Goal: Information Seeking & Learning: Compare options

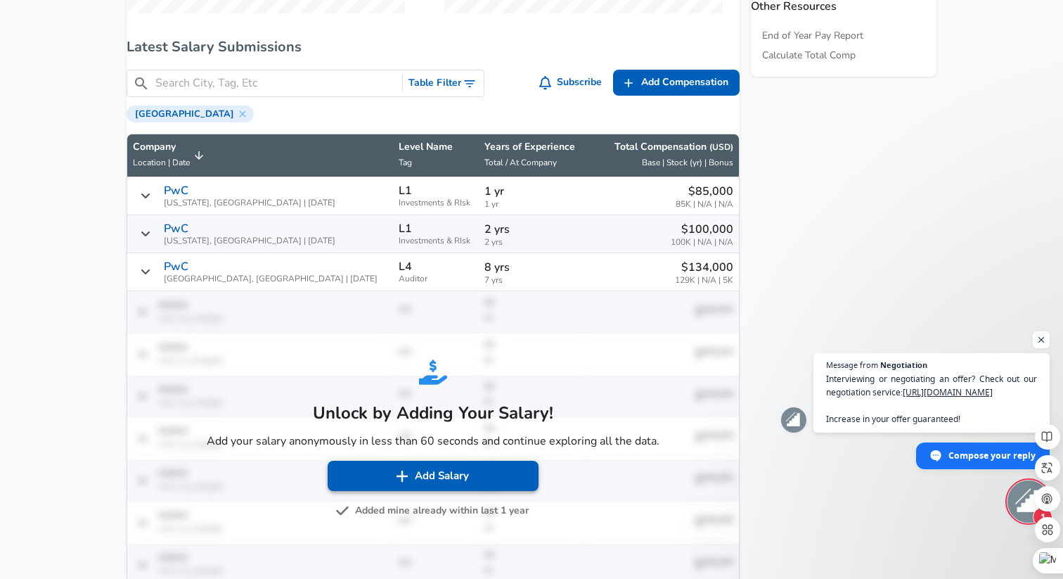
scroll to position [803, 0]
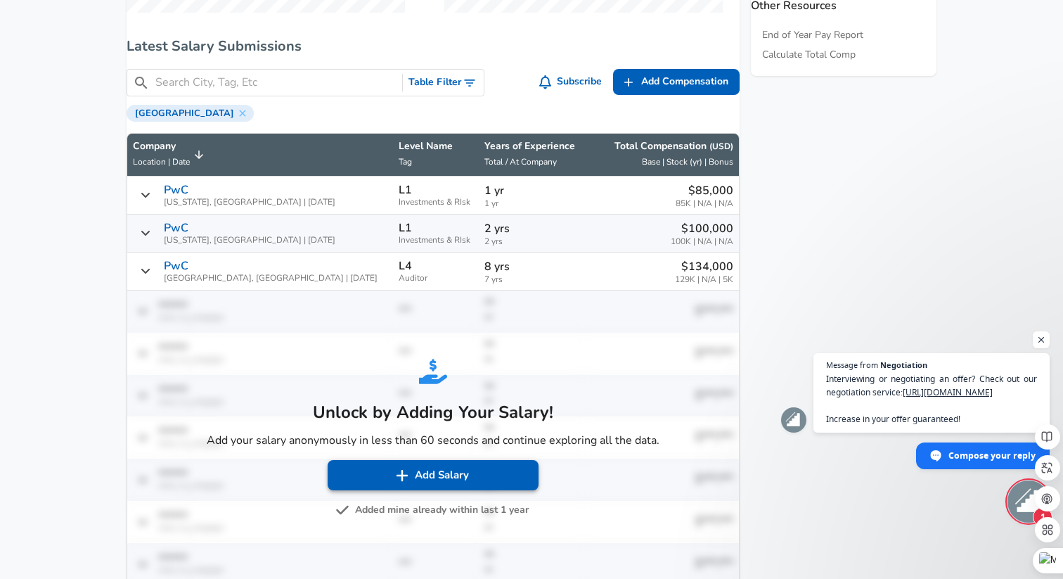
click at [420, 487] on button "Add Salary" at bounding box center [433, 475] width 211 height 30
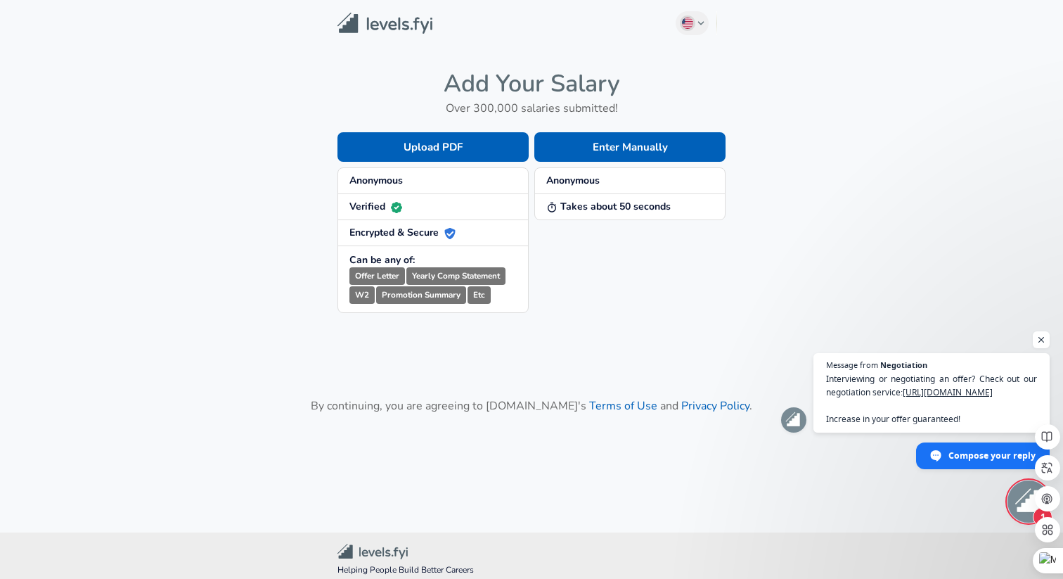
click at [392, 184] on strong "Anonymous" at bounding box center [375, 180] width 53 height 13
click at [608, 154] on button "Enter Manually" at bounding box center [629, 147] width 191 height 30
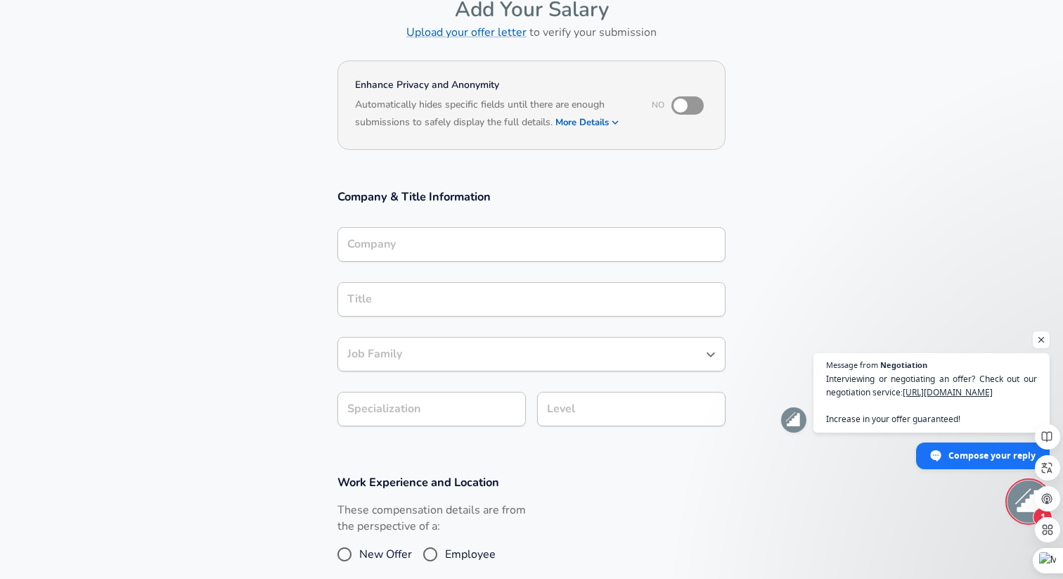
click at [457, 249] on div "Company" at bounding box center [531, 244] width 388 height 34
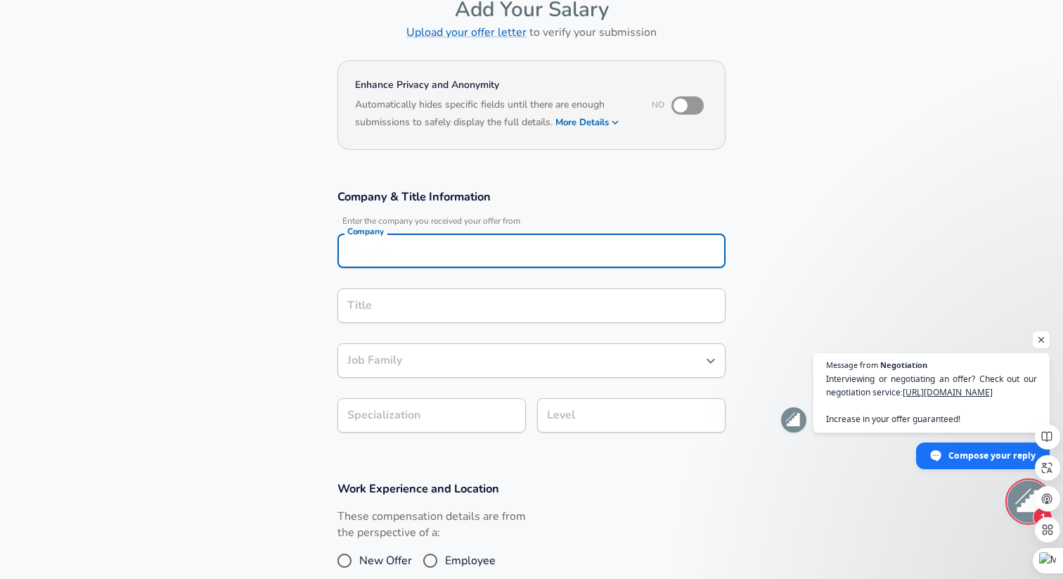
scroll to position [92, 0]
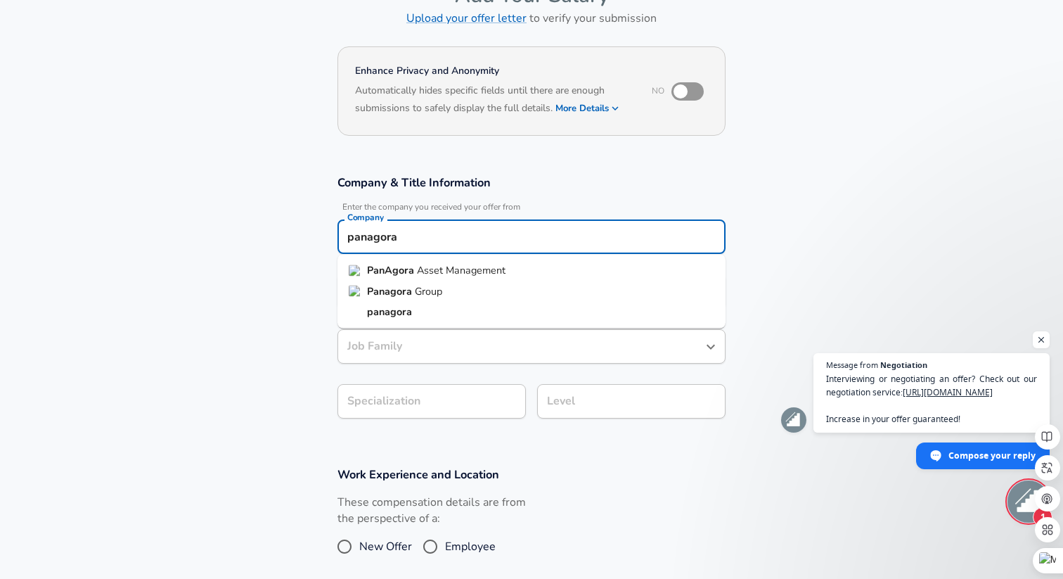
click at [456, 276] on span "Asset Management" at bounding box center [461, 270] width 89 height 14
type input "PanAgora Asset Management"
click at [427, 302] on div "Title" at bounding box center [531, 291] width 388 height 34
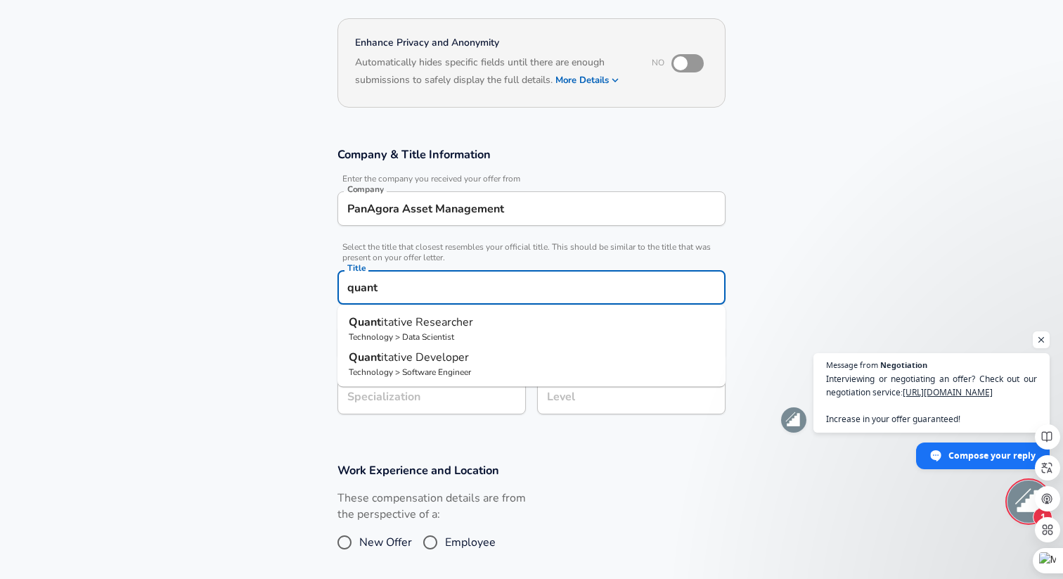
click at [438, 327] on span "itative Researcher" at bounding box center [427, 321] width 92 height 15
type input "Quantitative Researcher"
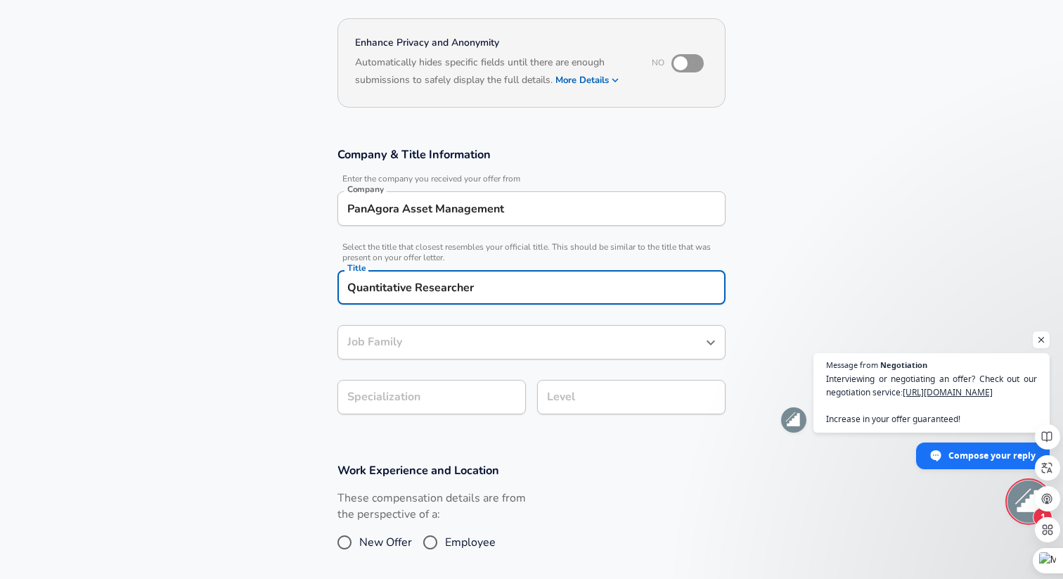
type input "Data Scientist"
type input "Quantitative Researcher"
click at [437, 350] on div "Data Scientist Job Family" at bounding box center [531, 342] width 388 height 34
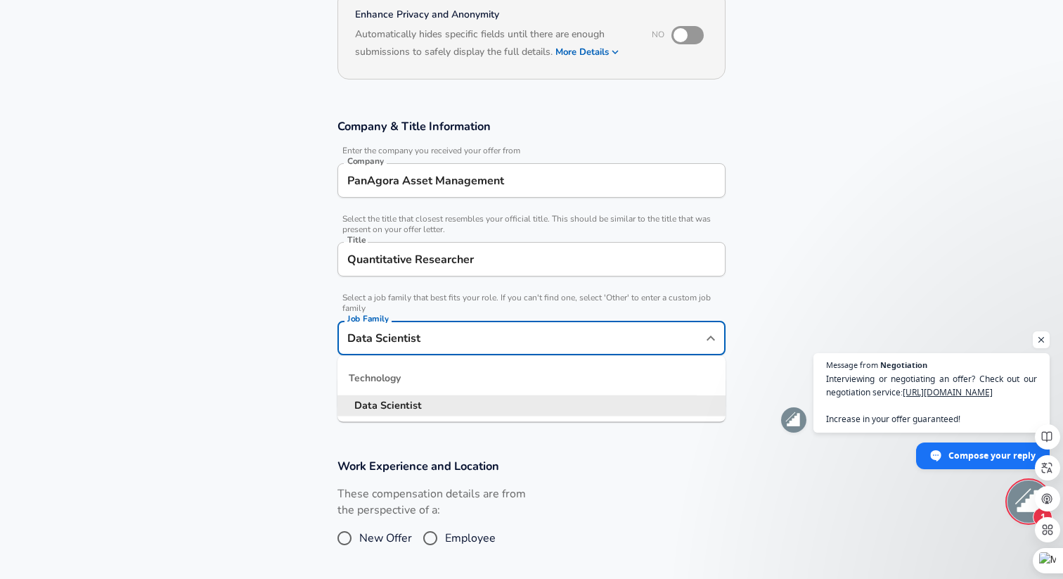
click at [431, 404] on li "Data Scientist" at bounding box center [531, 405] width 388 height 21
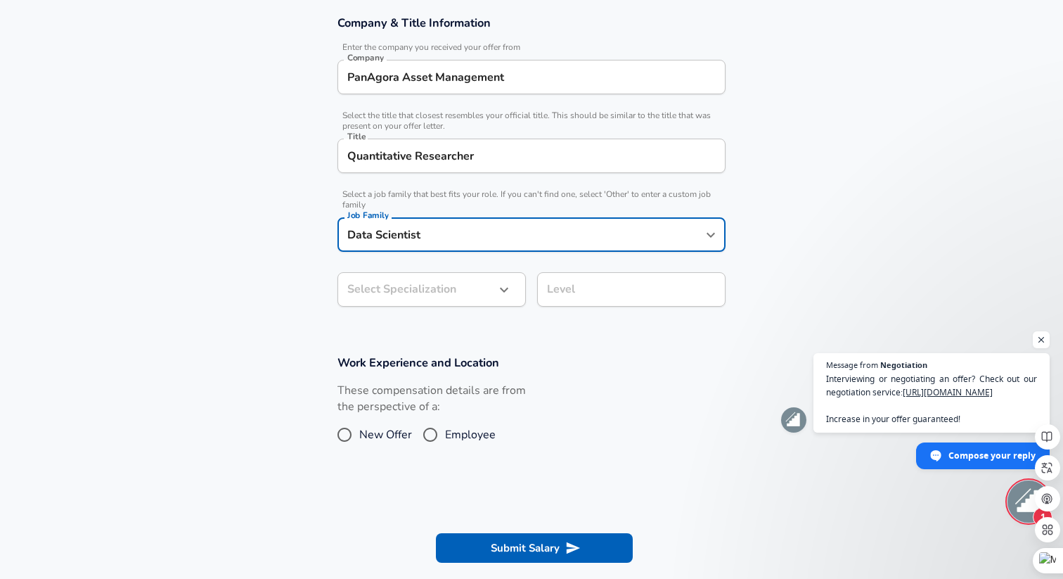
scroll to position [297, 0]
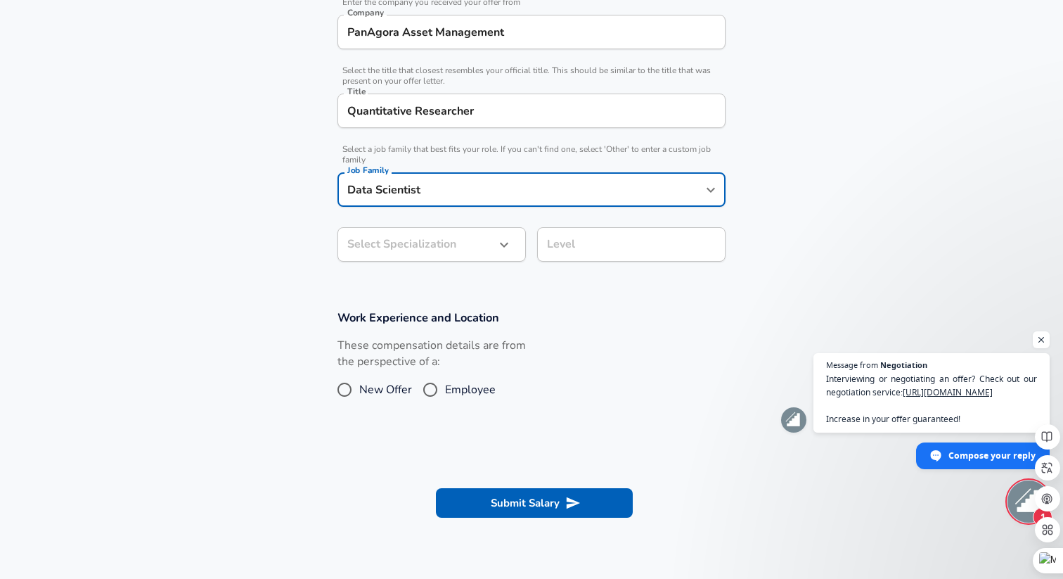
click at [433, 388] on input "Employee" at bounding box center [430, 389] width 30 height 22
radio input "true"
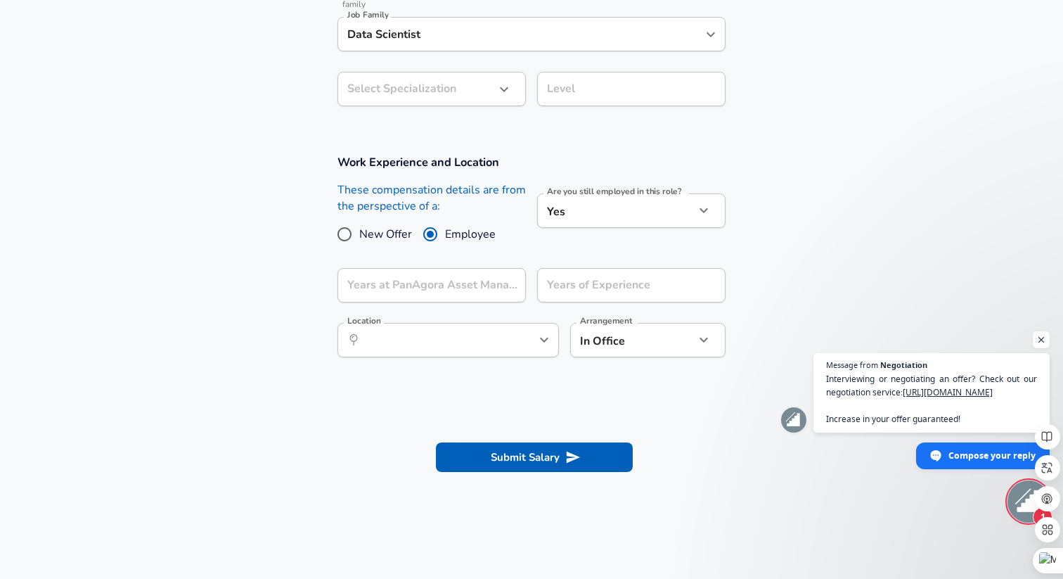
scroll to position [466, 0]
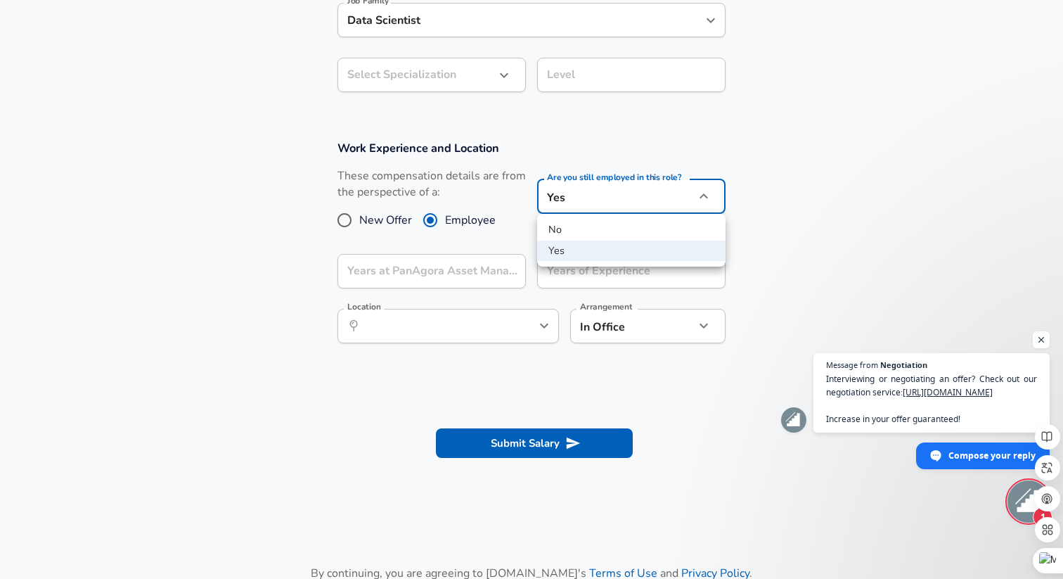
click at [595, 236] on li "No" at bounding box center [631, 229] width 188 height 21
type input "no"
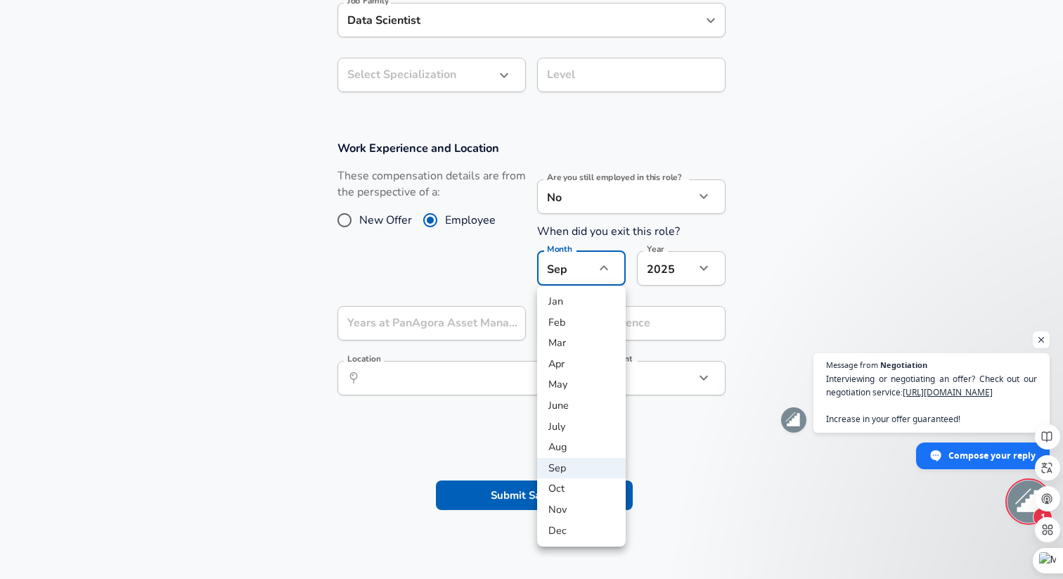
click at [572, 304] on li "Jan" at bounding box center [581, 301] width 89 height 21
type input "1"
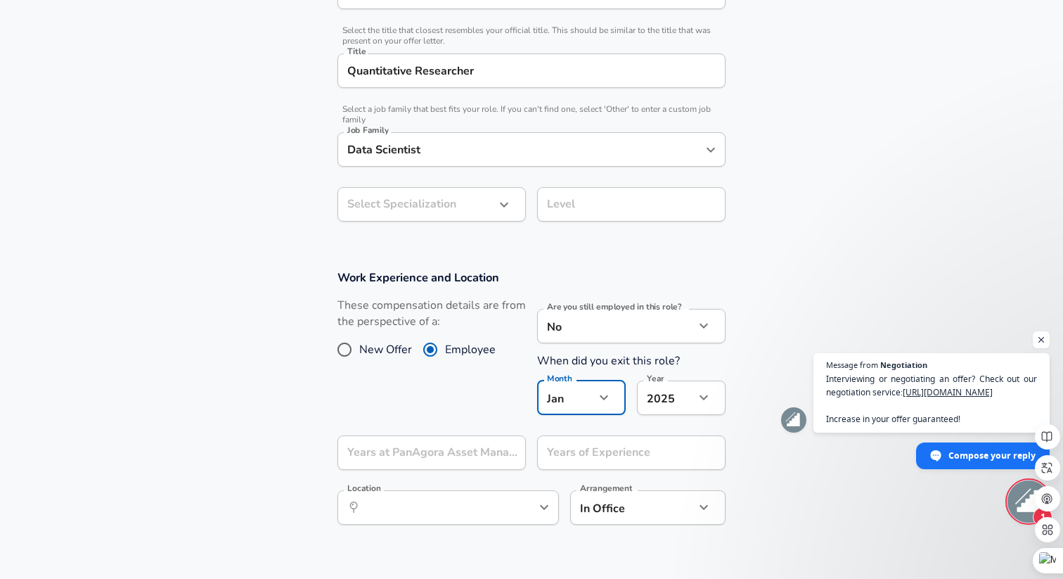
scroll to position [272, 0]
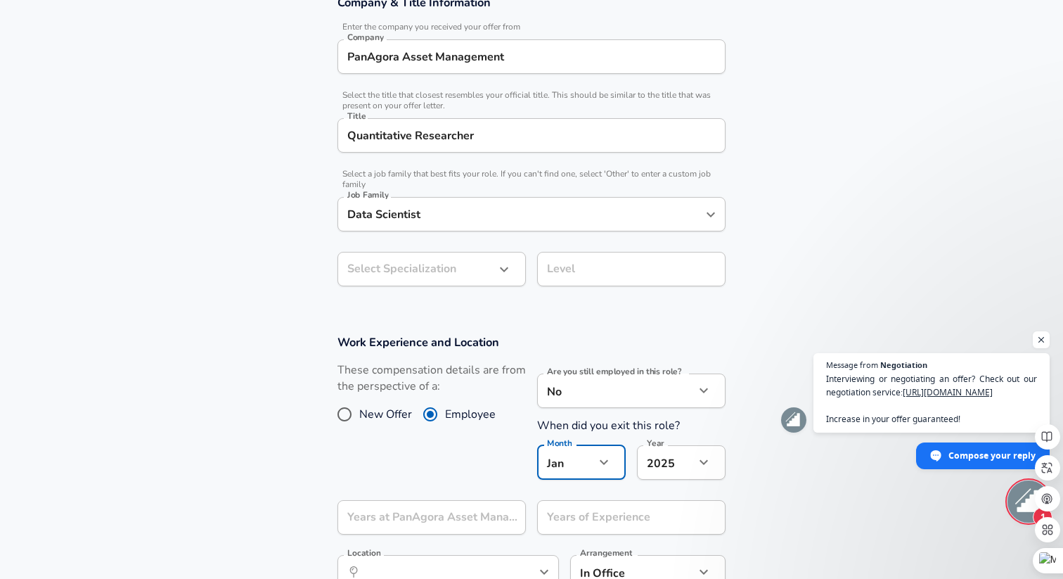
click at [550, 272] on div "Level Level" at bounding box center [631, 271] width 188 height 38
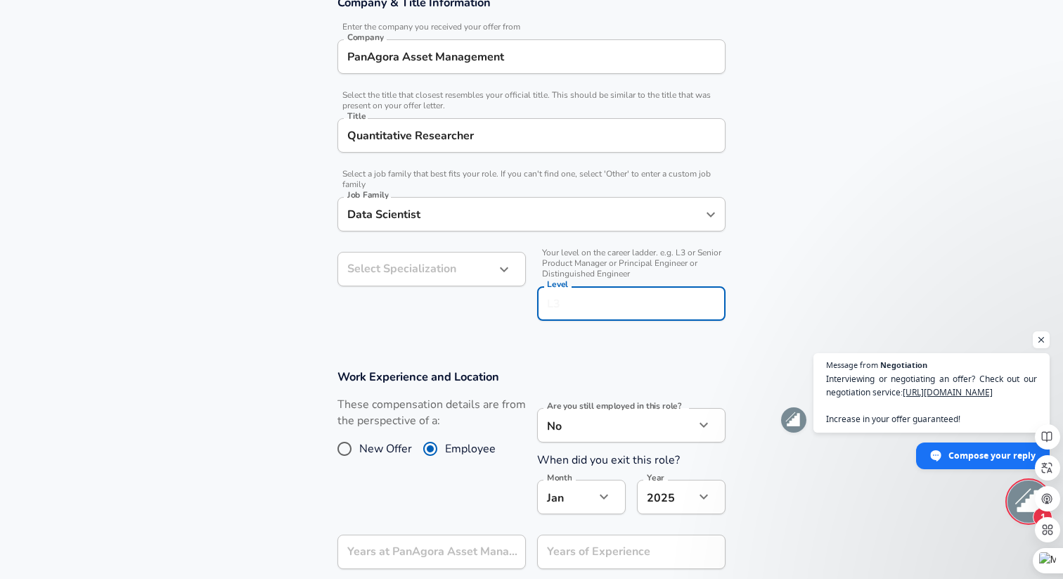
scroll to position [300, 0]
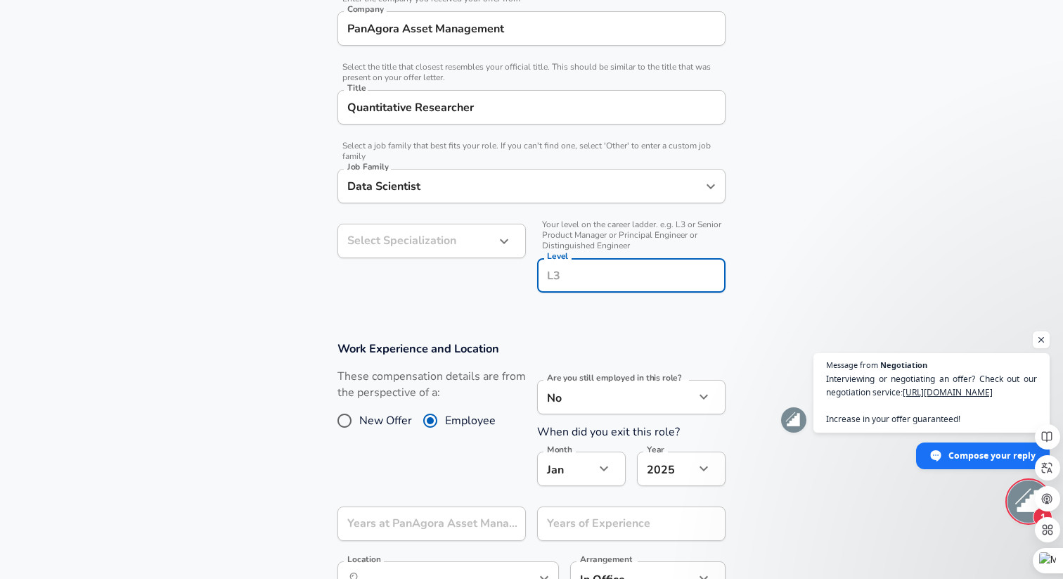
click at [479, 287] on div "Select Specialization ​ Select Specialization" at bounding box center [426, 256] width 200 height 89
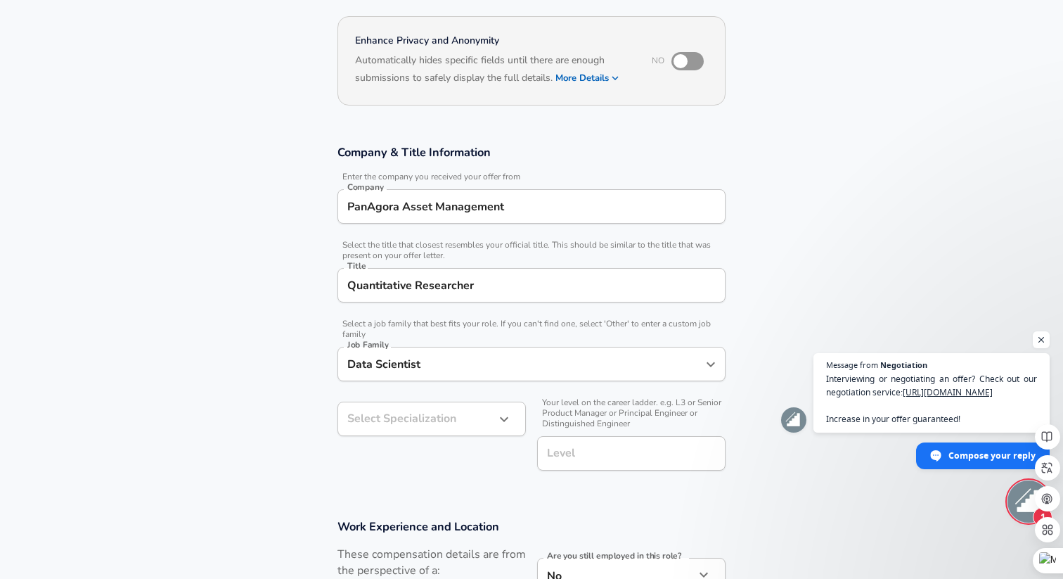
scroll to position [0, 0]
click at [776, 294] on section "Company & Title Information Enter the company you received your offer from Comp…" at bounding box center [531, 315] width 1063 height 374
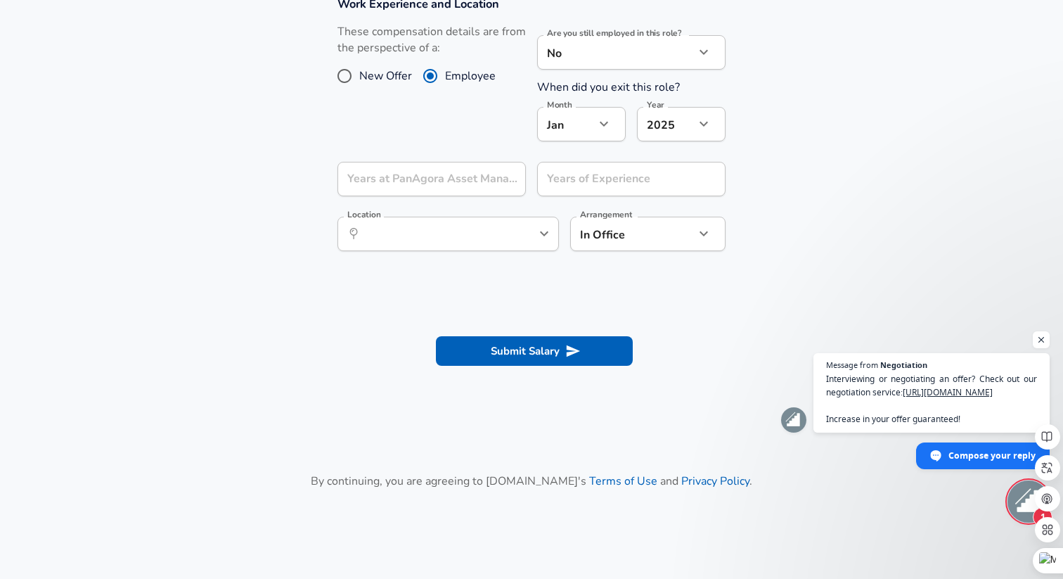
scroll to position [737, 0]
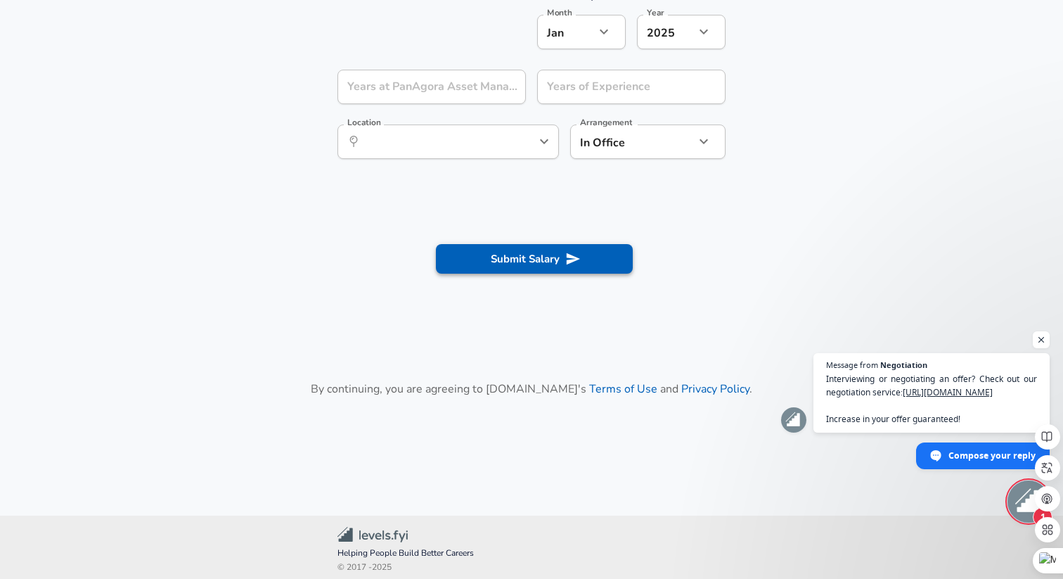
click at [548, 254] on button "Submit Salary" at bounding box center [534, 259] width 197 height 30
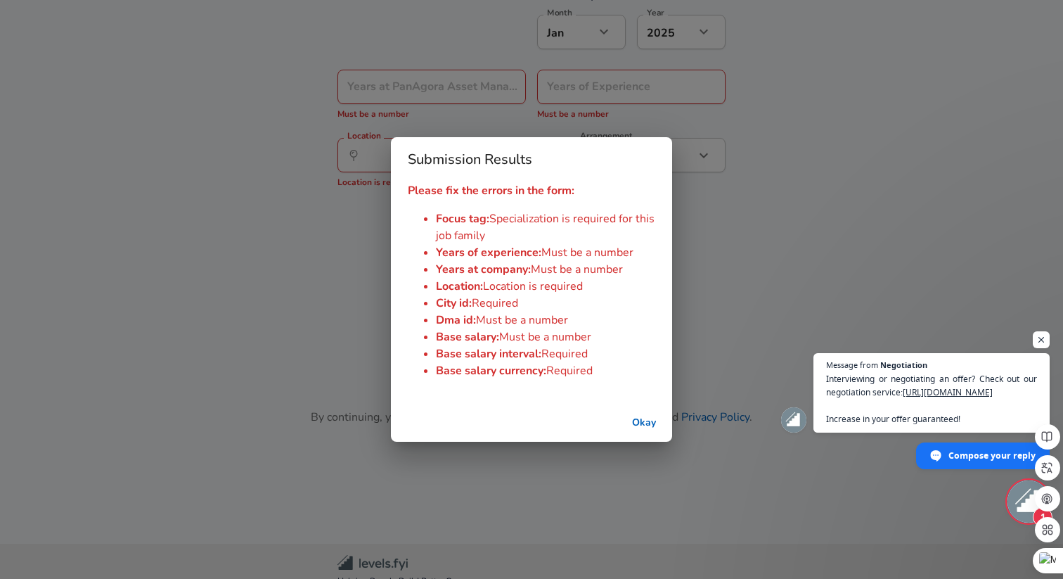
click at [645, 428] on button "Okay" at bounding box center [643, 423] width 45 height 26
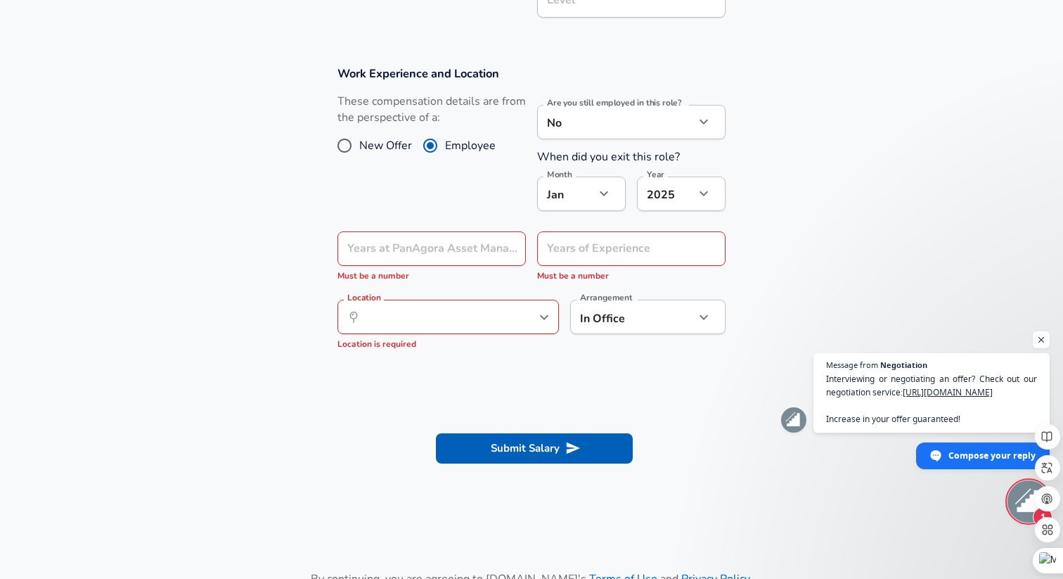
scroll to position [569, 0]
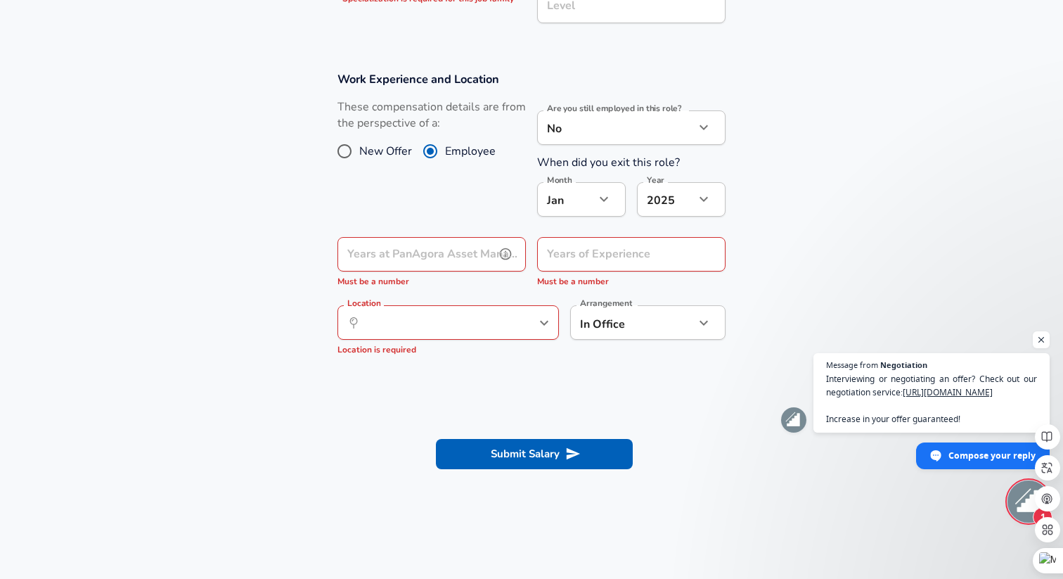
click at [439, 254] on input "Years at PanAgora Asset Management" at bounding box center [415, 254] width 157 height 34
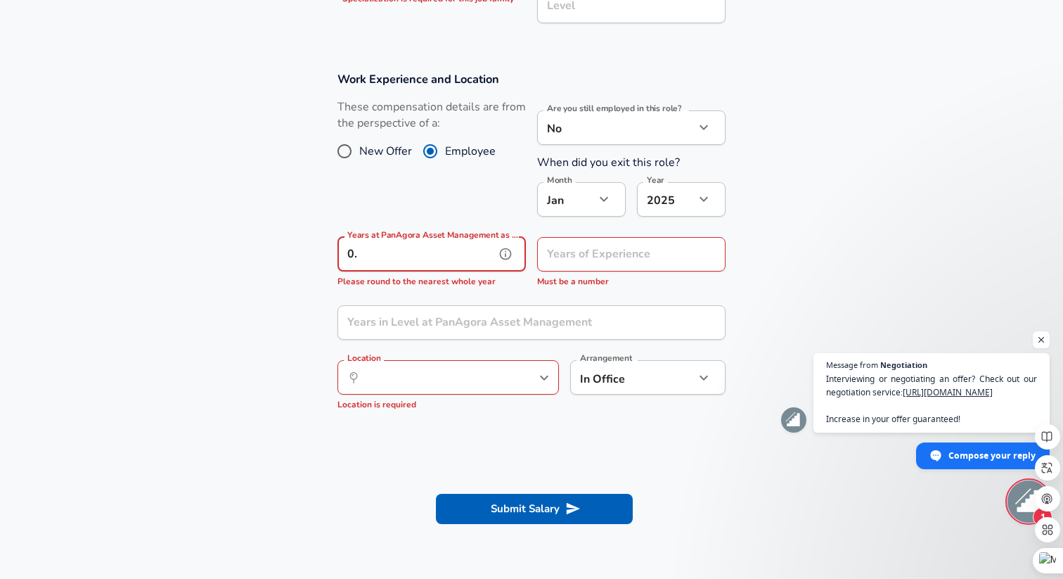
type input "0"
type input "1"
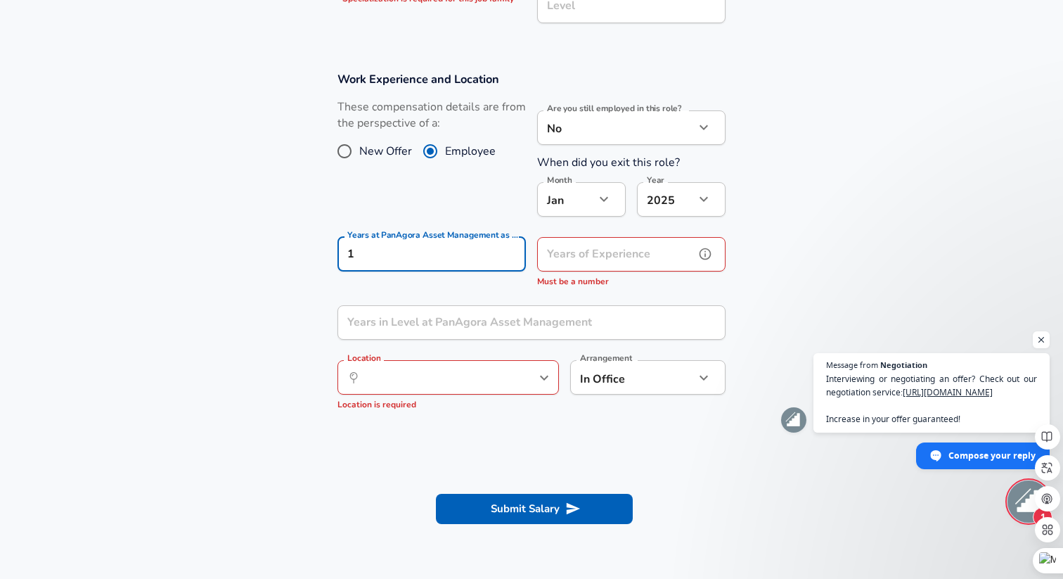
click at [636, 256] on input "Years of Experience" at bounding box center [615, 254] width 157 height 34
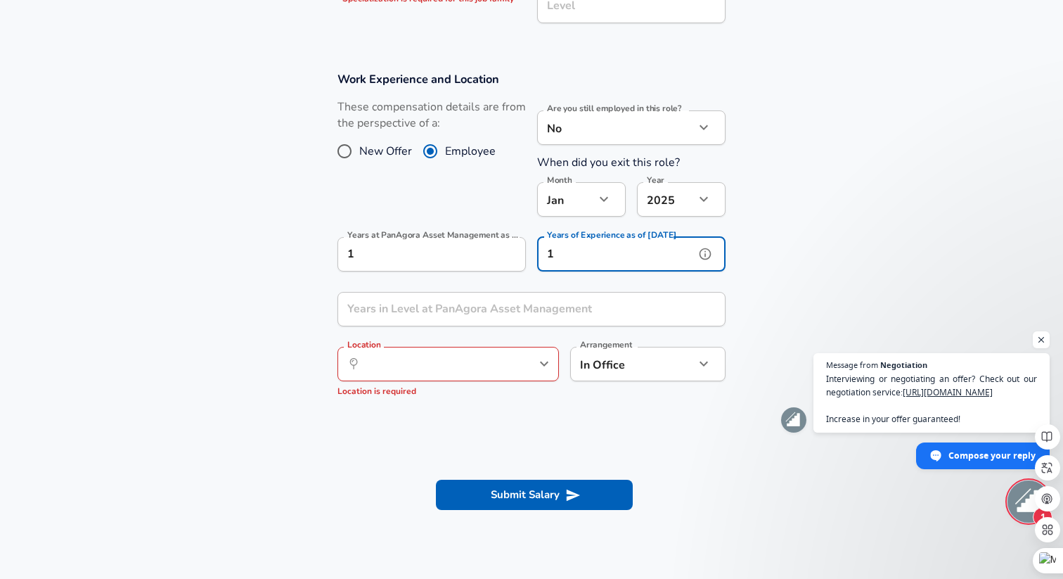
type input "1"
click at [486, 303] on input "Years in Level at PanAgora Asset Management" at bounding box center [515, 309] width 357 height 34
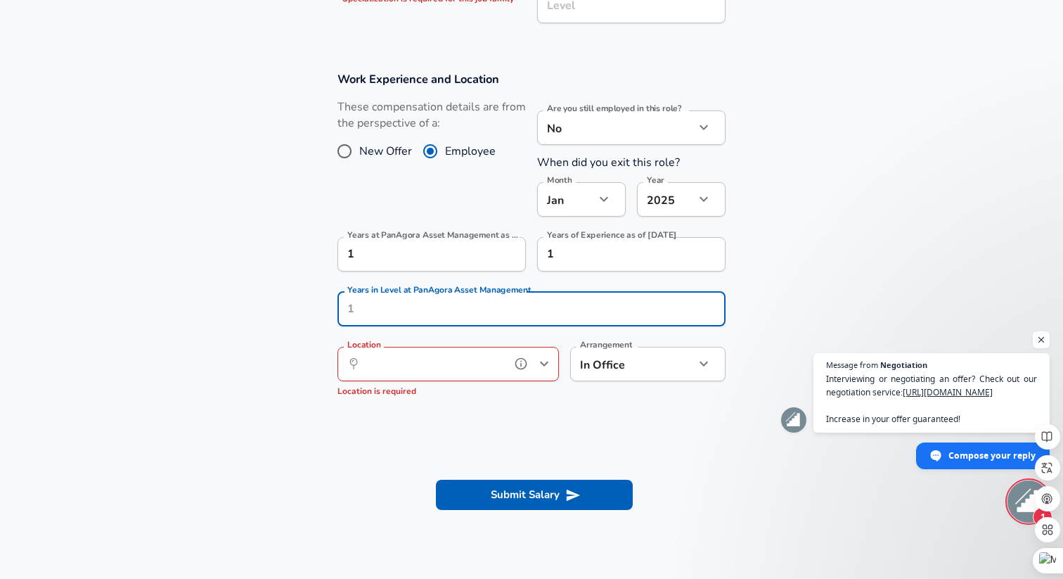
click at [439, 359] on div "Location ​ Location Location is required" at bounding box center [447, 369] width 221 height 69
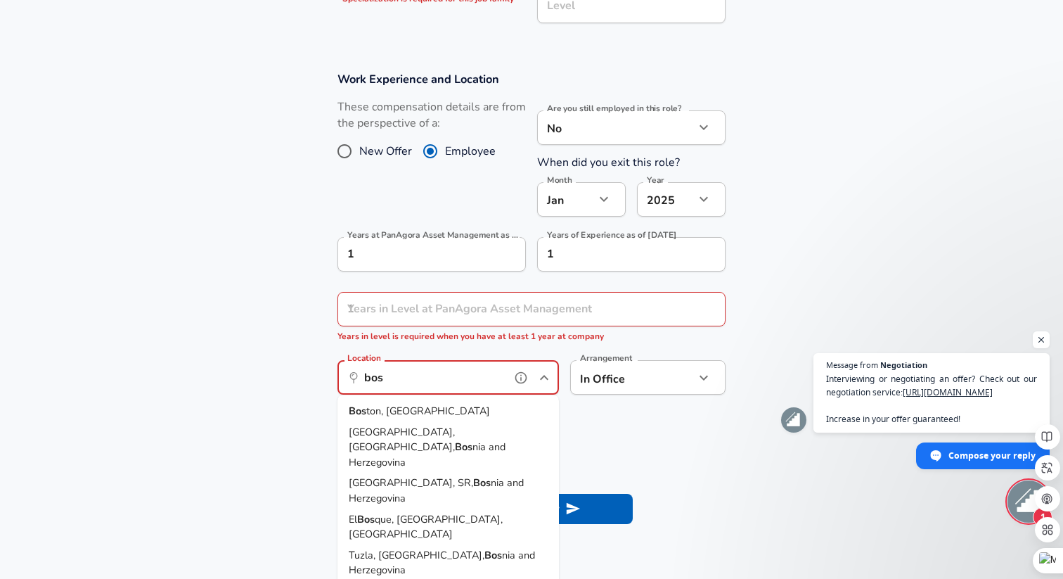
click at [421, 410] on li "Bos ton, MA" at bounding box center [447, 411] width 221 height 21
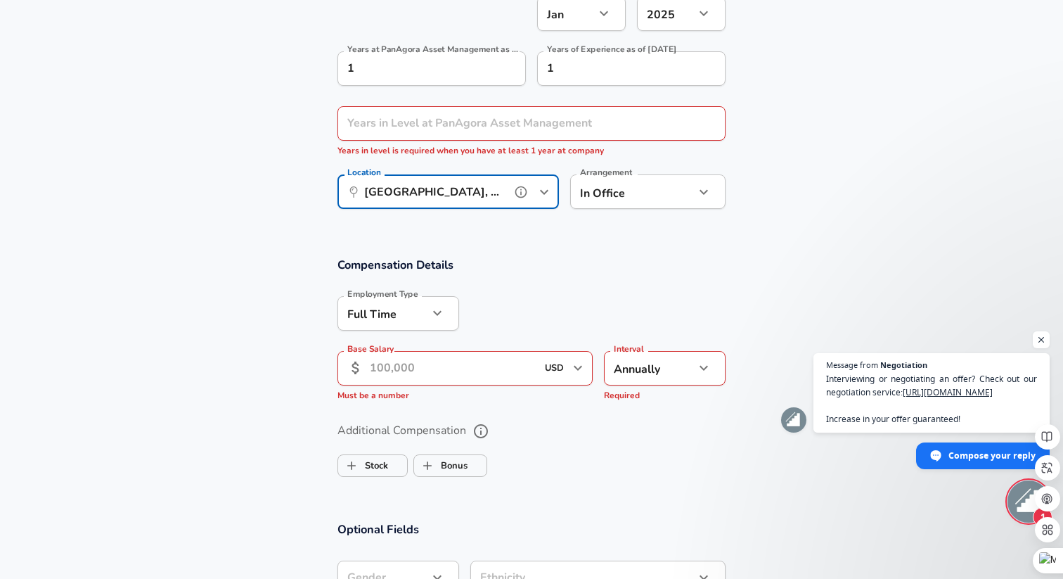
scroll to position [781, 0]
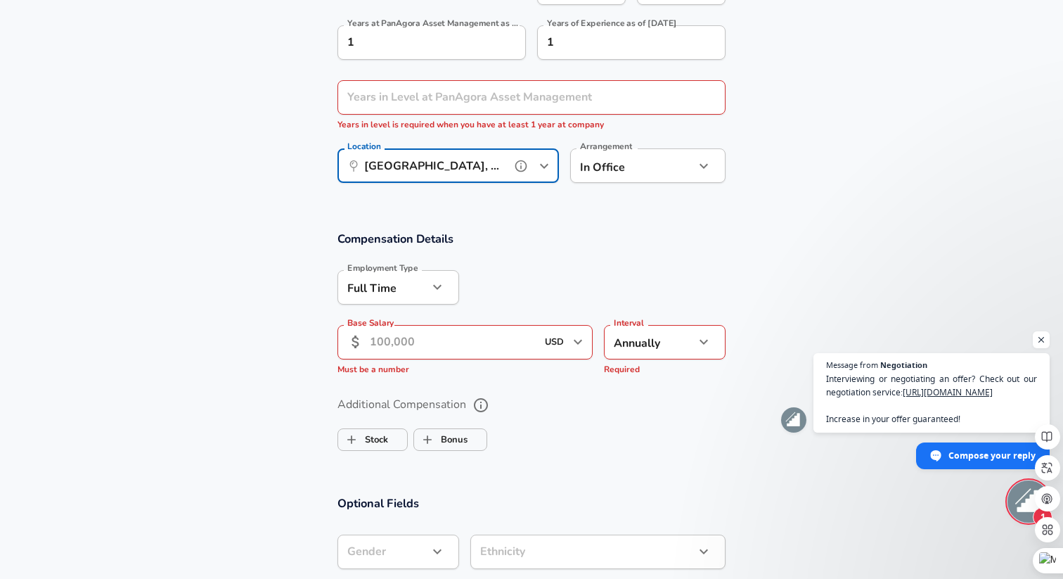
type input "[GEOGRAPHIC_DATA], [GEOGRAPHIC_DATA]"
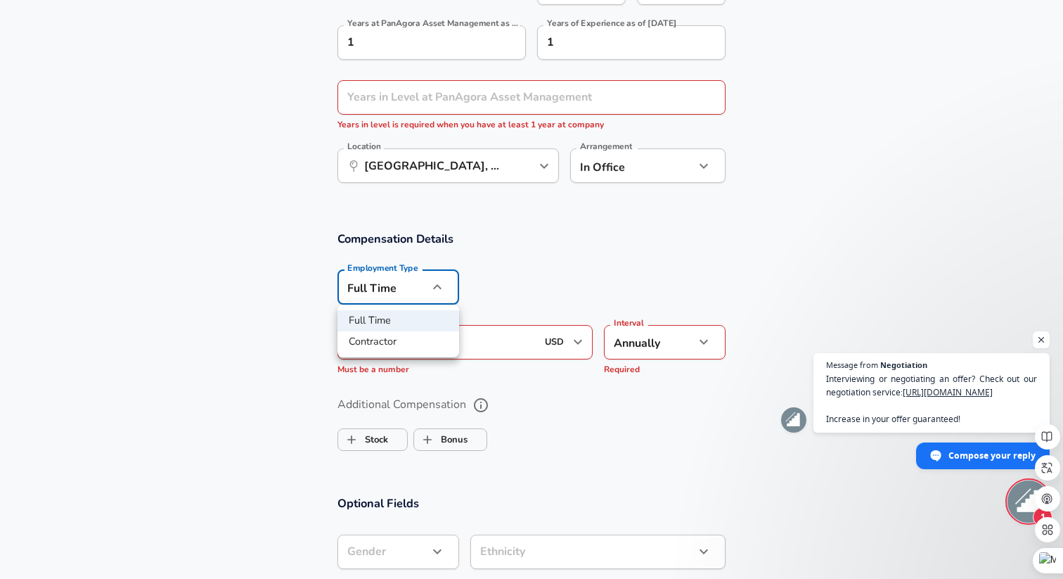
click at [415, 328] on li "Full Time" at bounding box center [398, 320] width 122 height 21
click at [409, 349] on input "Base Salary" at bounding box center [453, 342] width 167 height 34
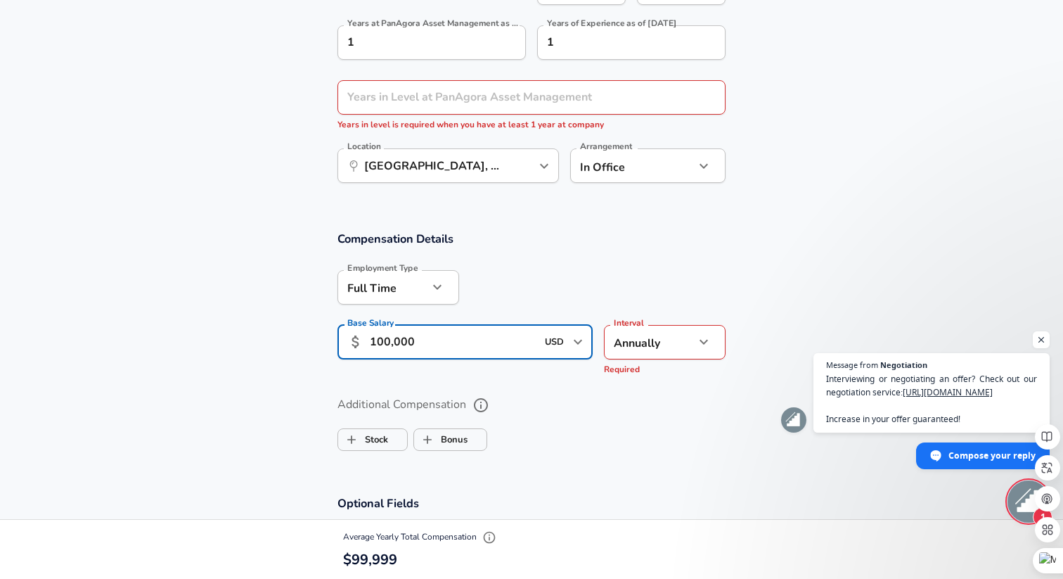
click at [381, 340] on input "100,000" at bounding box center [453, 342] width 167 height 34
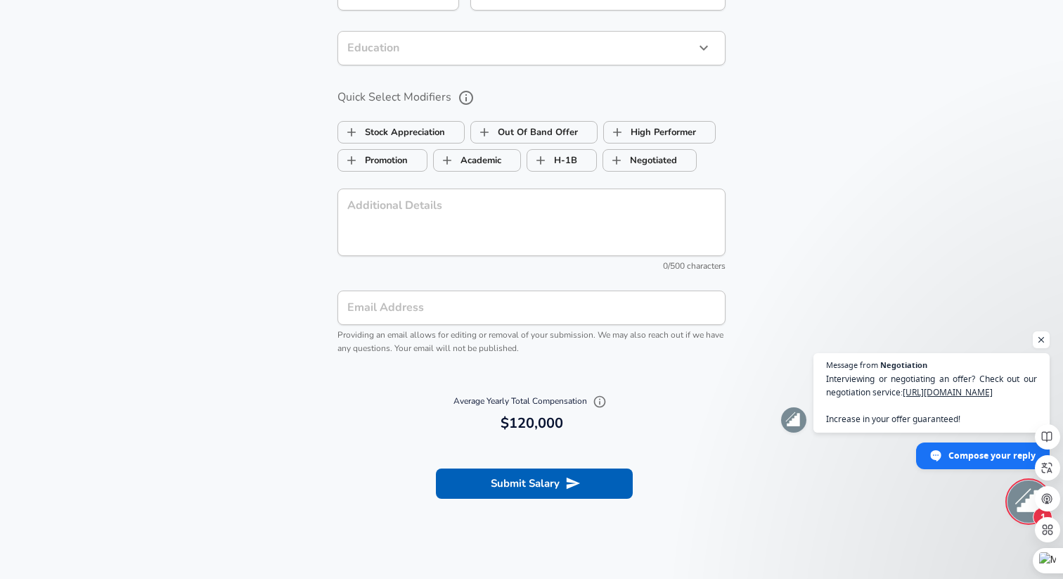
scroll to position [1344, 0]
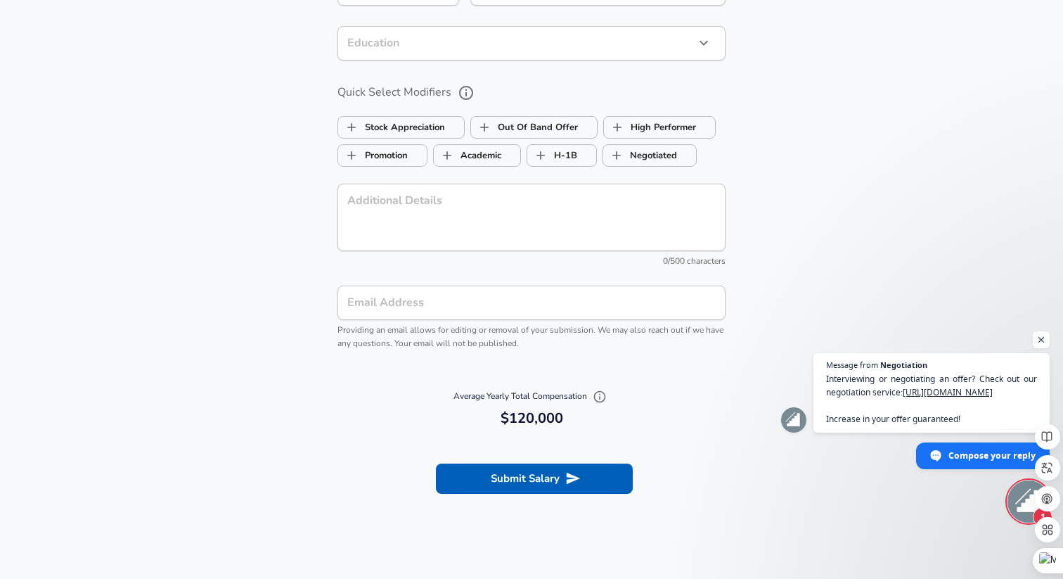
type input "120,000"
click at [485, 411] on h6 "120,000 $120,000" at bounding box center [531, 418] width 377 height 22
click at [482, 473] on button "Submit Salary" at bounding box center [534, 478] width 197 height 30
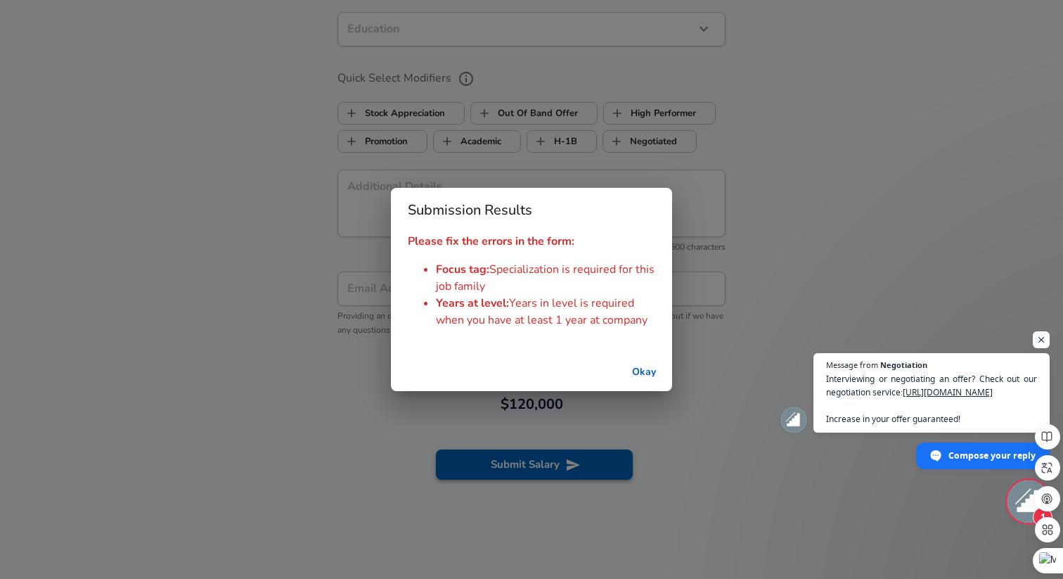
scroll to position [1330, 0]
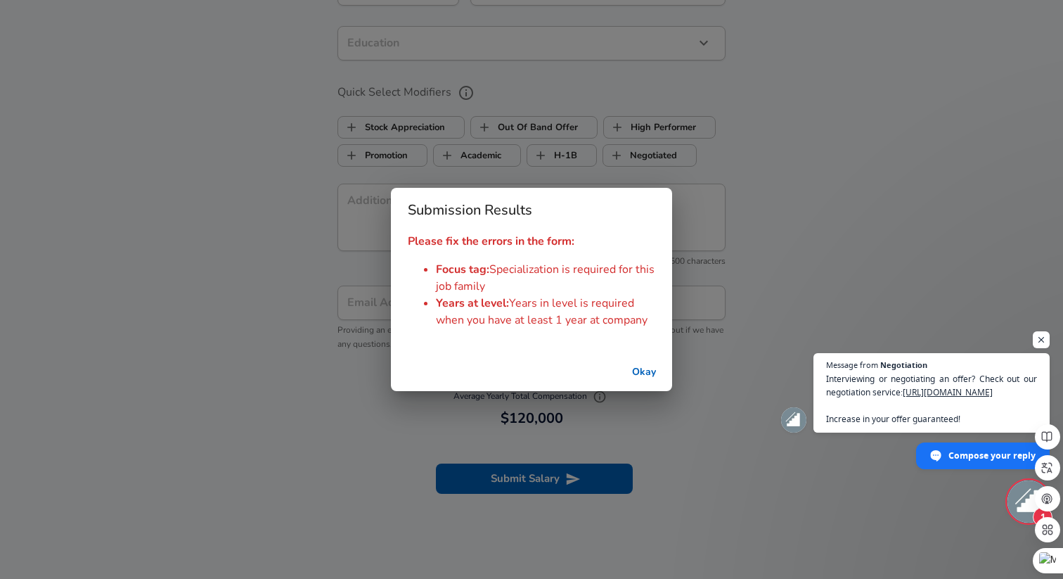
click at [647, 372] on button "Okay" at bounding box center [643, 372] width 45 height 26
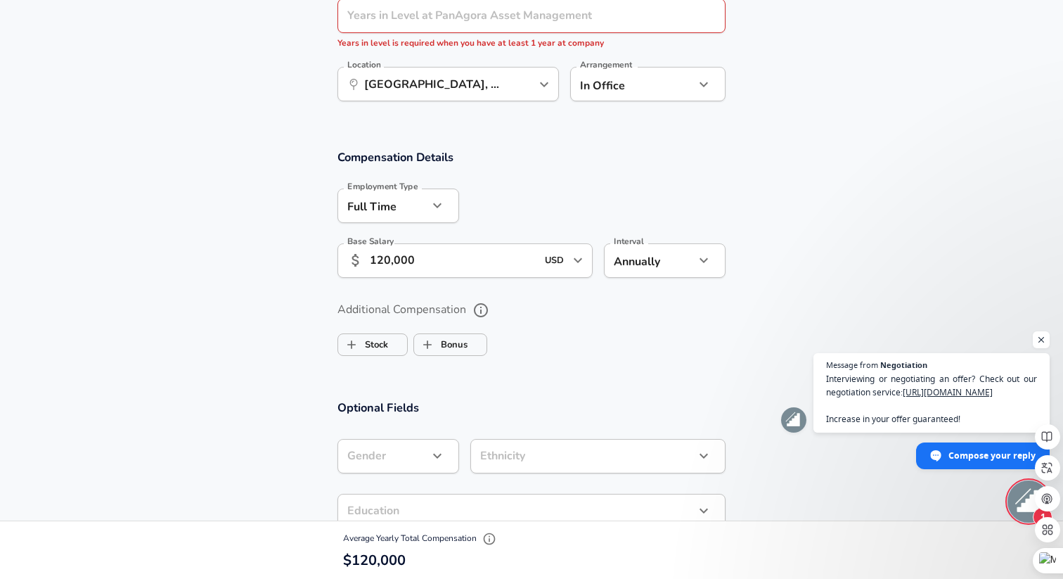
scroll to position [527, 0]
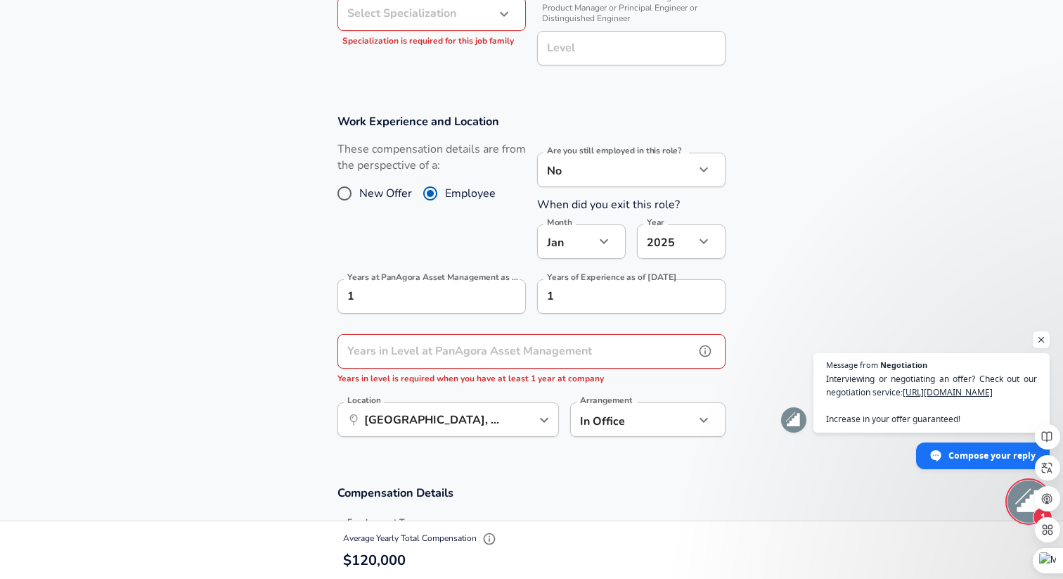
click at [468, 360] on input "Years in Level at PanAgora Asset Management" at bounding box center [515, 351] width 357 height 34
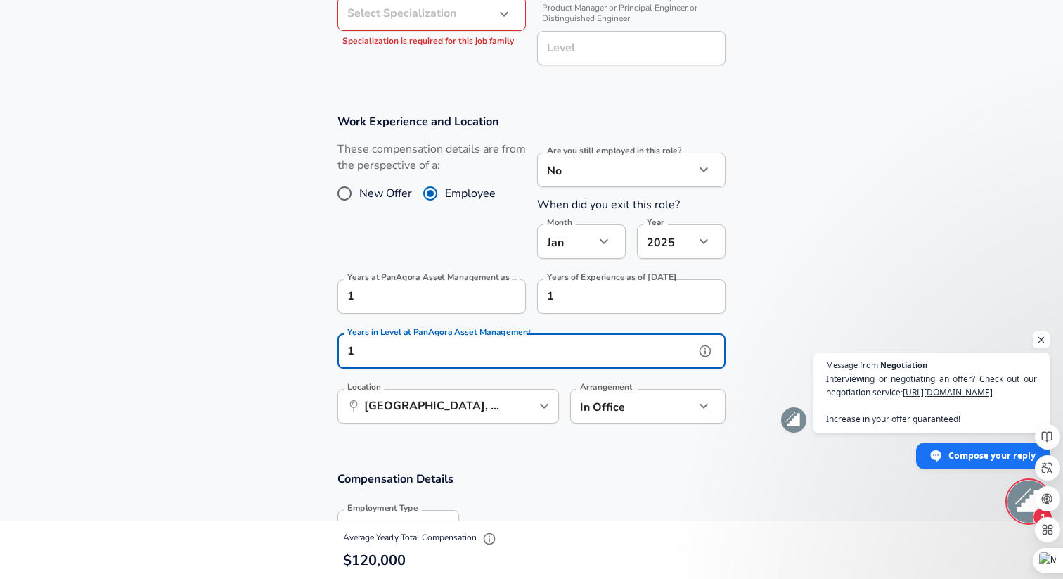
type input "1"
click at [777, 352] on section "Work Experience and Location These compensation details are from the perspectiv…" at bounding box center [531, 275] width 1063 height 357
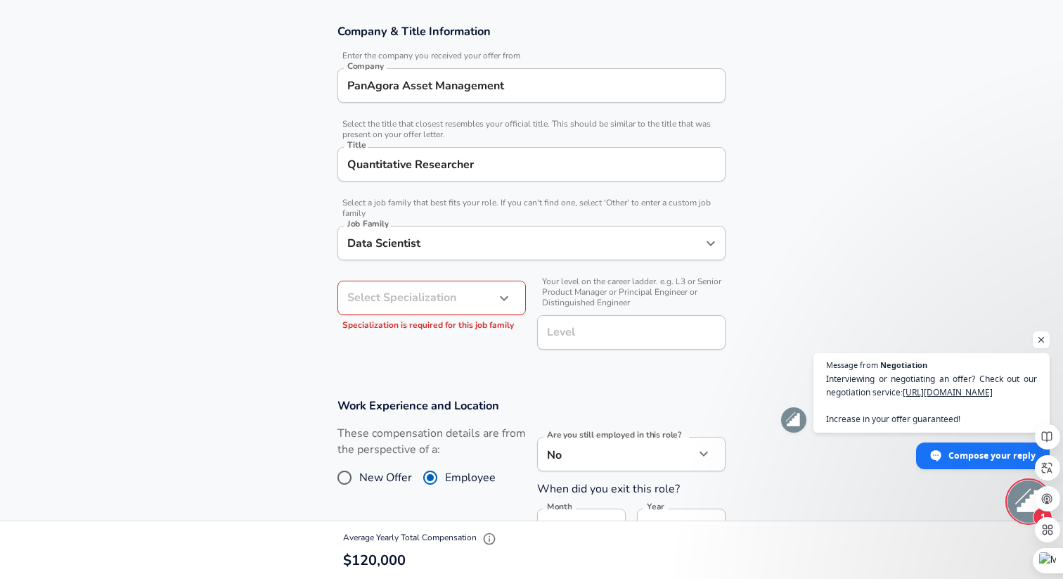
scroll to position [217, 0]
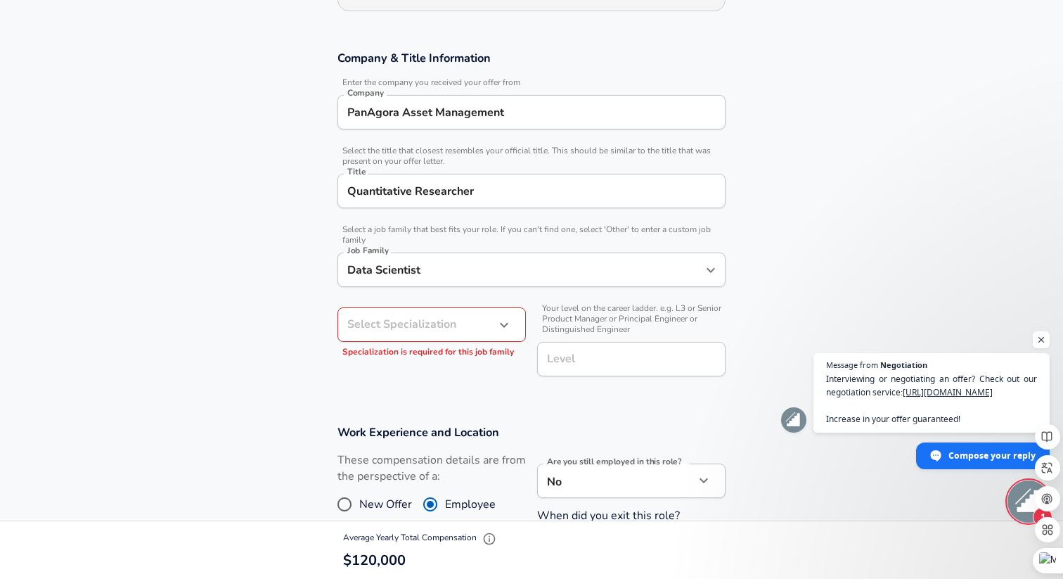
click at [492, 324] on button "button" at bounding box center [504, 325] width 24 height 24
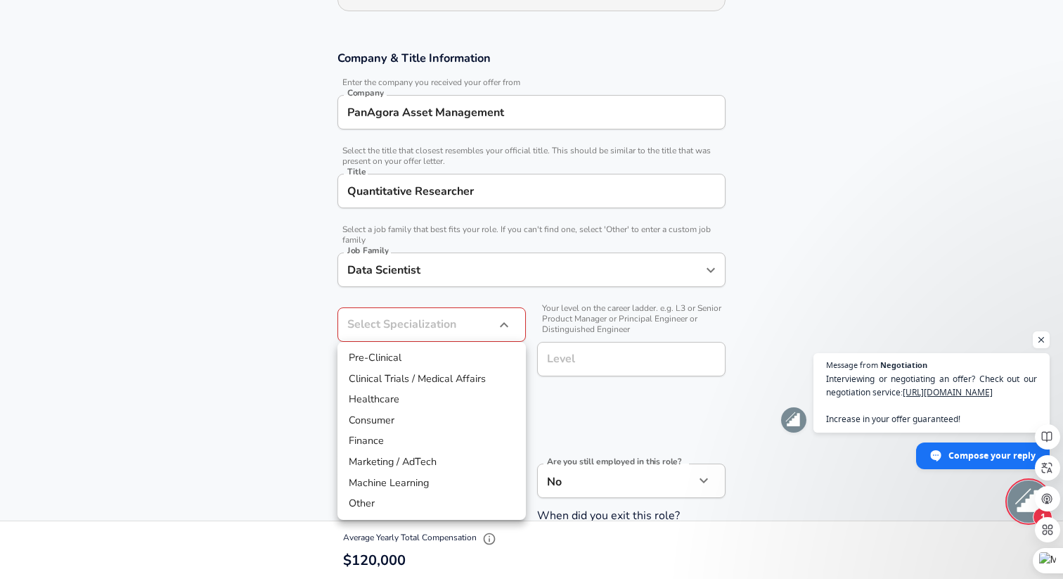
click at [423, 443] on li "Finance" at bounding box center [431, 440] width 188 height 21
type input "Finance"
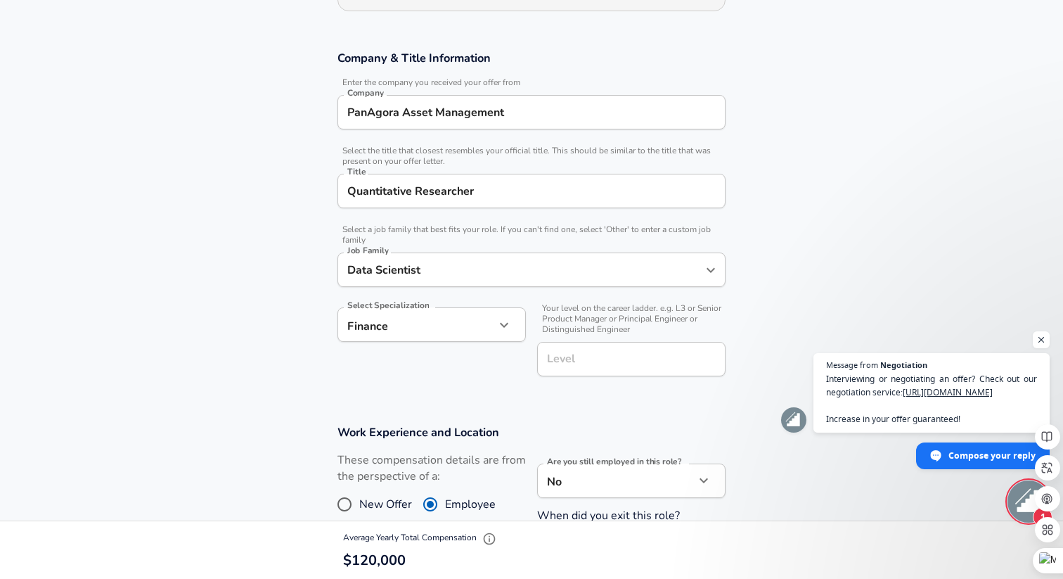
click at [594, 410] on section "Work Experience and Location These compensation details are from the perspectiv…" at bounding box center [531, 586] width 1063 height 357
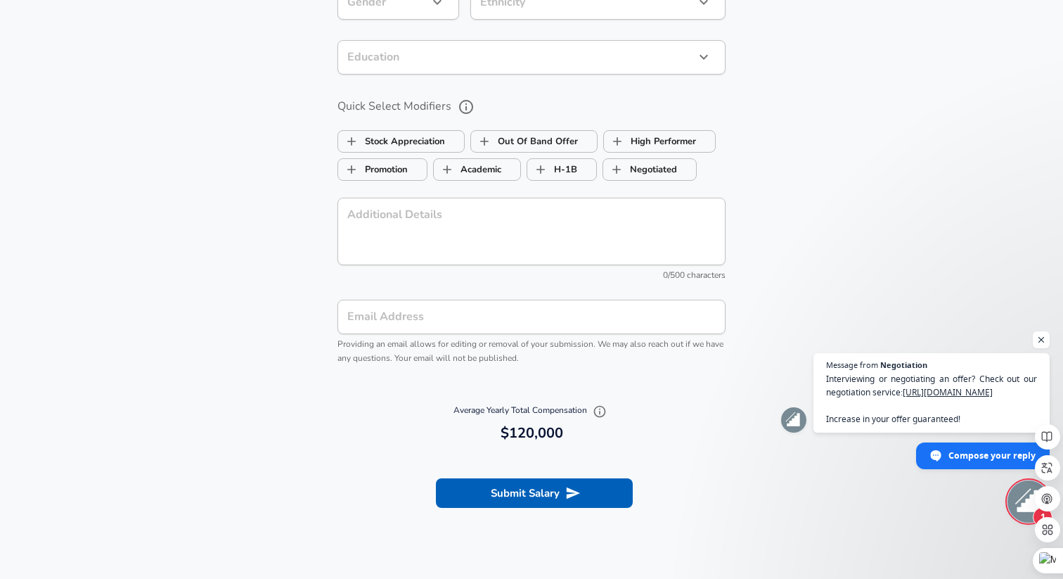
scroll to position [1543, 0]
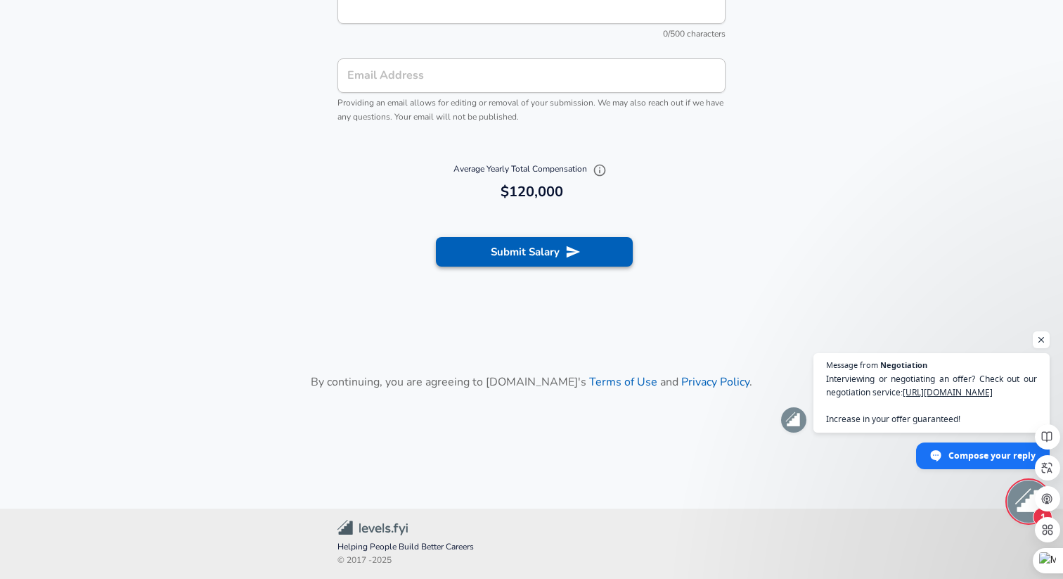
click at [520, 245] on button "Submit Salary" at bounding box center [534, 252] width 197 height 30
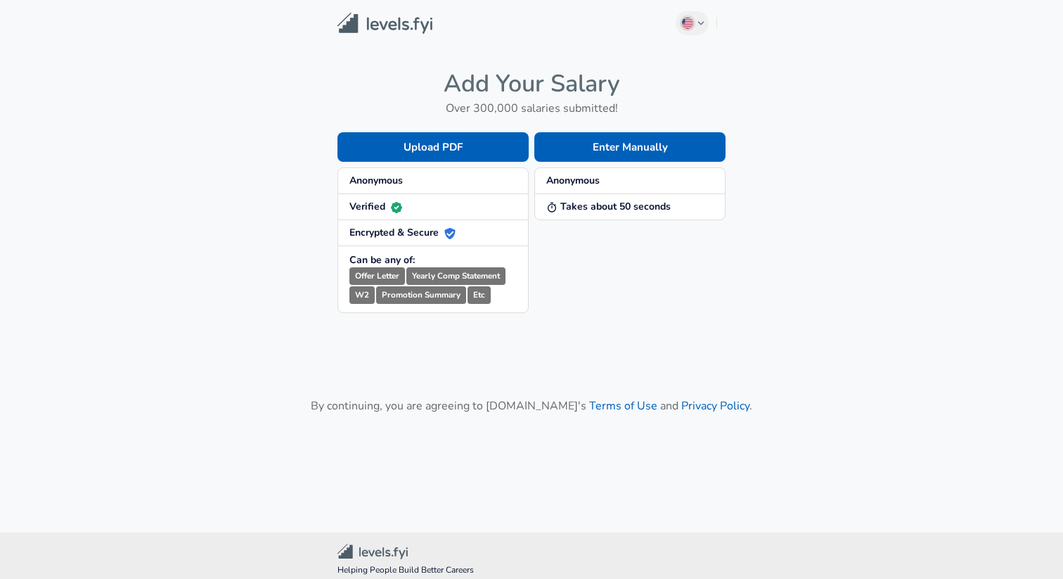
scroll to position [23, 0]
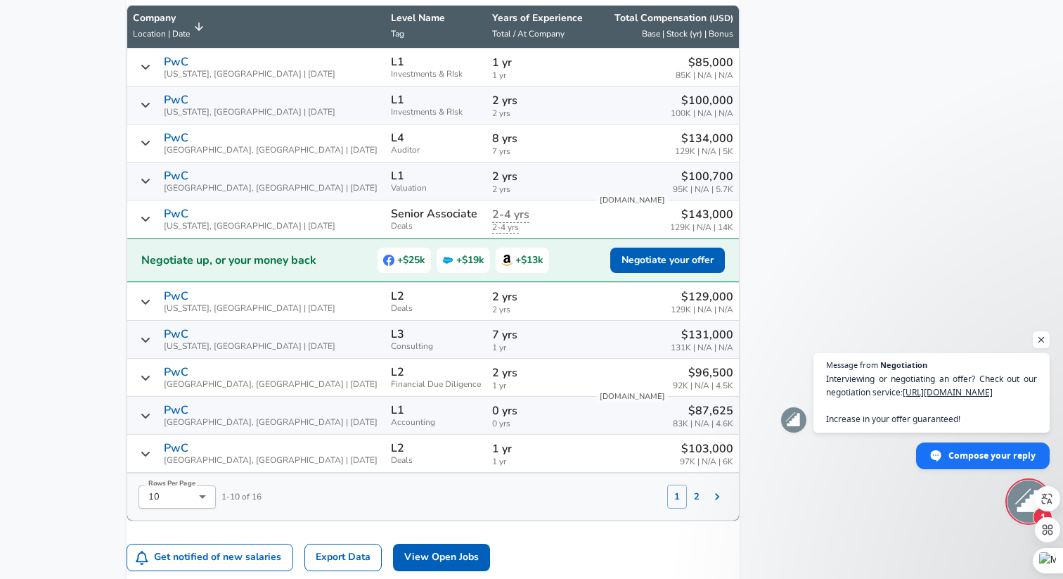
scroll to position [933, 0]
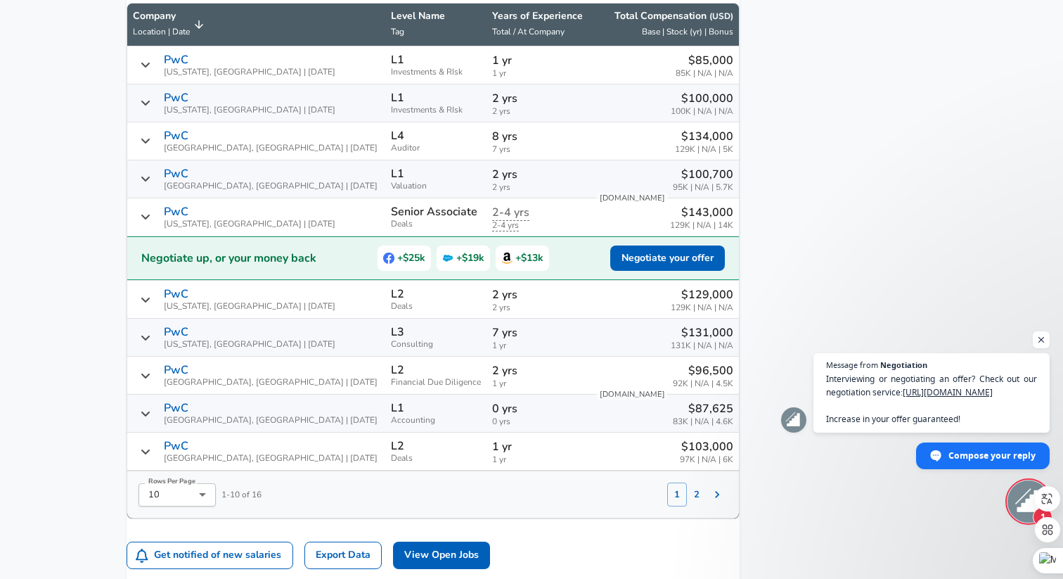
click at [150, 105] on icon "Salary Submissions" at bounding box center [145, 103] width 8 height 5
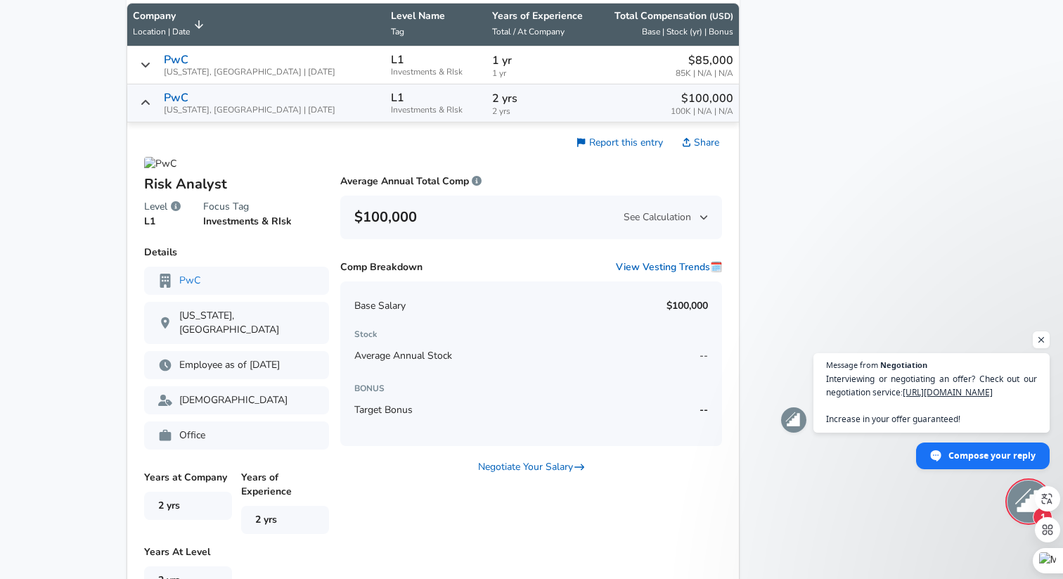
click at [150, 105] on icon "Salary Submissions" at bounding box center [145, 102] width 8 height 5
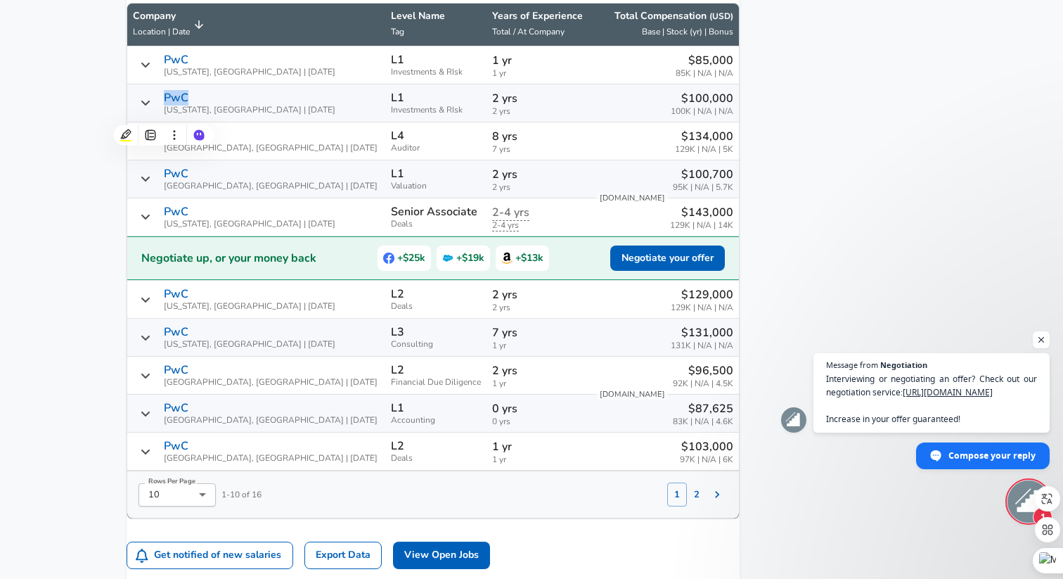
click at [151, 70] on icon "Salary Submissions" at bounding box center [145, 64] width 11 height 11
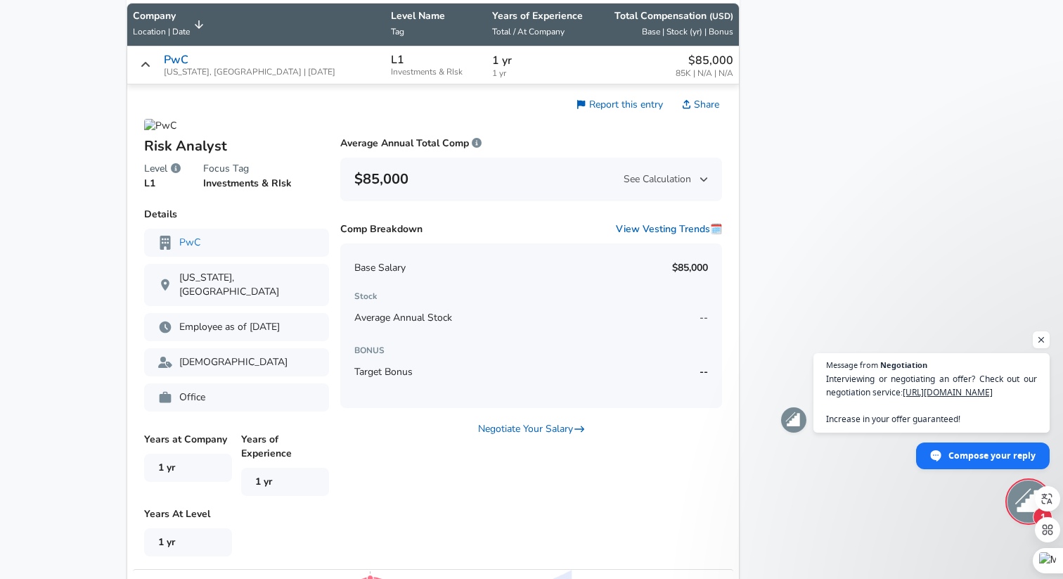
click at [151, 70] on icon "Salary Submissions" at bounding box center [145, 64] width 11 height 11
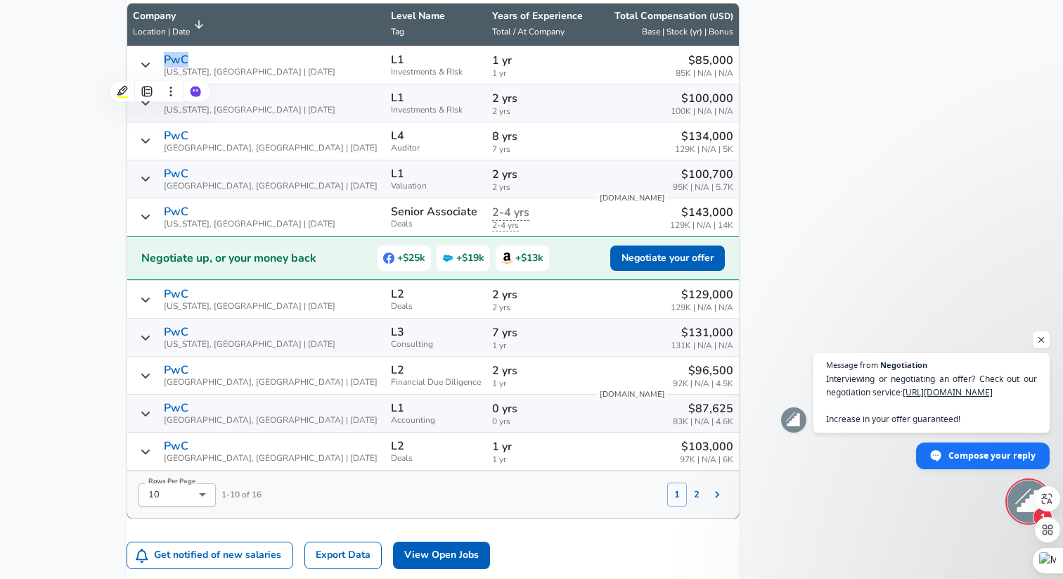
click at [151, 70] on icon "Salary Submissions" at bounding box center [145, 64] width 11 height 11
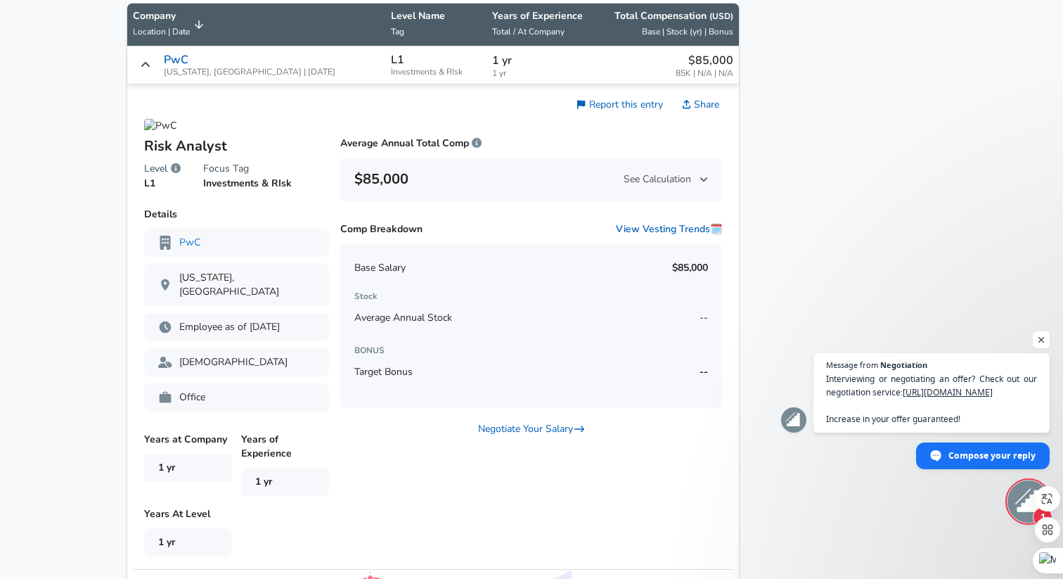
click at [151, 70] on icon "Salary Submissions" at bounding box center [145, 64] width 11 height 11
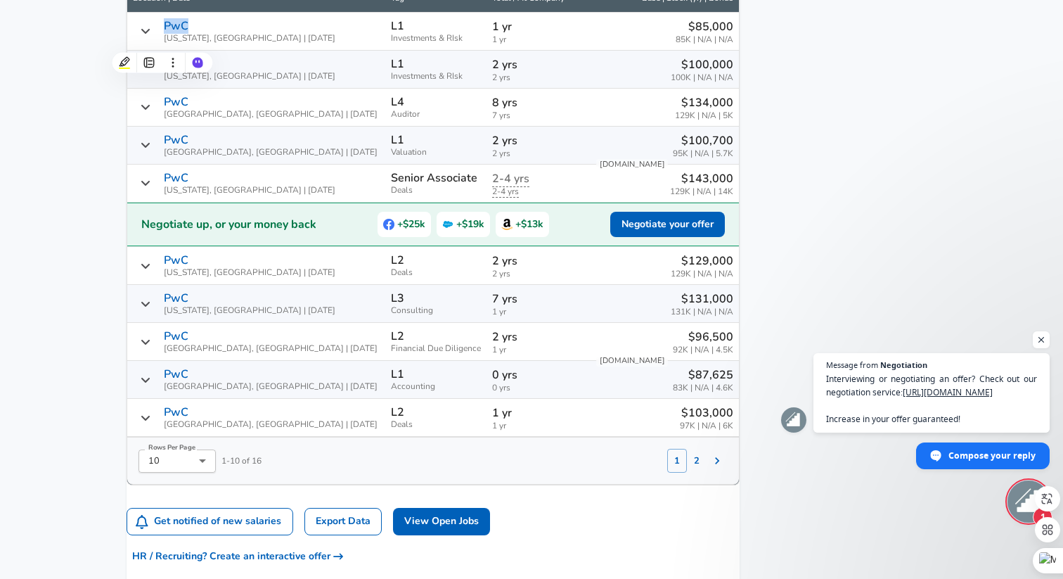
scroll to position [969, 0]
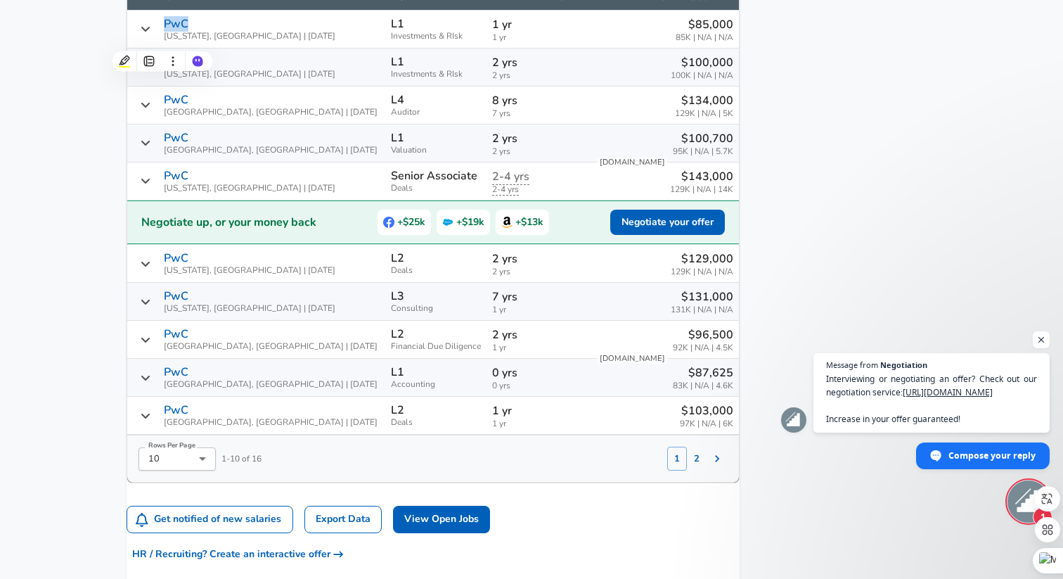
click at [151, 186] on icon "Salary Submissions" at bounding box center [145, 180] width 11 height 11
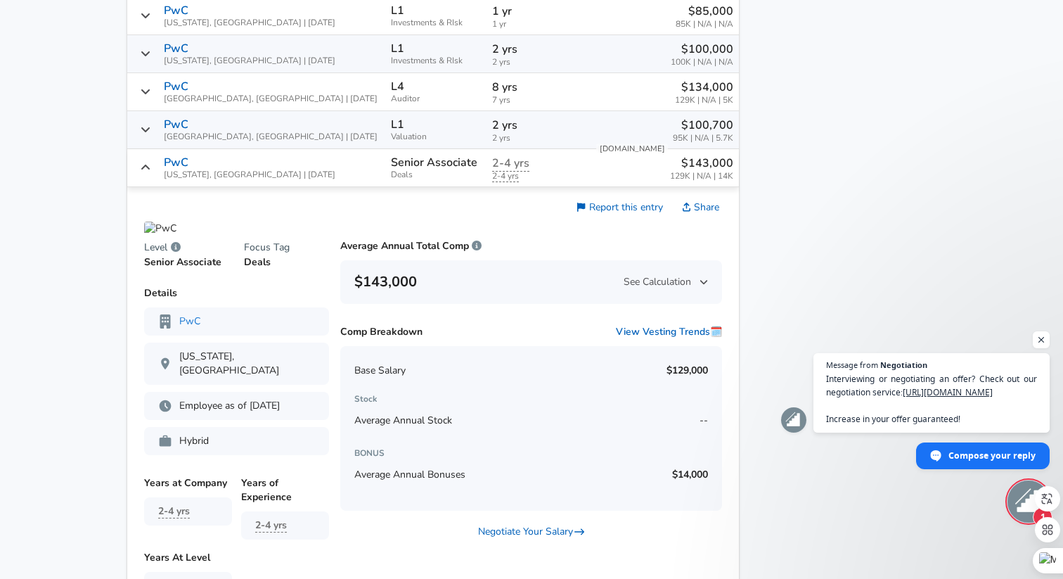
scroll to position [968, 0]
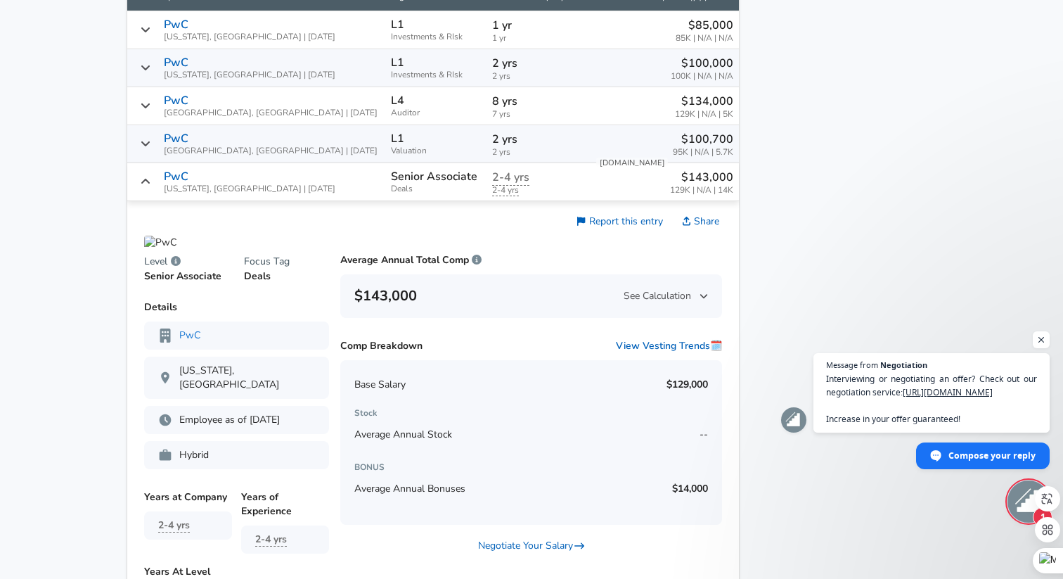
click at [151, 187] on icon "Salary Submissions" at bounding box center [145, 181] width 11 height 11
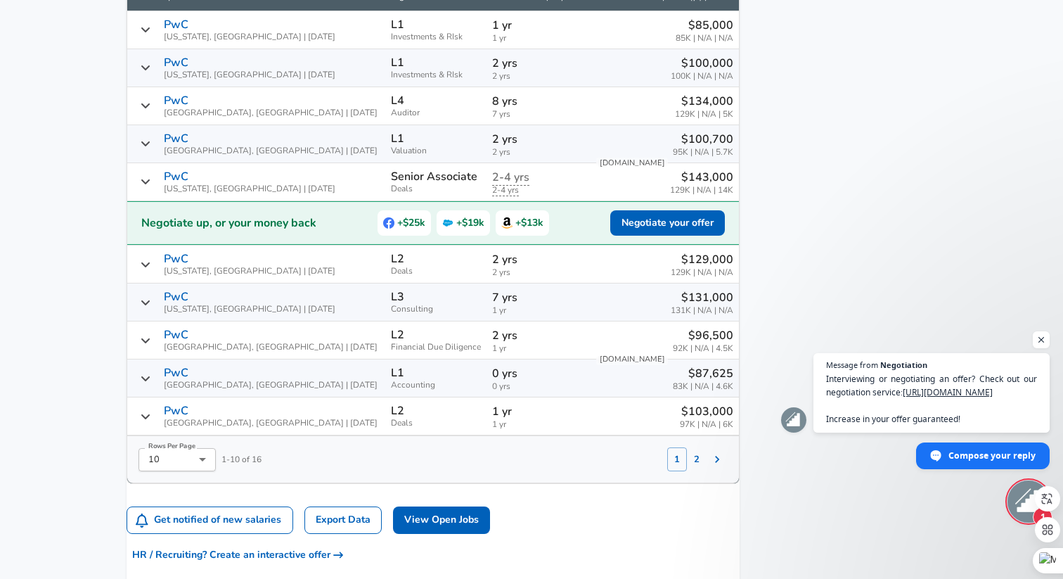
click at [158, 266] on div "PwC [US_STATE], [GEOGRAPHIC_DATA] | [DATE]" at bounding box center [256, 263] width 247 height 23
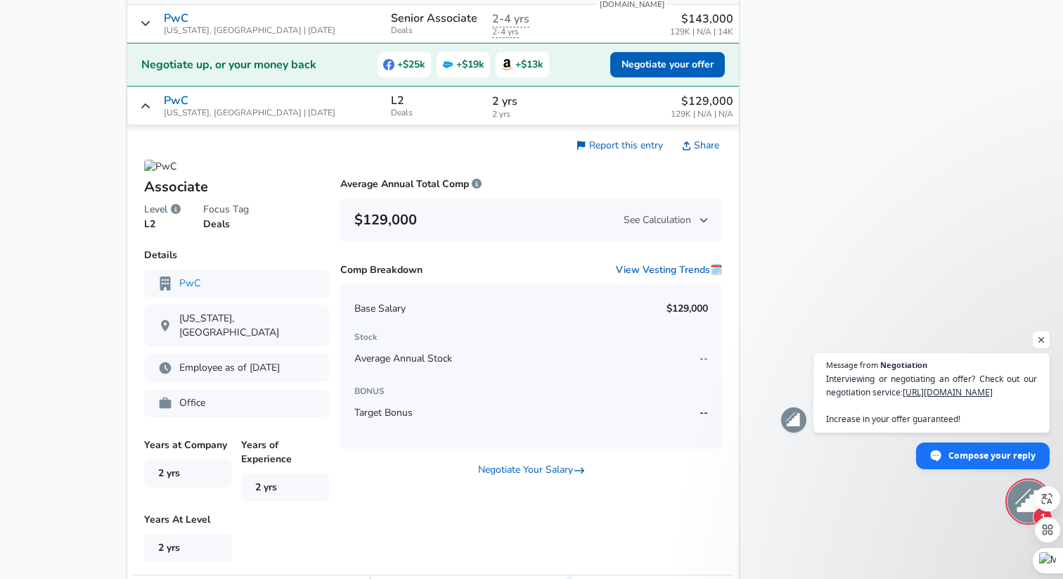
scroll to position [1126, 0]
click at [151, 112] on icon "Salary Submissions" at bounding box center [145, 106] width 11 height 11
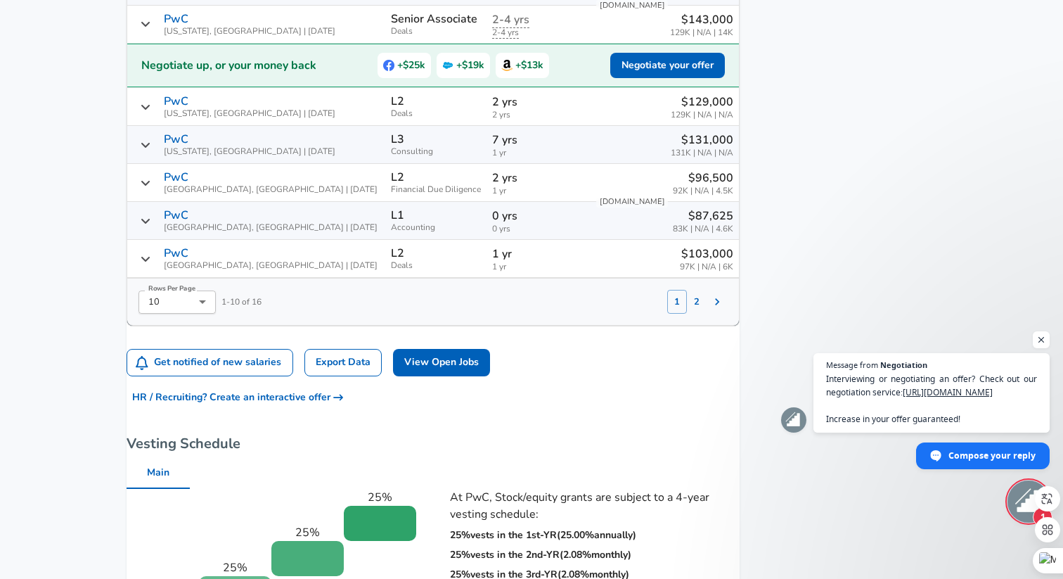
click at [151, 150] on icon "Salary Submissions" at bounding box center [145, 144] width 11 height 11
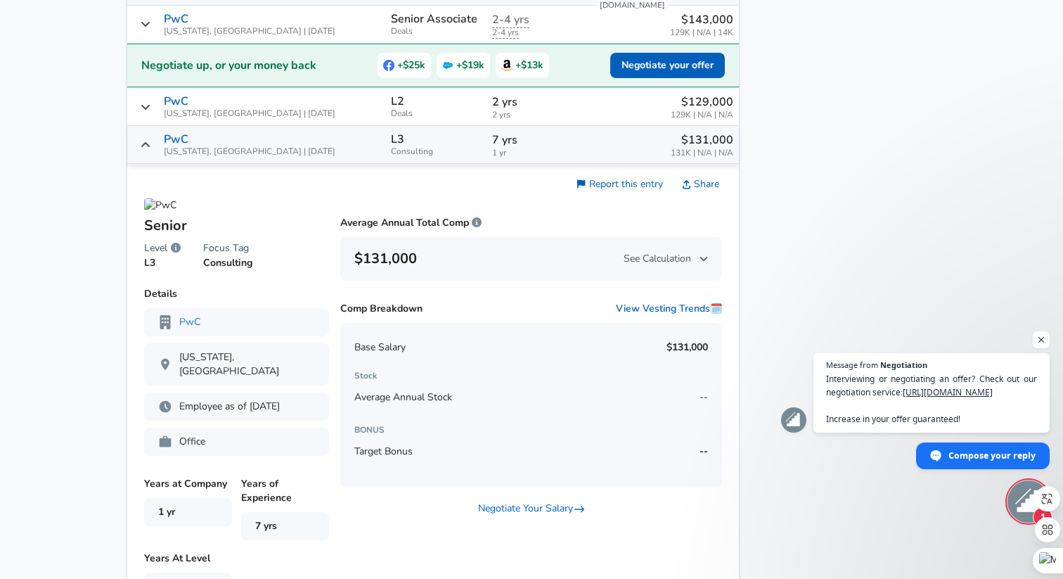
click at [151, 150] on icon "Salary Submissions" at bounding box center [145, 144] width 11 height 11
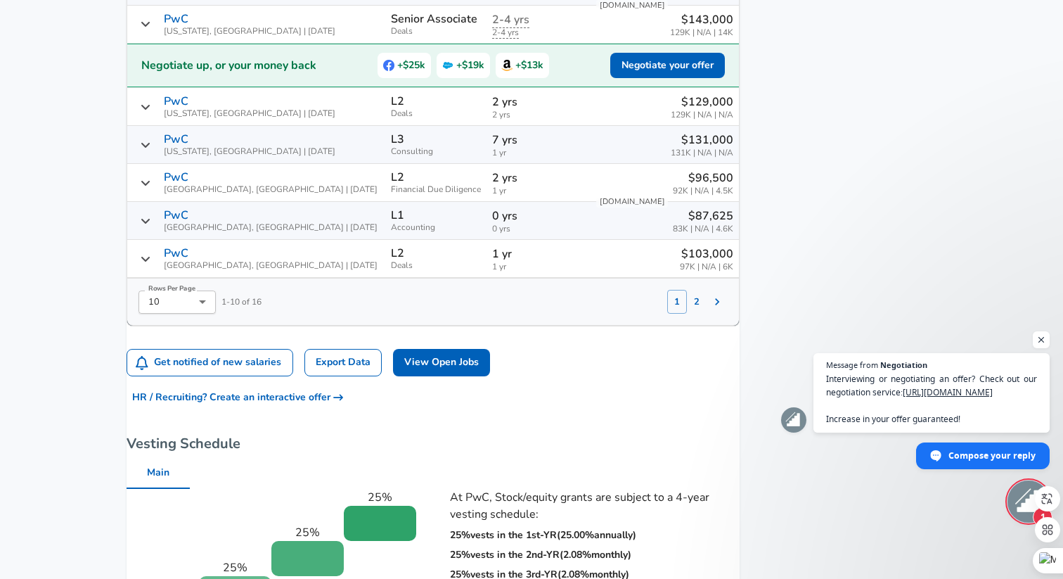
click at [687, 312] on button "2" at bounding box center [697, 302] width 20 height 24
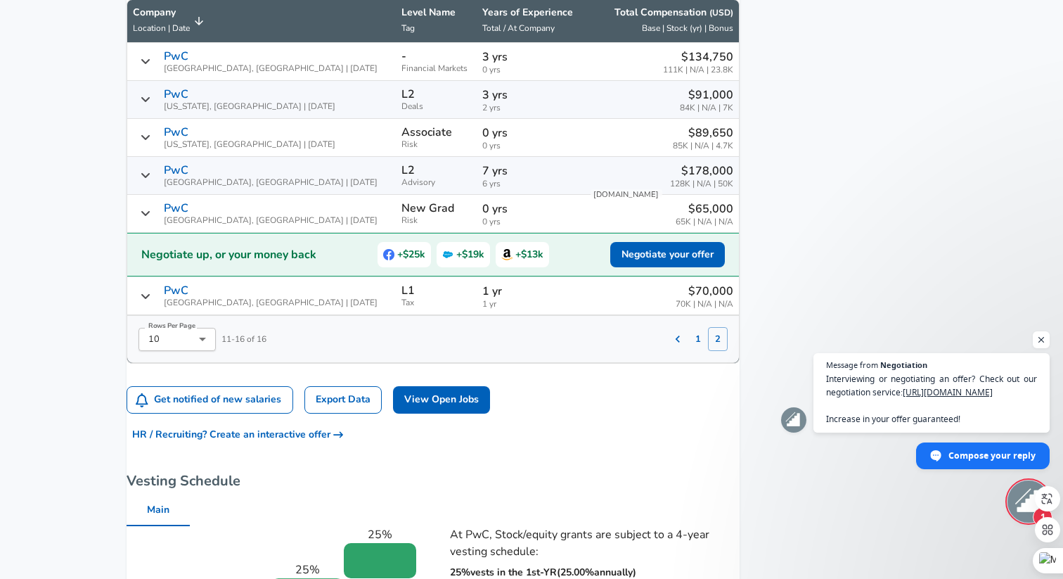
scroll to position [936, 0]
click at [151, 105] on icon "Salary Submissions" at bounding box center [145, 99] width 11 height 11
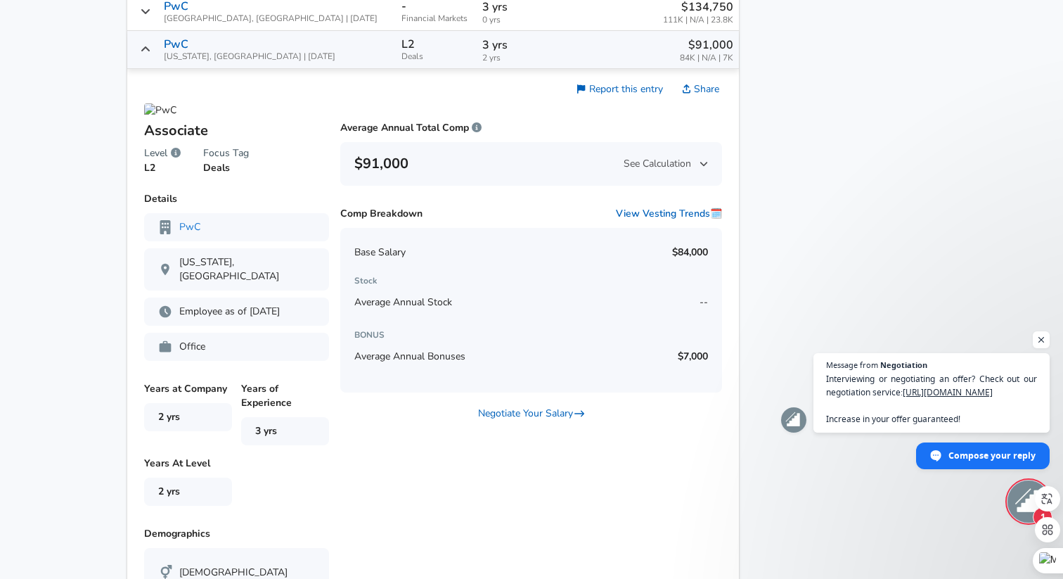
scroll to position [976, 0]
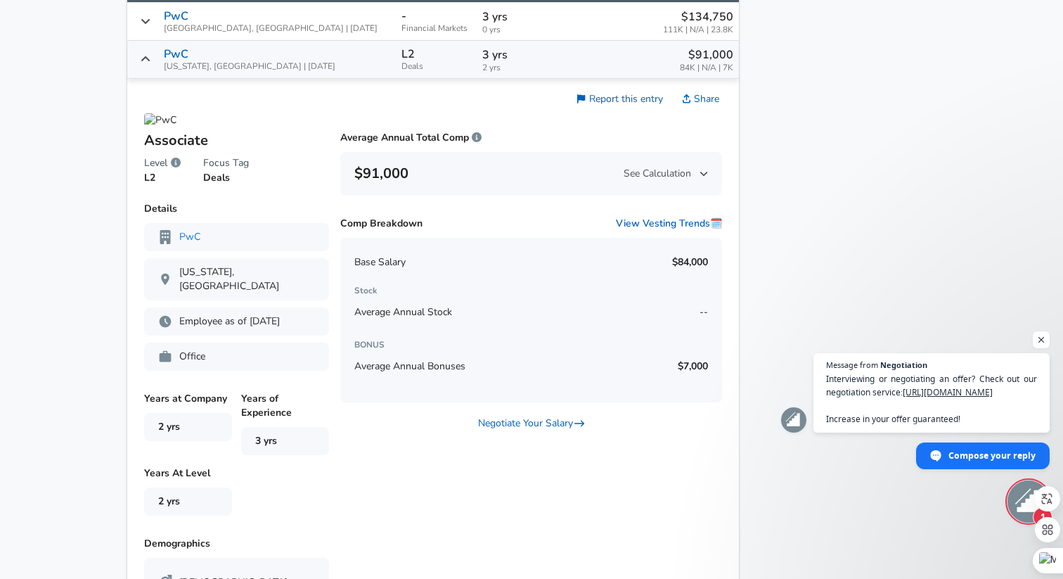
click at [151, 65] on icon "Salary Submissions" at bounding box center [145, 58] width 11 height 11
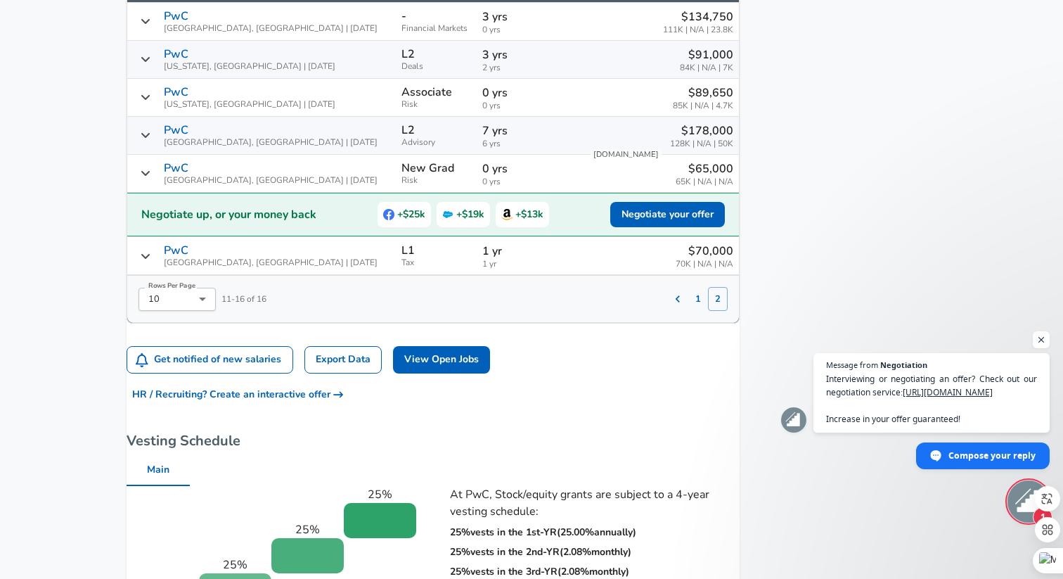
click at [160, 109] on div "PwC [US_STATE], [GEOGRAPHIC_DATA] | [DATE]" at bounding box center [261, 97] width 257 height 23
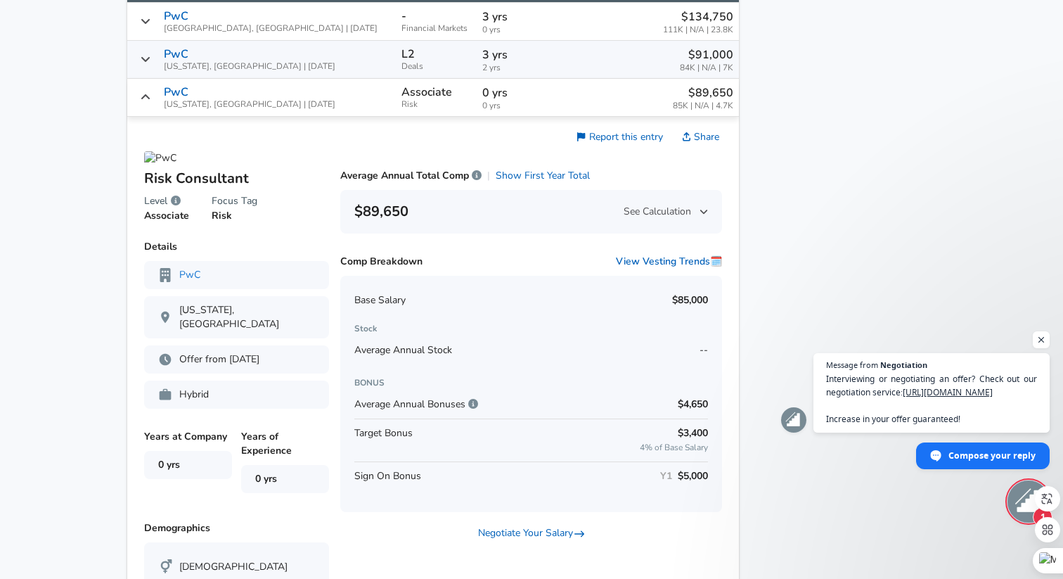
click at [160, 109] on div "PwC [US_STATE], [GEOGRAPHIC_DATA] | [DATE]" at bounding box center [261, 97] width 257 height 23
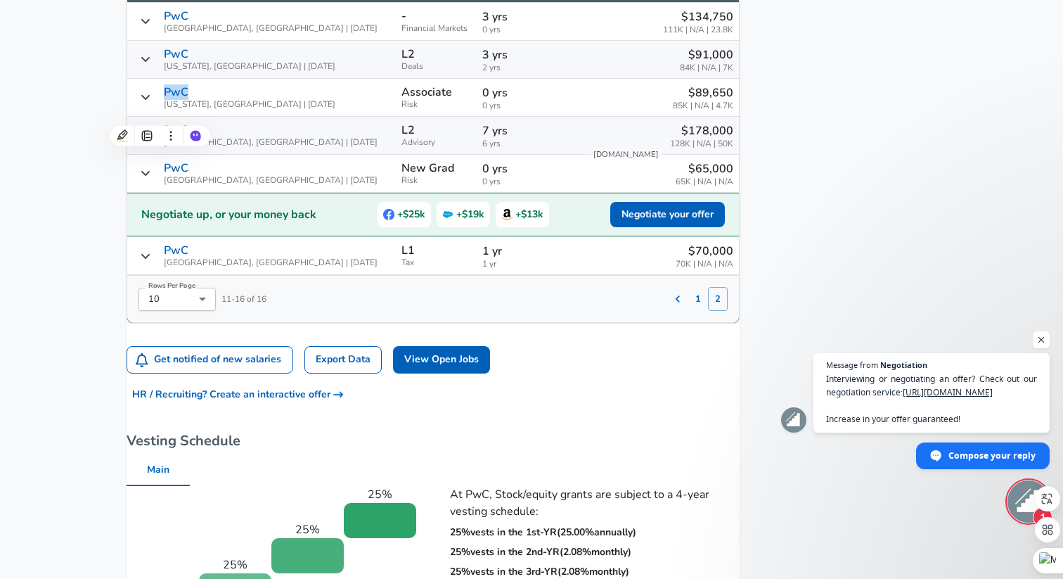
click at [151, 103] on icon "Salary Submissions" at bounding box center [145, 96] width 11 height 11
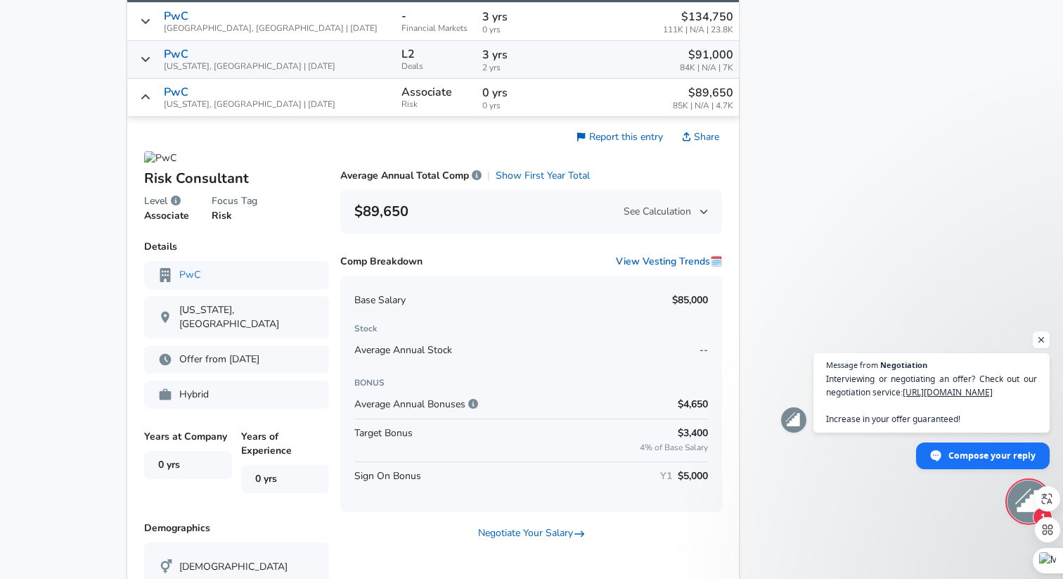
click at [151, 103] on icon "Salary Submissions" at bounding box center [145, 96] width 11 height 11
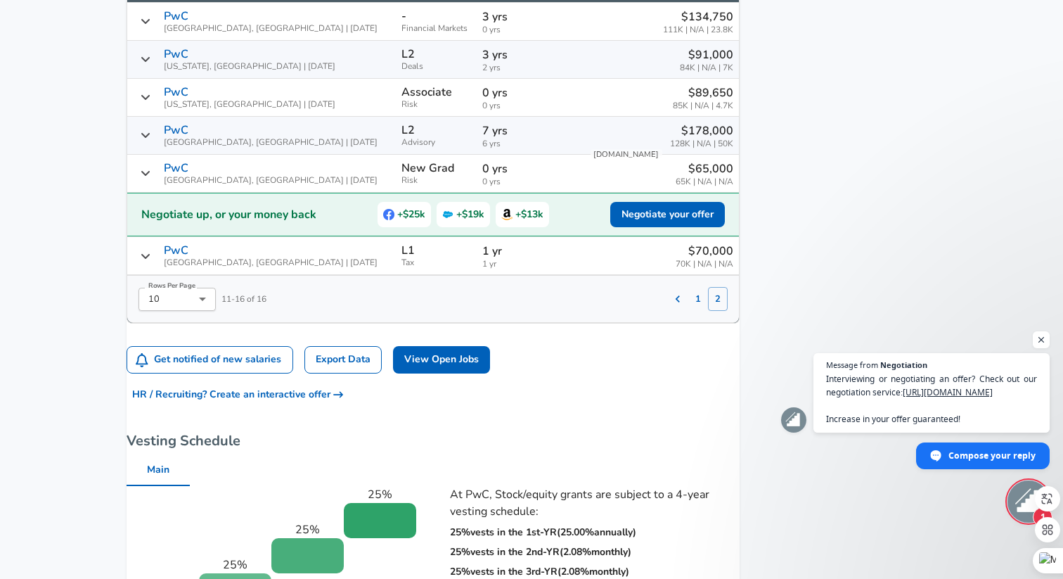
click at [151, 141] on icon "Salary Submissions" at bounding box center [145, 134] width 11 height 11
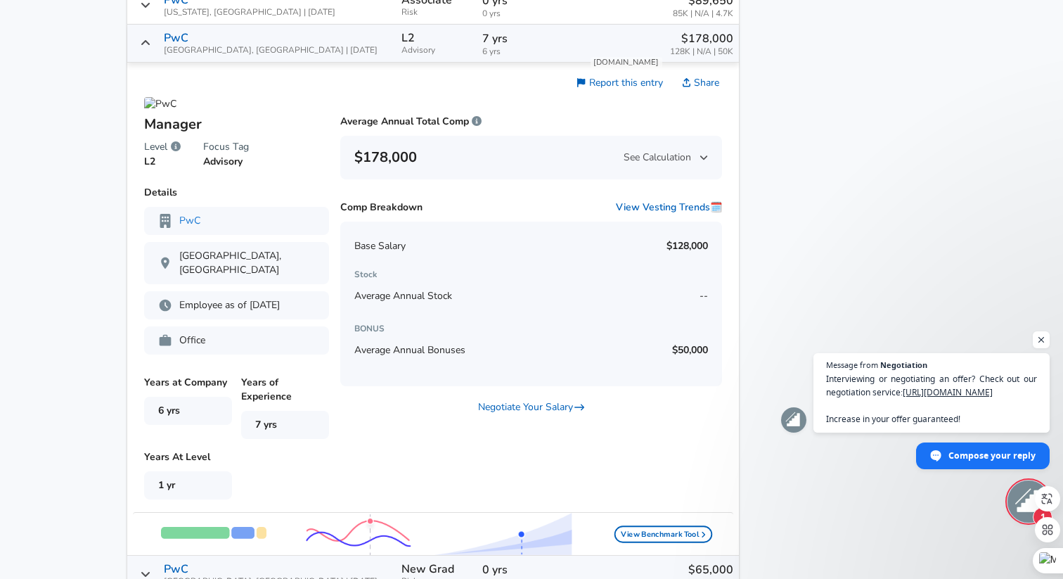
scroll to position [1068, 0]
click at [151, 49] on icon "Salary Submissions" at bounding box center [145, 43] width 11 height 11
click at [150, 46] on icon "Salary Submissions" at bounding box center [145, 43] width 8 height 5
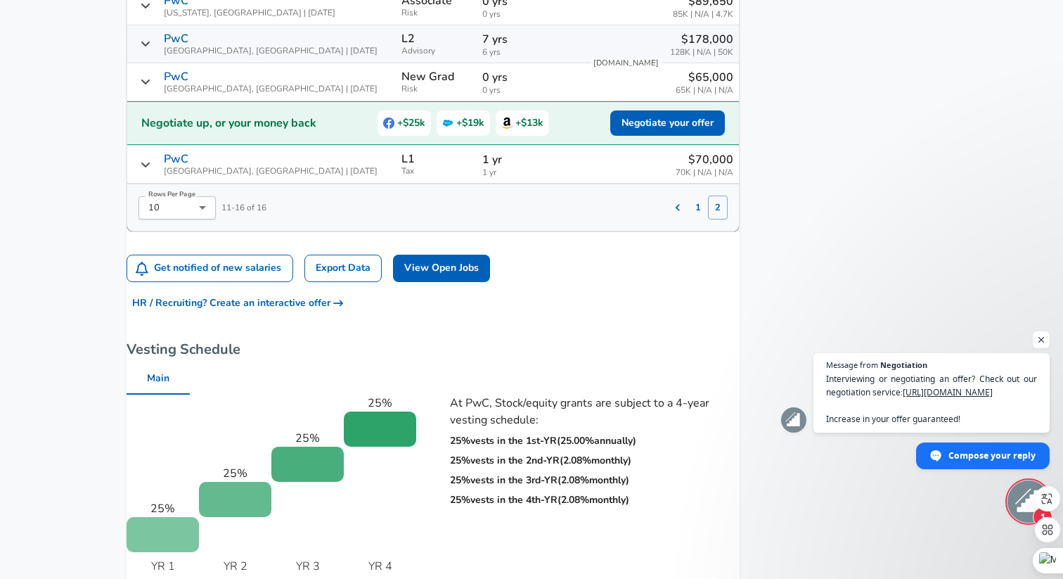
click at [151, 87] on icon "Salary Submissions" at bounding box center [145, 81] width 11 height 11
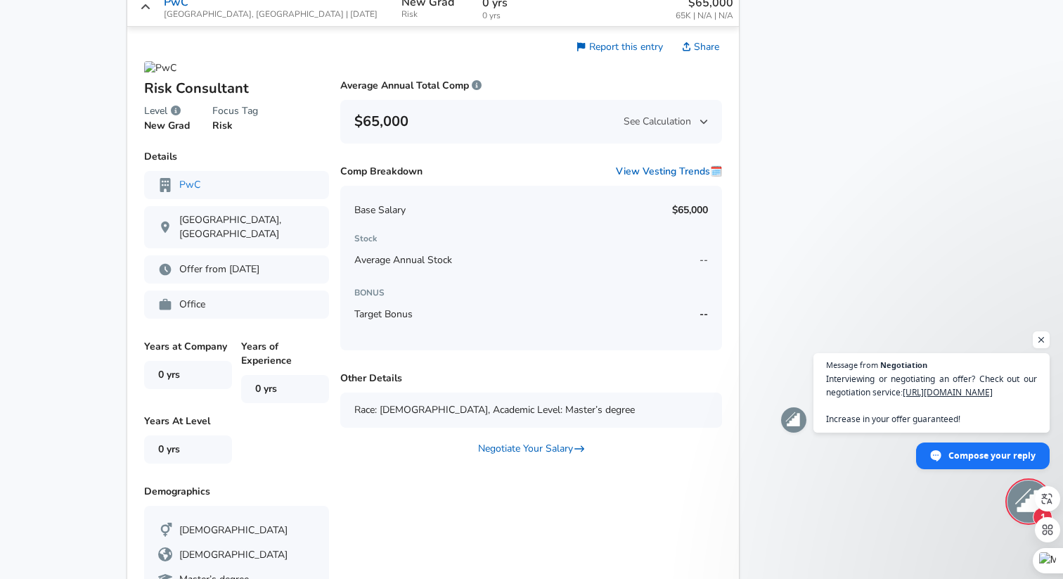
scroll to position [1149, 0]
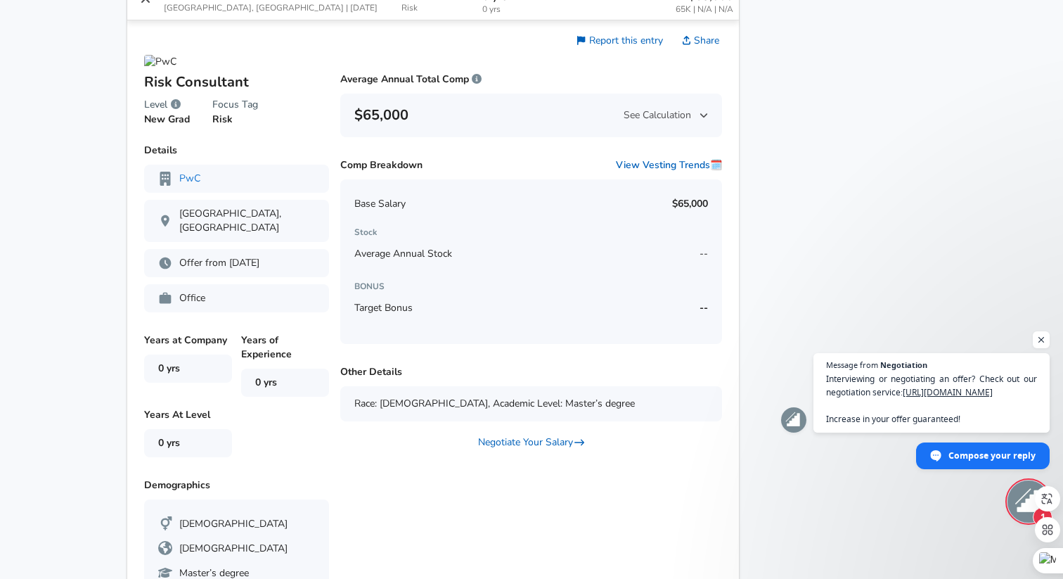
click at [151, 6] on icon "Salary Submissions" at bounding box center [145, 0] width 11 height 11
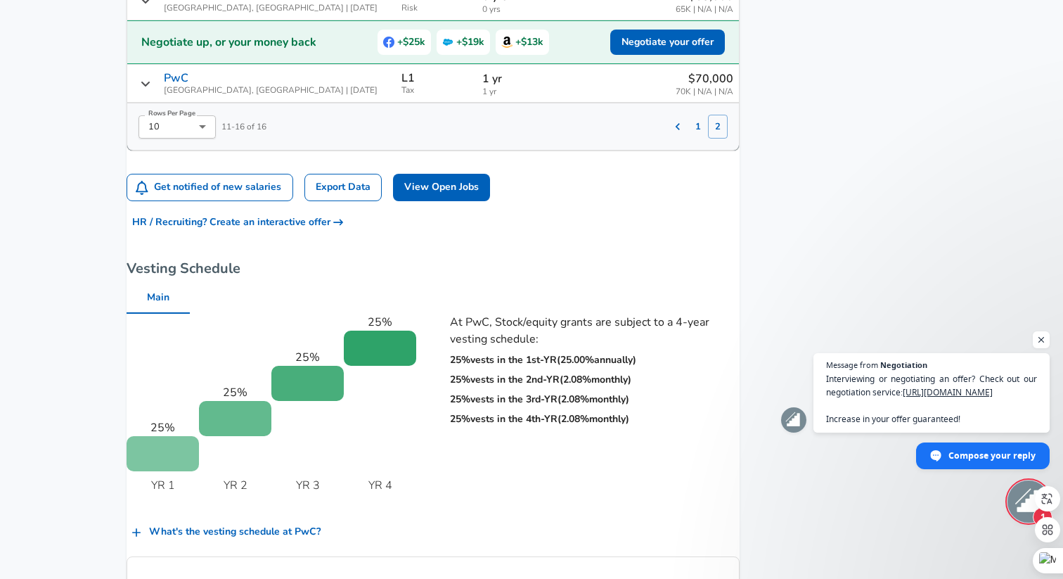
click at [151, 89] on icon "Salary Submissions" at bounding box center [145, 83] width 11 height 11
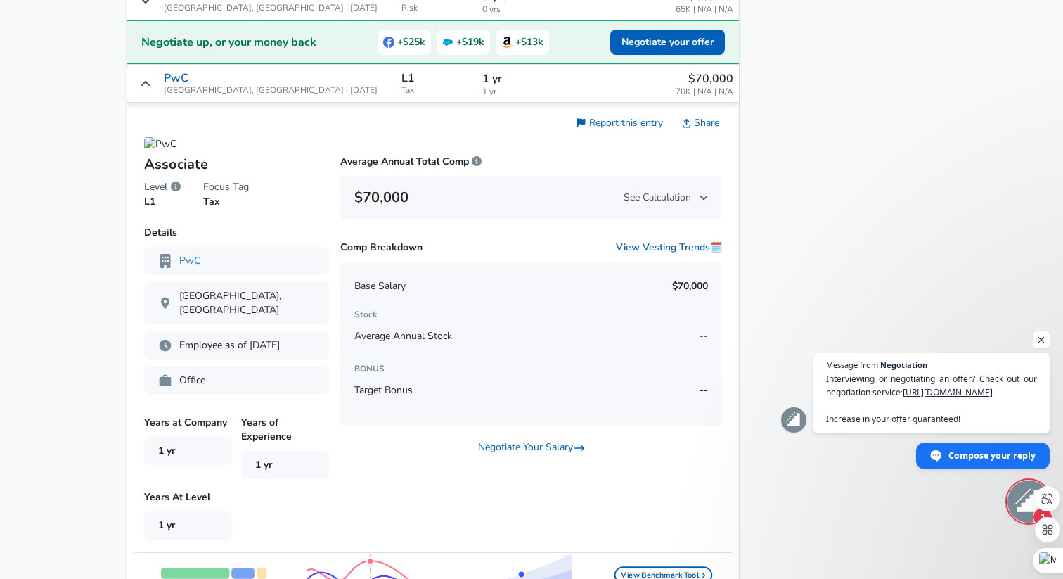
click at [151, 89] on icon "Salary Submissions" at bounding box center [145, 83] width 11 height 11
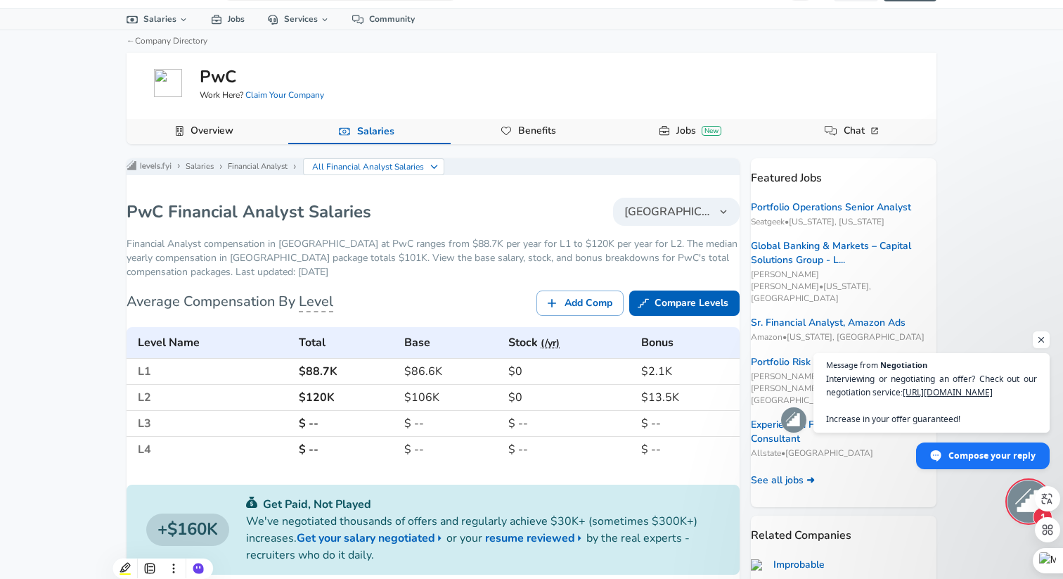
scroll to position [30, 0]
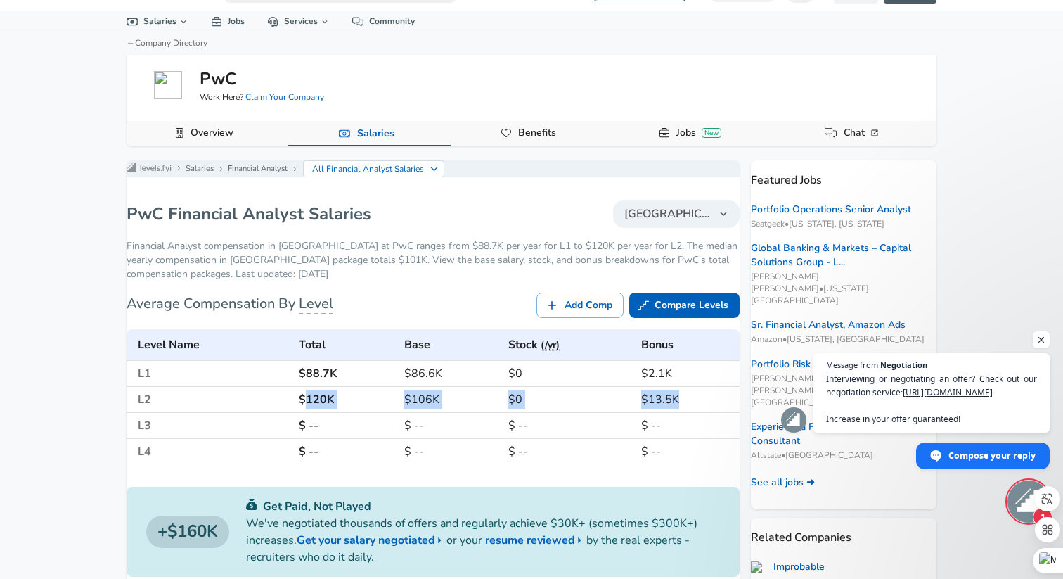
drag, startPoint x: 316, startPoint y: 408, endPoint x: 670, endPoint y: 411, distance: 354.3
click at [670, 411] on tr "L2 $120K $106K $0 $13.5K" at bounding box center [433, 400] width 613 height 26
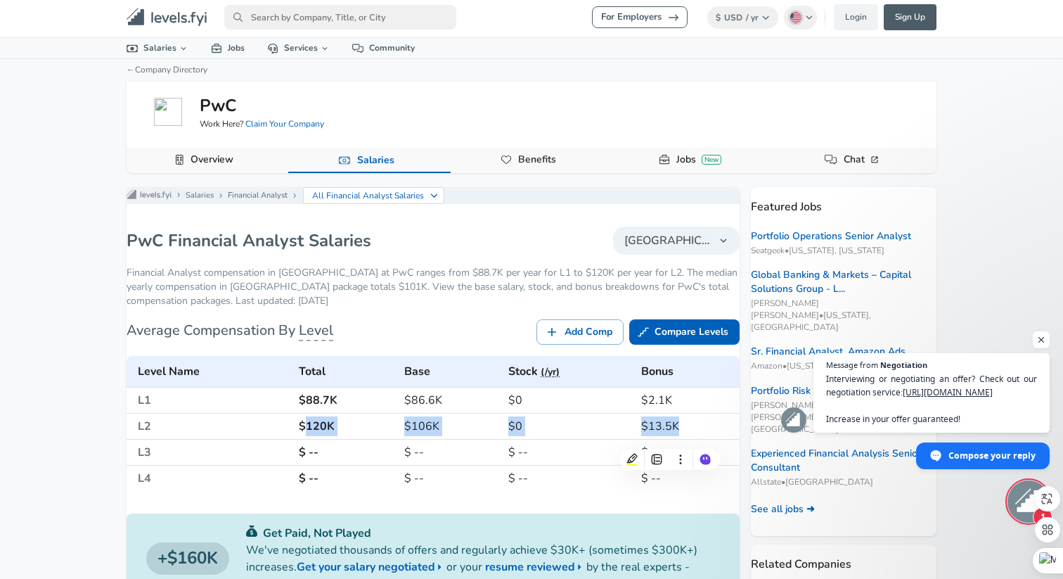
scroll to position [0, 0]
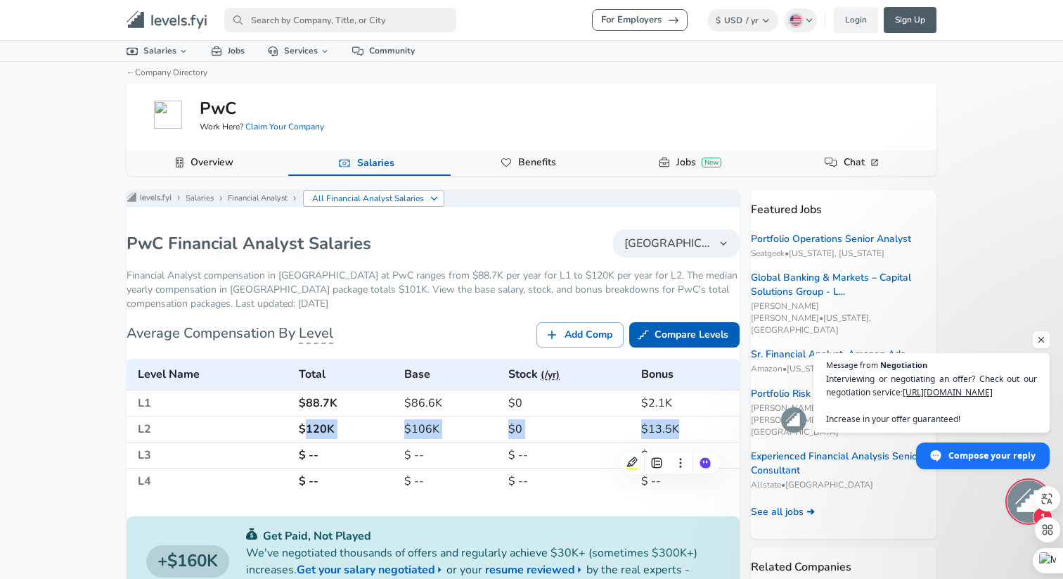
click at [359, 205] on p "All Financial Analyst Salaries" at bounding box center [368, 198] width 112 height 13
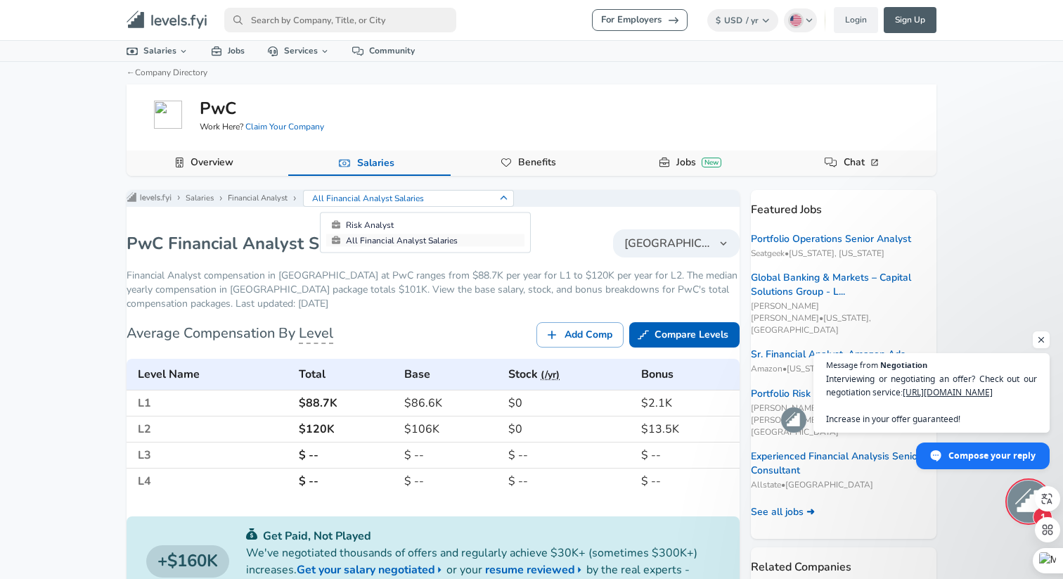
click at [366, 238] on link "All Financial Analyst Salaries" at bounding box center [425, 240] width 198 height 13
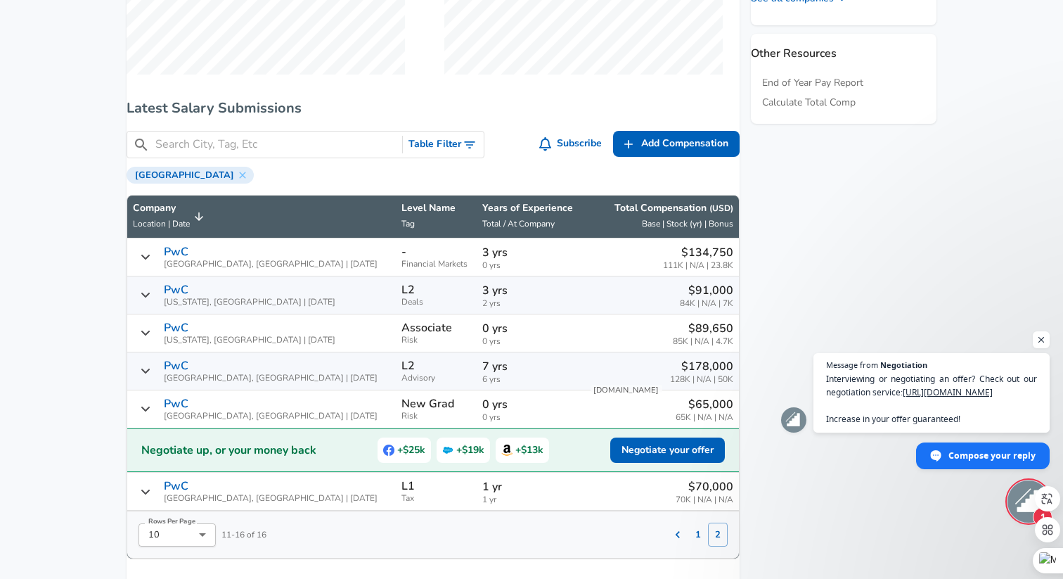
scroll to position [740, 0]
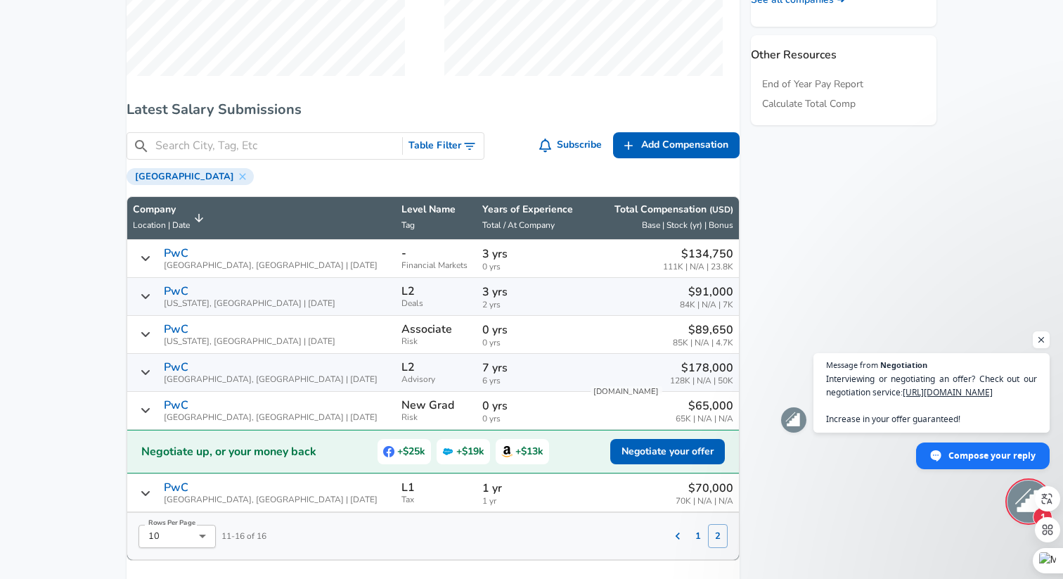
click at [151, 302] on icon "Salary Submissions" at bounding box center [145, 295] width 11 height 11
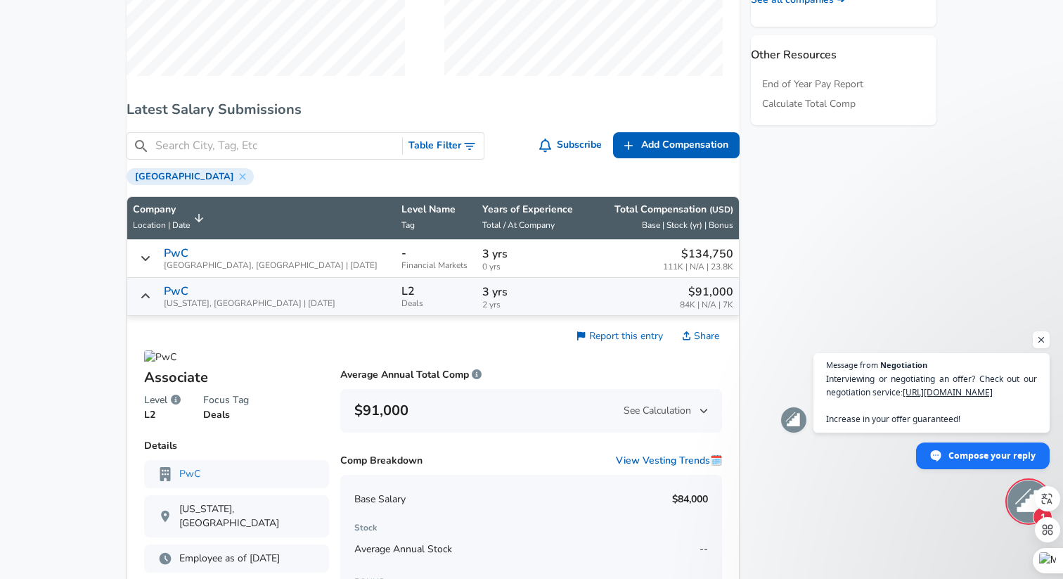
click at [151, 302] on icon "Salary Submissions" at bounding box center [145, 295] width 11 height 11
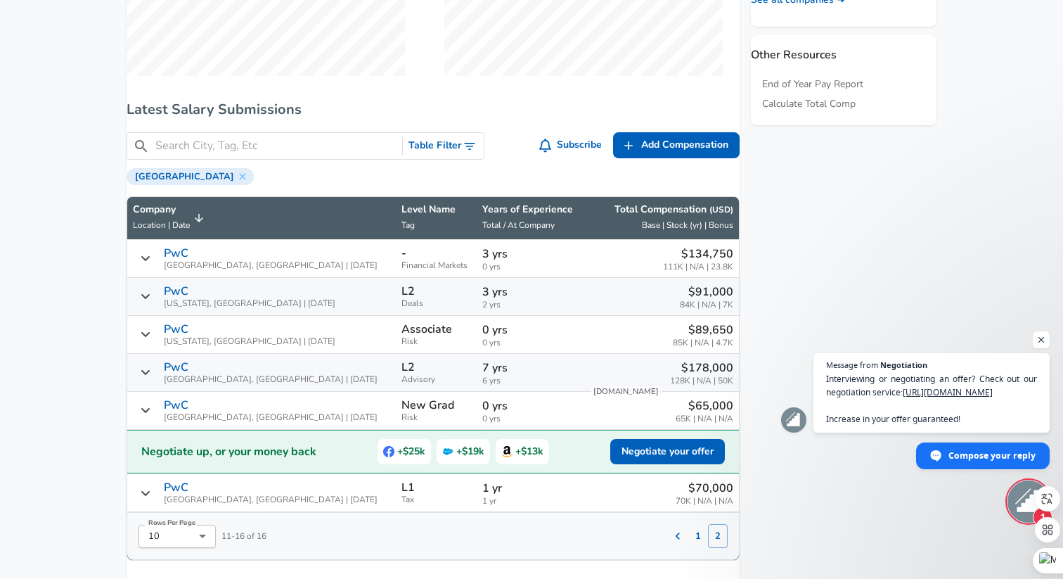
click at [150, 337] on icon "Salary Submissions" at bounding box center [145, 334] width 8 height 5
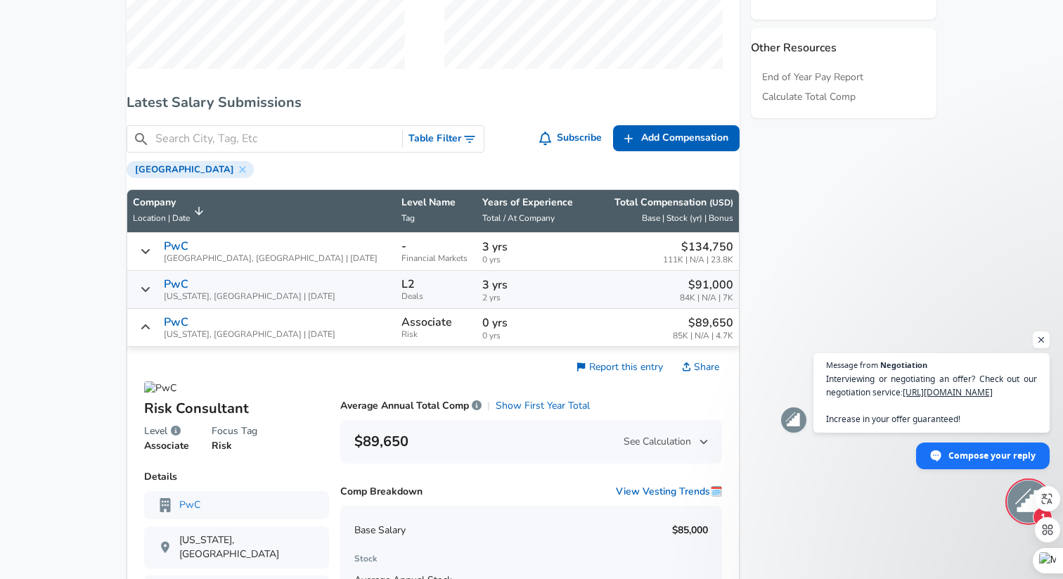
scroll to position [751, 0]
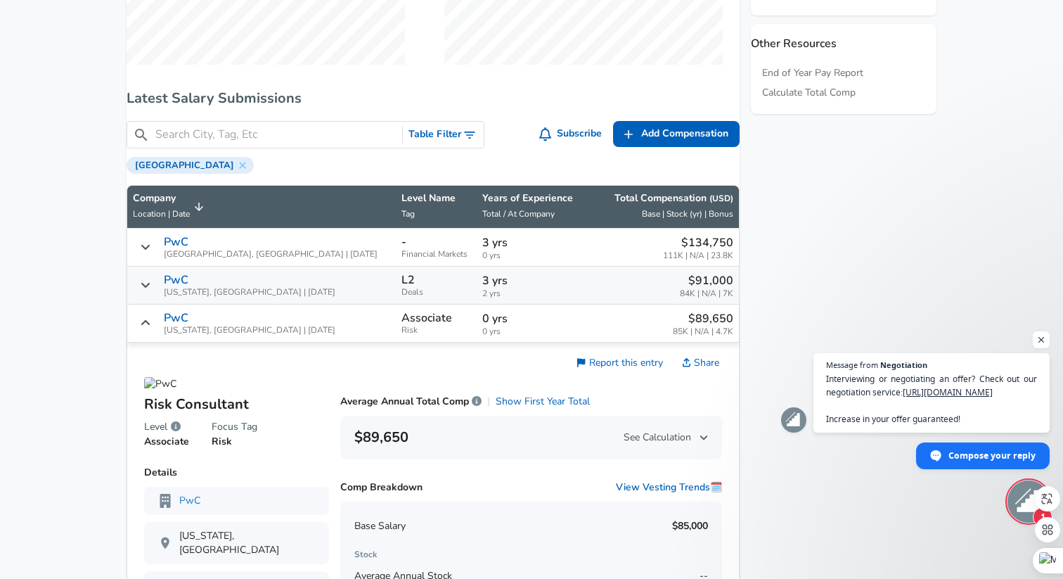
click at [151, 328] on icon "Salary Submissions" at bounding box center [145, 322] width 11 height 11
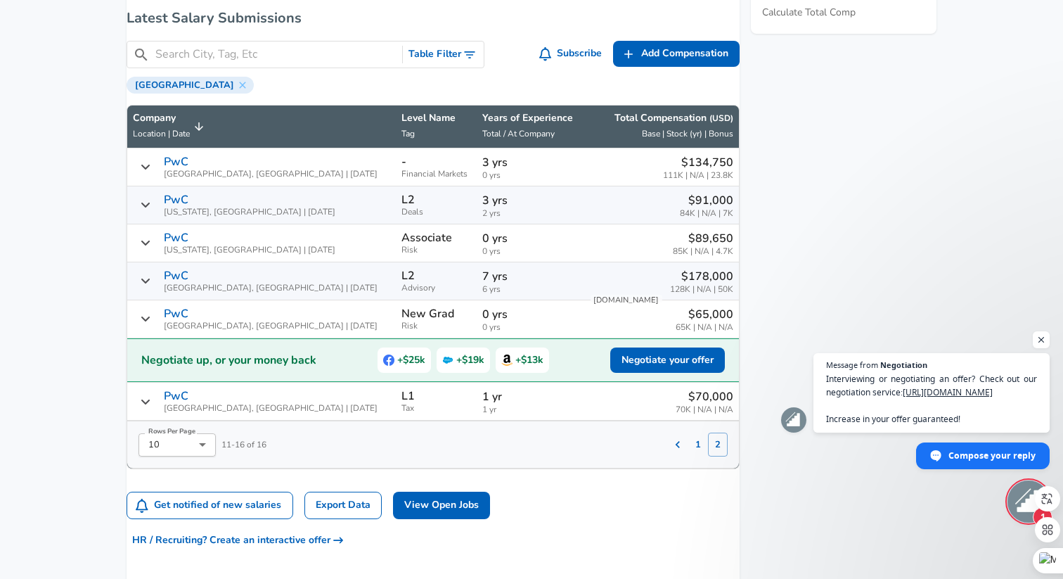
scroll to position [833, 0]
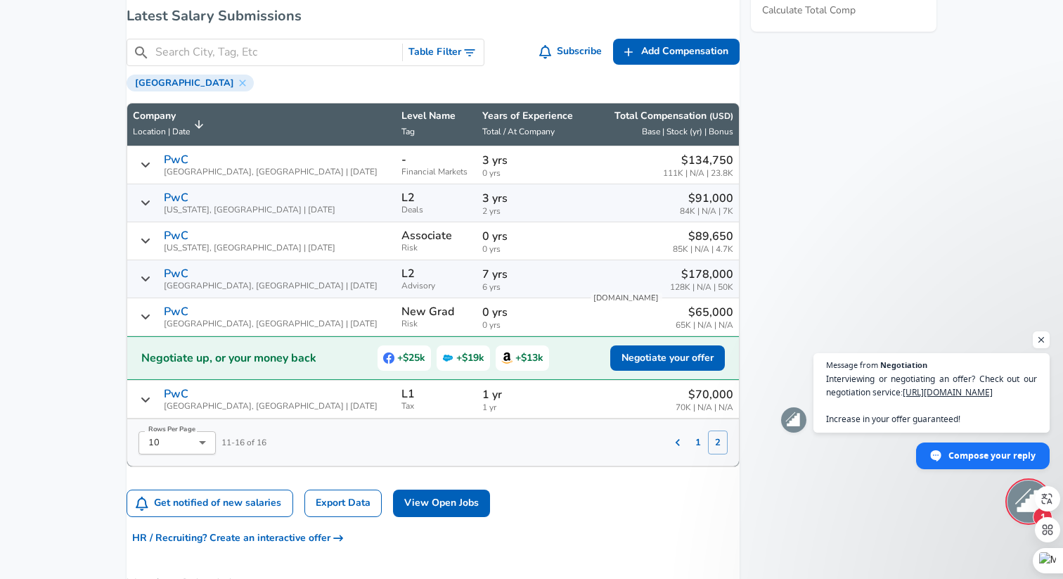
click at [151, 322] on icon "Salary Submissions" at bounding box center [145, 316] width 11 height 11
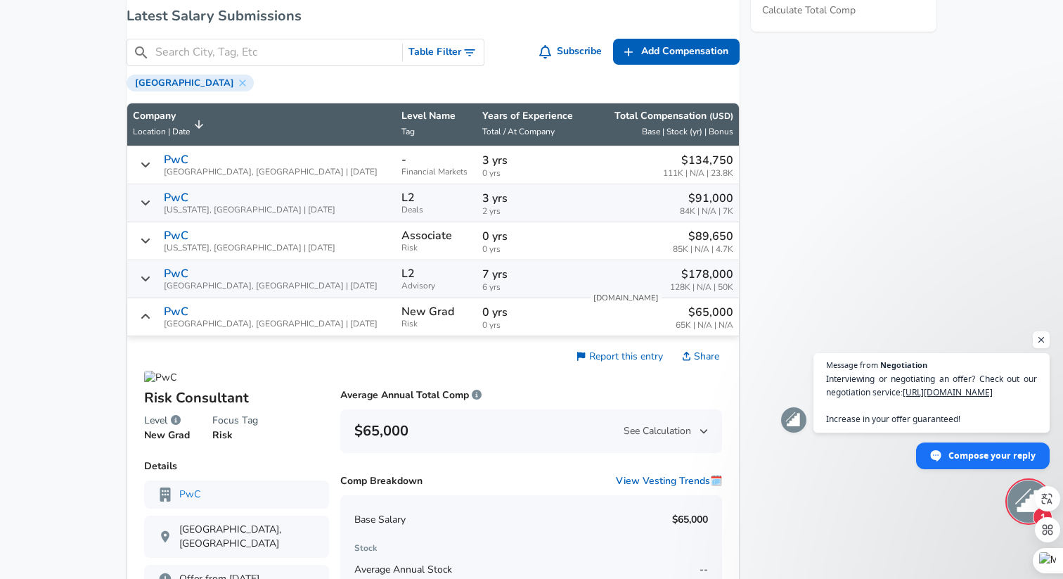
click at [151, 322] on icon "Salary Submissions" at bounding box center [145, 316] width 11 height 11
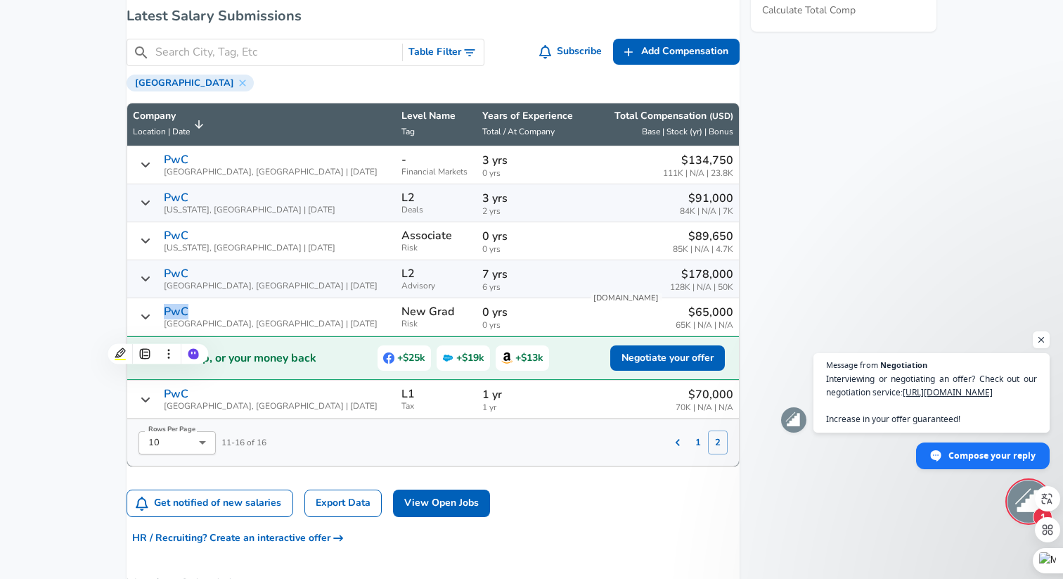
scroll to position [875, 0]
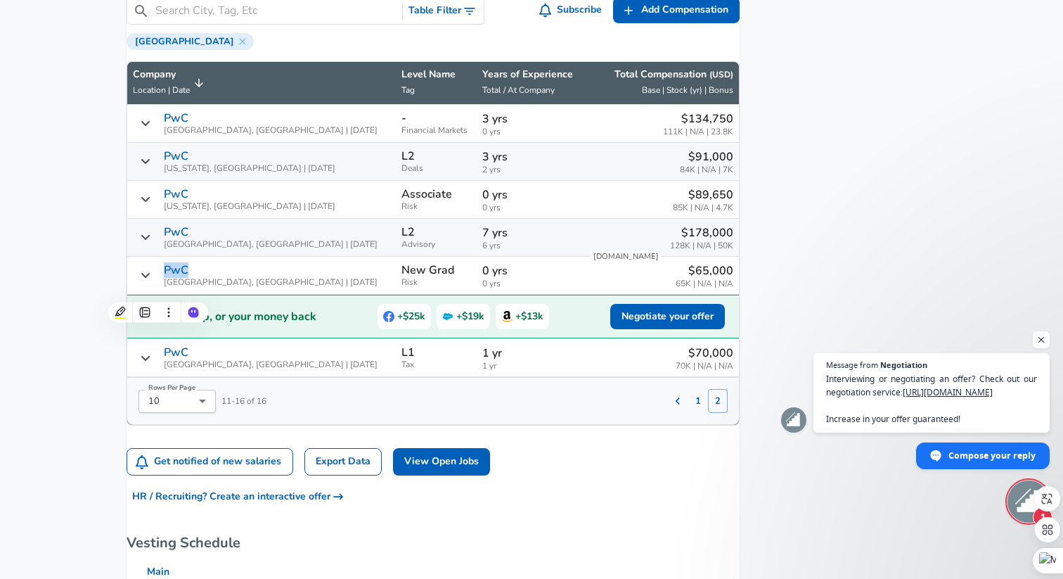
click at [688, 413] on button "1" at bounding box center [698, 401] width 20 height 24
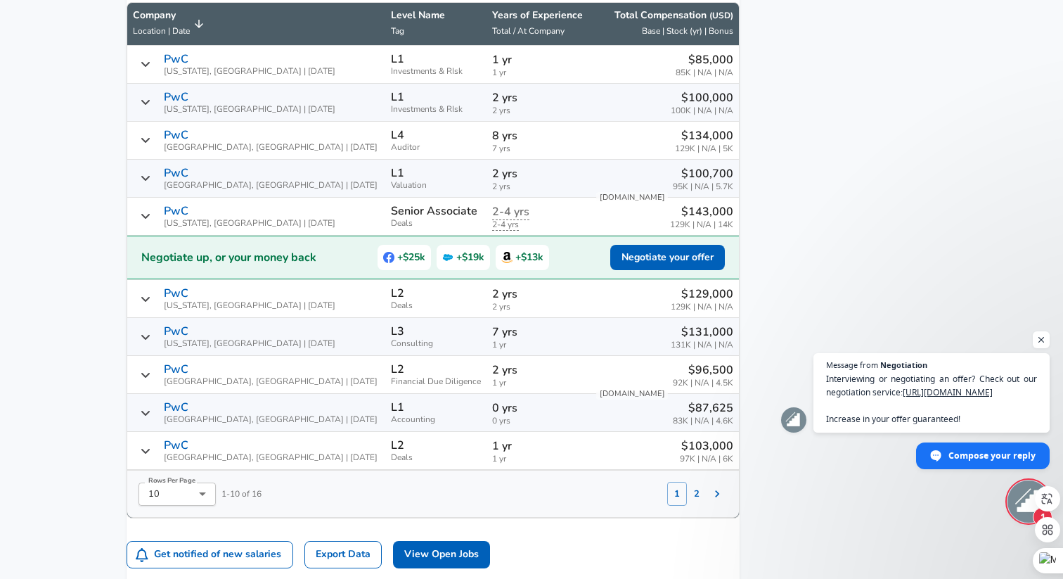
scroll to position [936, 0]
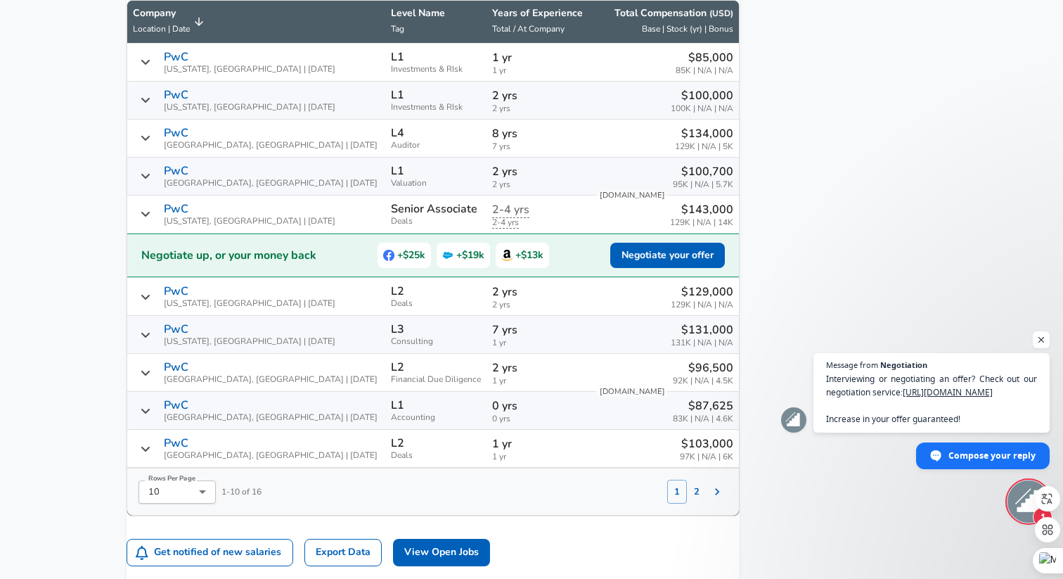
click at [151, 143] on icon "Salary Submissions" at bounding box center [145, 137] width 11 height 11
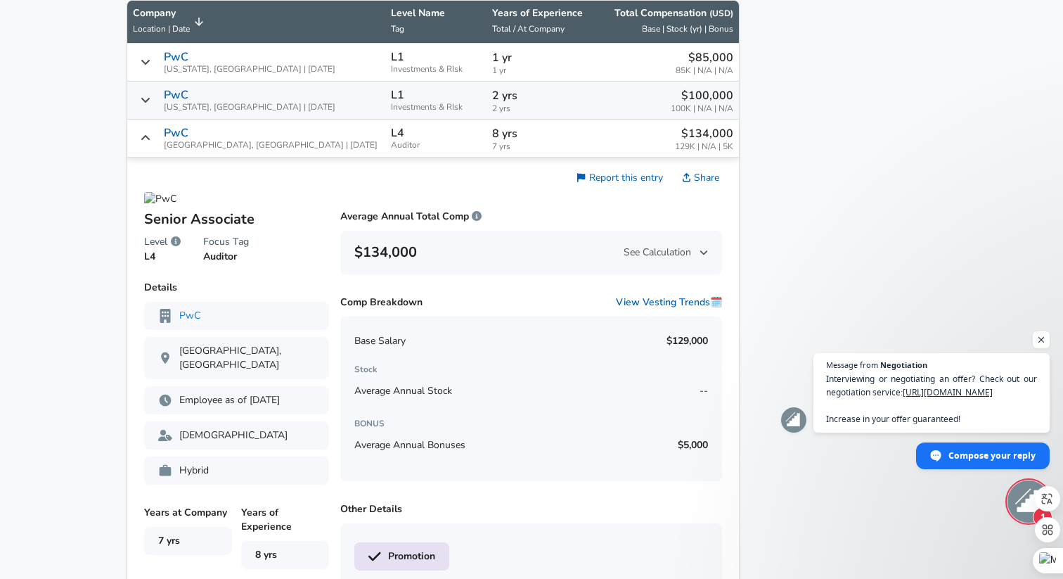
click at [151, 143] on icon "Salary Submissions" at bounding box center [145, 137] width 11 height 11
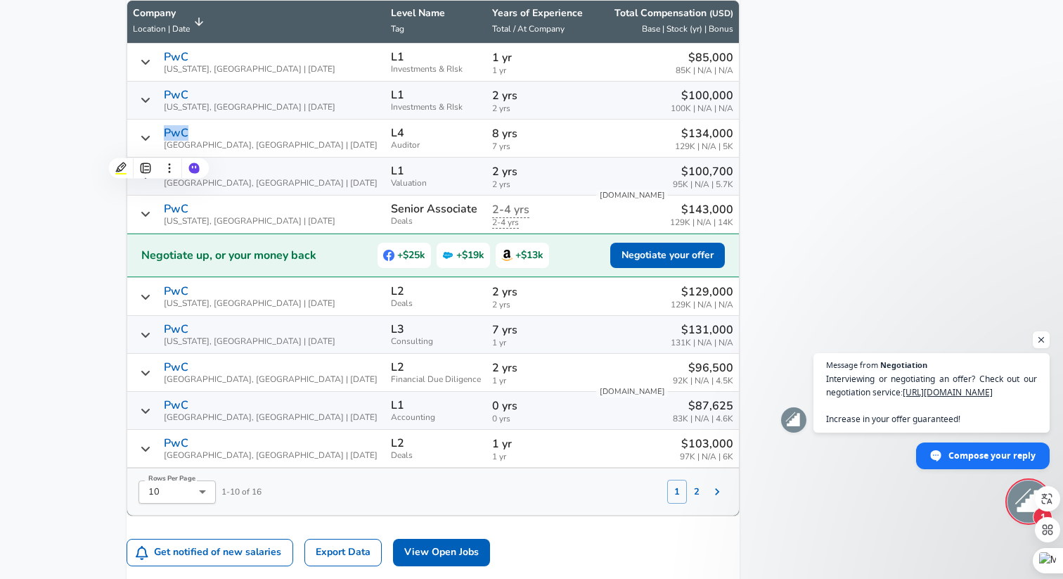
click at [162, 142] on div "PwC [GEOGRAPHIC_DATA], [GEOGRAPHIC_DATA] | [DATE]" at bounding box center [256, 138] width 247 height 23
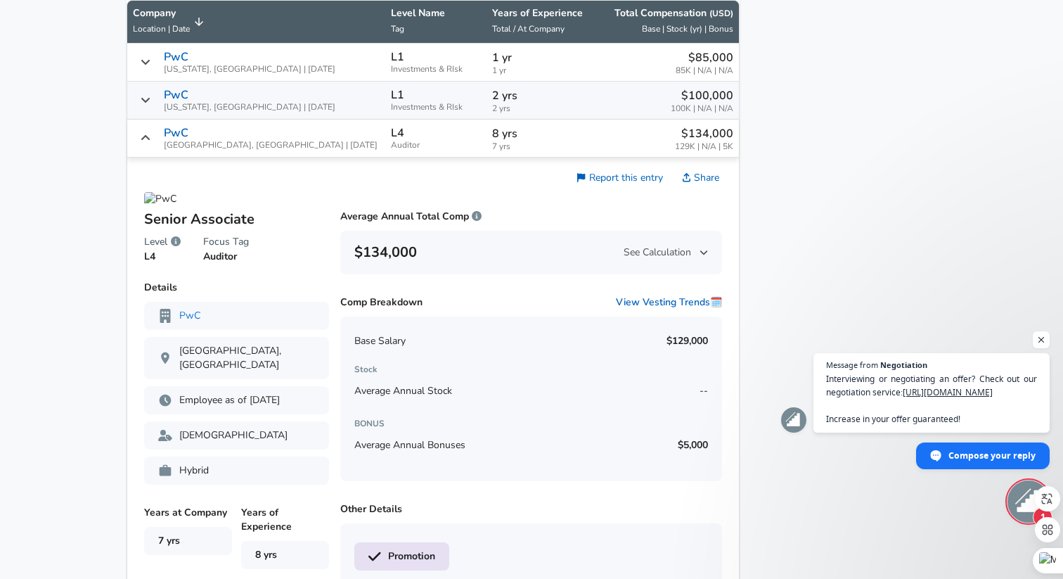
click at [162, 142] on div "PwC [GEOGRAPHIC_DATA], [GEOGRAPHIC_DATA] | [DATE]" at bounding box center [256, 138] width 247 height 23
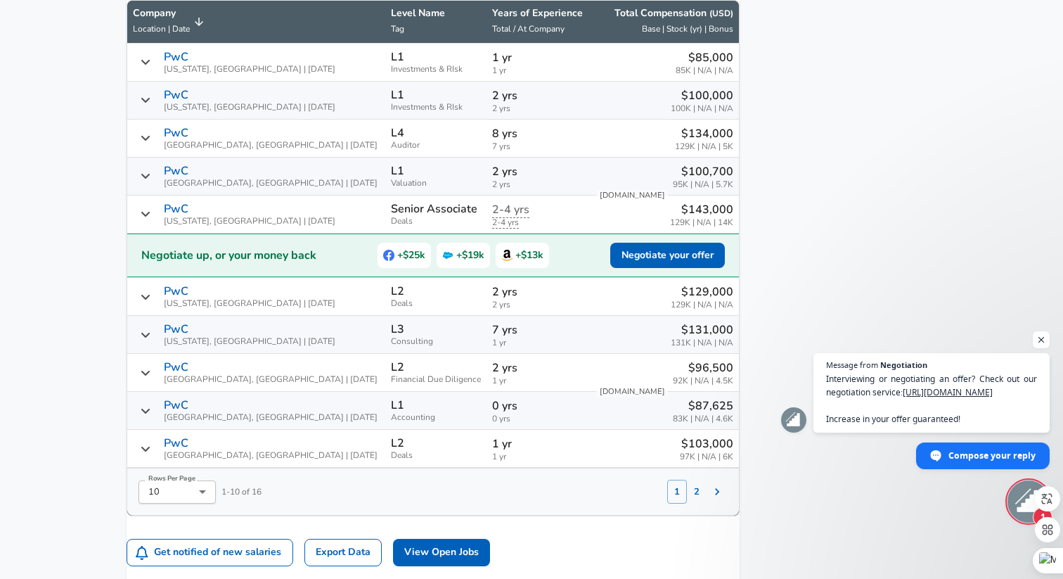
click at [151, 105] on icon "Salary Submissions" at bounding box center [145, 99] width 11 height 11
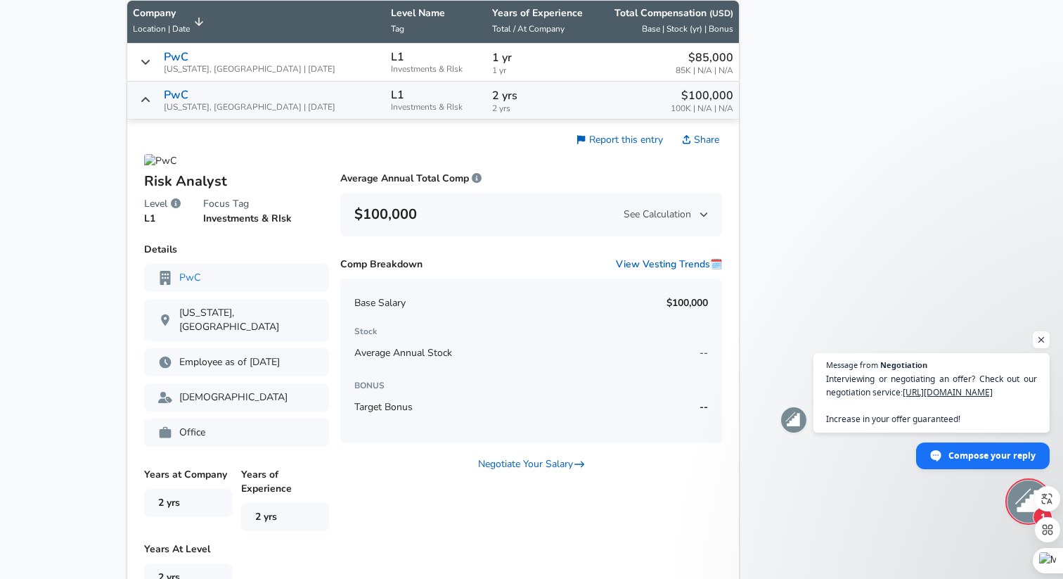
click at [151, 105] on icon "Salary Submissions" at bounding box center [145, 99] width 11 height 11
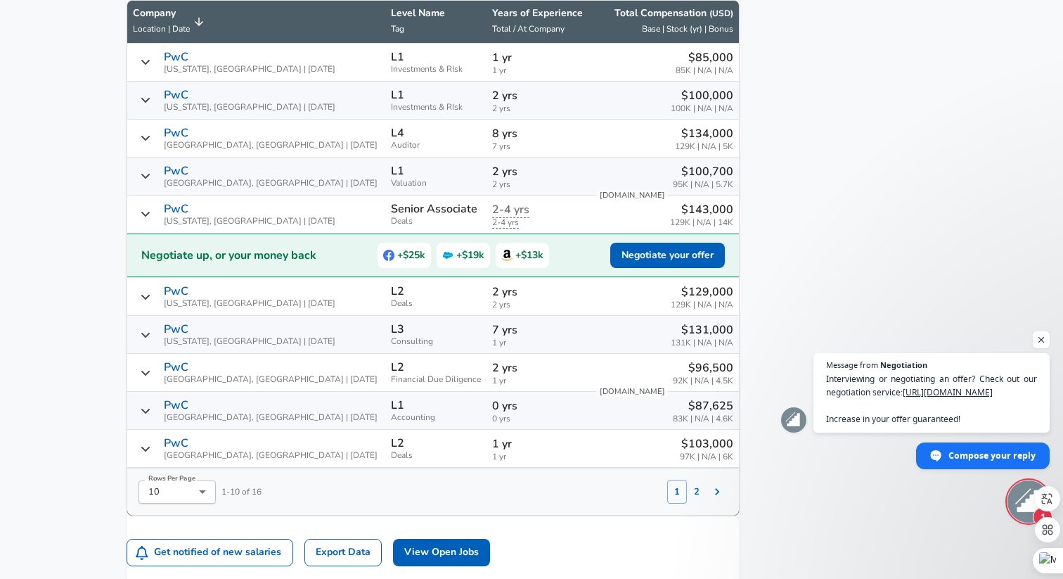
click at [151, 67] on icon "Salary Submissions" at bounding box center [145, 61] width 11 height 11
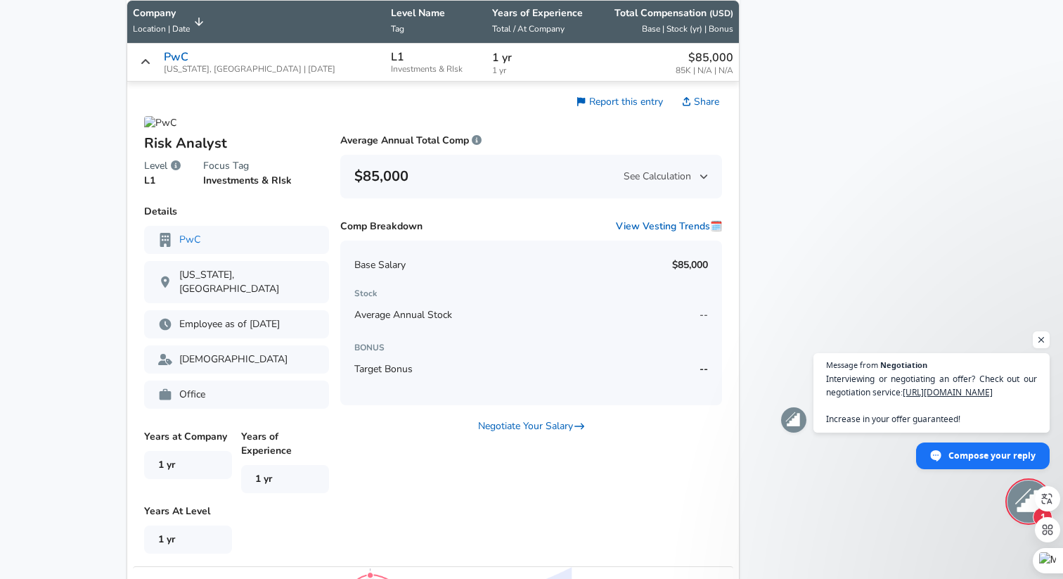
click at [151, 67] on icon "Salary Submissions" at bounding box center [145, 61] width 11 height 11
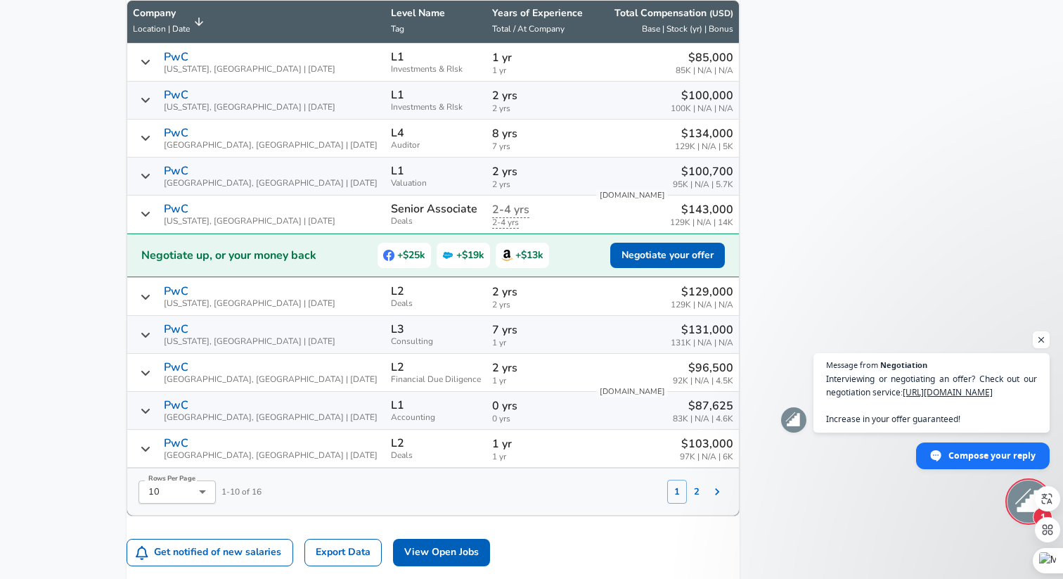
click at [151, 181] on icon "Salary Submissions" at bounding box center [145, 175] width 11 height 11
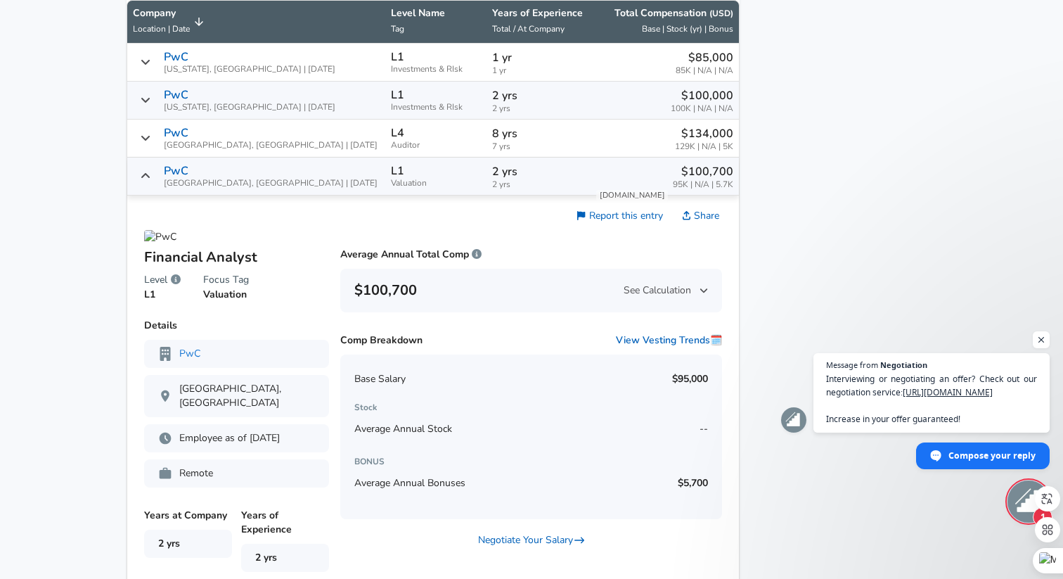
click at [151, 181] on icon "Salary Submissions" at bounding box center [145, 175] width 11 height 11
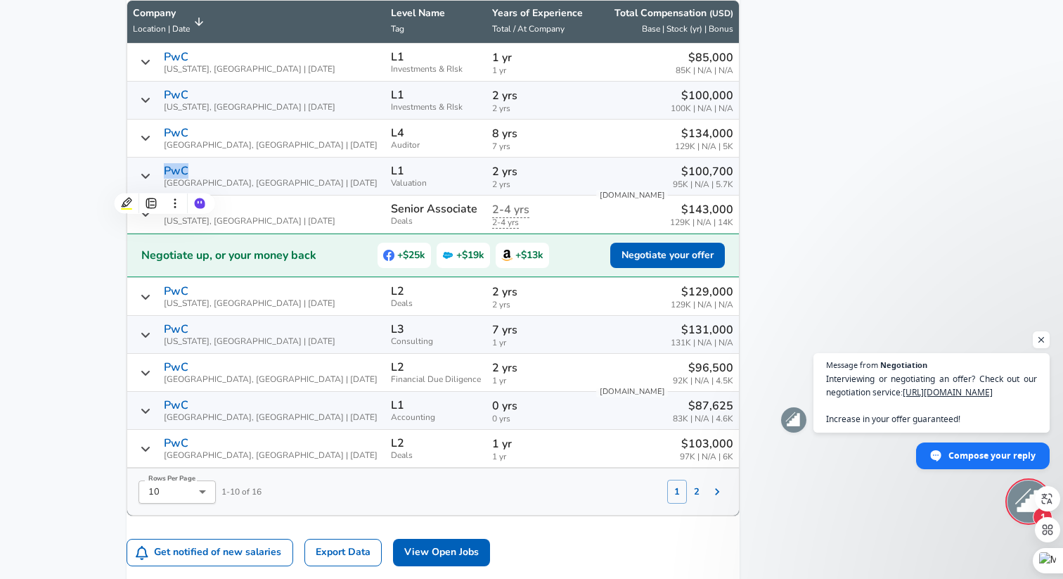
click at [151, 302] on icon "Salary Submissions" at bounding box center [145, 296] width 11 height 11
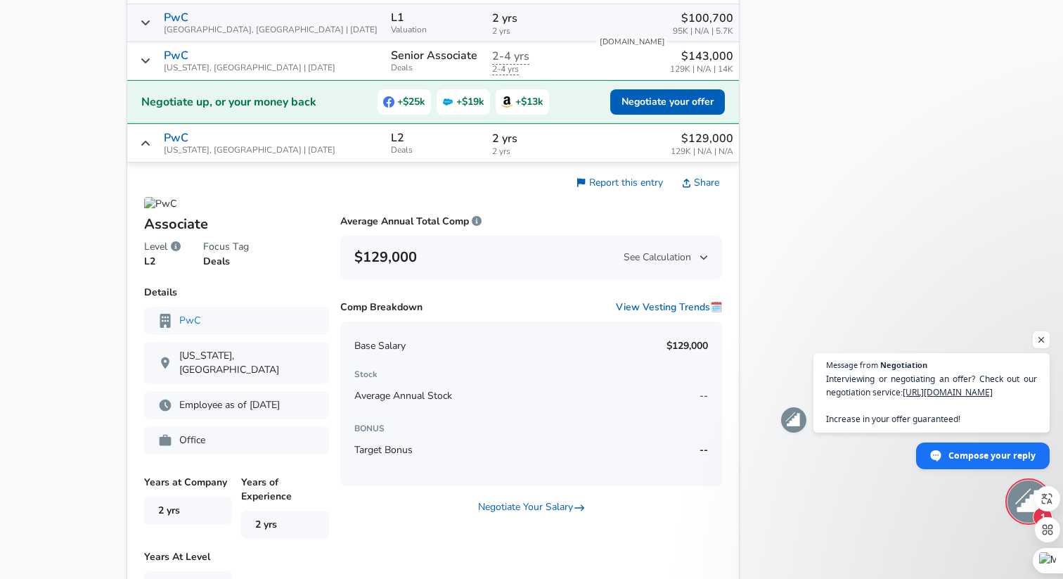
scroll to position [1093, 0]
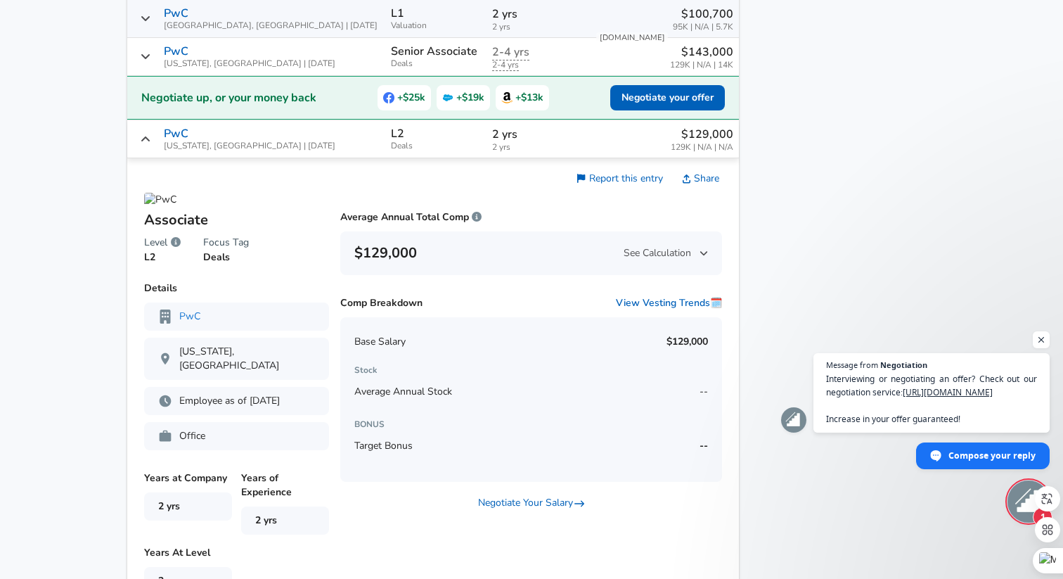
click at [636, 260] on span "See Calculation" at bounding box center [666, 253] width 84 height 14
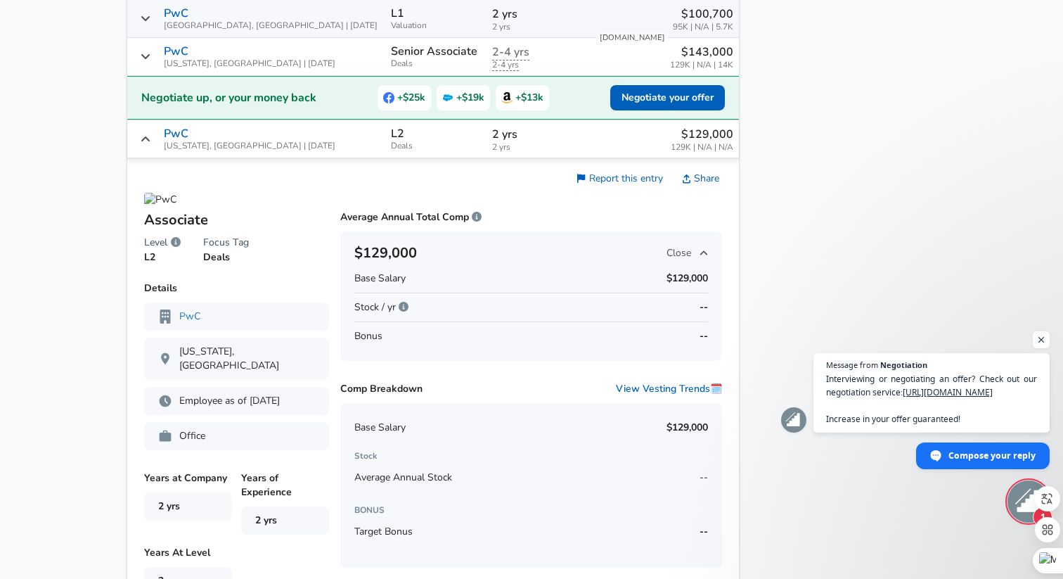
click at [700, 258] on icon "Salary Submissions" at bounding box center [704, 253] width 8 height 10
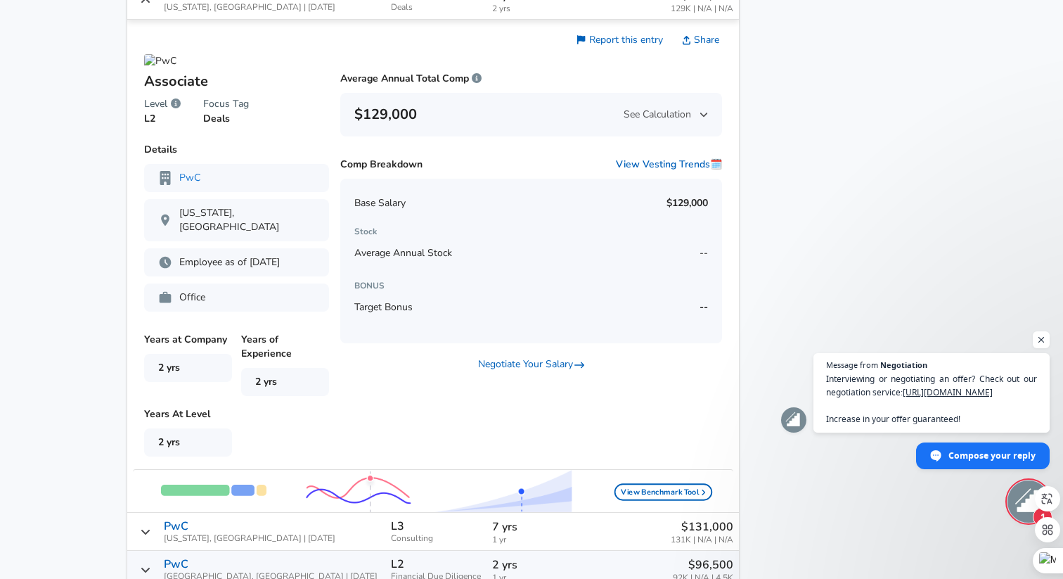
scroll to position [1255, 0]
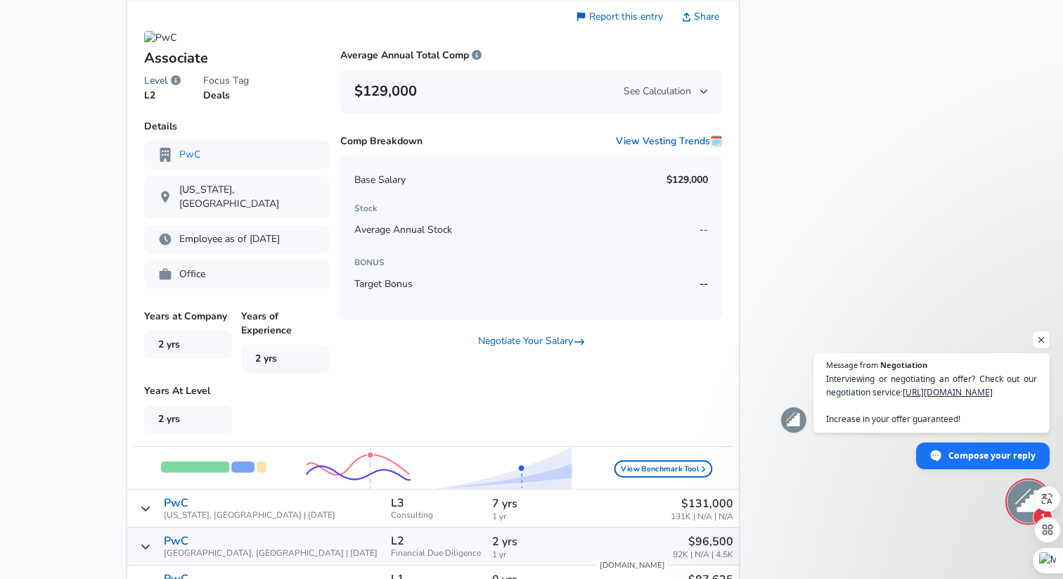
click at [253, 483] on div "View Benchmark Tool" at bounding box center [433, 464] width 600 height 37
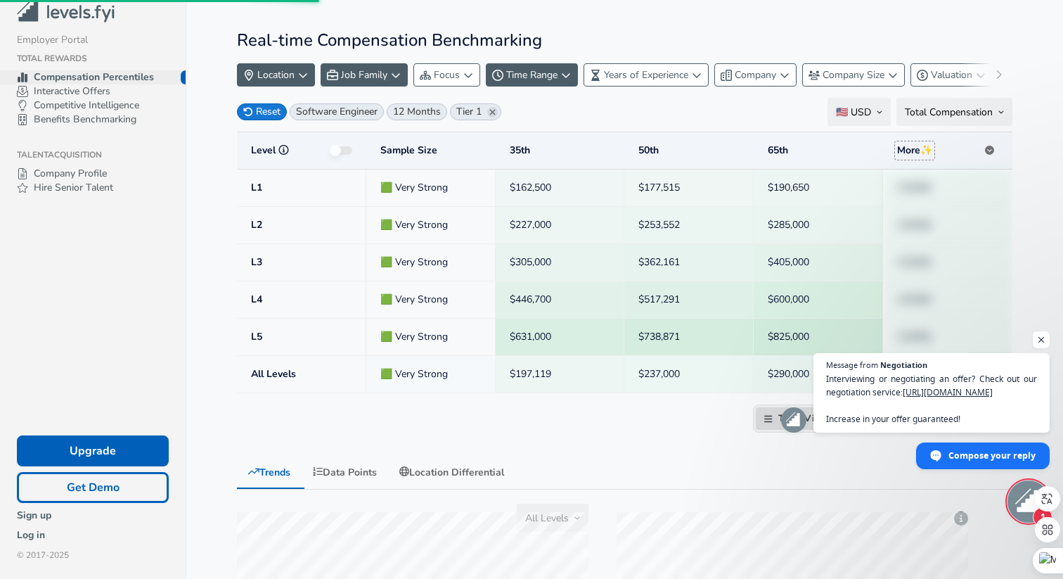
scroll to position [282, 0]
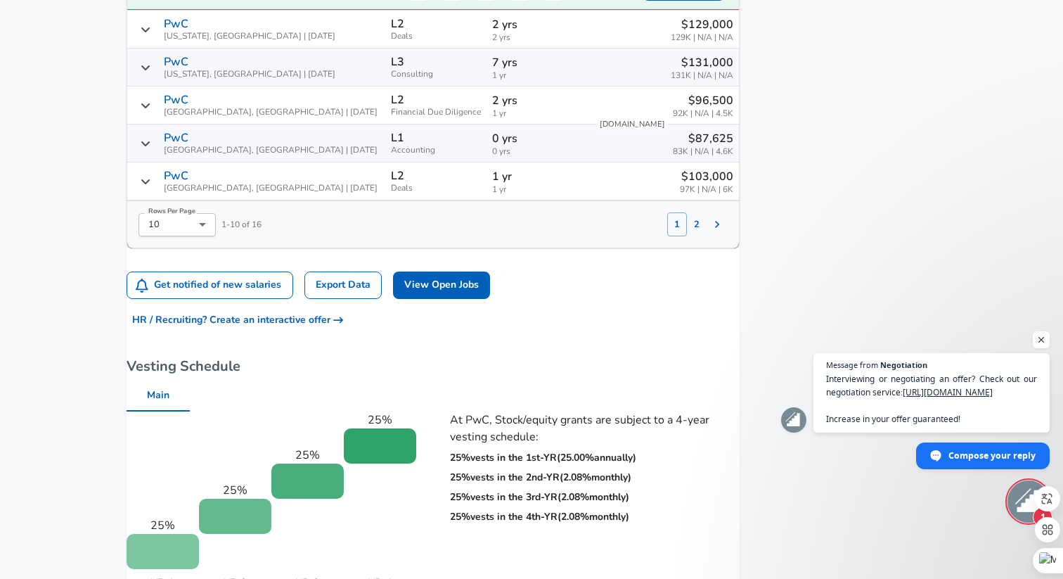
scroll to position [1171, 0]
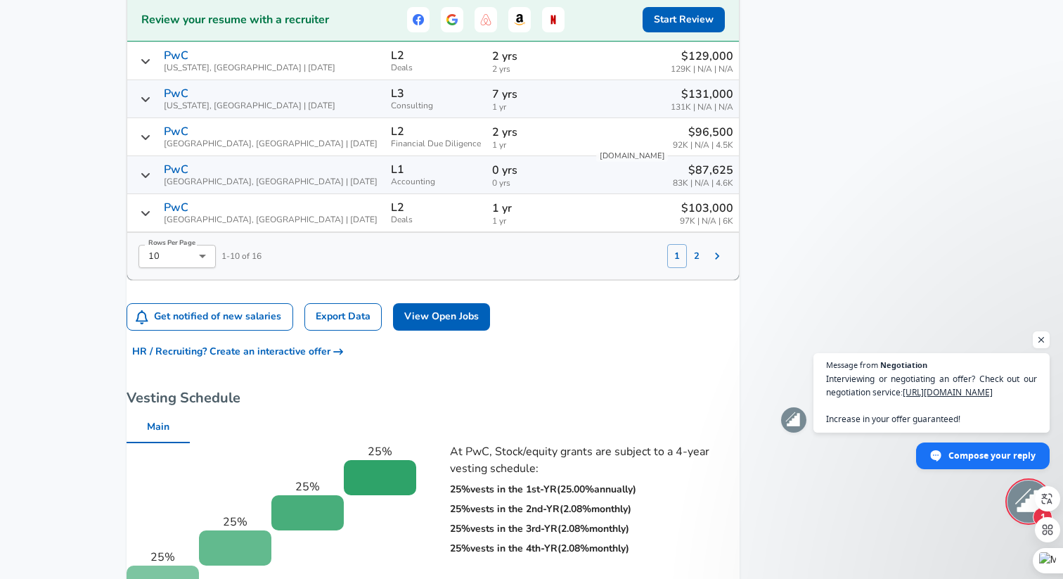
click at [151, 67] on icon "Salary Submissions" at bounding box center [145, 61] width 11 height 11
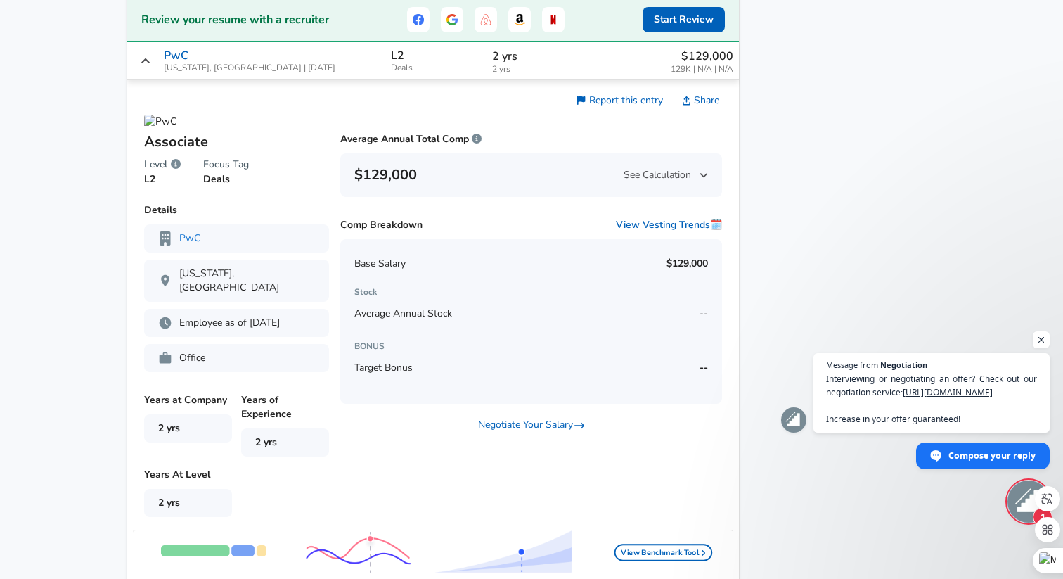
click at [151, 67] on icon "Salary Submissions" at bounding box center [145, 61] width 11 height 11
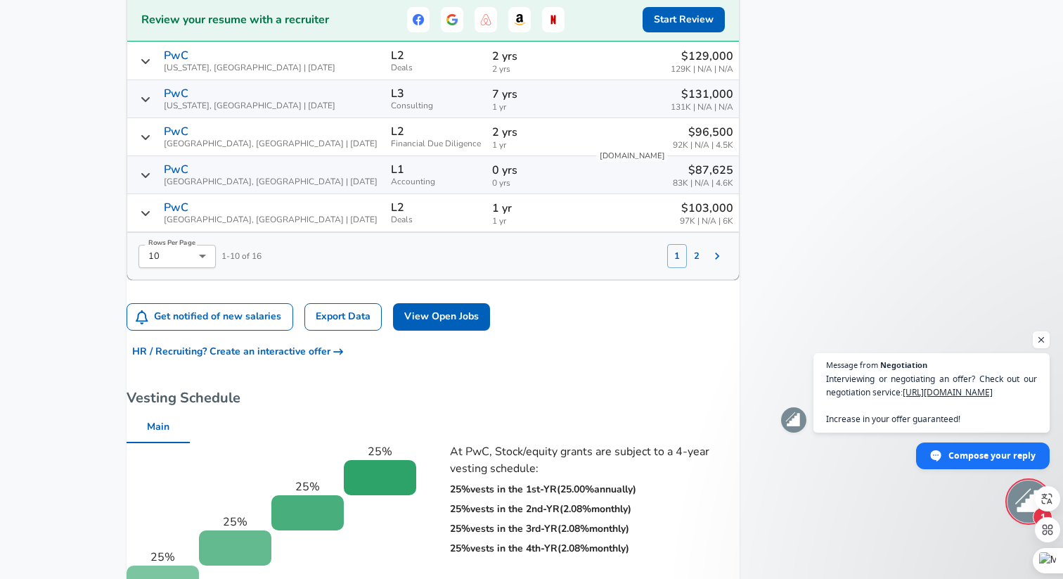
click at [168, 105] on div "PwC [US_STATE], [GEOGRAPHIC_DATA] | [DATE]" at bounding box center [256, 98] width 247 height 23
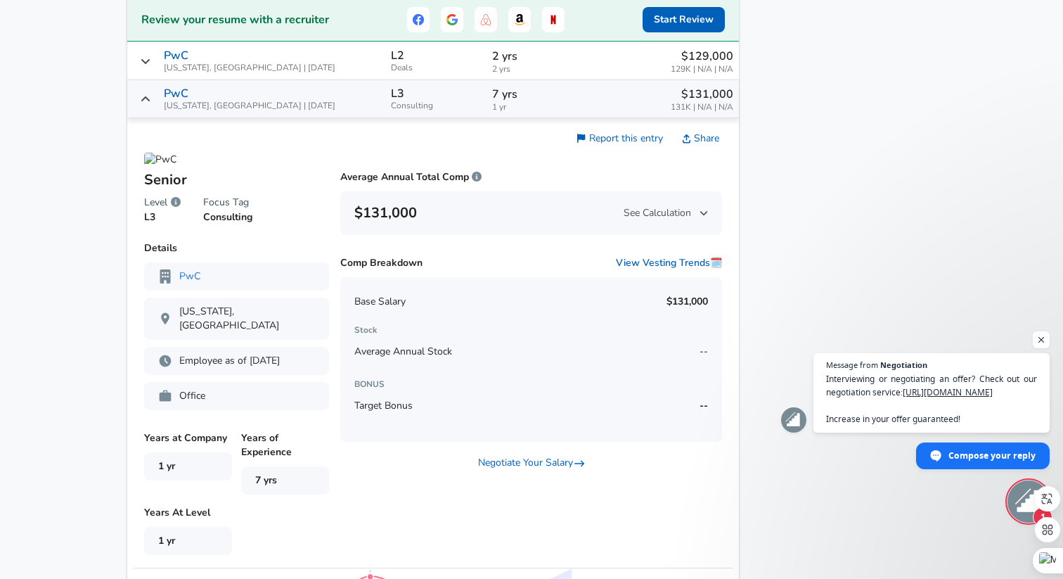
click at [168, 105] on div "PwC [US_STATE], [GEOGRAPHIC_DATA] | [DATE]" at bounding box center [256, 98] width 247 height 23
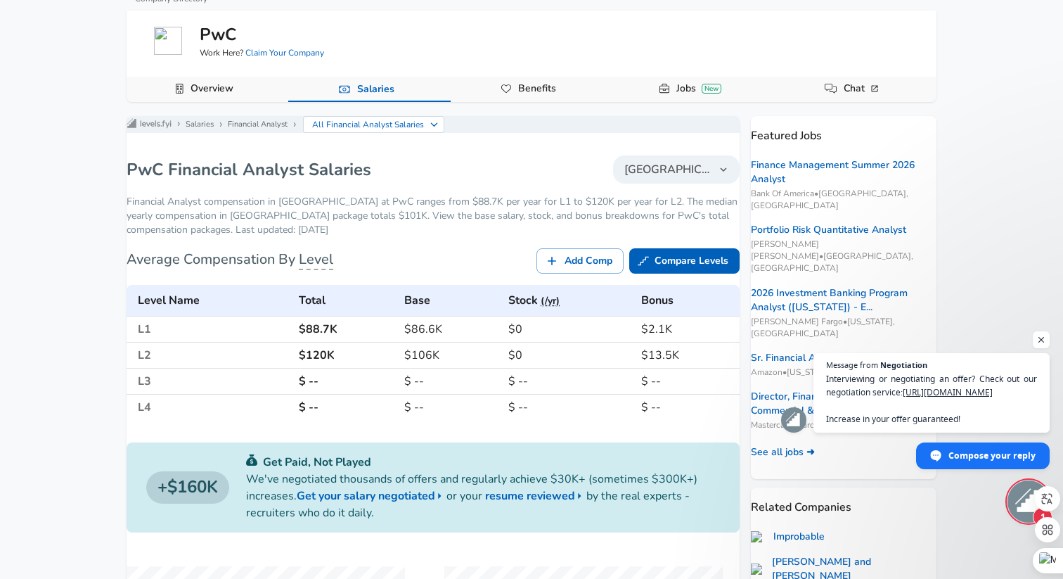
scroll to position [0, 0]
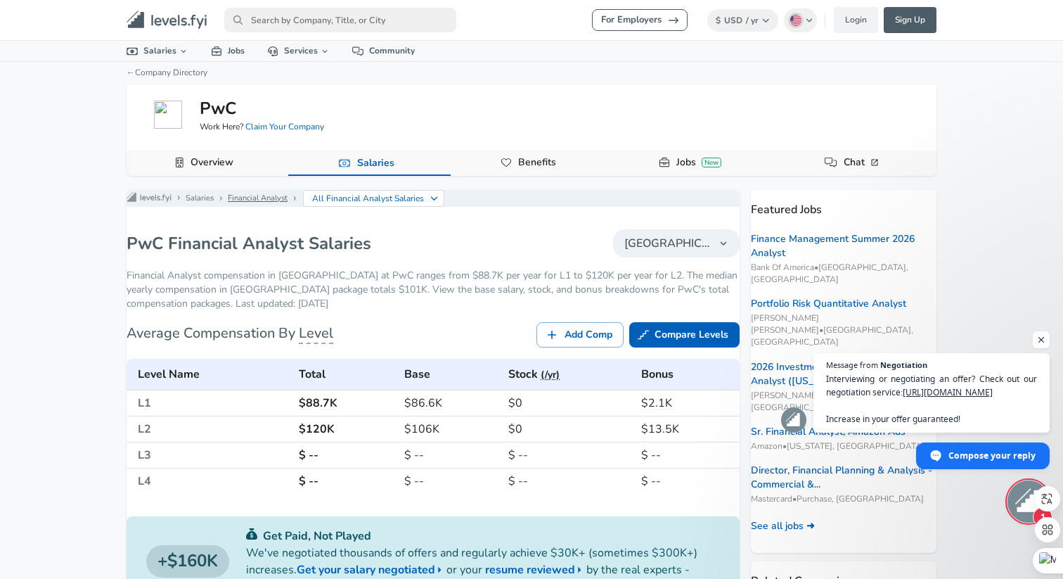
click at [288, 202] on link "Financial Analyst" at bounding box center [258, 198] width 60 height 11
click at [341, 167] on icon "Company Data Navigation" at bounding box center [344, 163] width 11 height 10
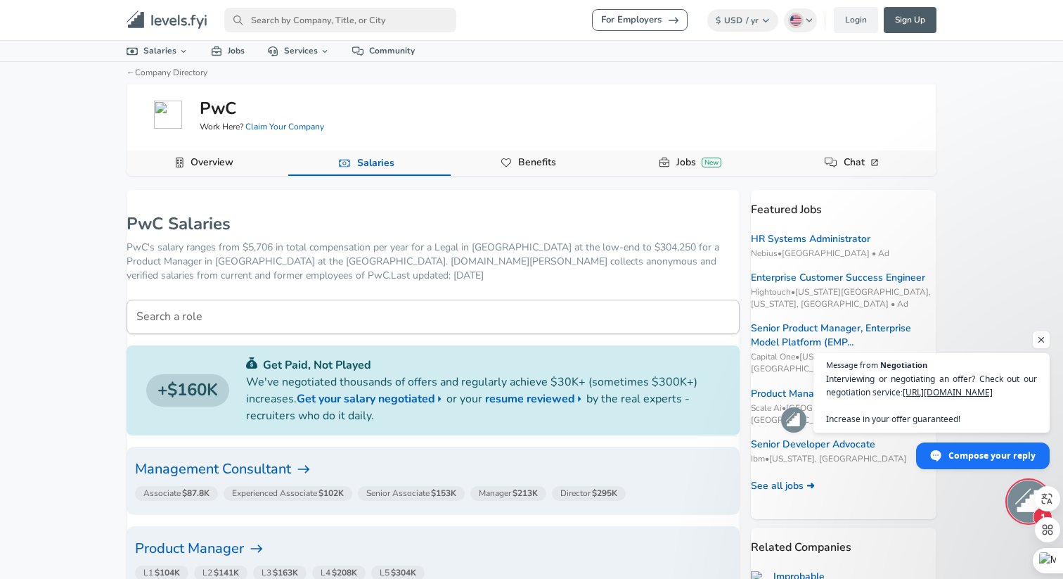
click at [266, 325] on input "Search a role" at bounding box center [433, 316] width 613 height 34
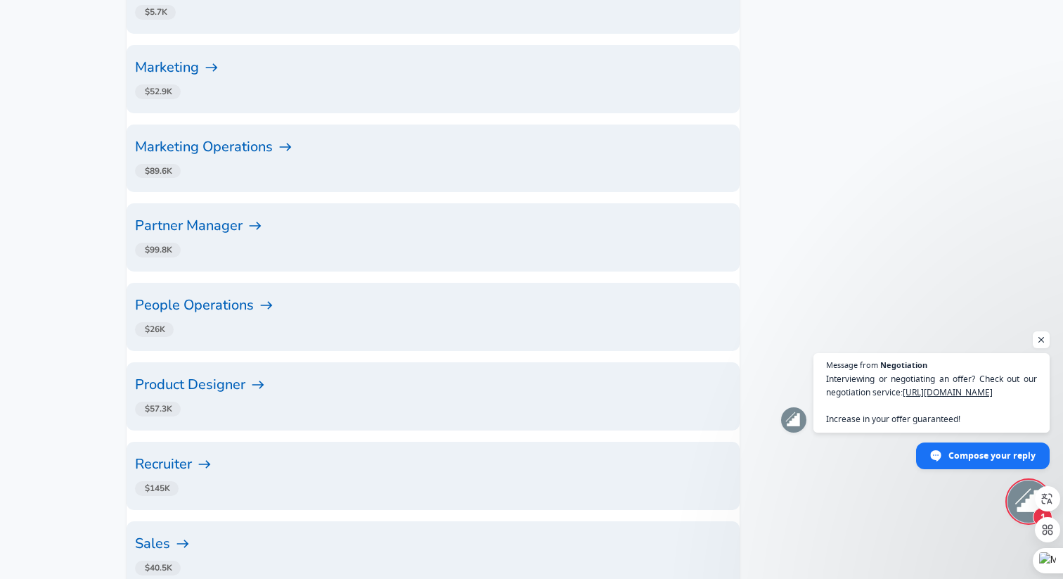
scroll to position [3110, 0]
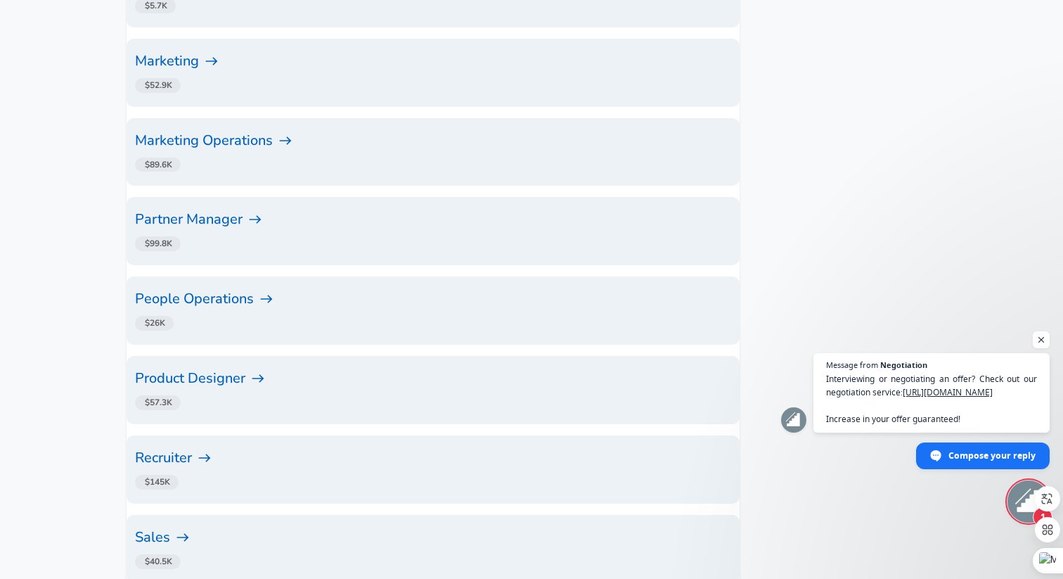
click at [199, 208] on h6 "Partner Manager" at bounding box center [433, 219] width 596 height 22
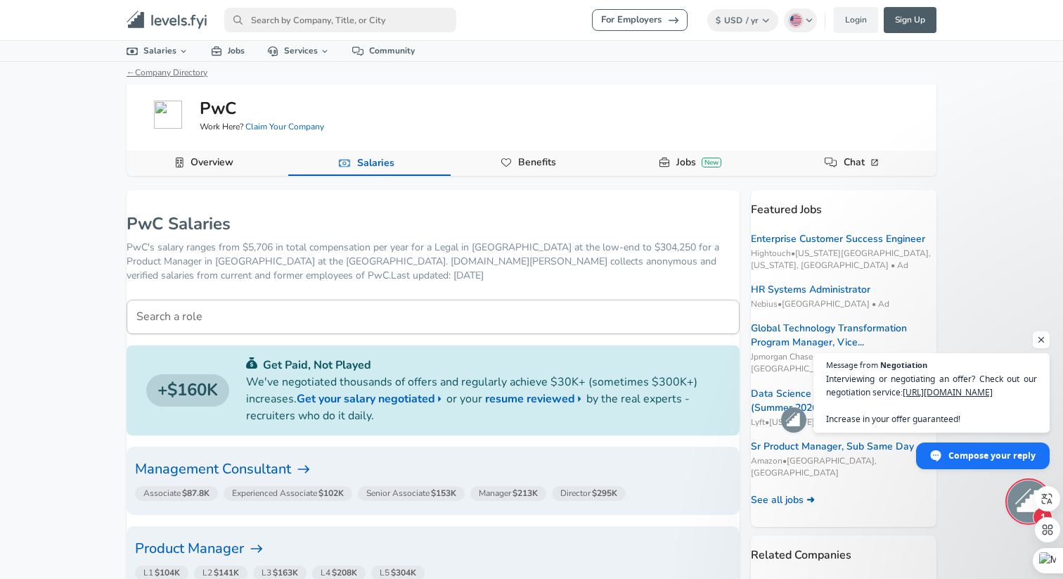
click at [131, 71] on link "← Company Directory" at bounding box center [167, 72] width 81 height 11
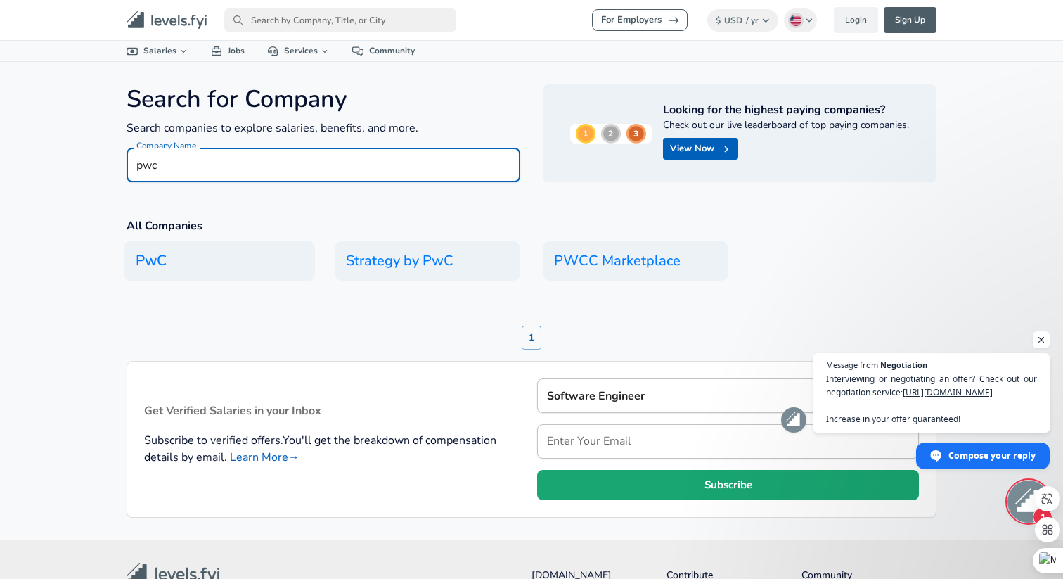
type input "pwc"
click at [176, 262] on h6 "PwC" at bounding box center [219, 260] width 191 height 41
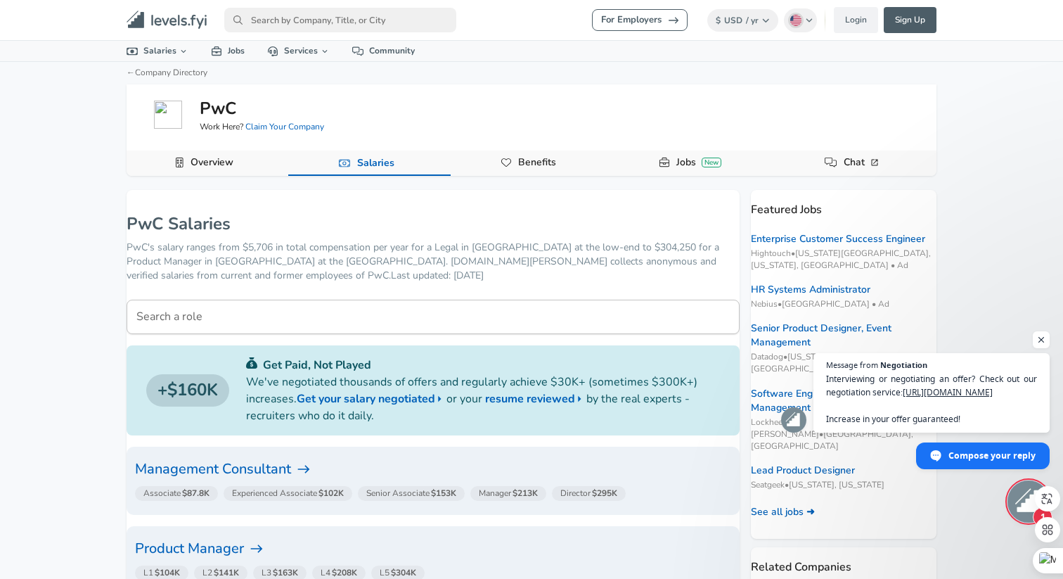
click at [321, 320] on input "Search a role" at bounding box center [433, 316] width 613 height 34
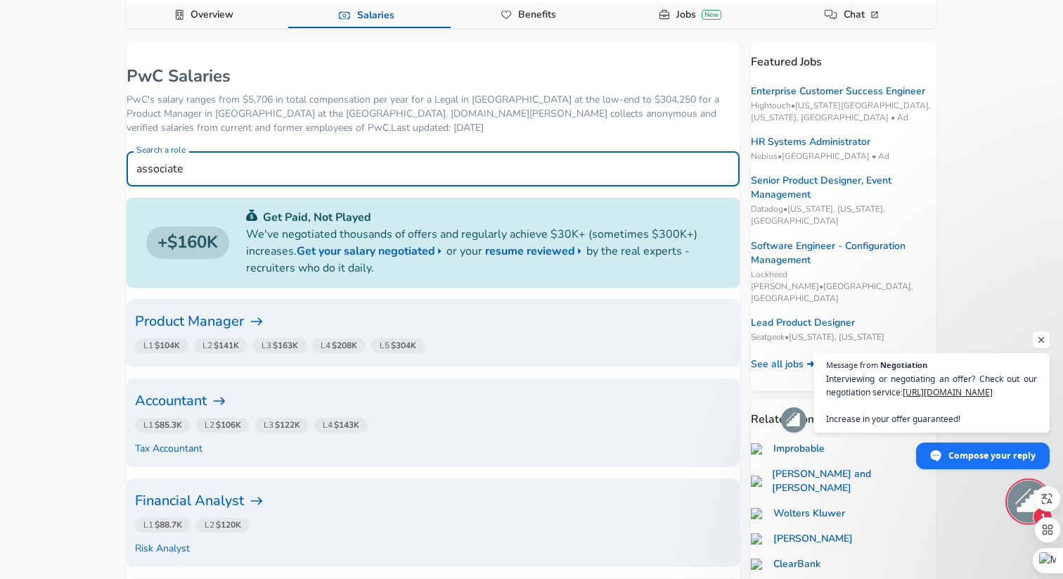
scroll to position [152, 0]
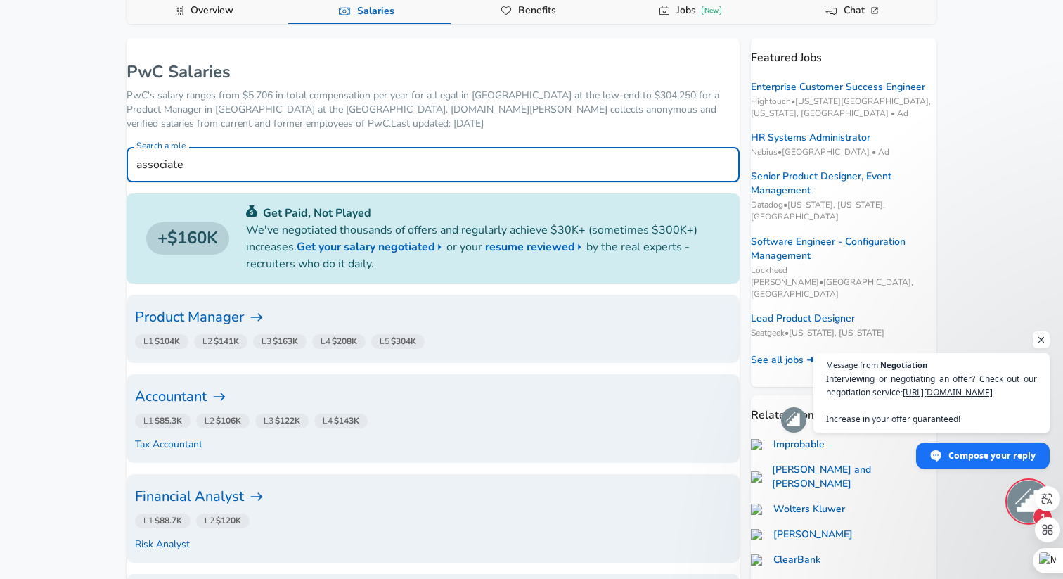
type input "associate"
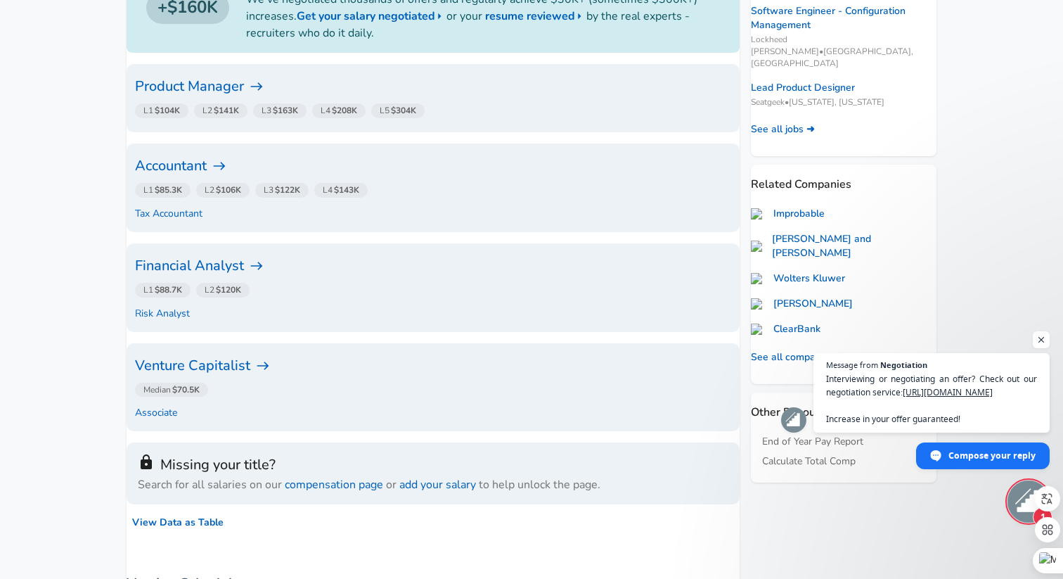
scroll to position [385, 0]
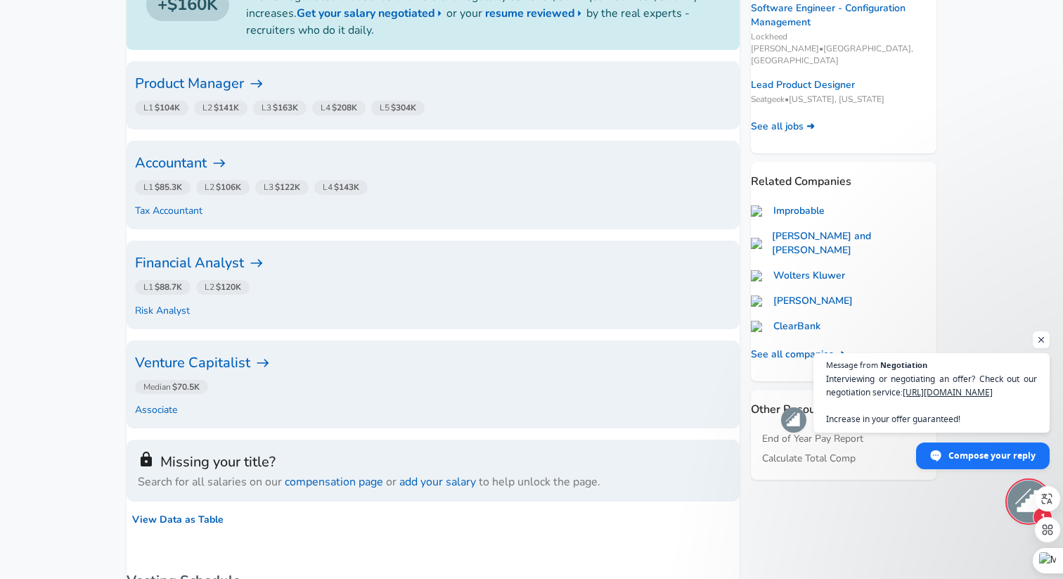
click at [227, 259] on h6 "Financial Analyst" at bounding box center [433, 263] width 596 height 22
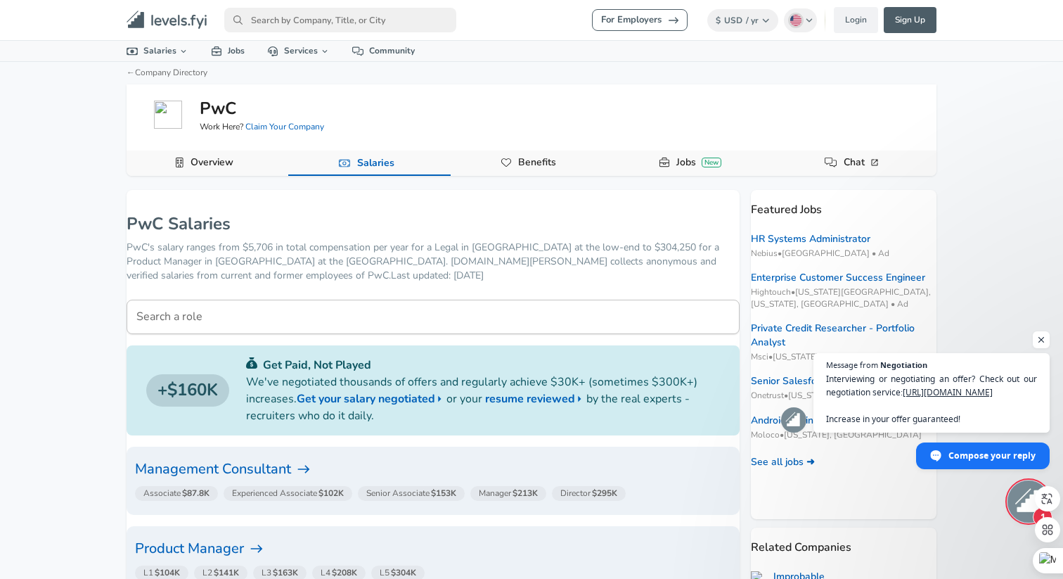
click at [215, 319] on div "Search a role Search a role" at bounding box center [433, 316] width 613 height 34
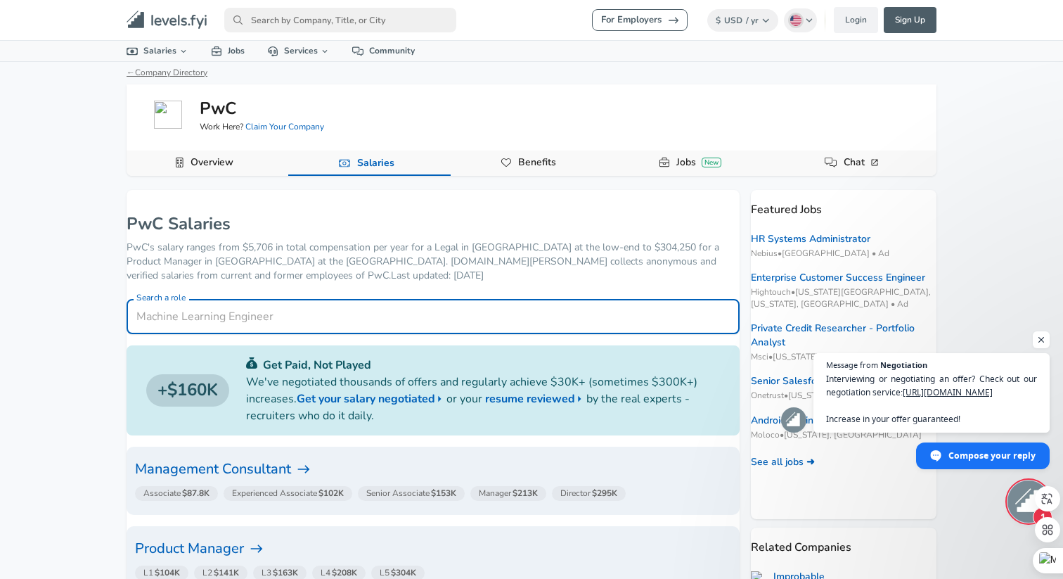
click at [143, 67] on link "← Company Directory" at bounding box center [167, 72] width 81 height 11
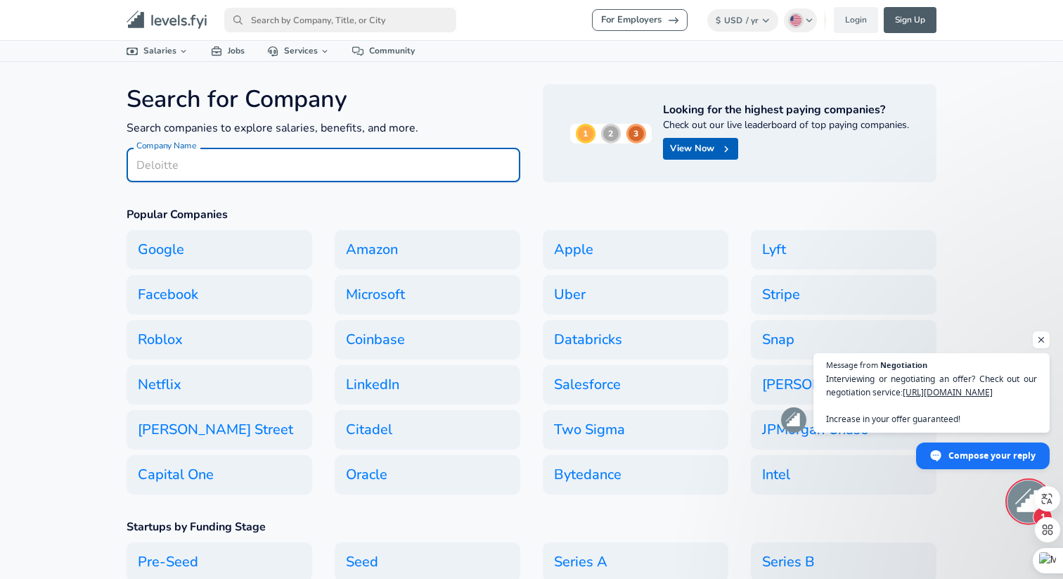
type input "N"
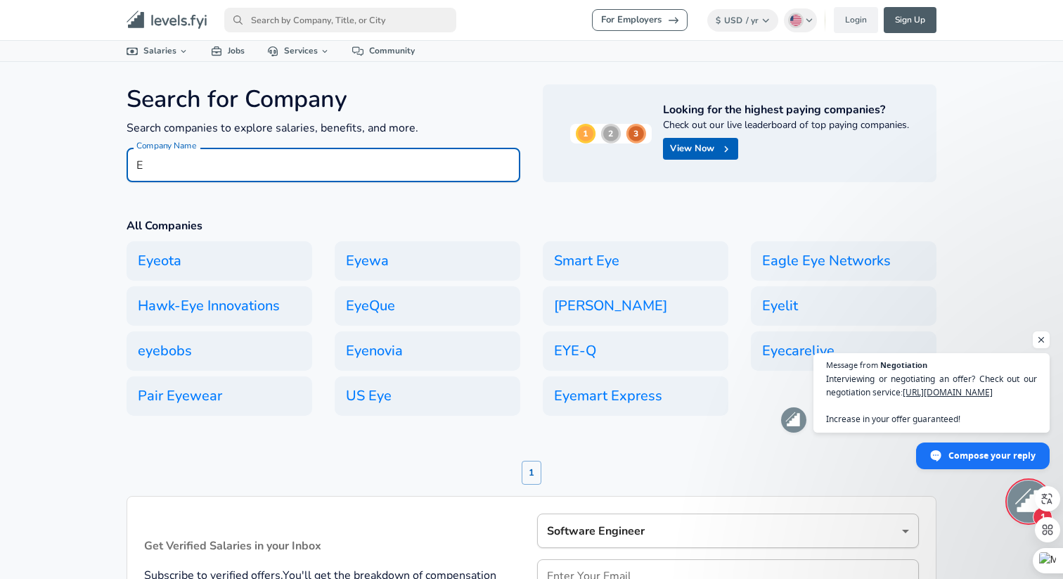
type input "EY"
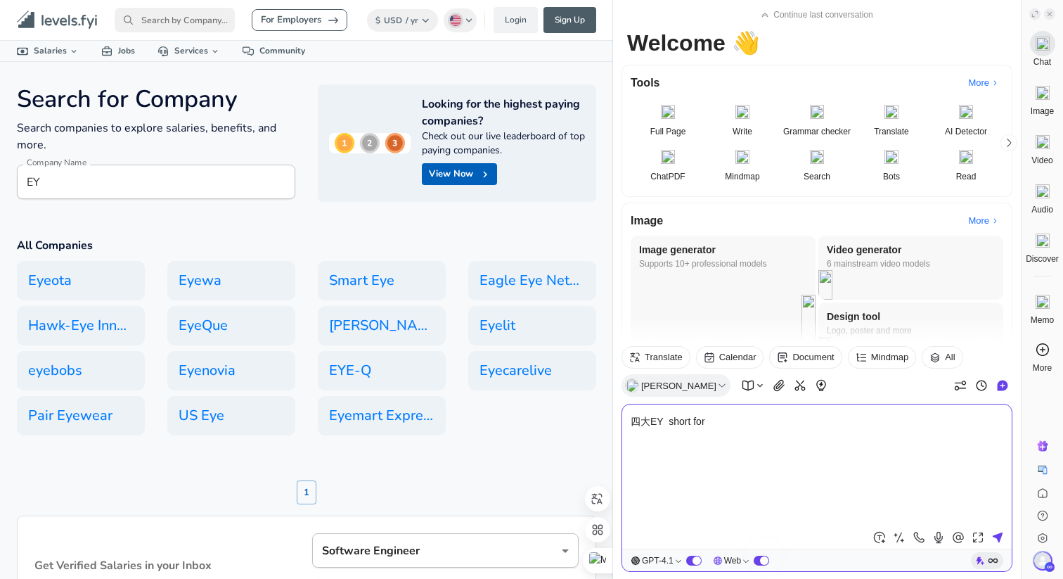
type textarea "四大EY short for？"
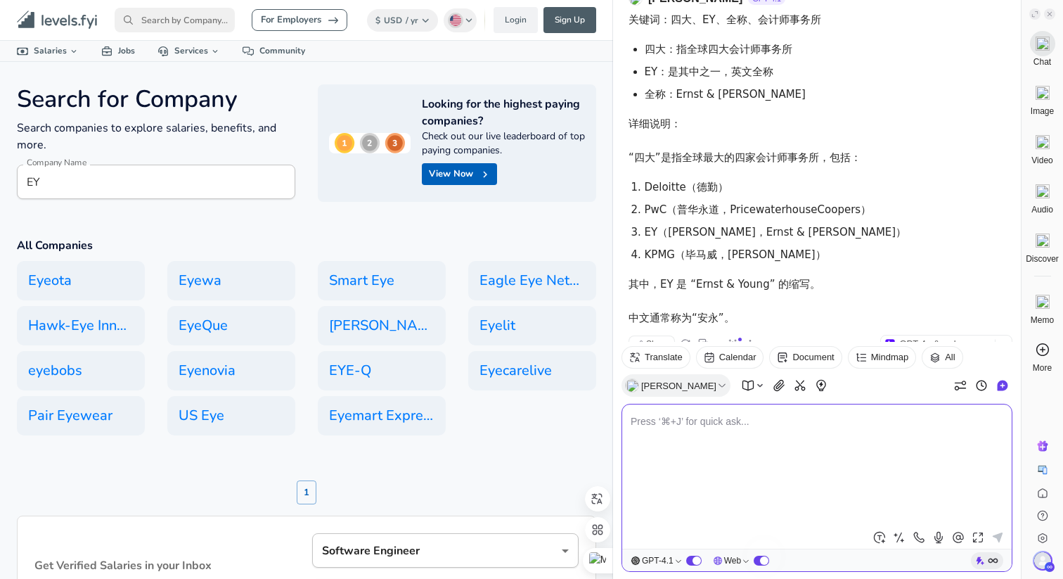
scroll to position [93, 0]
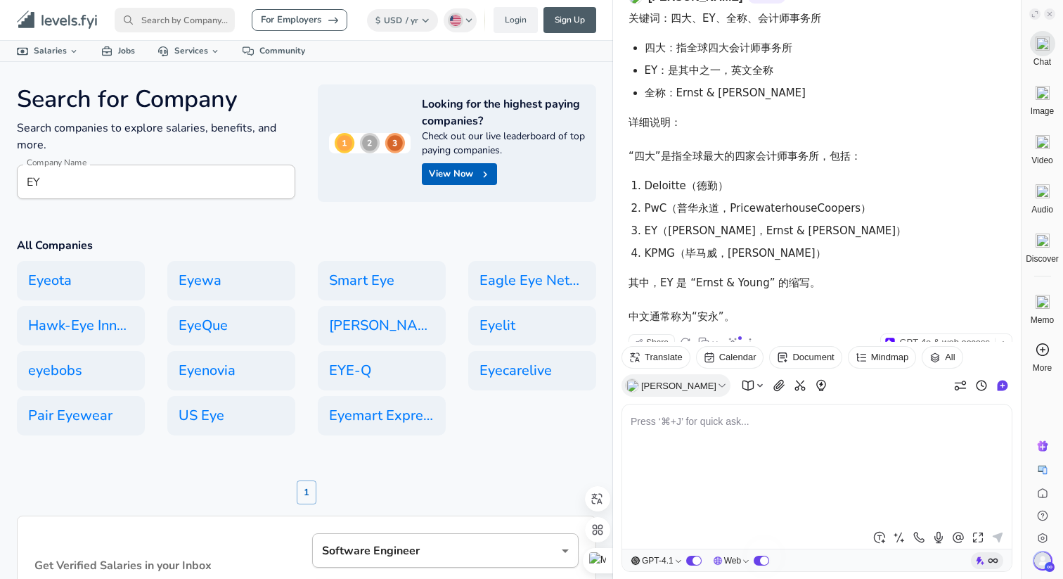
drag, startPoint x: 697, startPoint y: 231, endPoint x: 771, endPoint y: 229, distance: 73.1
click at [771, 229] on li "EY（[PERSON_NAME]，Ernst & [PERSON_NAME]）" at bounding box center [829, 230] width 368 height 17
click at [1049, 15] on icon at bounding box center [1050, 14] width 4 height 4
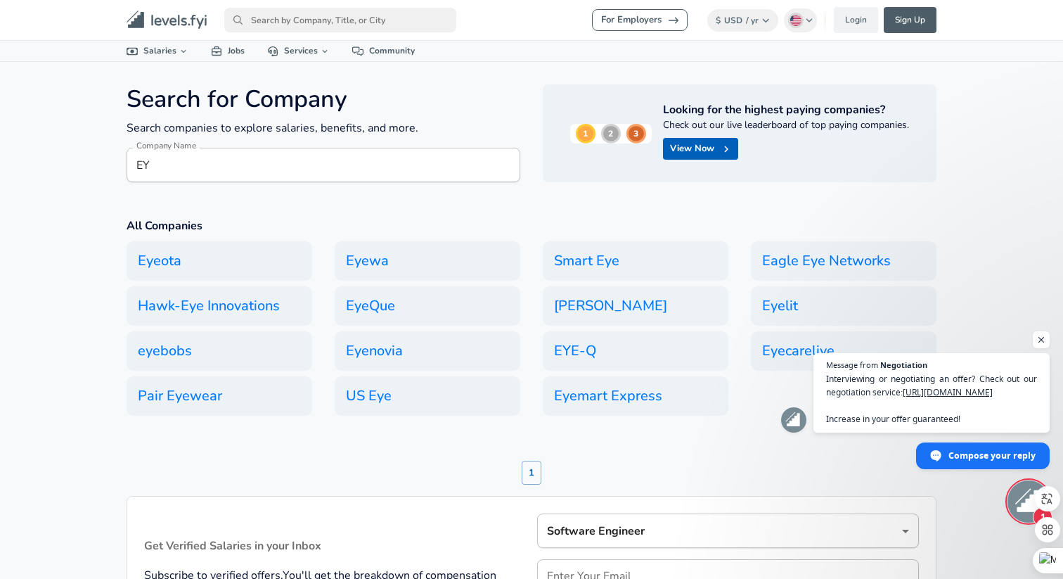
click at [197, 169] on input "EY" at bounding box center [324, 165] width 394 height 34
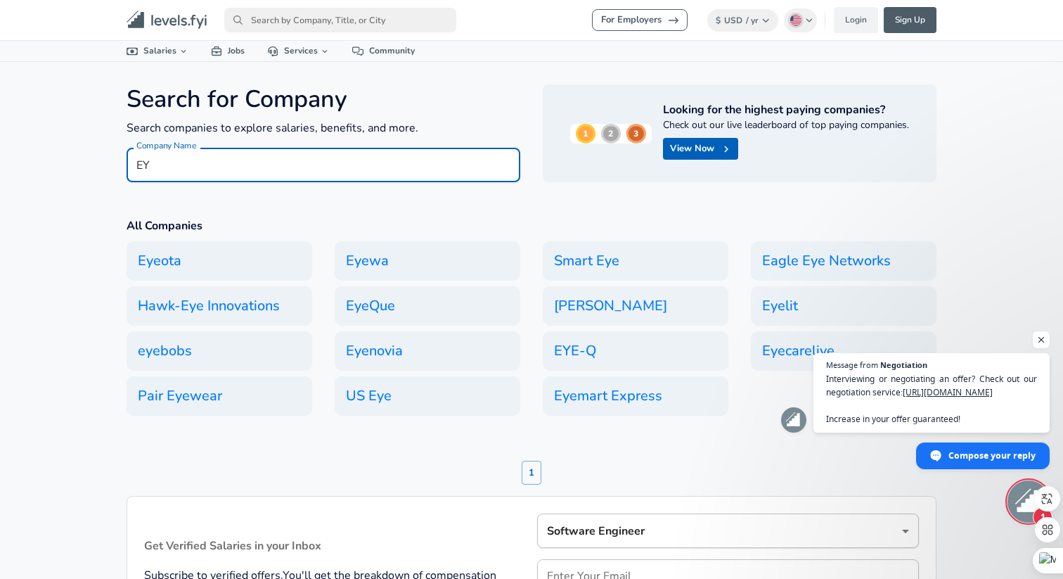
paste input "rnst & Young"
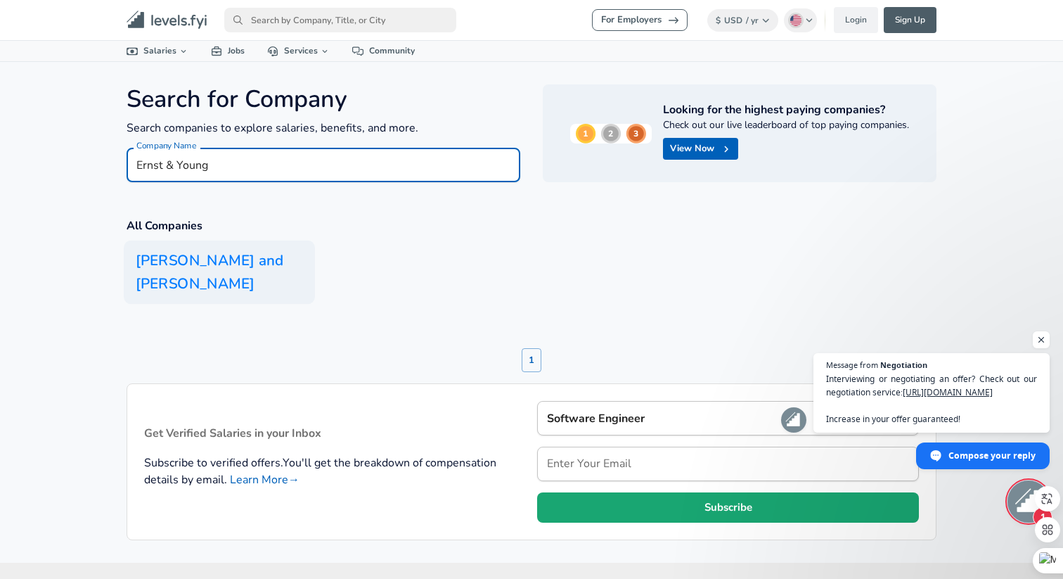
type input "Ernst & Young"
click at [181, 281] on h6 "[PERSON_NAME] and [PERSON_NAME]" at bounding box center [219, 272] width 191 height 64
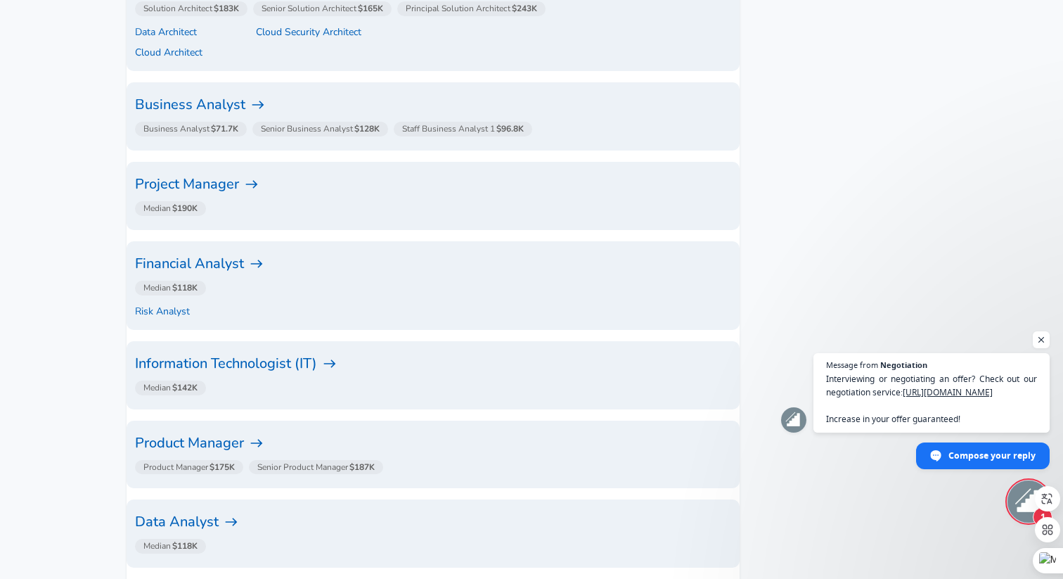
scroll to position [1081, 0]
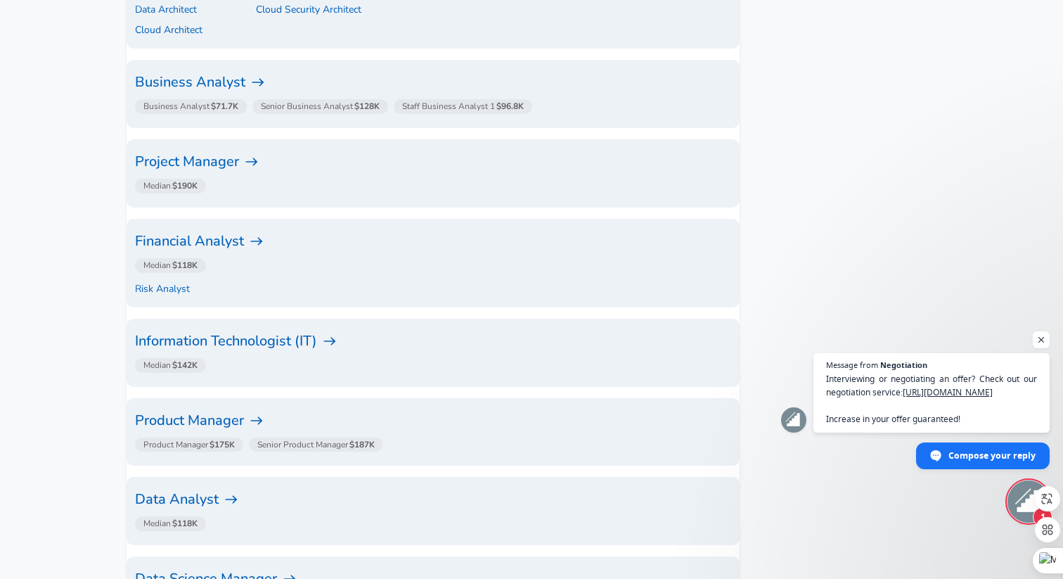
click at [237, 230] on h6 "Financial Analyst" at bounding box center [433, 241] width 596 height 22
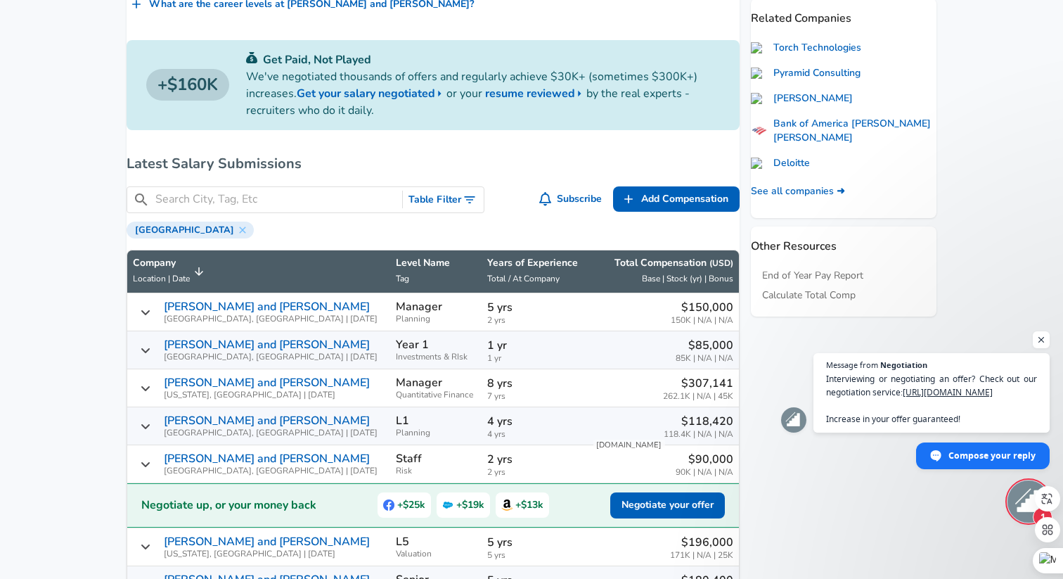
scroll to position [529, 0]
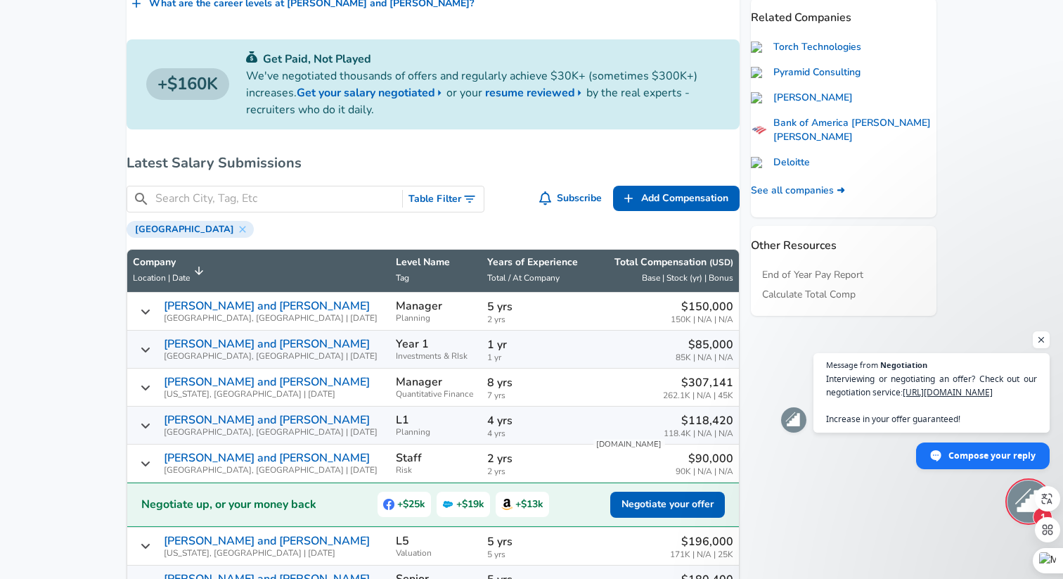
click at [150, 385] on icon "Salary Submissions" at bounding box center [145, 387] width 8 height 5
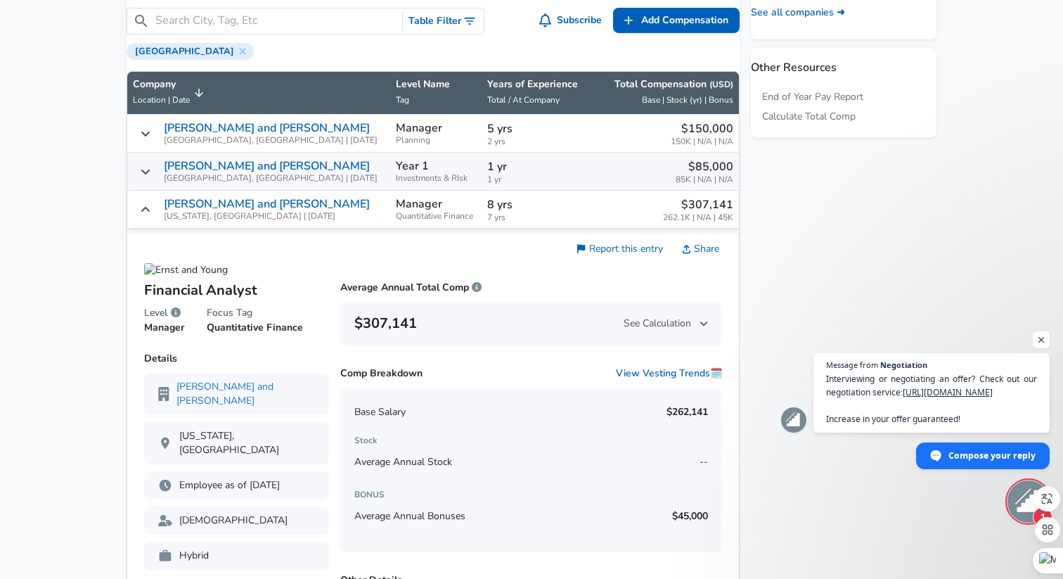
scroll to position [705, 0]
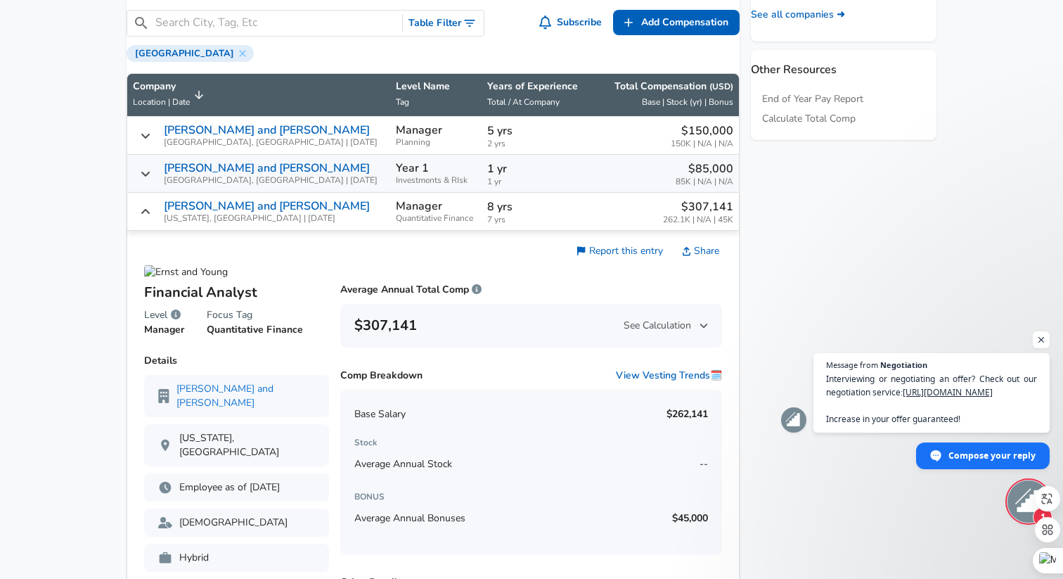
click at [151, 206] on icon "Salary Submissions" at bounding box center [145, 211] width 11 height 11
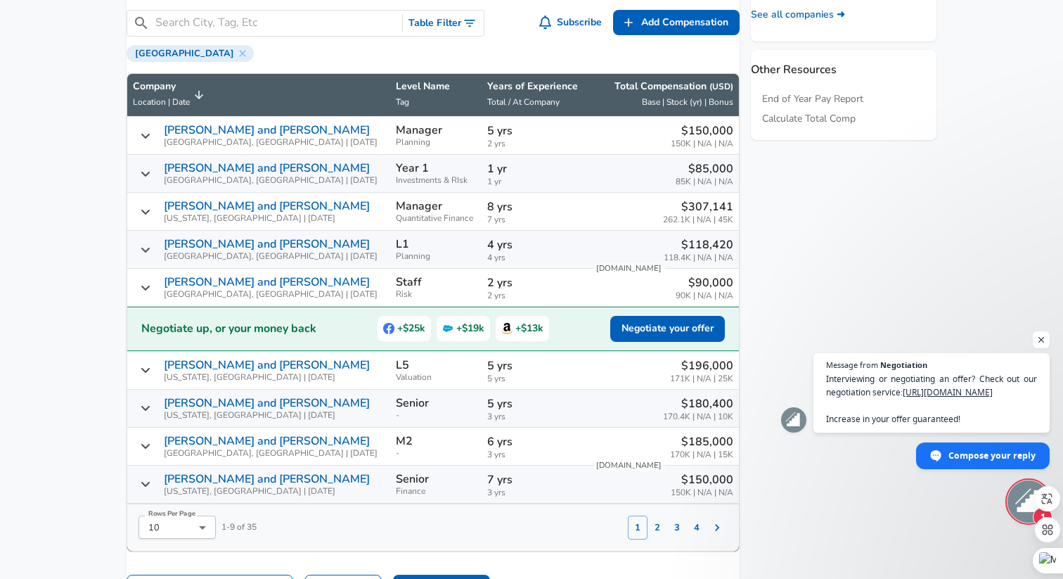
click at [151, 206] on icon "Salary Submissions" at bounding box center [145, 211] width 11 height 11
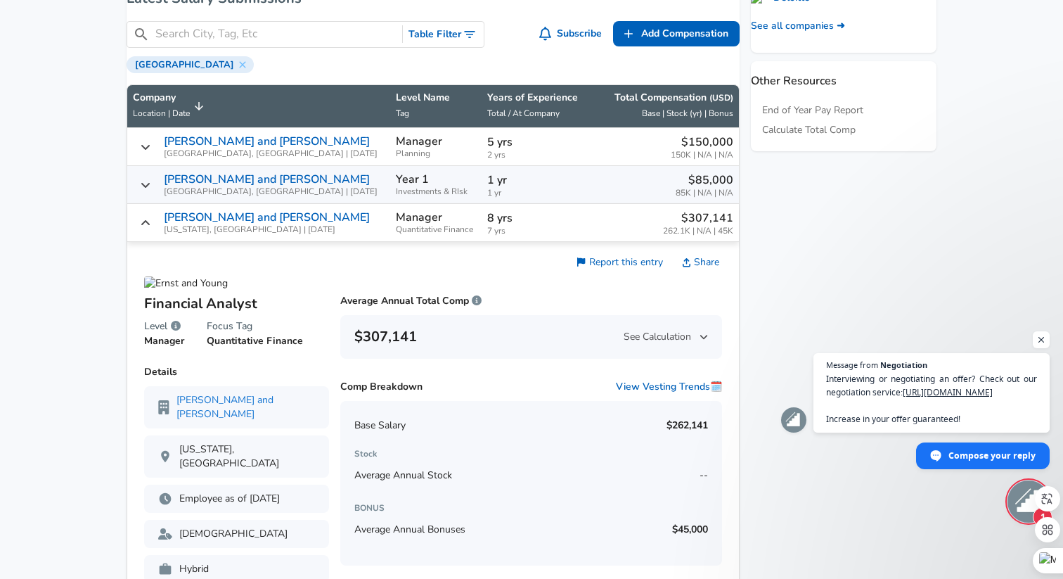
scroll to position [670, 0]
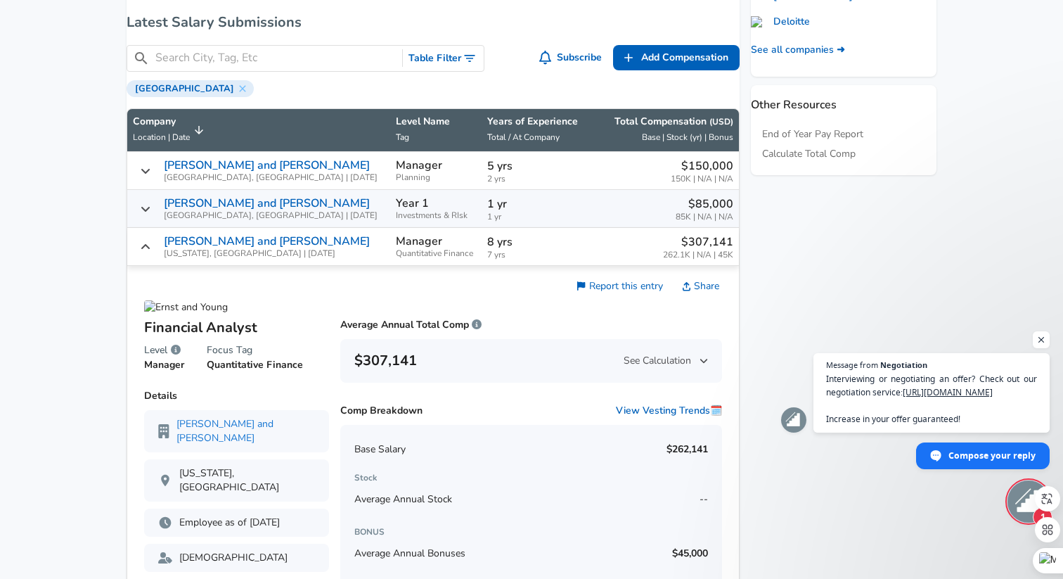
click at [151, 241] on icon "Salary Submissions" at bounding box center [145, 246] width 11 height 11
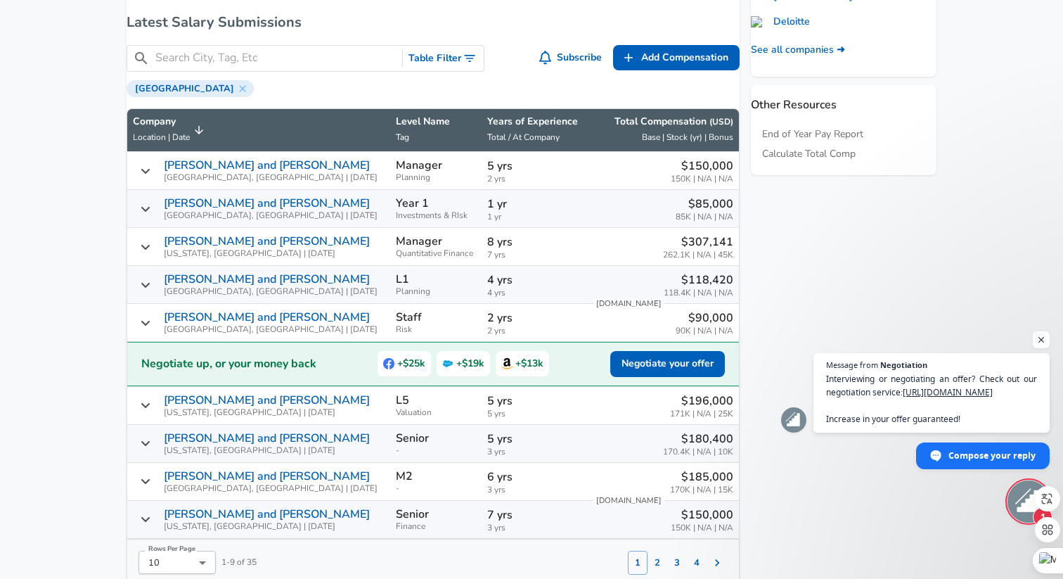
click at [151, 399] on icon "Salary Submissions" at bounding box center [145, 404] width 11 height 11
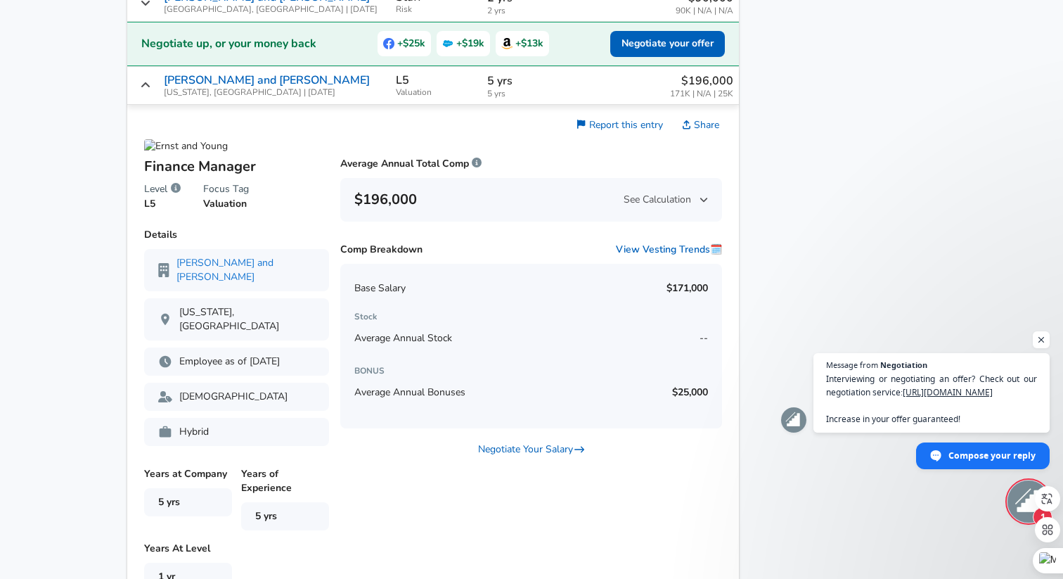
scroll to position [987, 0]
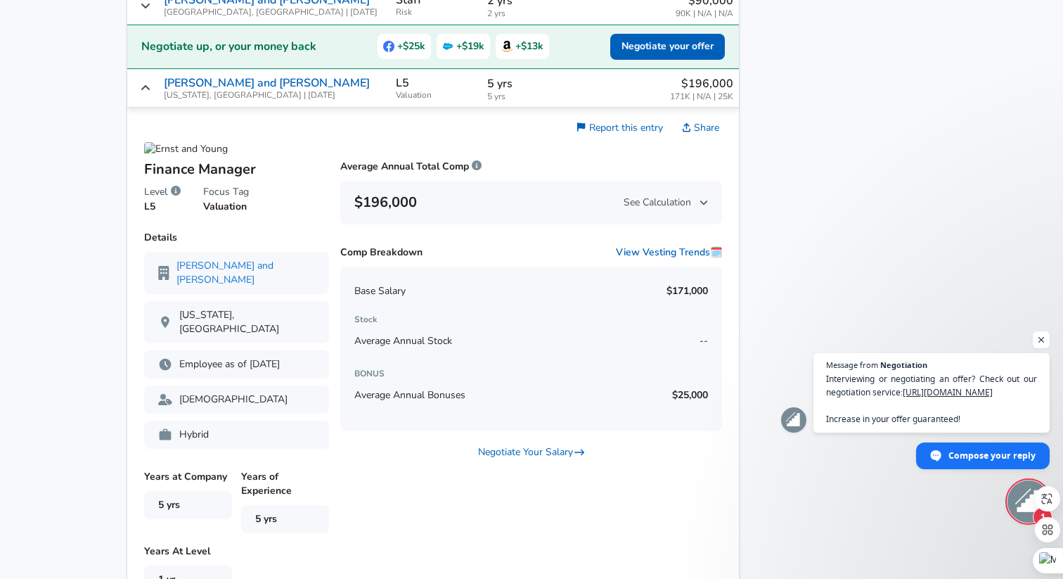
click at [150, 85] on icon "Salary Submissions" at bounding box center [145, 87] width 8 height 5
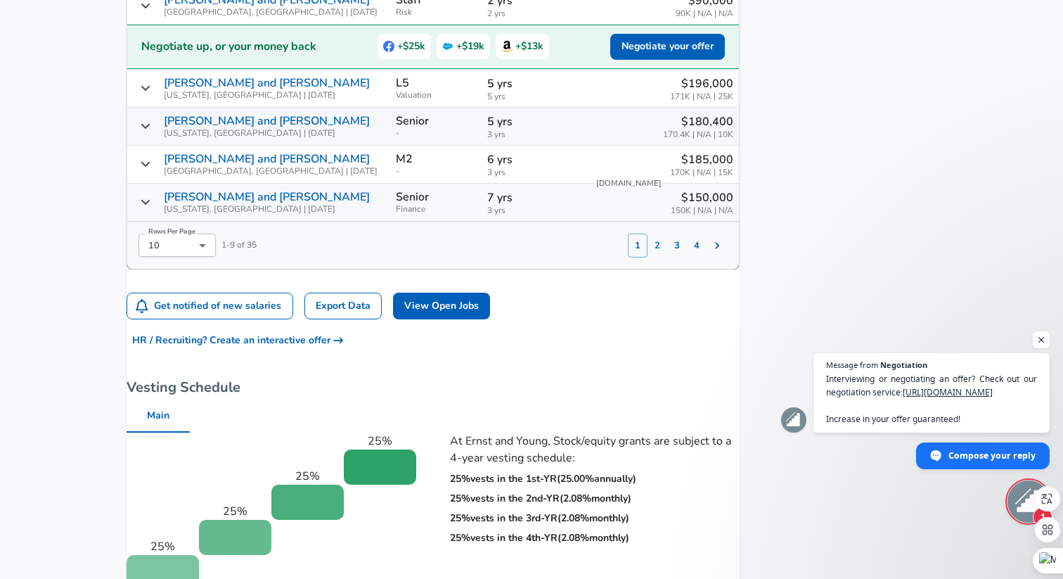
click at [168, 115] on div "[PERSON_NAME] and [PERSON_NAME] [US_STATE], [GEOGRAPHIC_DATA] | [DATE]" at bounding box center [259, 126] width 252 height 23
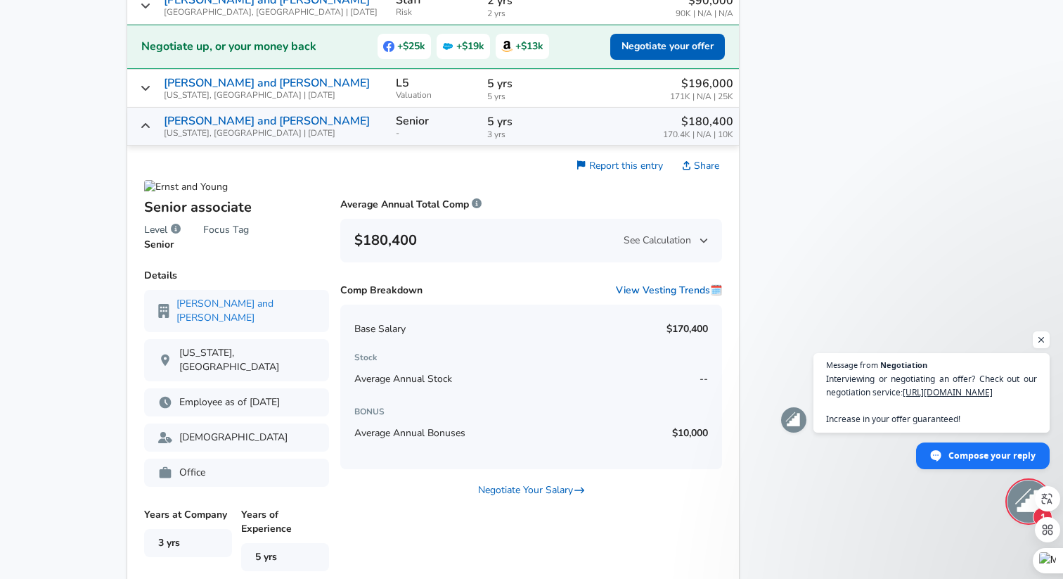
click at [168, 115] on div "[PERSON_NAME] and [PERSON_NAME] [US_STATE], [GEOGRAPHIC_DATA] | [DATE]" at bounding box center [259, 126] width 252 height 23
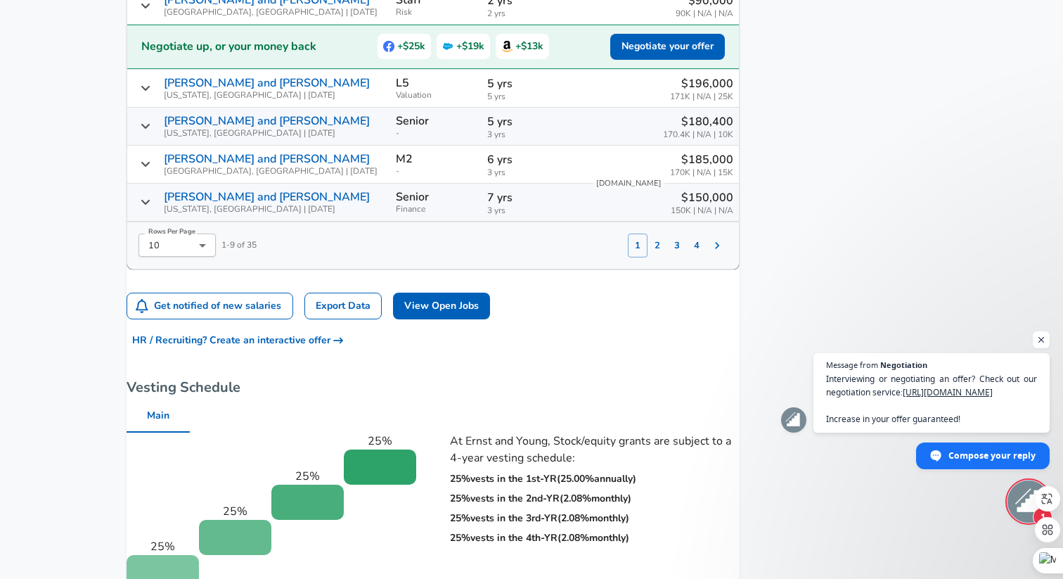
click at [151, 196] on icon "Salary Submissions" at bounding box center [145, 201] width 11 height 11
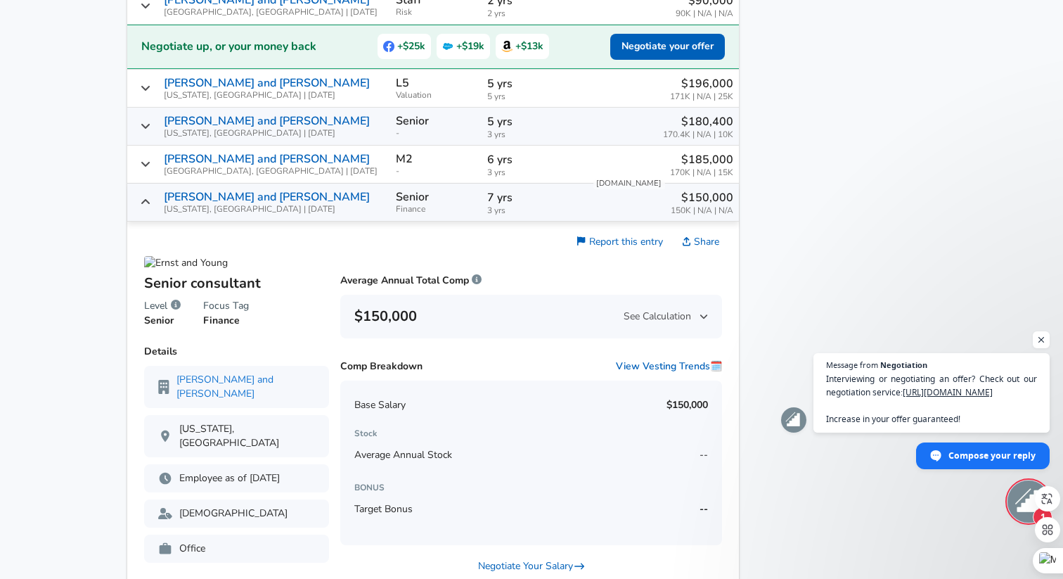
click at [151, 196] on icon "Salary Submissions" at bounding box center [145, 201] width 11 height 11
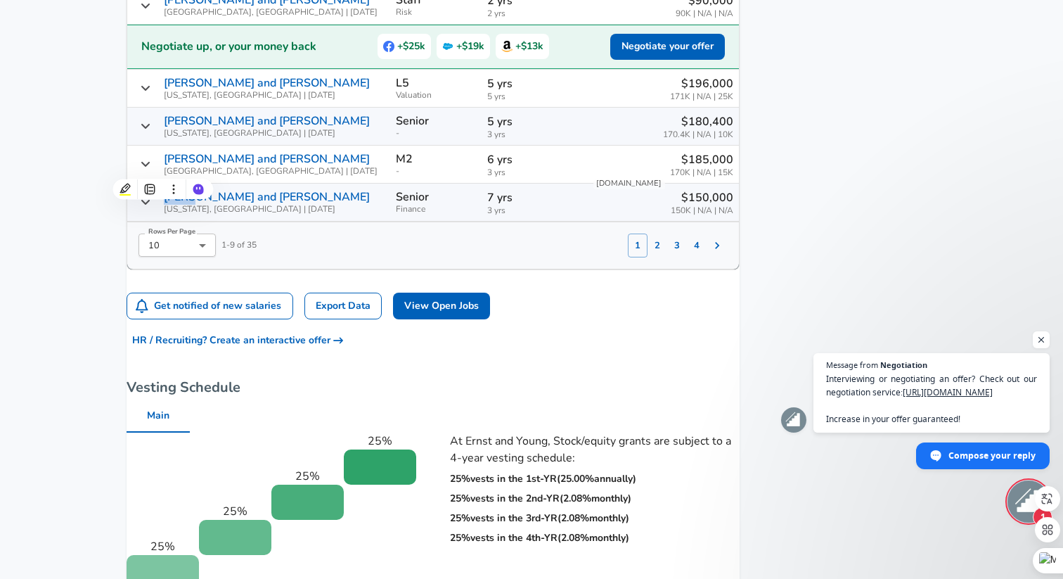
click at [647, 233] on button "2" at bounding box center [657, 245] width 20 height 24
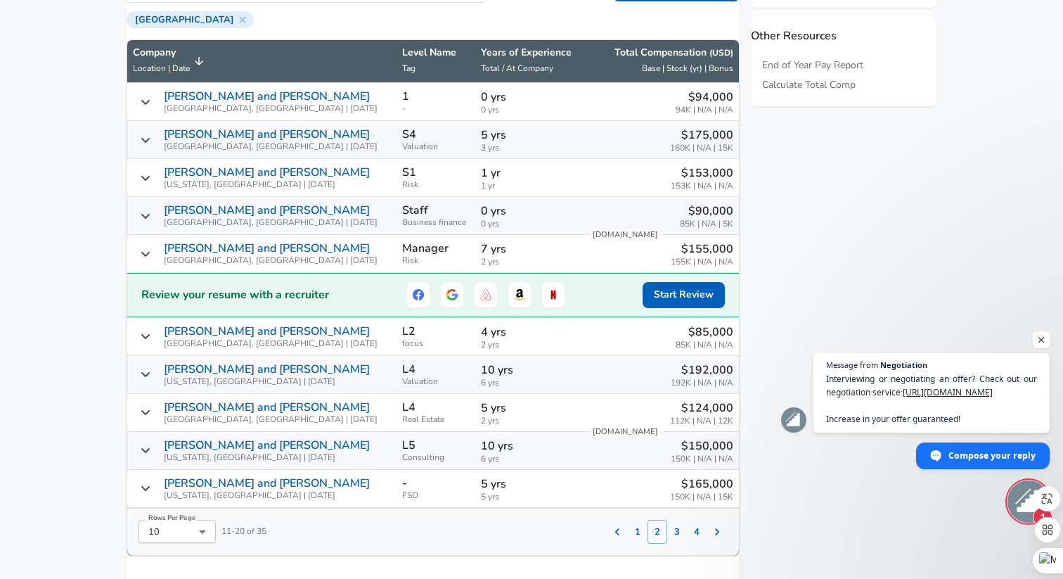
scroll to position [737, 0]
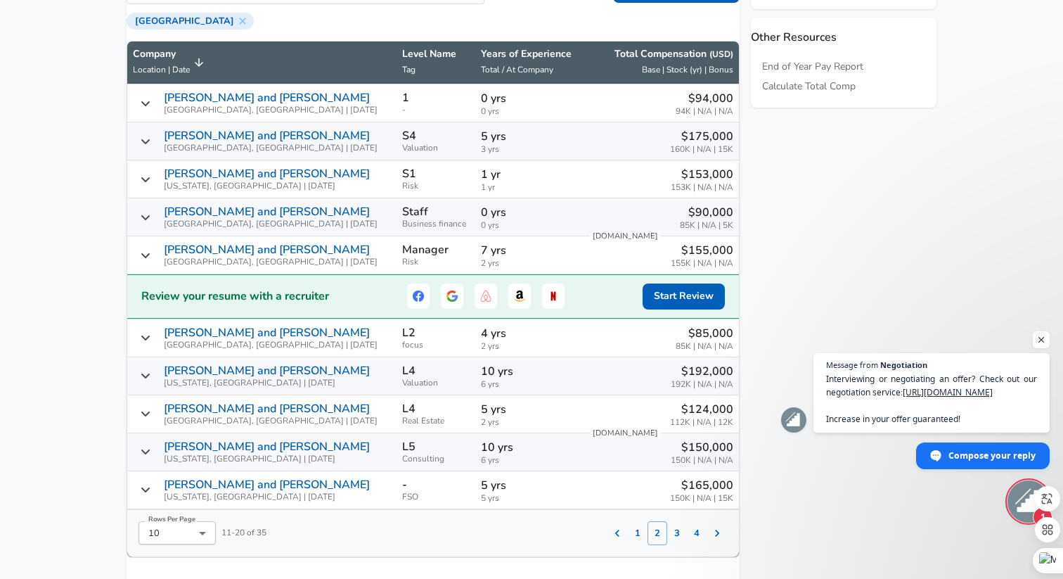
click at [151, 98] on icon "Salary Submissions" at bounding box center [145, 103] width 11 height 11
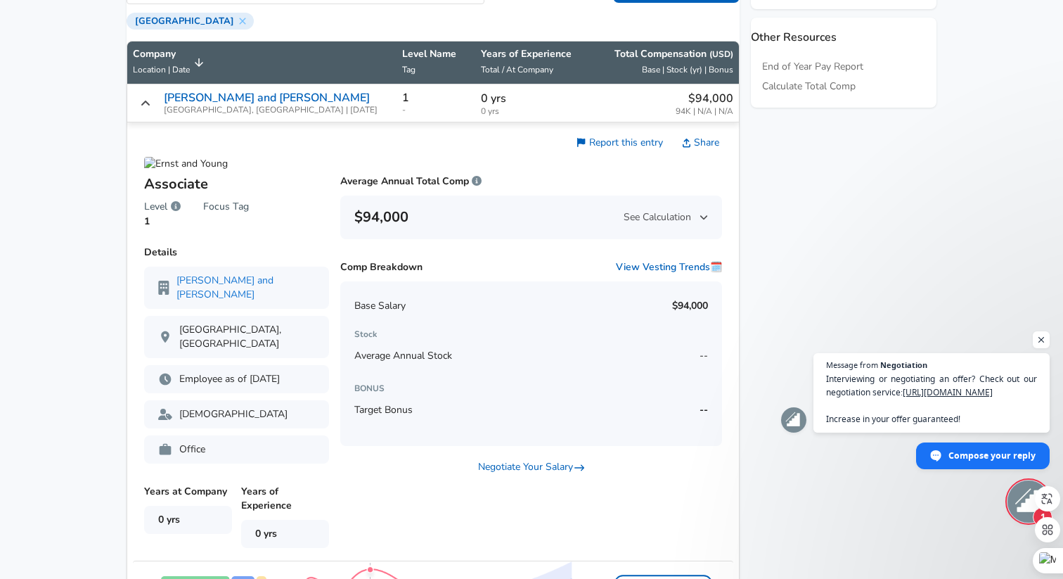
click at [151, 98] on icon "Salary Submissions" at bounding box center [145, 103] width 11 height 11
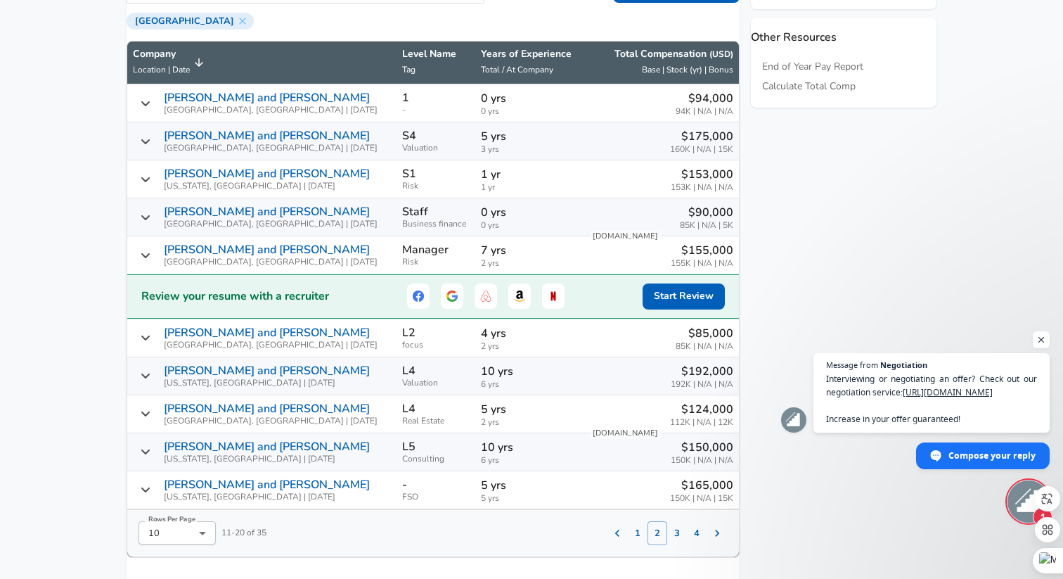
click at [151, 136] on icon "Salary Submissions" at bounding box center [145, 141] width 11 height 11
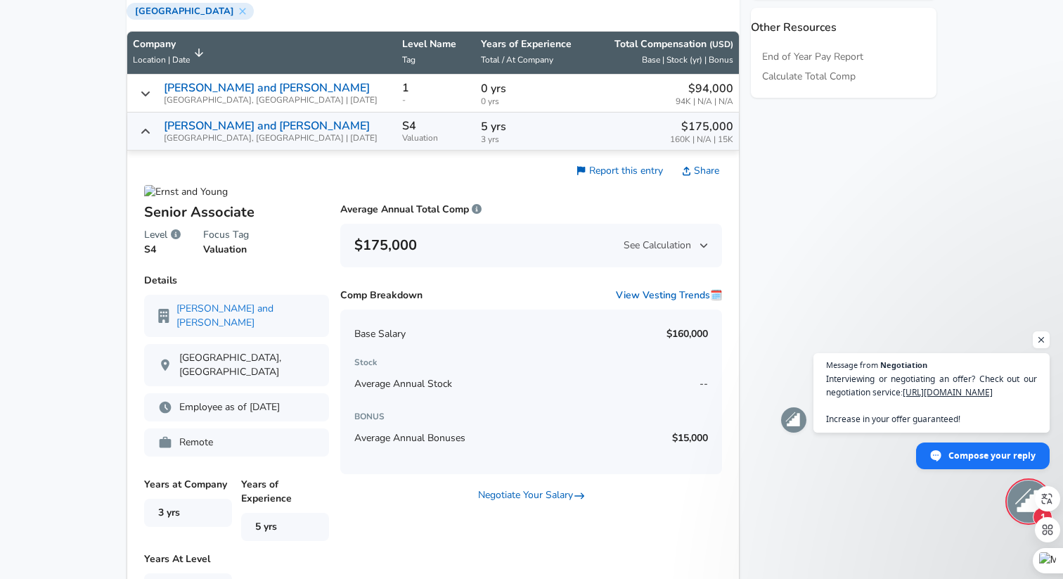
scroll to position [721, 0]
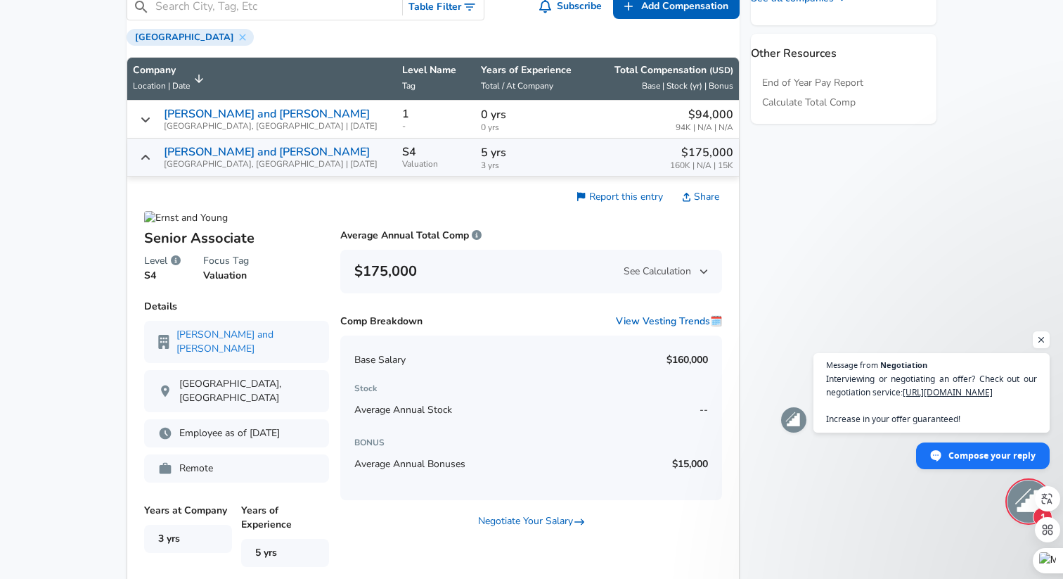
click at [151, 152] on icon "Salary Submissions" at bounding box center [145, 157] width 11 height 11
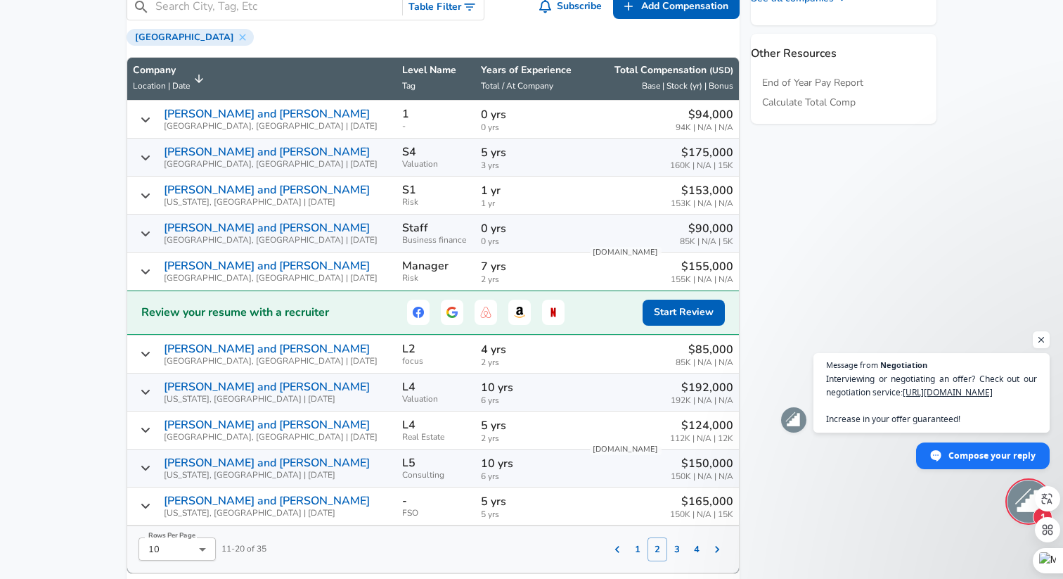
click at [151, 386] on icon "Salary Submissions" at bounding box center [145, 391] width 11 height 11
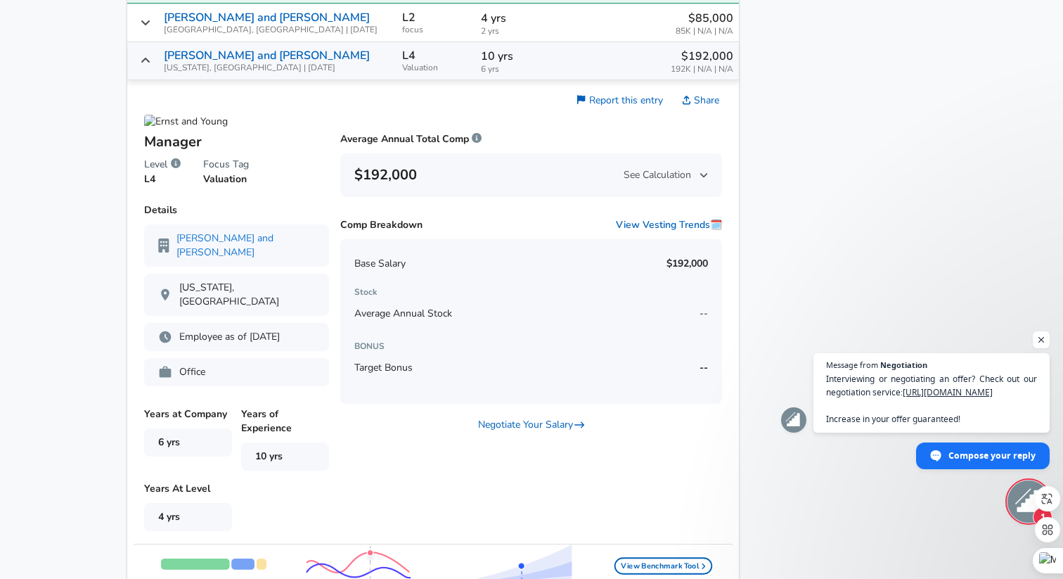
scroll to position [1052, 0]
click at [155, 50] on div "[PERSON_NAME] and [PERSON_NAME] [US_STATE], [GEOGRAPHIC_DATA] | [DATE]" at bounding box center [262, 61] width 258 height 23
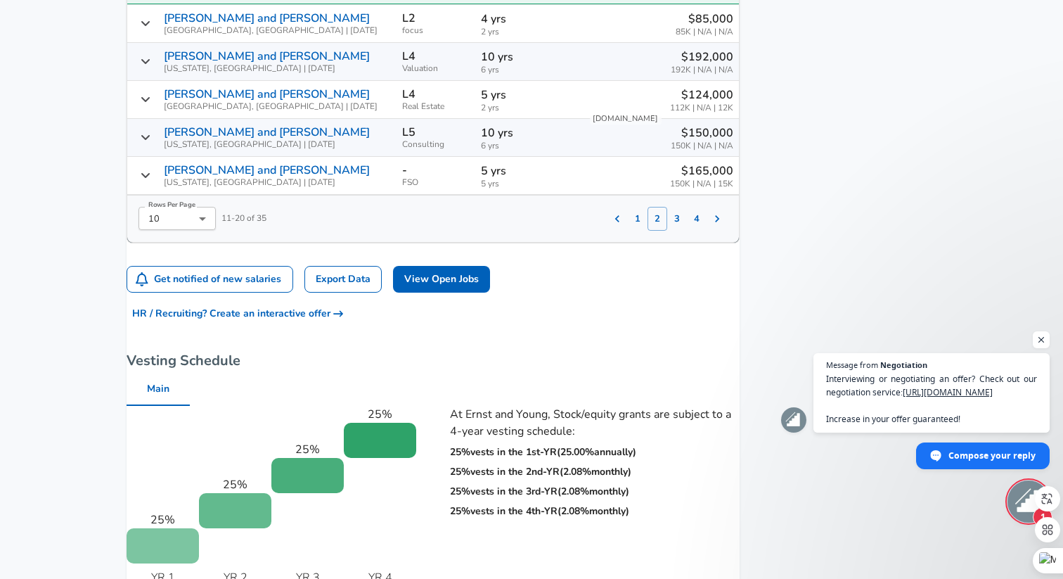
click at [667, 207] on button "3" at bounding box center [677, 219] width 20 height 24
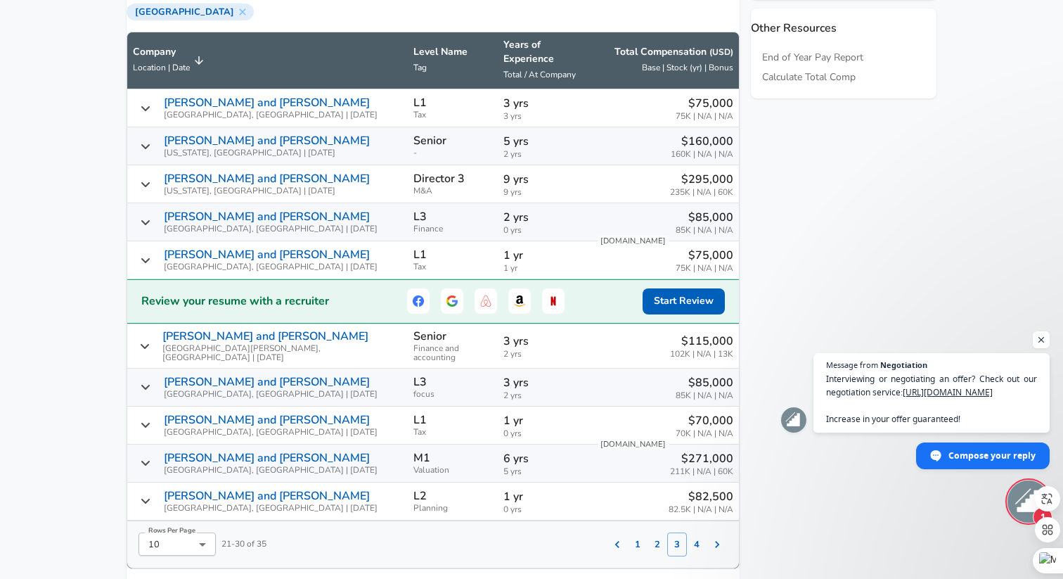
scroll to position [737, 0]
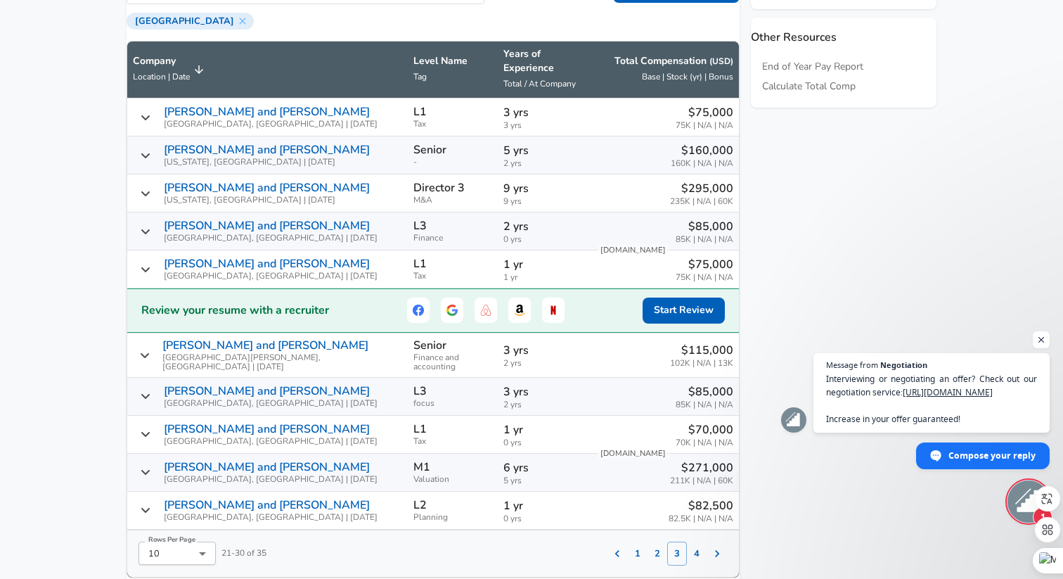
click at [158, 105] on div "[PERSON_NAME] and [PERSON_NAME] Boston, [GEOGRAPHIC_DATA] | [DATE]" at bounding box center [267, 116] width 269 height 23
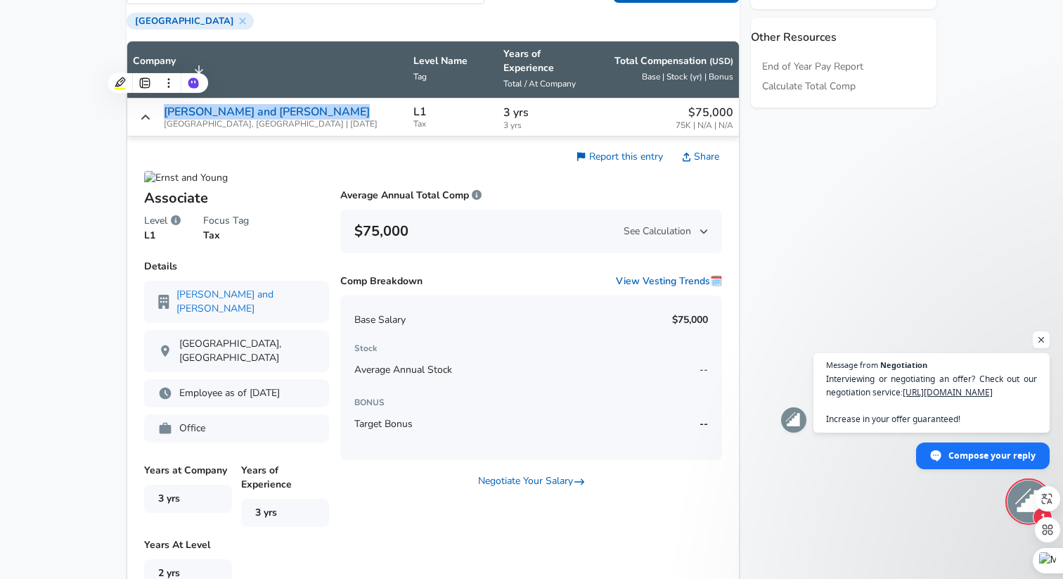
click at [158, 105] on div "[PERSON_NAME] and [PERSON_NAME] Boston, [GEOGRAPHIC_DATA] | [DATE]" at bounding box center [267, 116] width 269 height 23
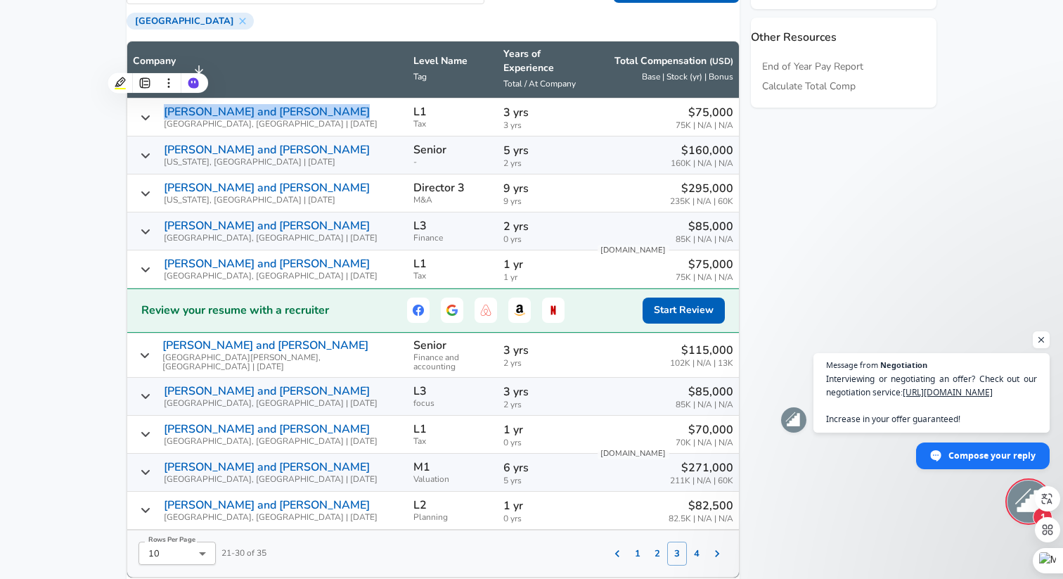
click at [169, 143] on div "[PERSON_NAME] and [PERSON_NAME] [US_STATE], [GEOGRAPHIC_DATA] | [DATE]" at bounding box center [267, 154] width 269 height 23
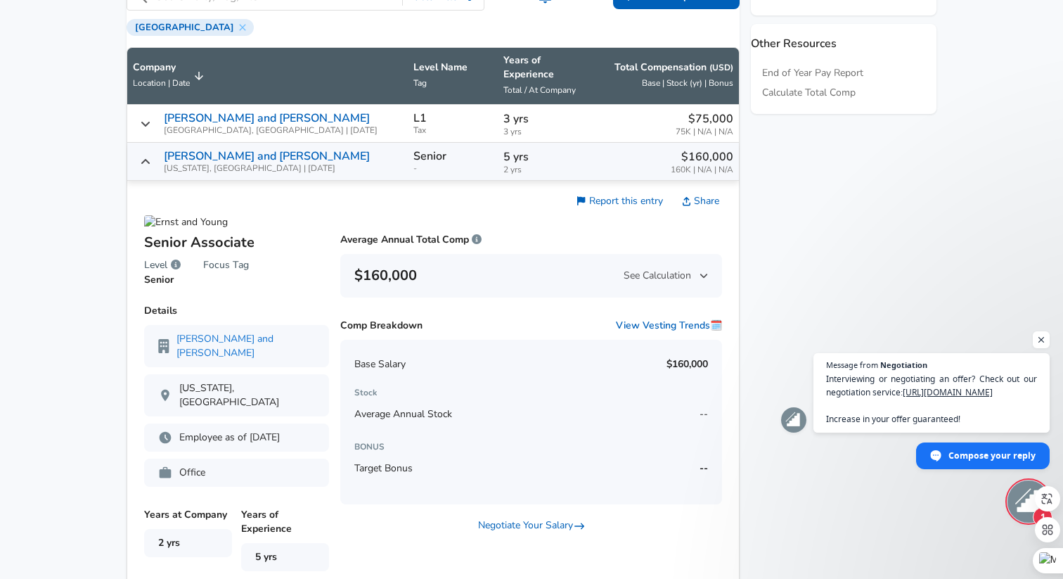
scroll to position [709, 0]
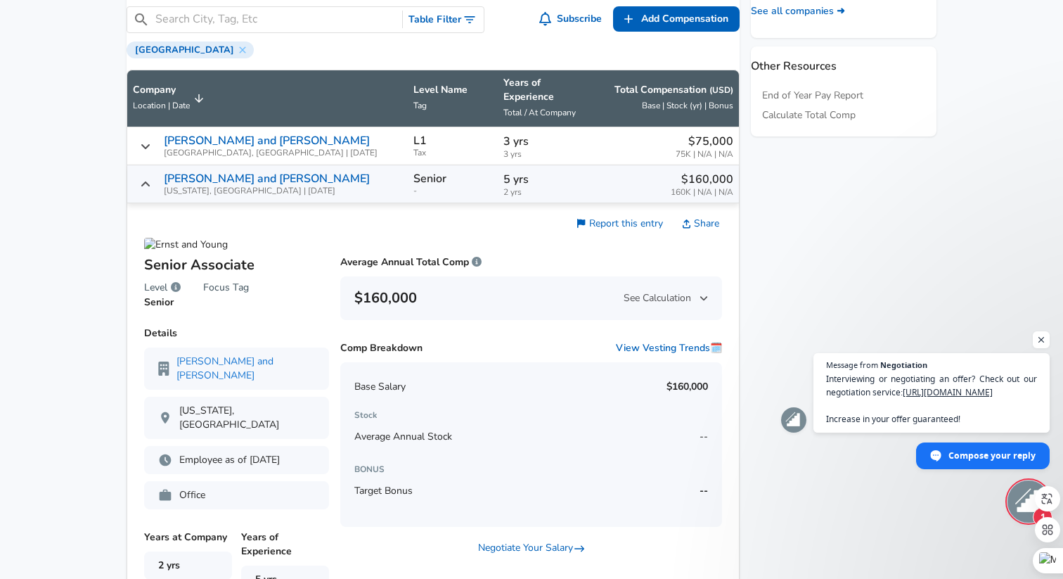
click at [151, 179] on icon "Salary Submissions" at bounding box center [145, 184] width 11 height 11
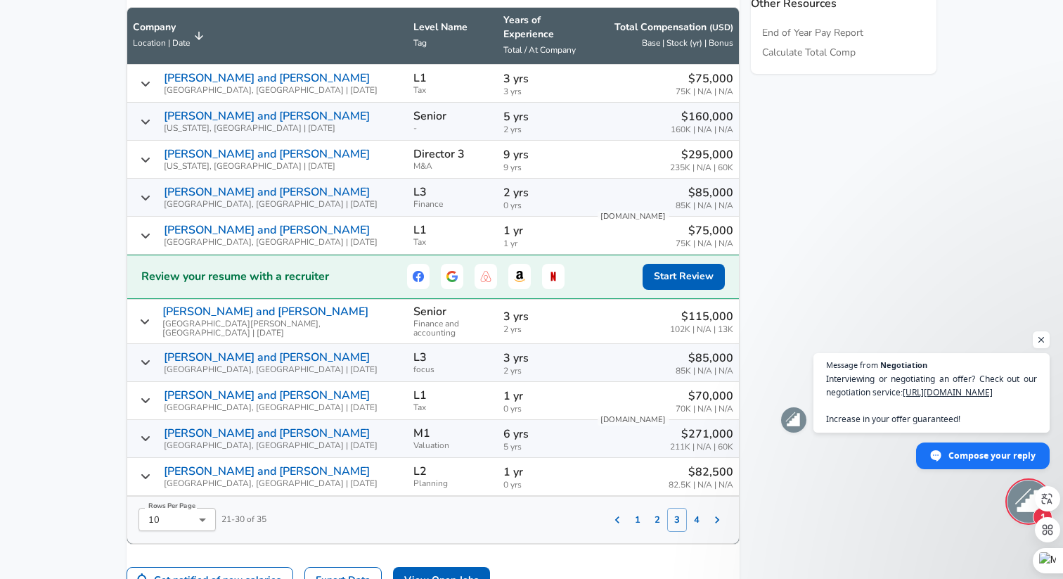
scroll to position [775, 0]
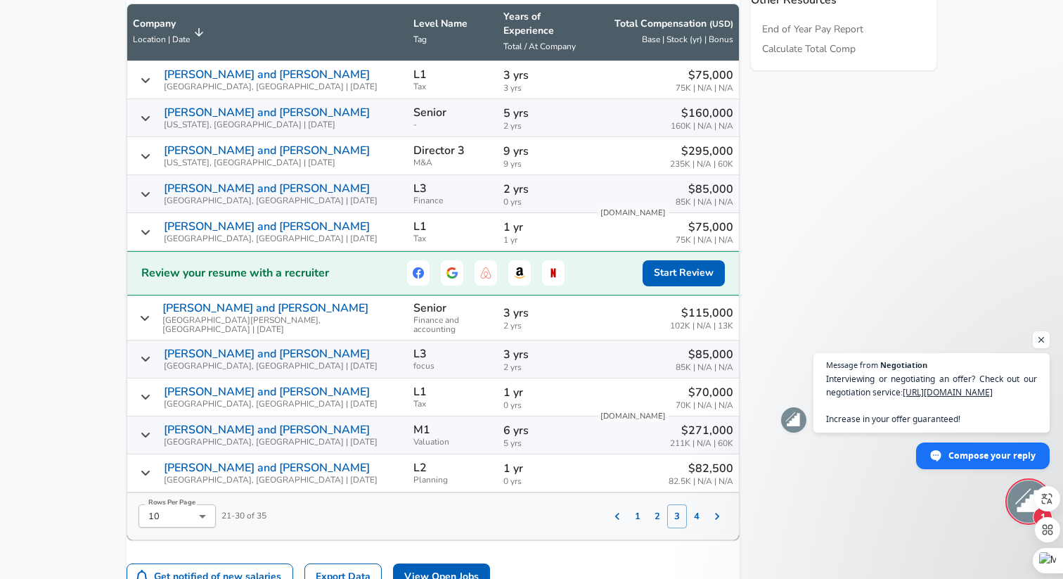
click at [687, 504] on button "4" at bounding box center [697, 516] width 20 height 24
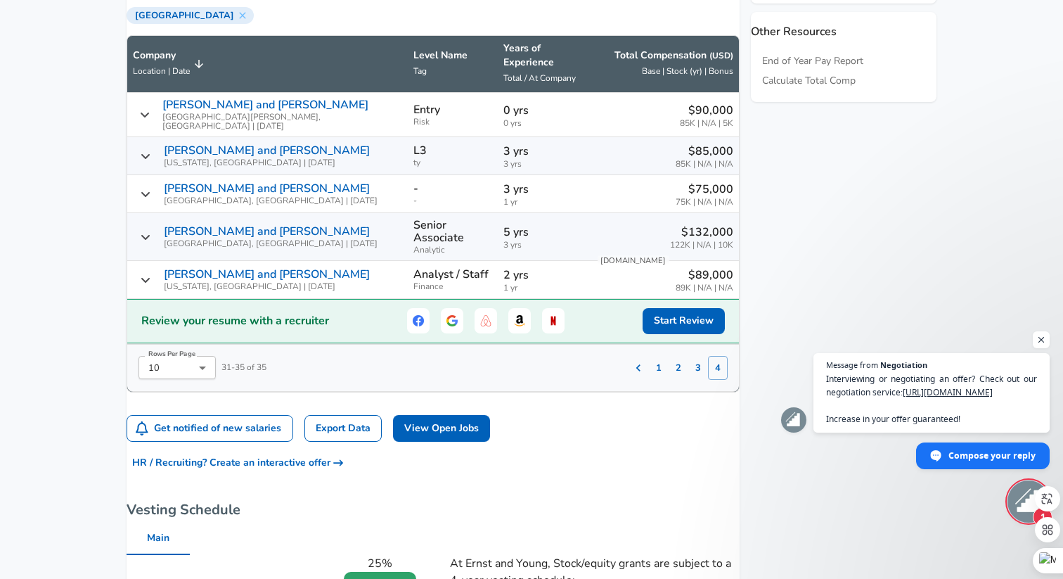
scroll to position [737, 0]
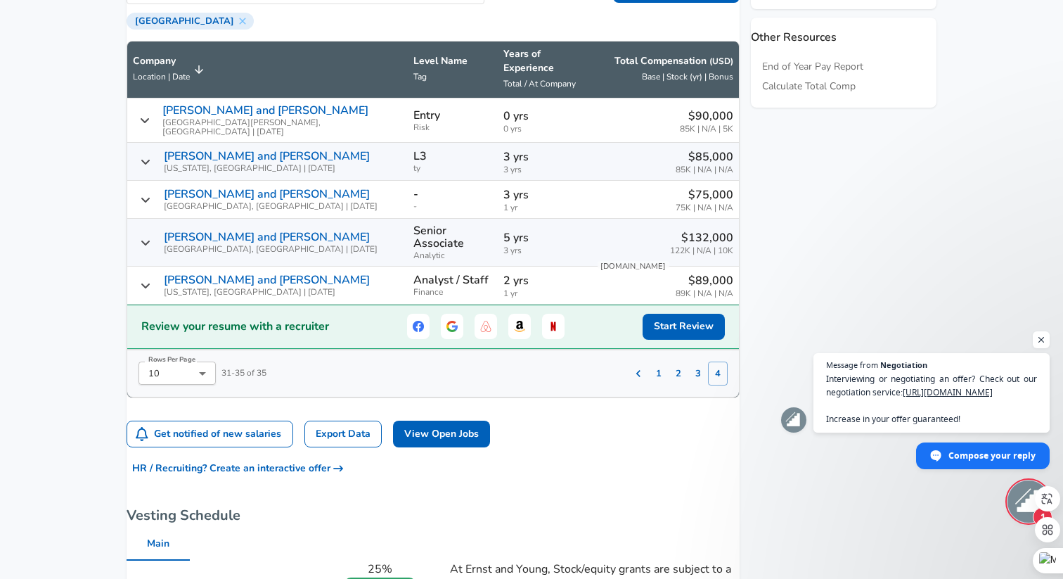
click at [150, 283] on icon "Salary Submissions" at bounding box center [145, 285] width 8 height 5
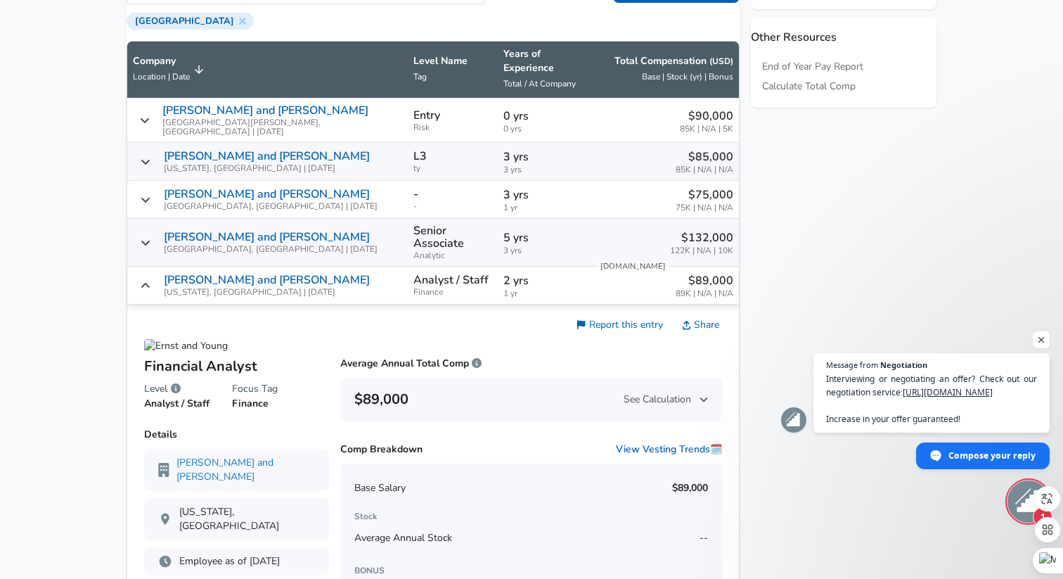
click at [151, 280] on icon "Salary Submissions" at bounding box center [145, 285] width 11 height 11
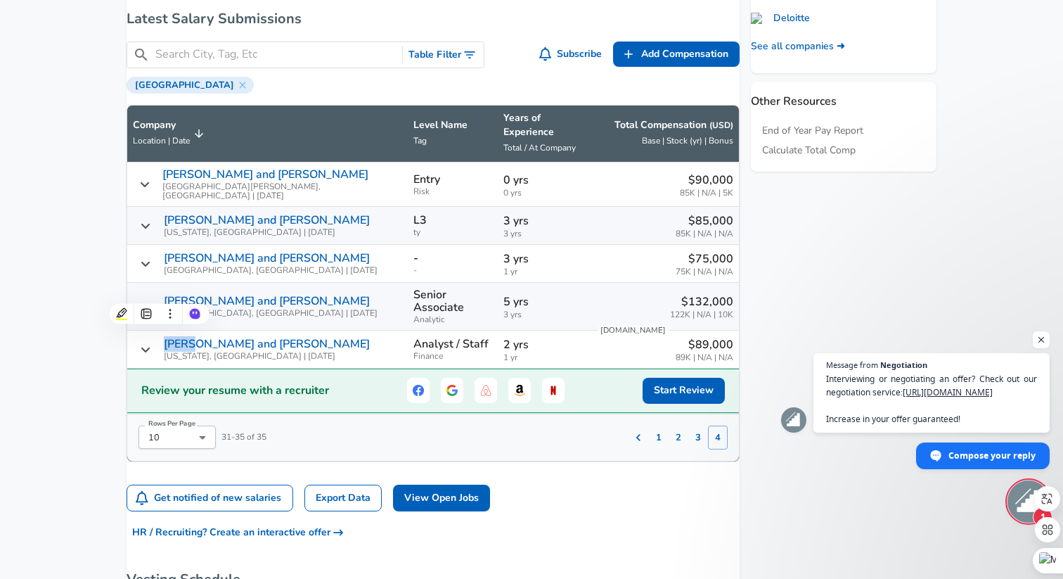
scroll to position [682, 0]
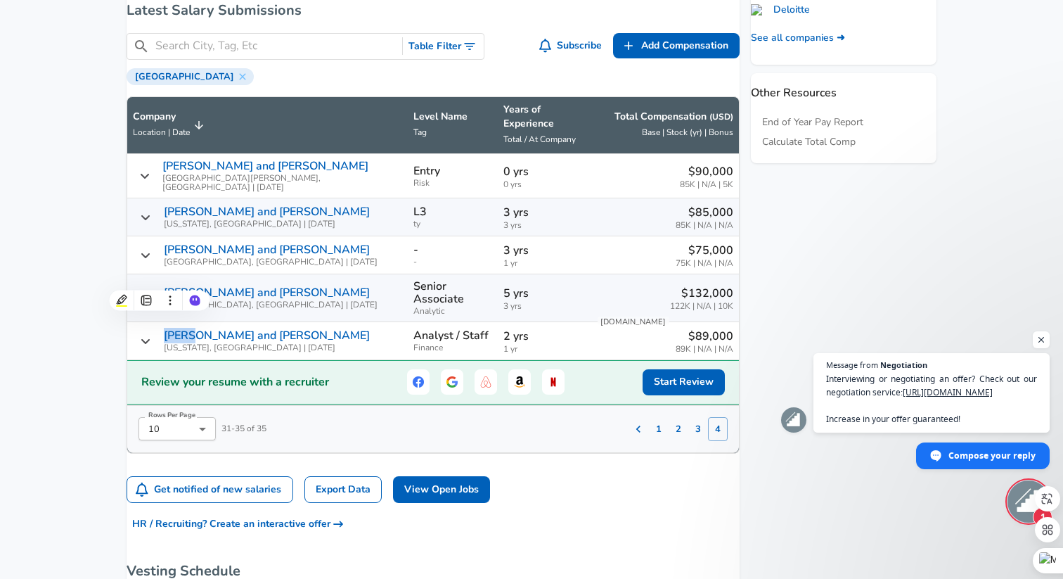
click at [649, 417] on button "1" at bounding box center [659, 429] width 20 height 24
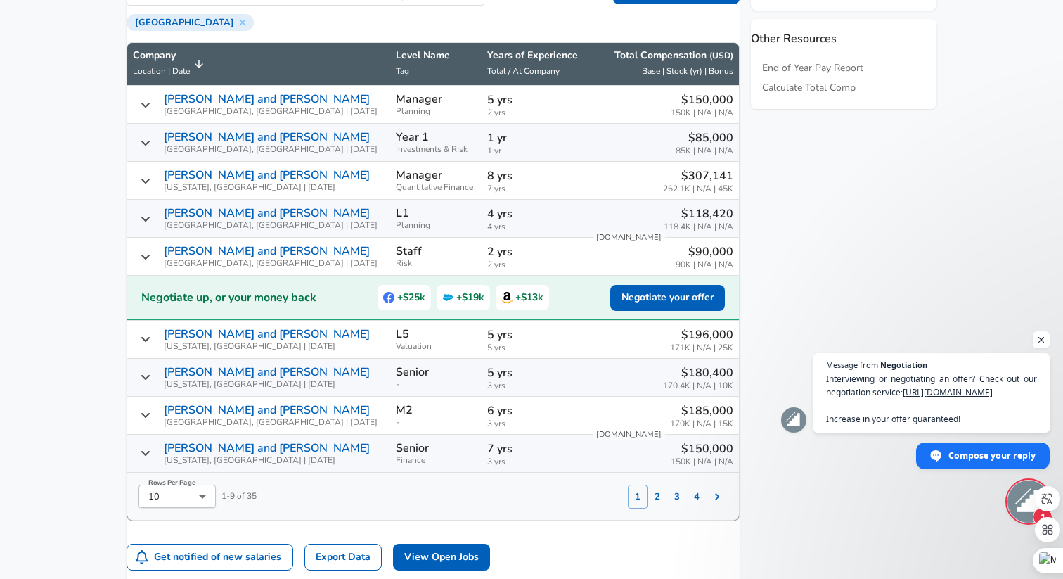
scroll to position [737, 0]
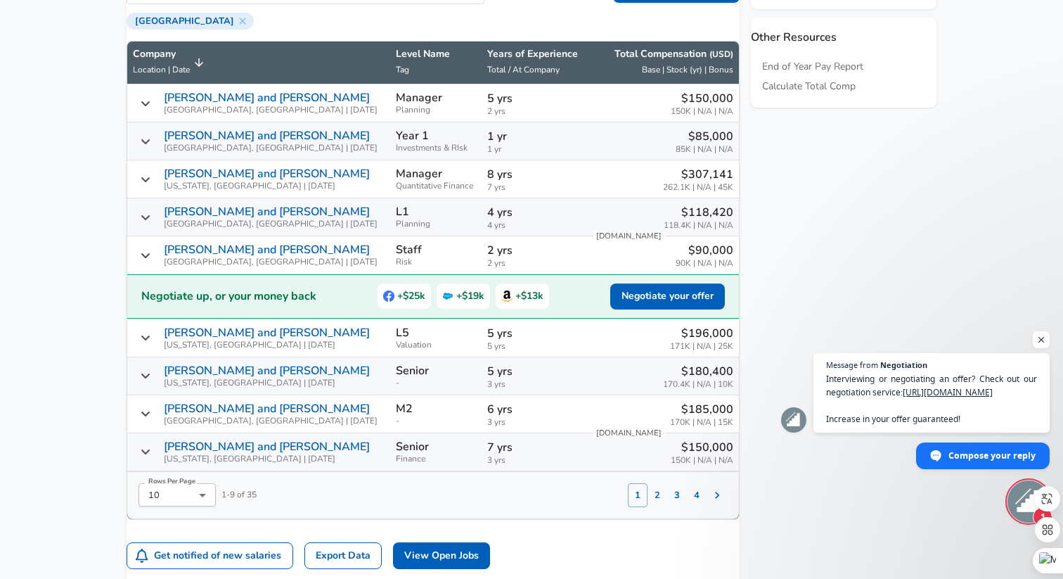
click at [151, 174] on icon "Salary Submissions" at bounding box center [145, 179] width 11 height 11
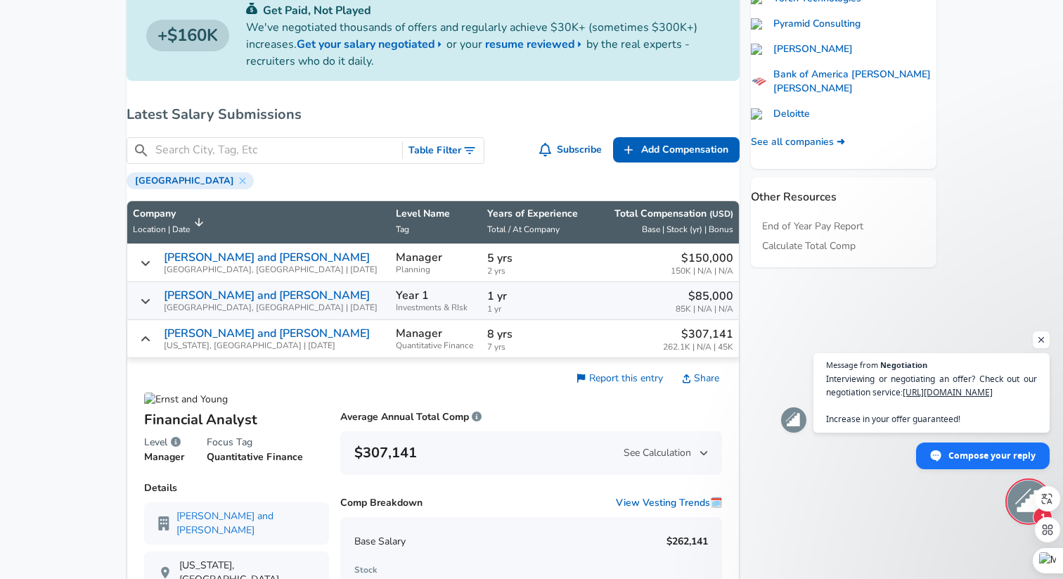
scroll to position [583, 0]
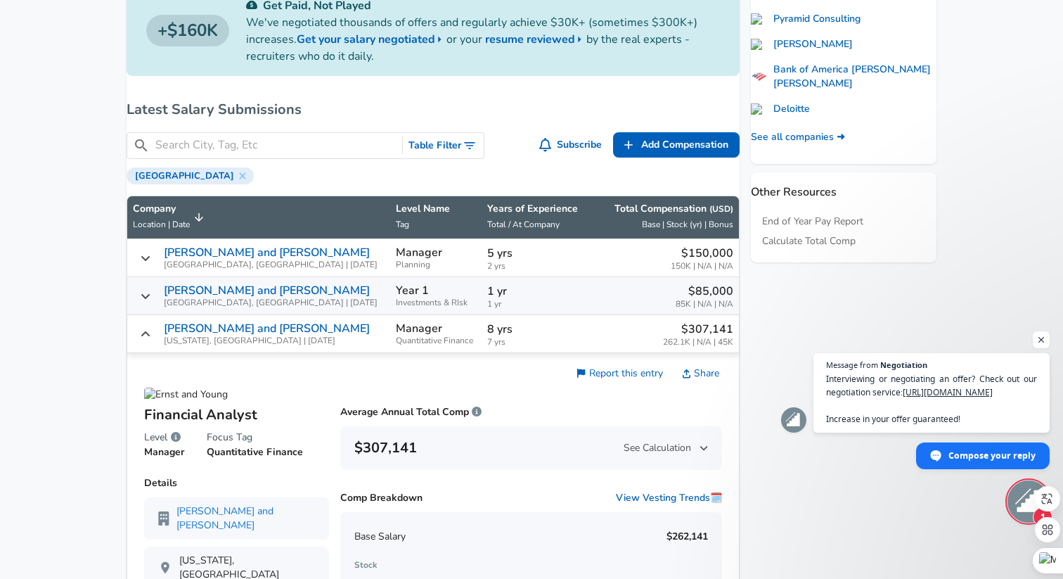
click at [151, 328] on icon "Salary Submissions" at bounding box center [145, 333] width 11 height 11
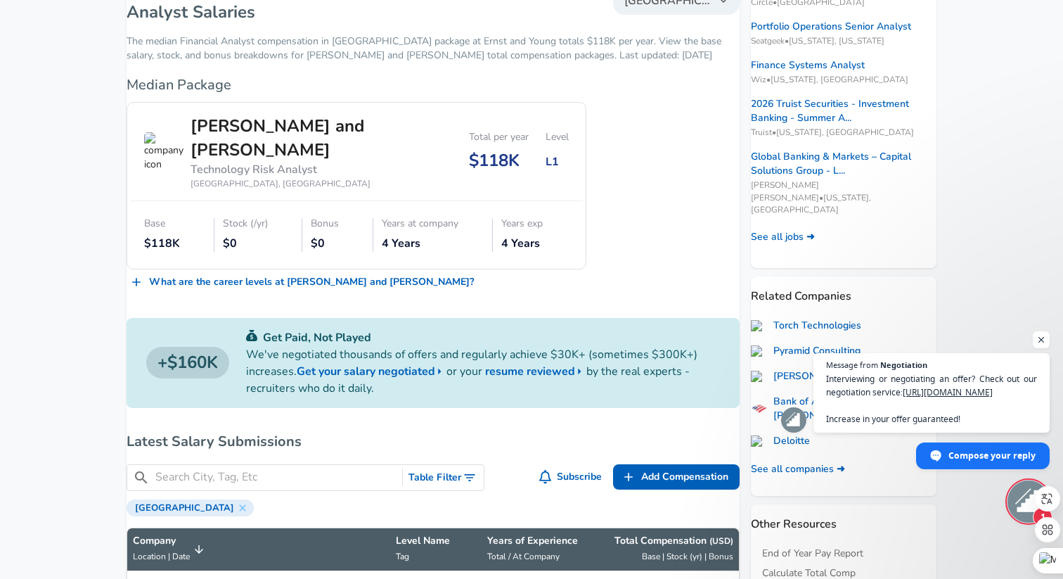
scroll to position [283, 0]
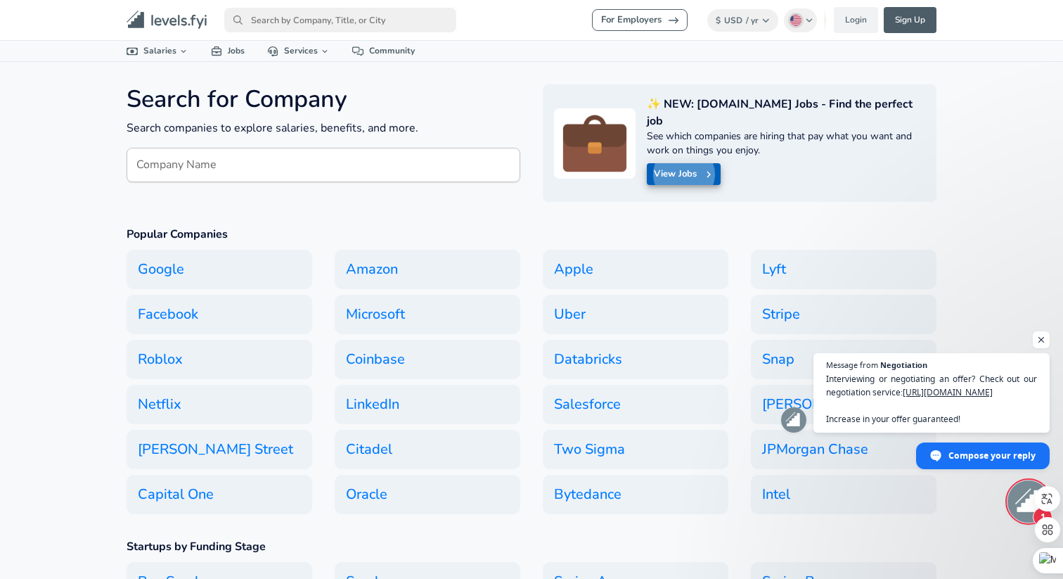
click at [172, 165] on div "Company Name Company Name" at bounding box center [324, 165] width 394 height 34
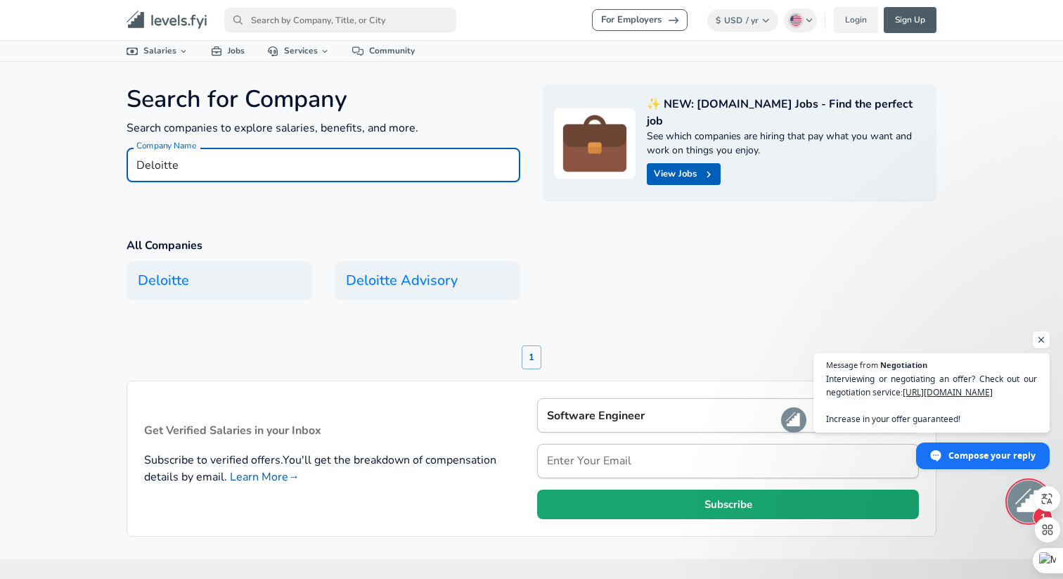
type input "Deloitte"
click at [157, 267] on h6 "Deloitte" at bounding box center [219, 280] width 191 height 41
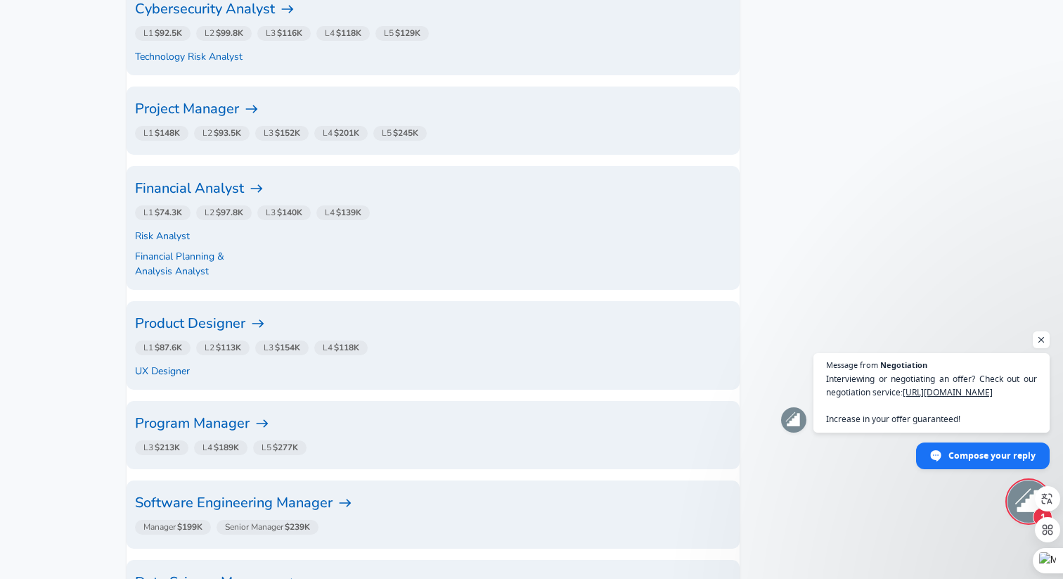
scroll to position [1534, 0]
click at [202, 181] on h6 "Financial Analyst" at bounding box center [433, 187] width 596 height 22
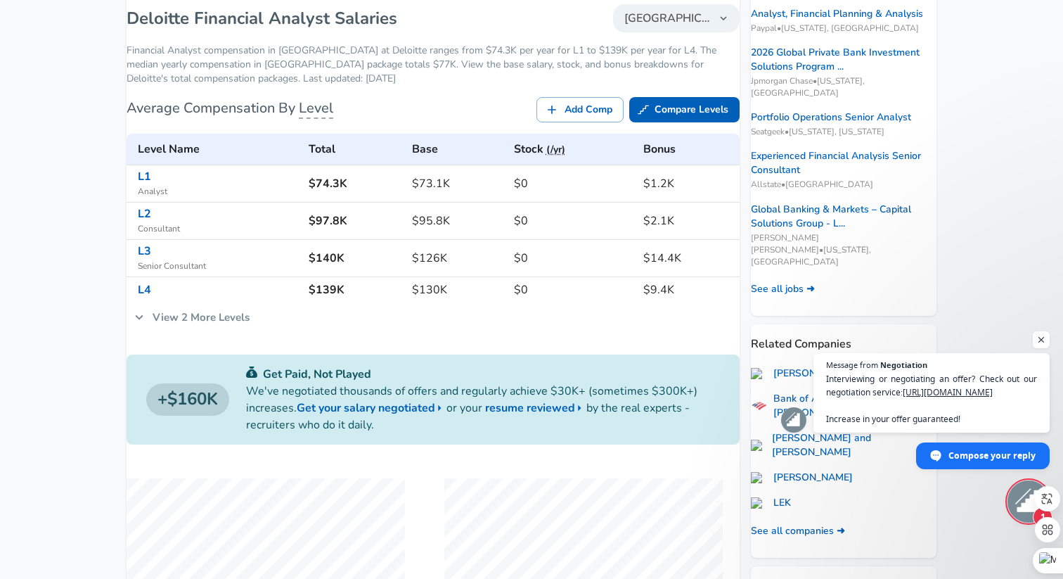
scroll to position [239, 0]
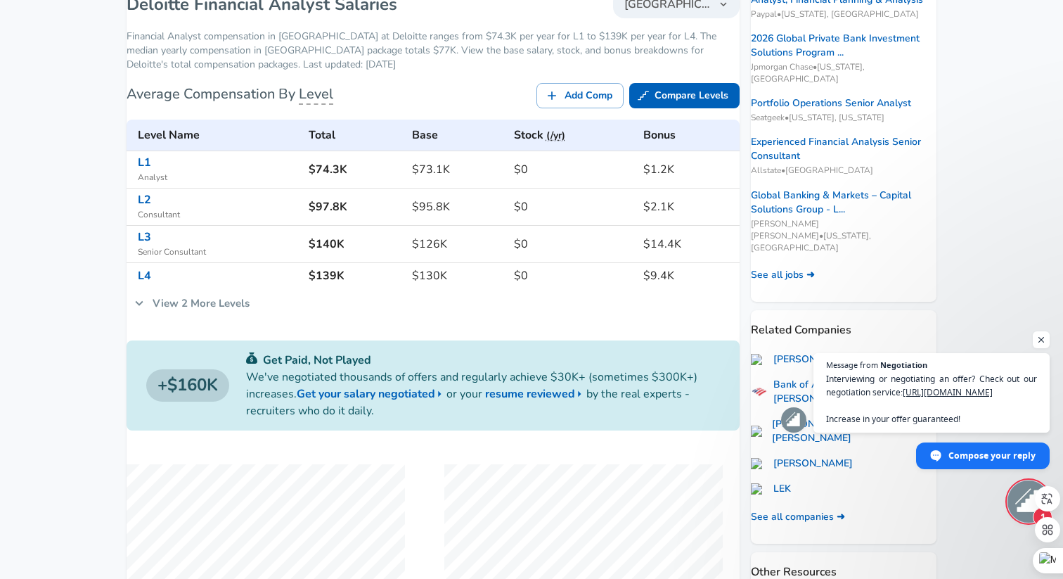
click at [173, 309] on link "View 2 More Levels" at bounding box center [192, 303] width 131 height 30
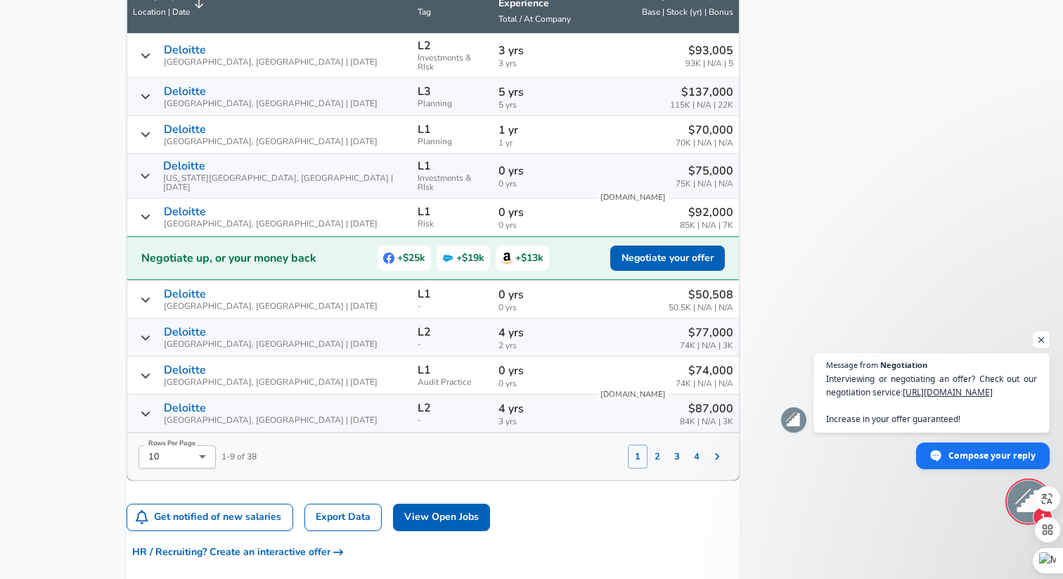
scroll to position [1052, 0]
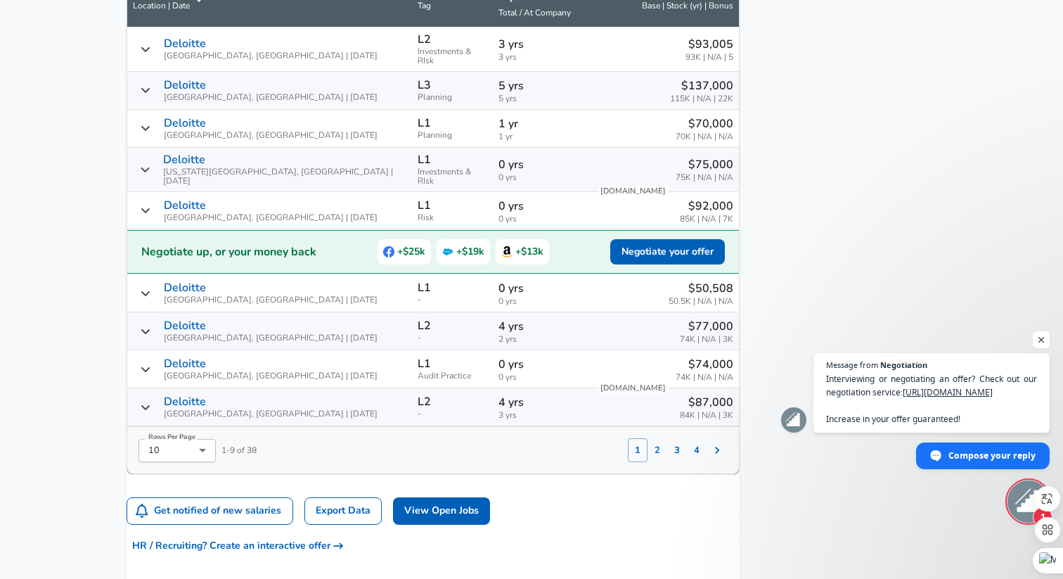
click at [163, 319] on div "Deloitte Columbus, [GEOGRAPHIC_DATA] | [DATE]" at bounding box center [269, 330] width 273 height 23
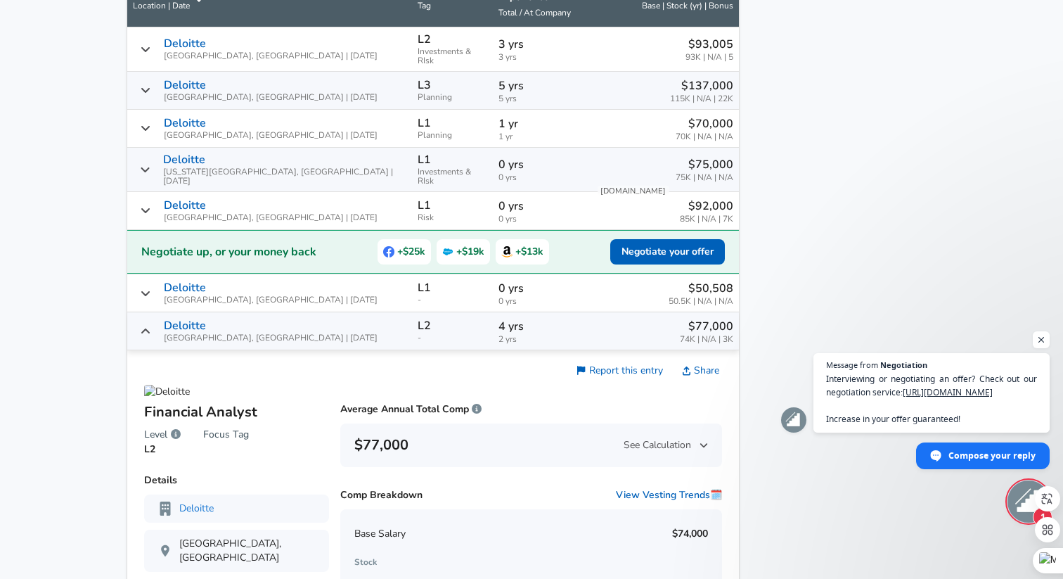
click at [163, 319] on div "Deloitte Columbus, [GEOGRAPHIC_DATA] | [DATE]" at bounding box center [269, 330] width 273 height 23
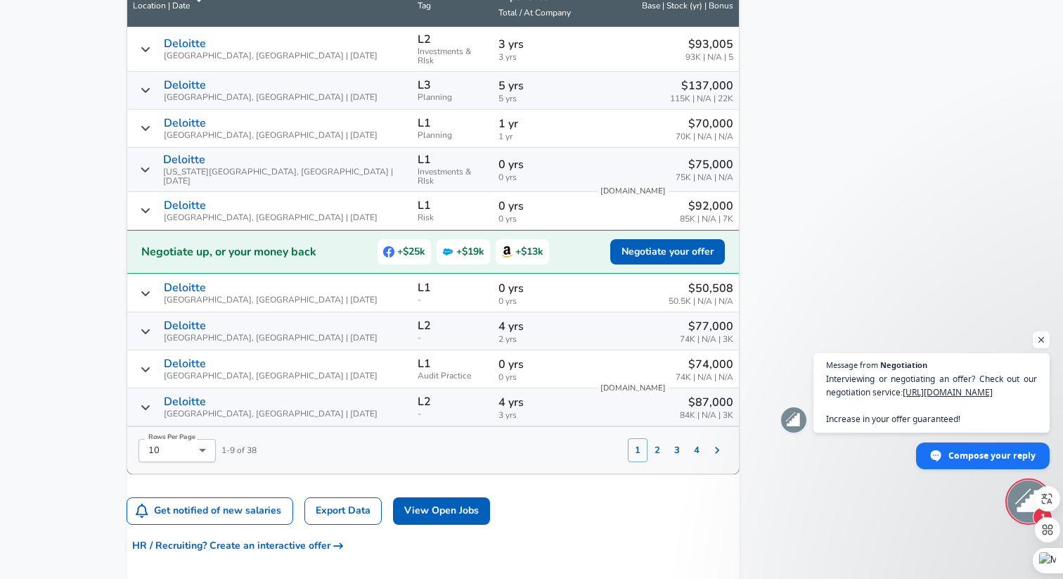
click at [647, 438] on button "2" at bounding box center [657, 450] width 20 height 24
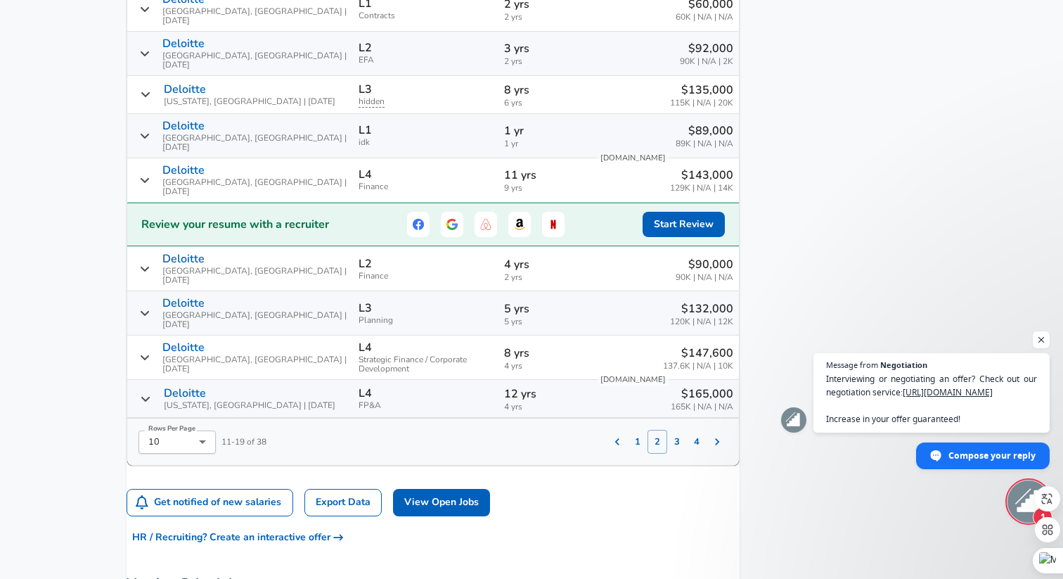
scroll to position [1093, 0]
click at [667, 428] on button "3" at bounding box center [677, 440] width 20 height 24
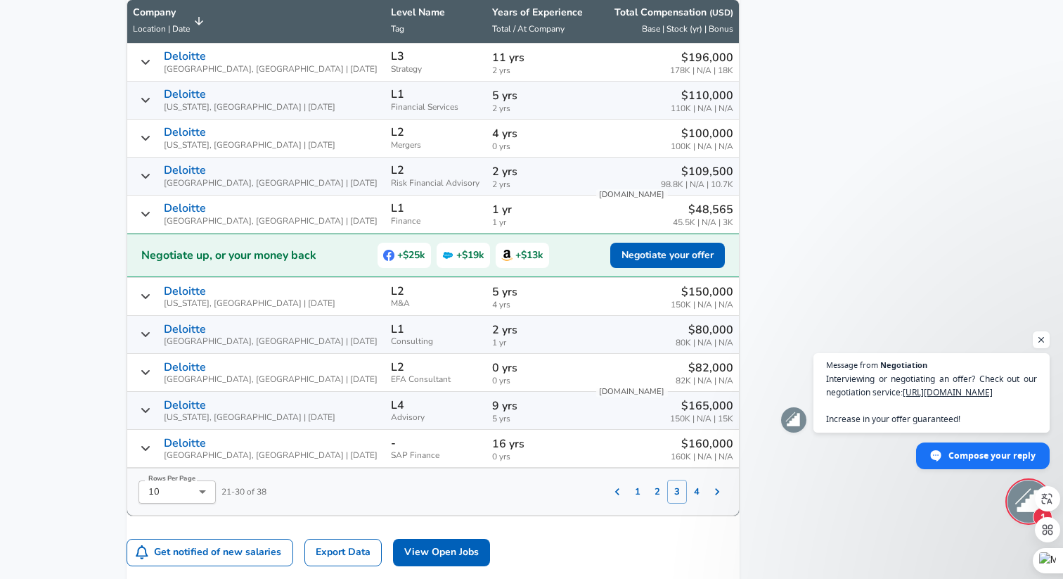
scroll to position [1021, 0]
click at [162, 104] on div "Deloitte [US_STATE], [GEOGRAPHIC_DATA] | [DATE]" at bounding box center [256, 100] width 247 height 23
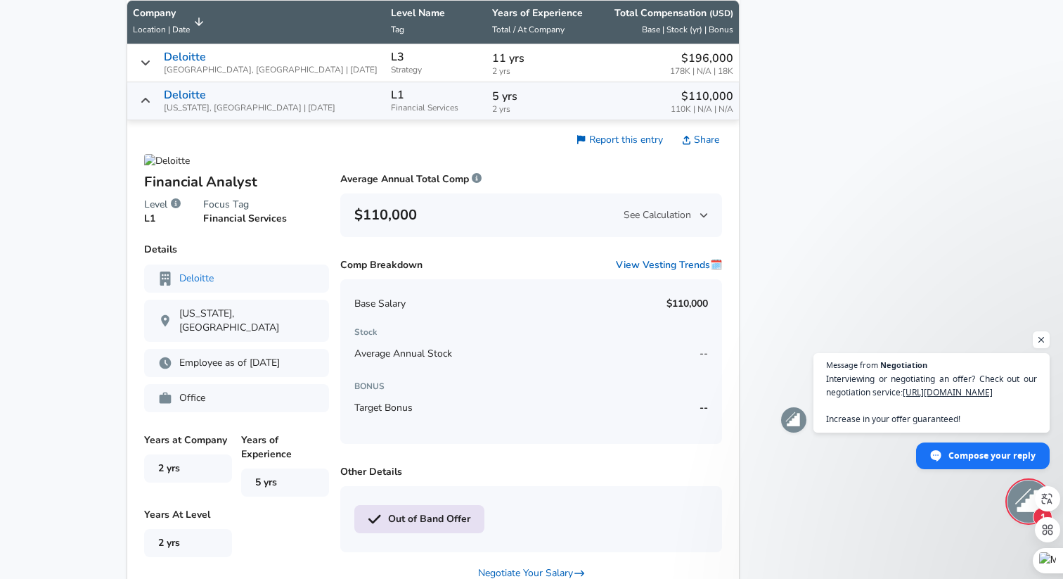
click at [162, 104] on div "Deloitte [US_STATE], [GEOGRAPHIC_DATA] | [DATE]" at bounding box center [256, 100] width 247 height 23
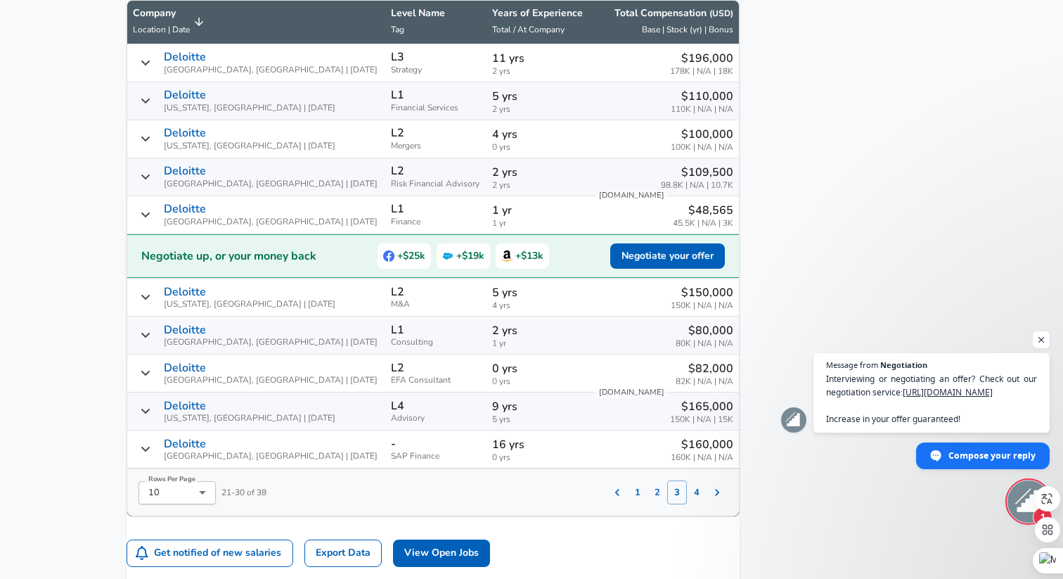
click at [160, 309] on div "Deloitte [US_STATE], [GEOGRAPHIC_DATA] | [DATE]" at bounding box center [256, 296] width 247 height 23
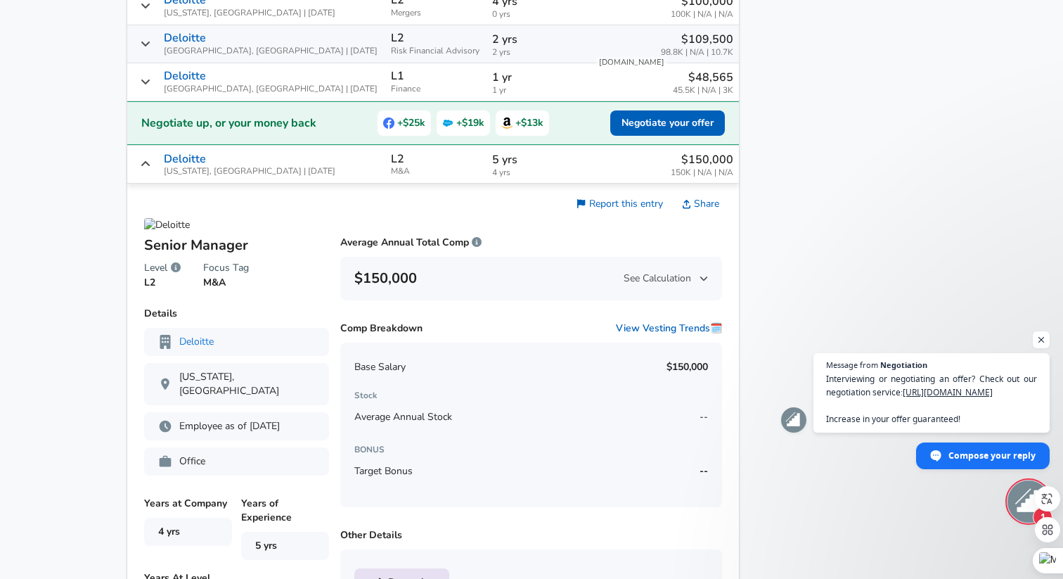
scroll to position [1152, 0]
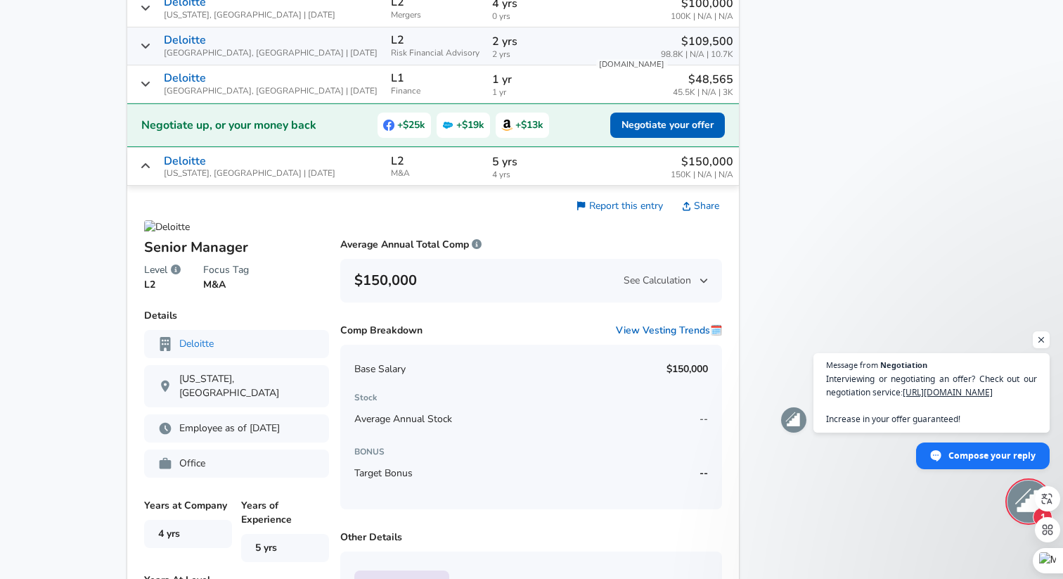
click at [151, 172] on icon "Salary Submissions" at bounding box center [145, 165] width 11 height 11
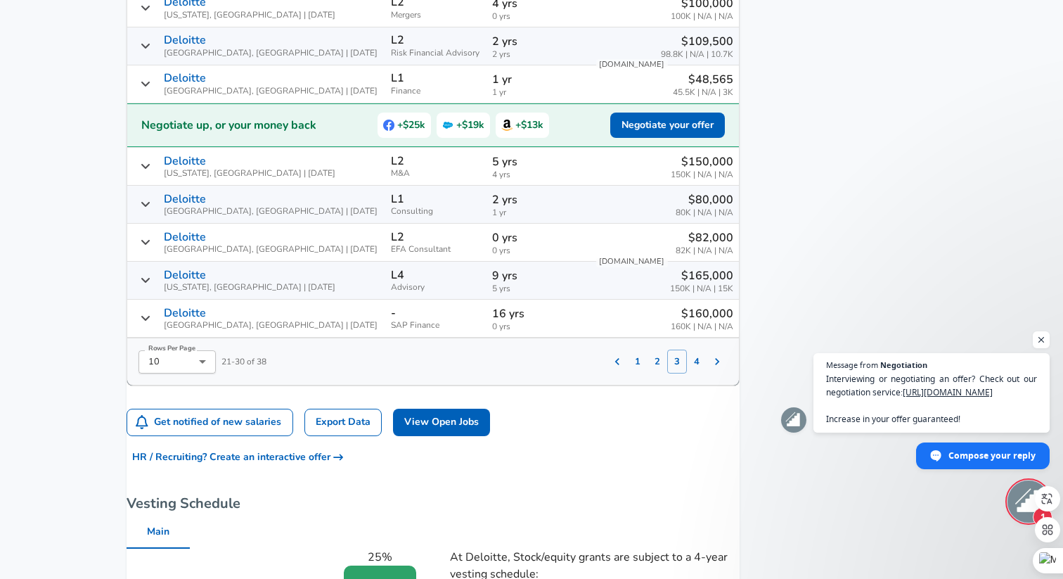
click at [151, 323] on icon "Salary Submissions" at bounding box center [145, 317] width 11 height 11
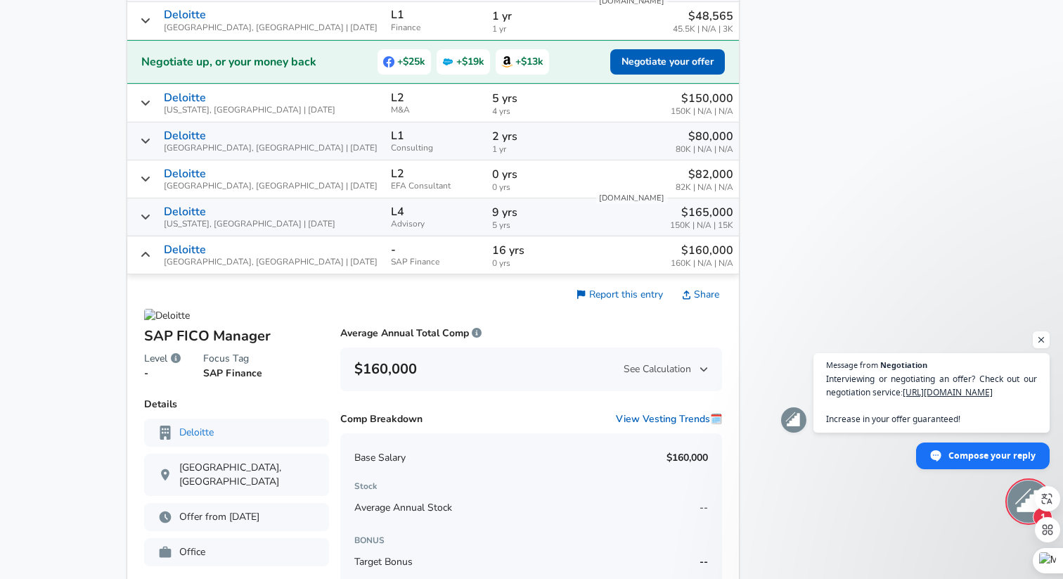
scroll to position [1217, 0]
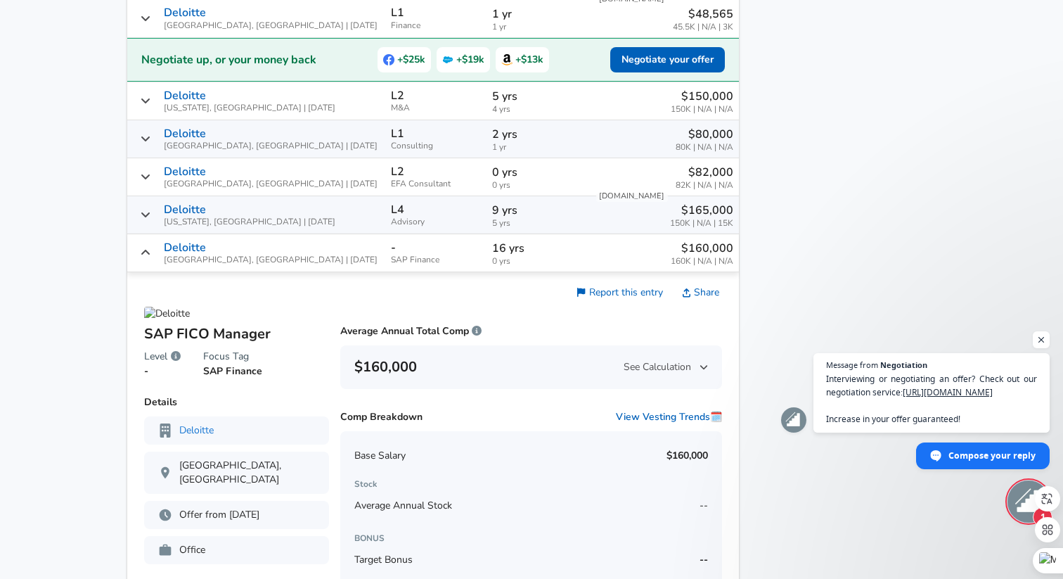
drag, startPoint x: 322, startPoint y: 267, endPoint x: 384, endPoint y: 267, distance: 61.9
click at [385, 267] on td "- SAP Finance" at bounding box center [435, 253] width 101 height 38
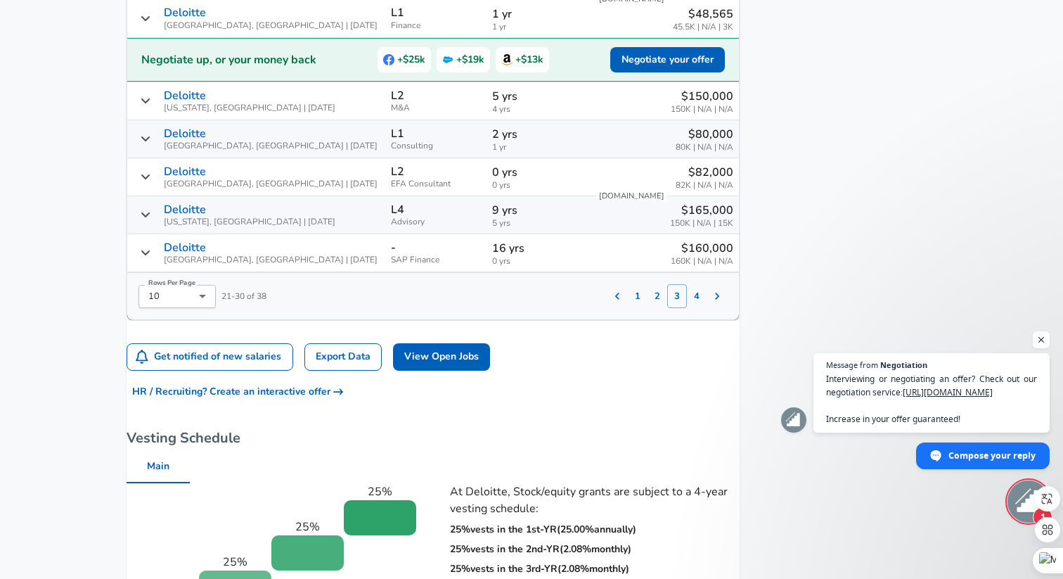
click at [151, 258] on icon "Salary Submissions" at bounding box center [145, 252] width 11 height 11
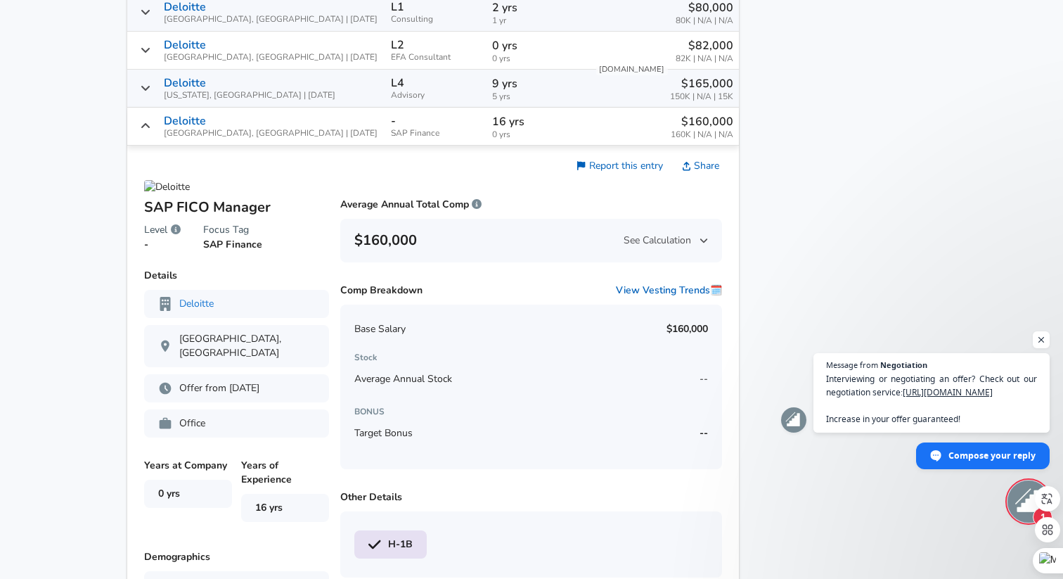
scroll to position [1349, 0]
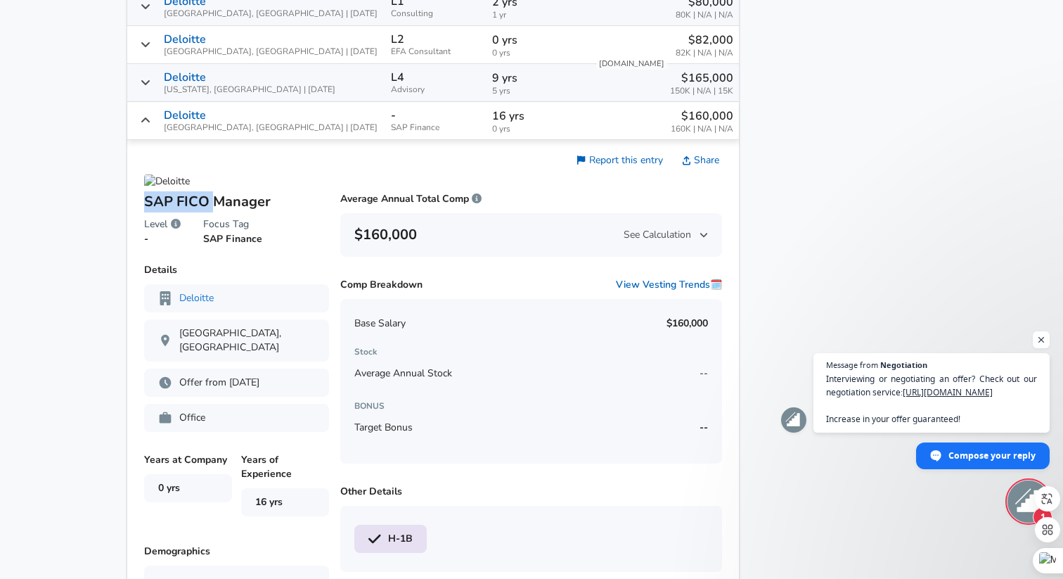
drag, startPoint x: 162, startPoint y: 211, endPoint x: 231, endPoint y: 214, distance: 68.3
click at [231, 212] on p "SAP FICO Manager" at bounding box center [236, 201] width 185 height 21
click at [151, 126] on icon "Salary Submissions" at bounding box center [145, 120] width 11 height 11
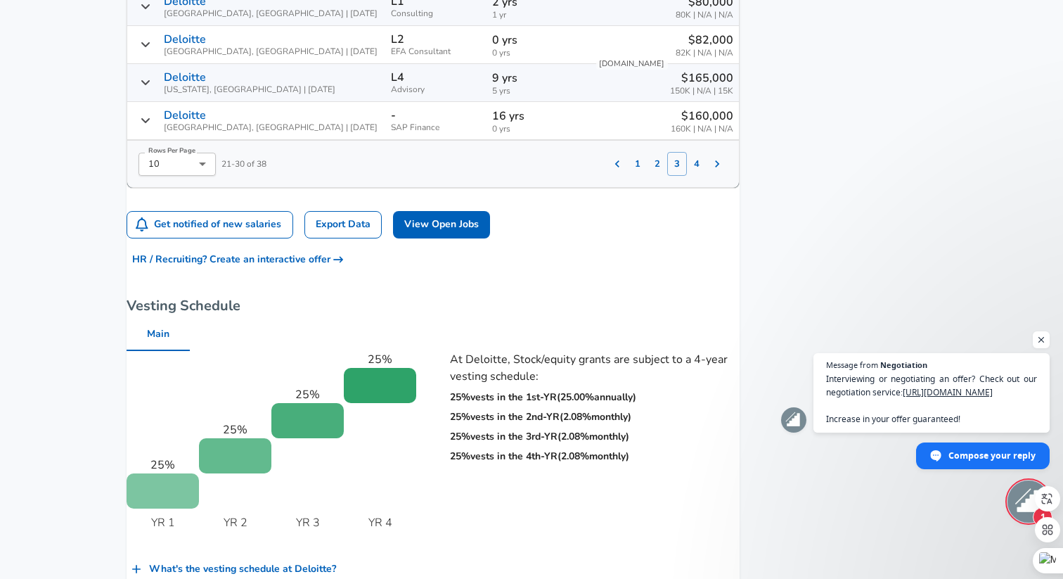
click at [687, 176] on button "4" at bounding box center [697, 164] width 20 height 24
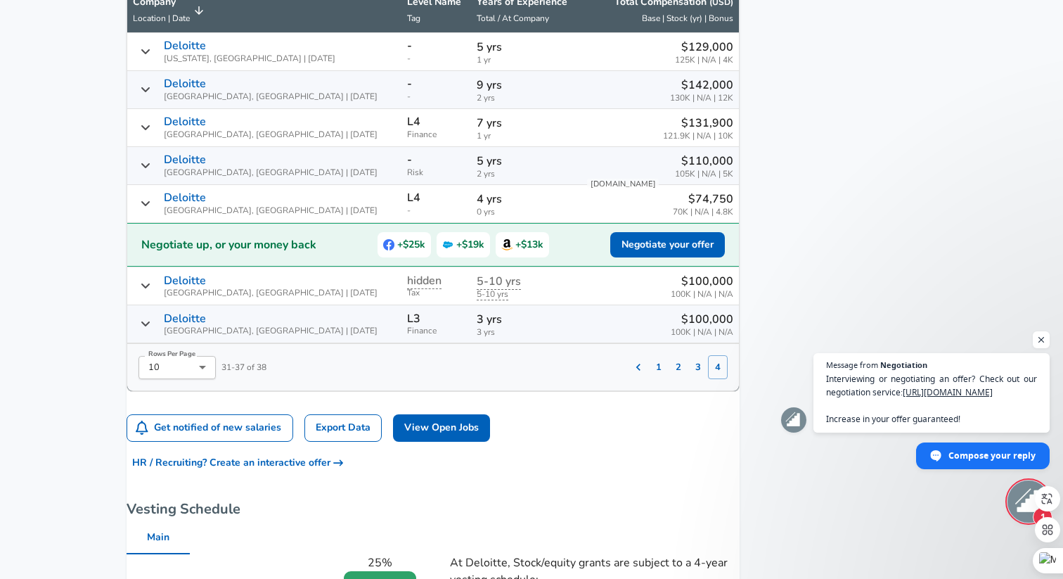
scroll to position [1021, 0]
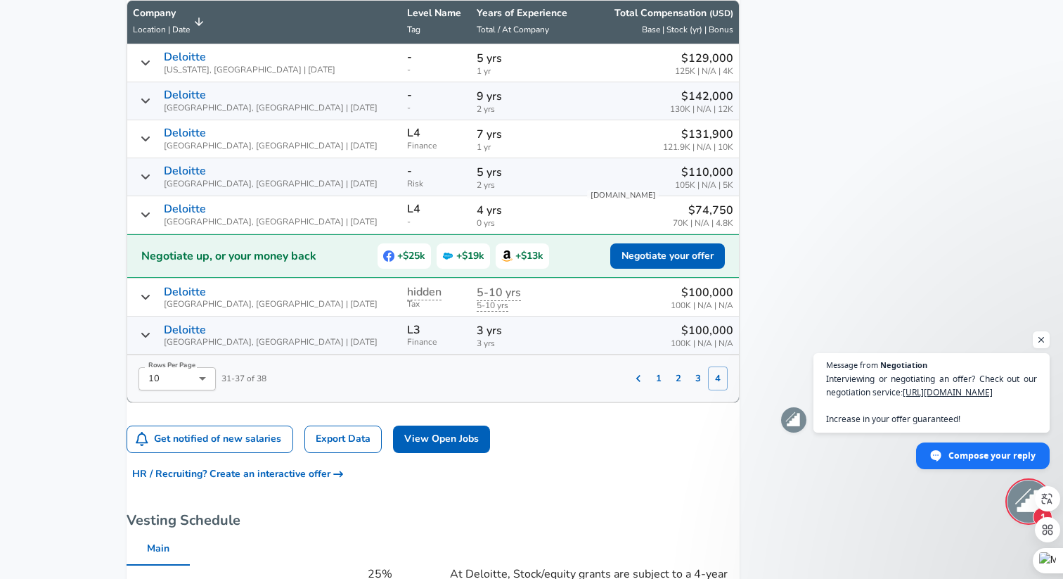
click at [688, 385] on button "3" at bounding box center [698, 378] width 20 height 24
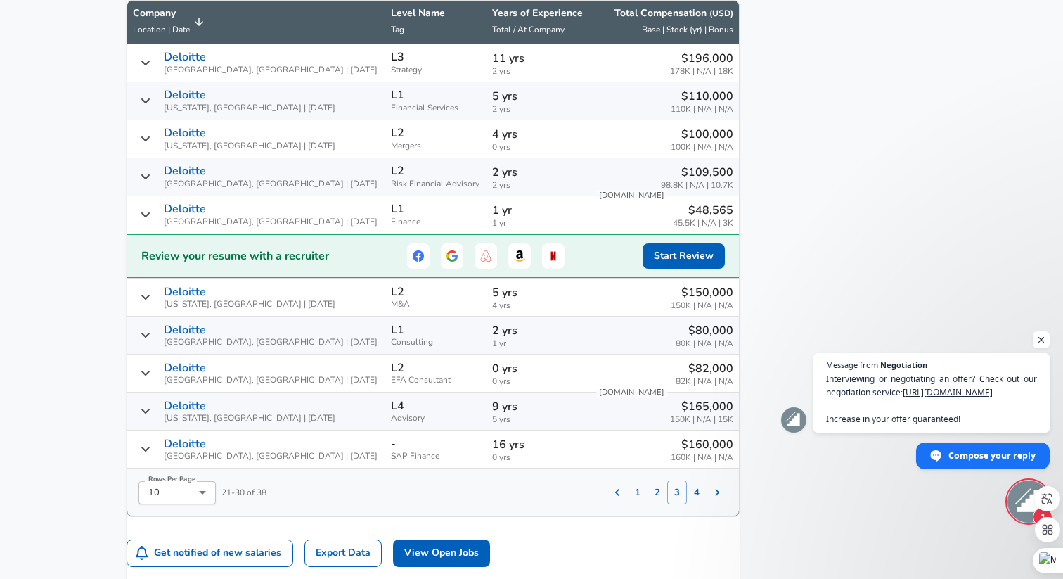
scroll to position [1068, 0]
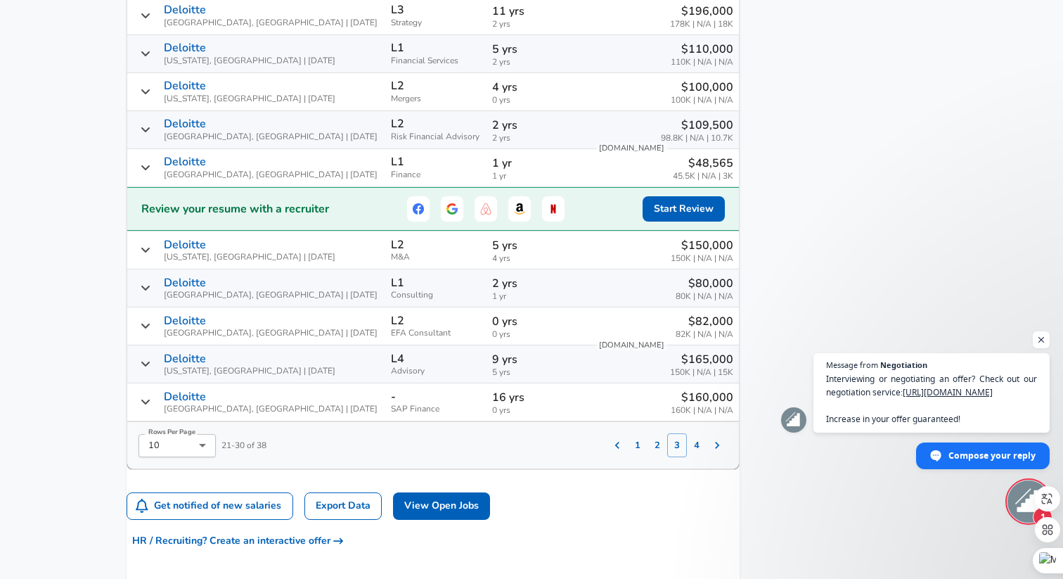
click at [151, 369] on icon "Salary Submissions" at bounding box center [145, 363] width 11 height 11
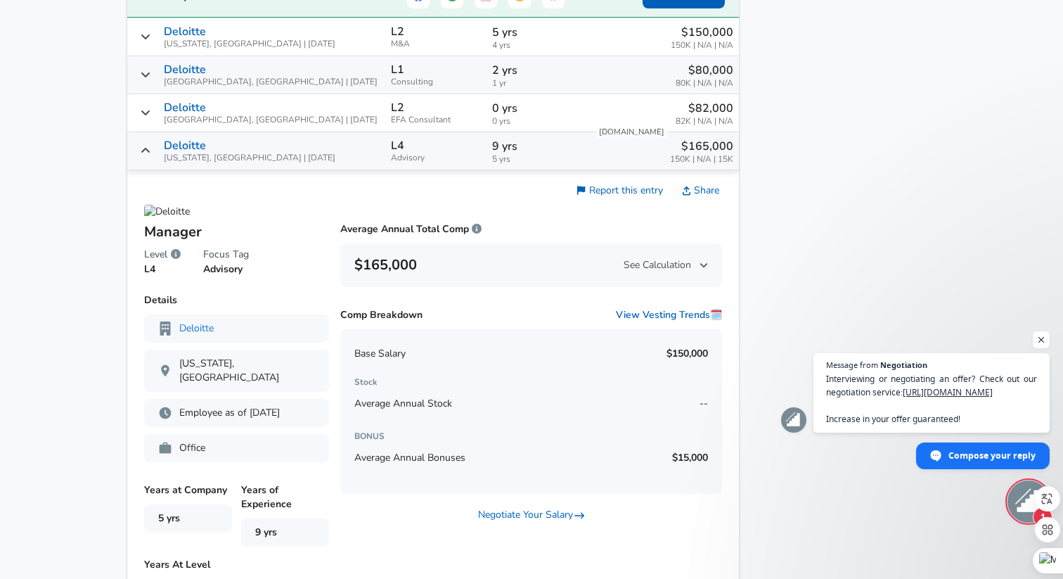
scroll to position [1264, 0]
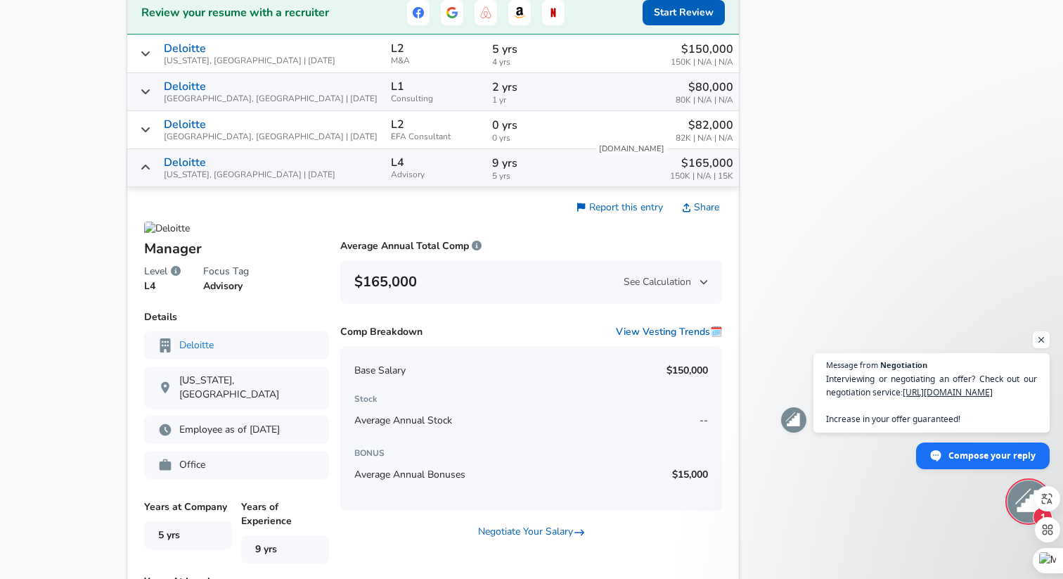
click at [151, 173] on icon "Salary Submissions" at bounding box center [145, 167] width 11 height 11
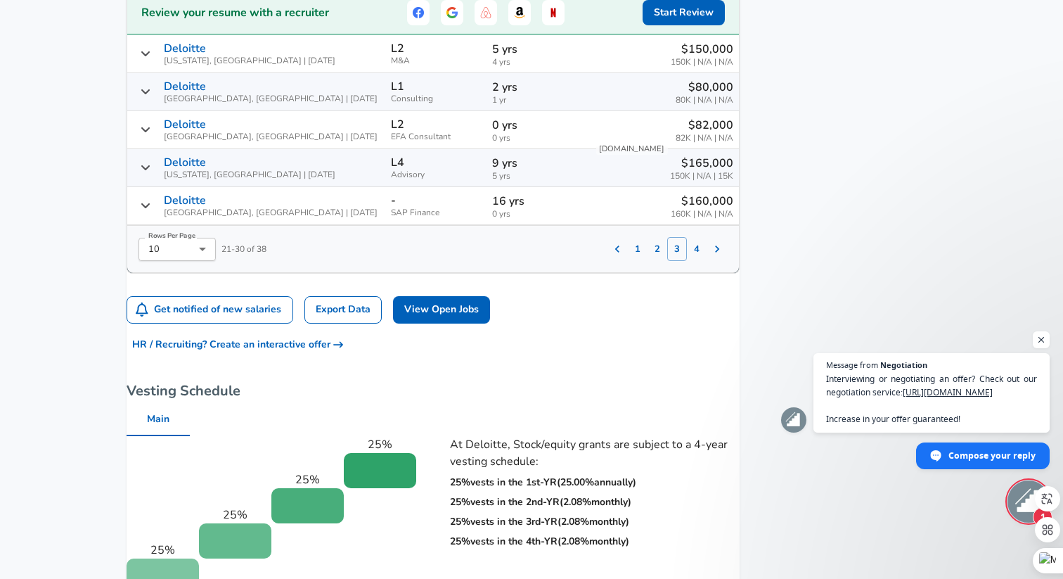
click at [687, 257] on button "4" at bounding box center [697, 249] width 20 height 24
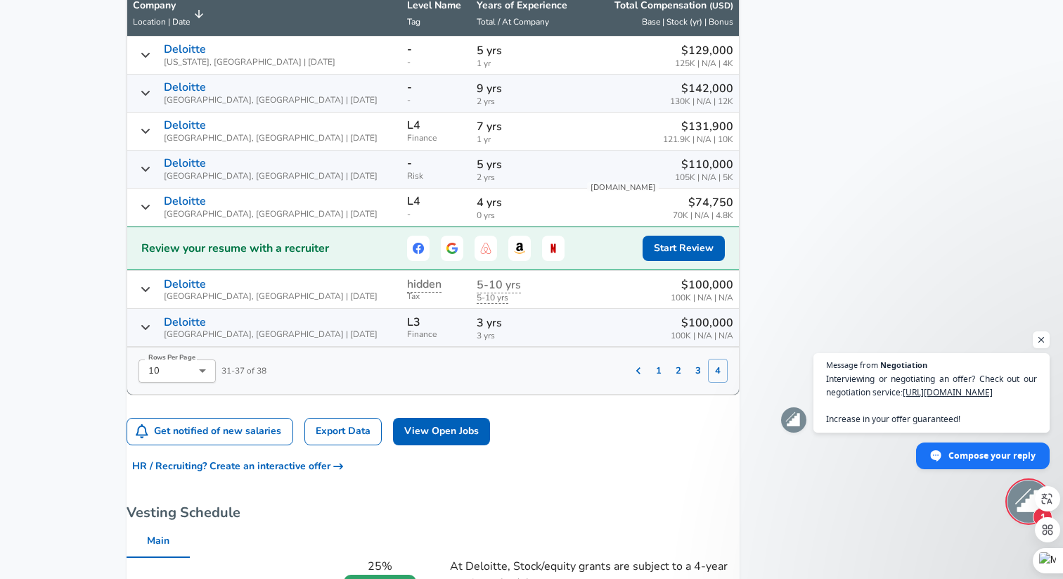
scroll to position [1021, 0]
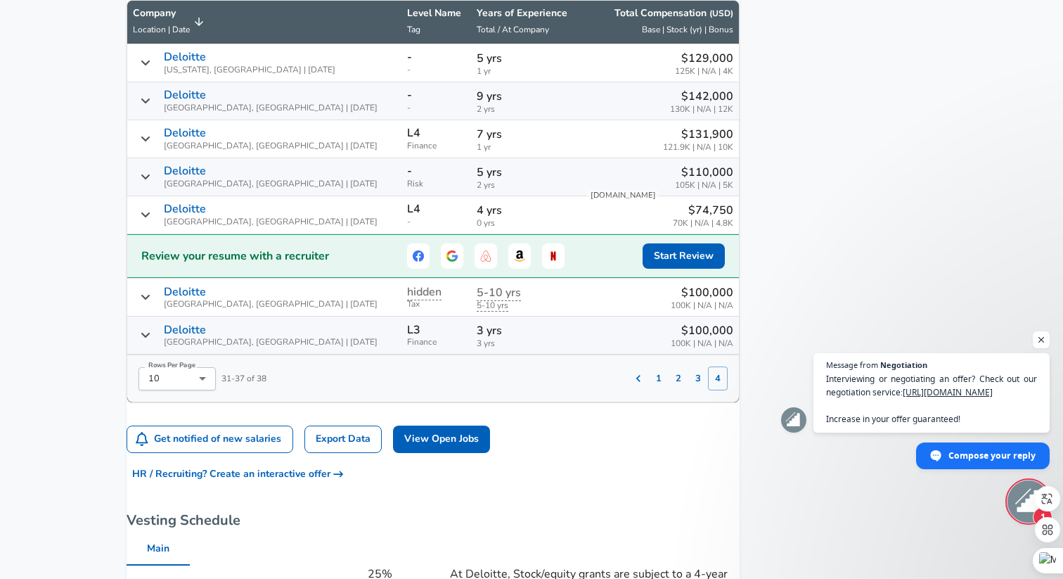
click at [156, 65] on div "Deloitte [US_STATE], [GEOGRAPHIC_DATA] | [DATE]" at bounding box center [264, 62] width 263 height 23
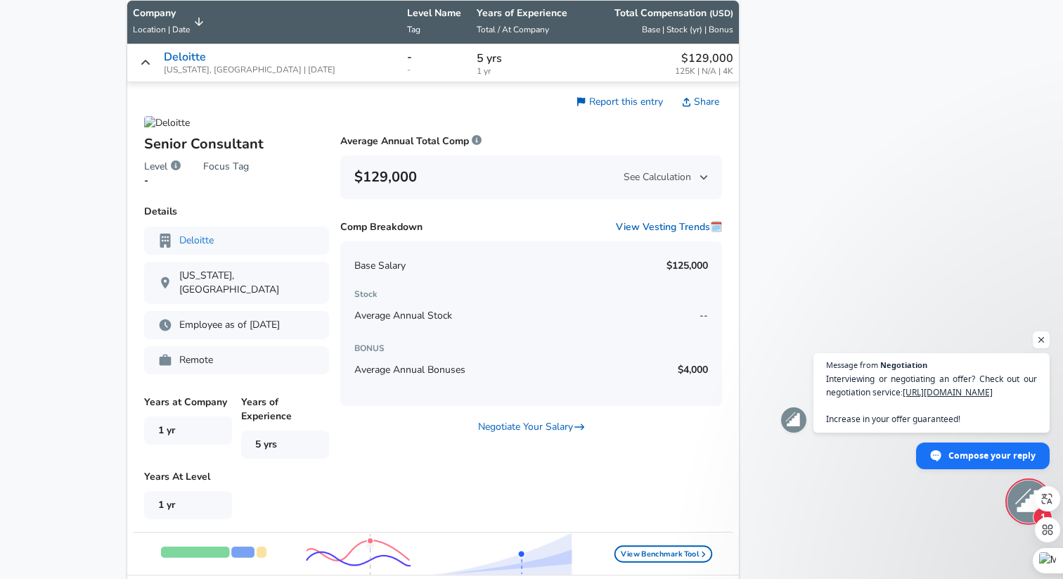
click at [156, 65] on div "Deloitte [US_STATE], [GEOGRAPHIC_DATA] | [DATE]" at bounding box center [264, 62] width 263 height 23
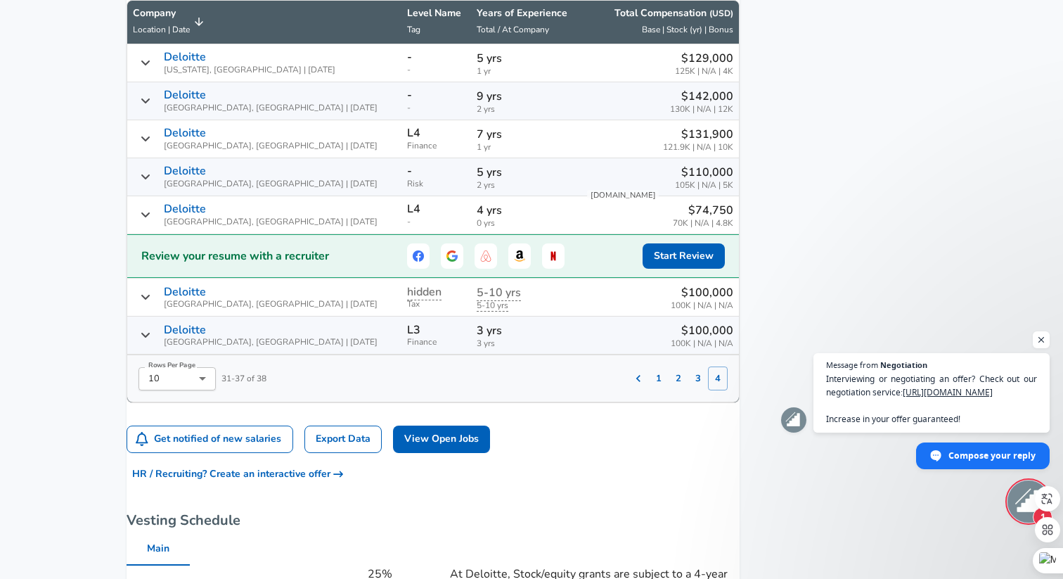
click at [151, 340] on icon "Salary Submissions" at bounding box center [145, 334] width 11 height 11
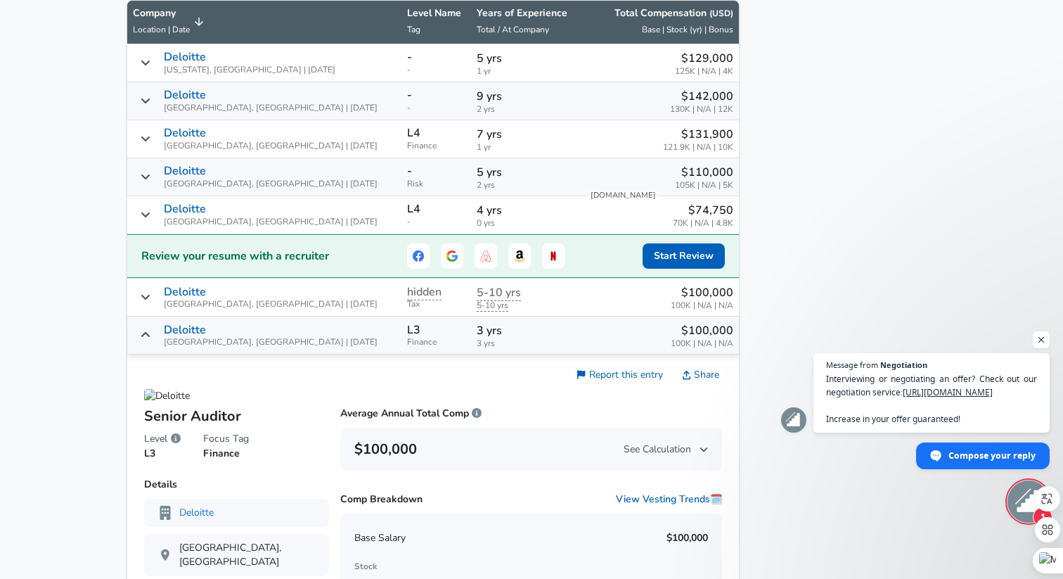
click at [151, 340] on icon "Salary Submissions" at bounding box center [145, 334] width 11 height 11
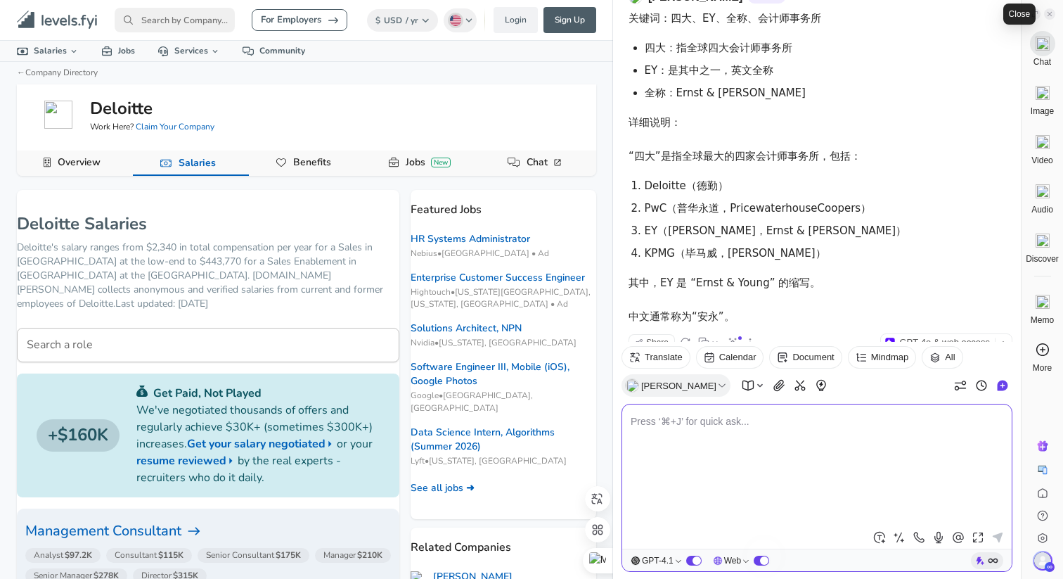
click at [1050, 11] on icon at bounding box center [1049, 14] width 7 height 7
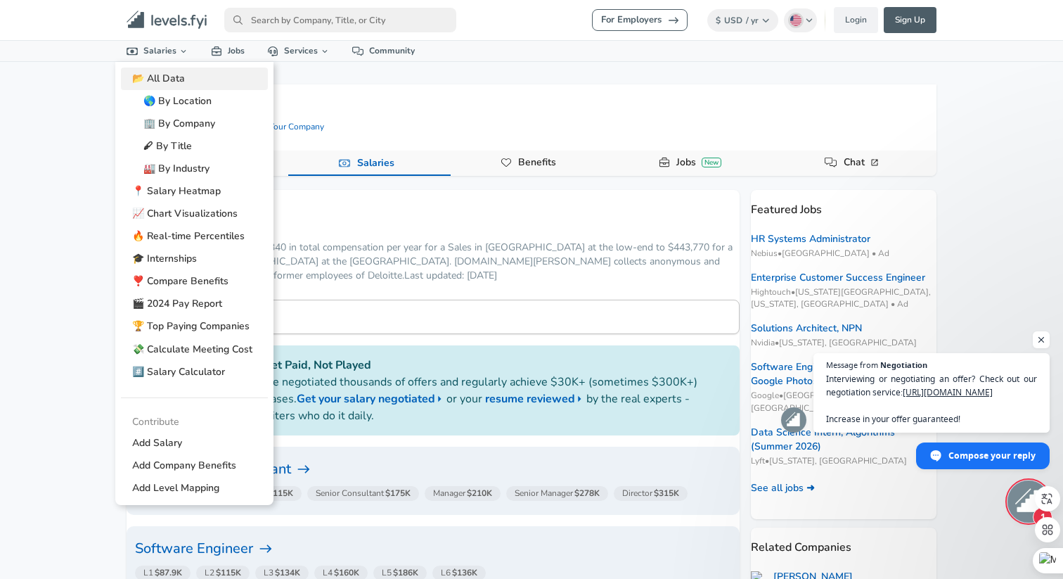
click at [138, 70] on link "📂 All Data" at bounding box center [194, 78] width 147 height 22
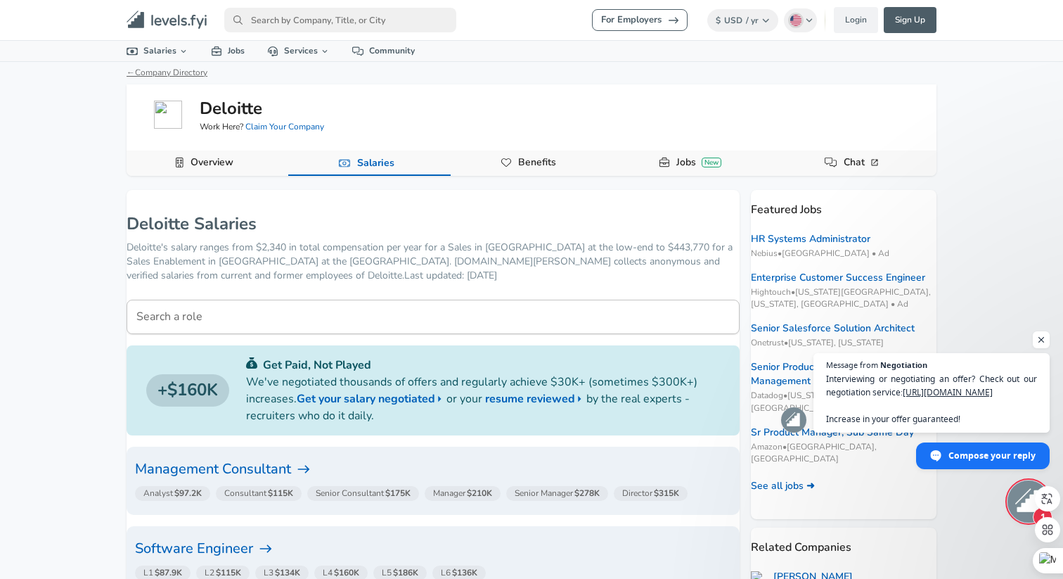
click at [139, 74] on link "← Company Directory" at bounding box center [167, 72] width 81 height 11
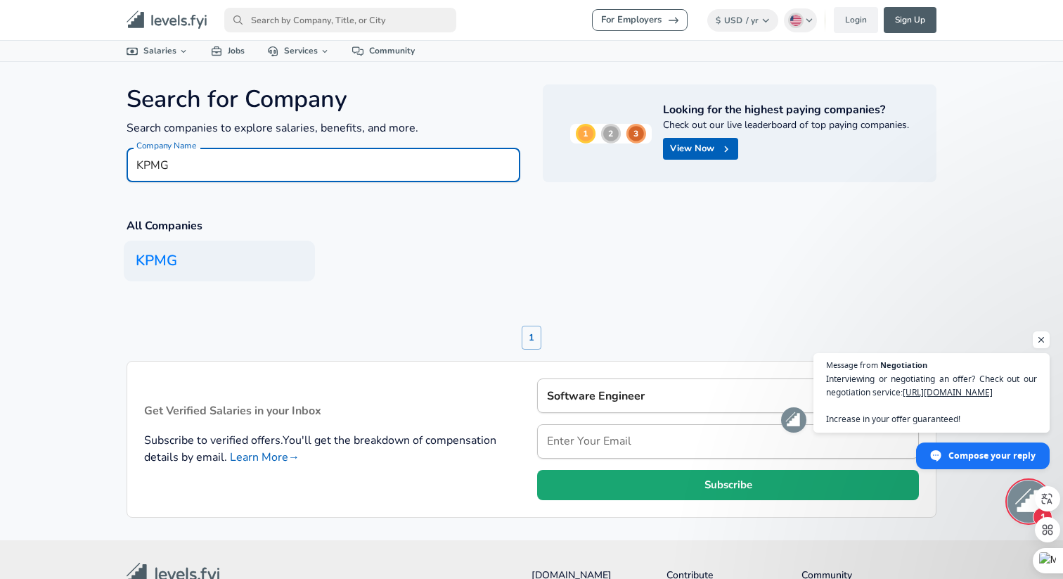
type input "KPMG"
click at [186, 273] on h6 "KPMG" at bounding box center [219, 260] width 191 height 41
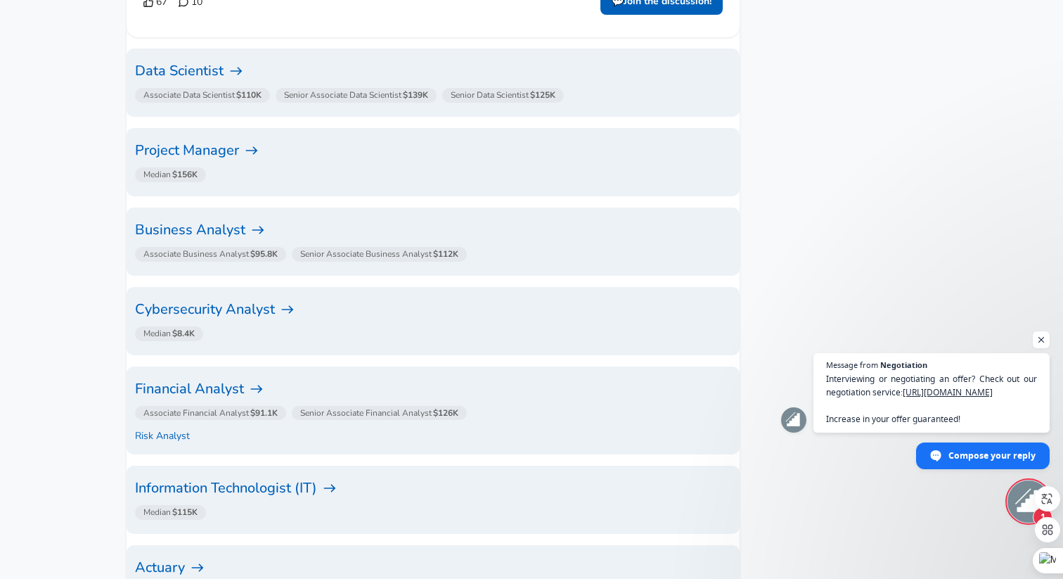
scroll to position [906, 0]
click at [205, 376] on h6 "Financial Analyst" at bounding box center [433, 387] width 596 height 22
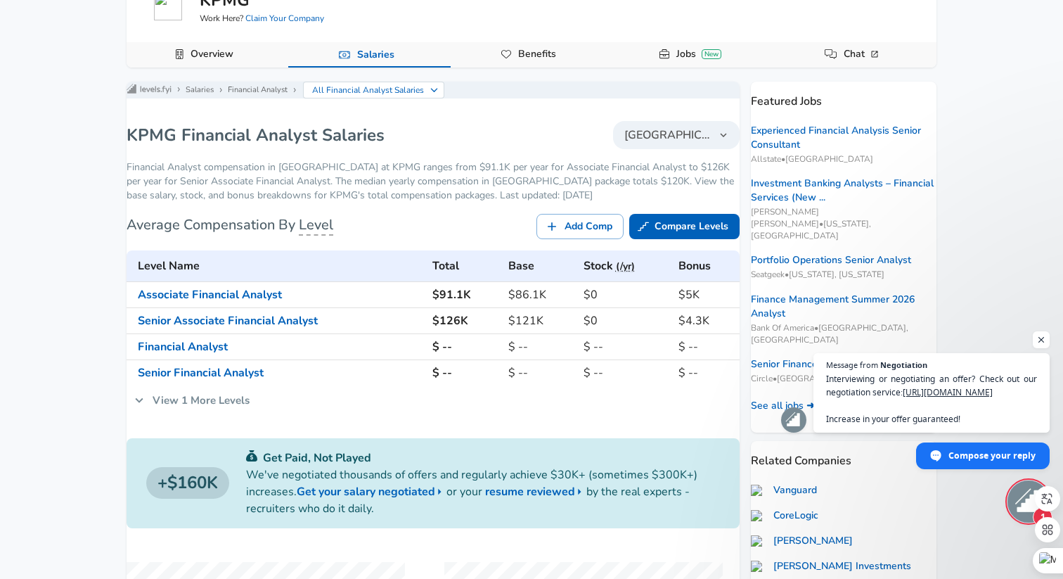
scroll to position [115, 0]
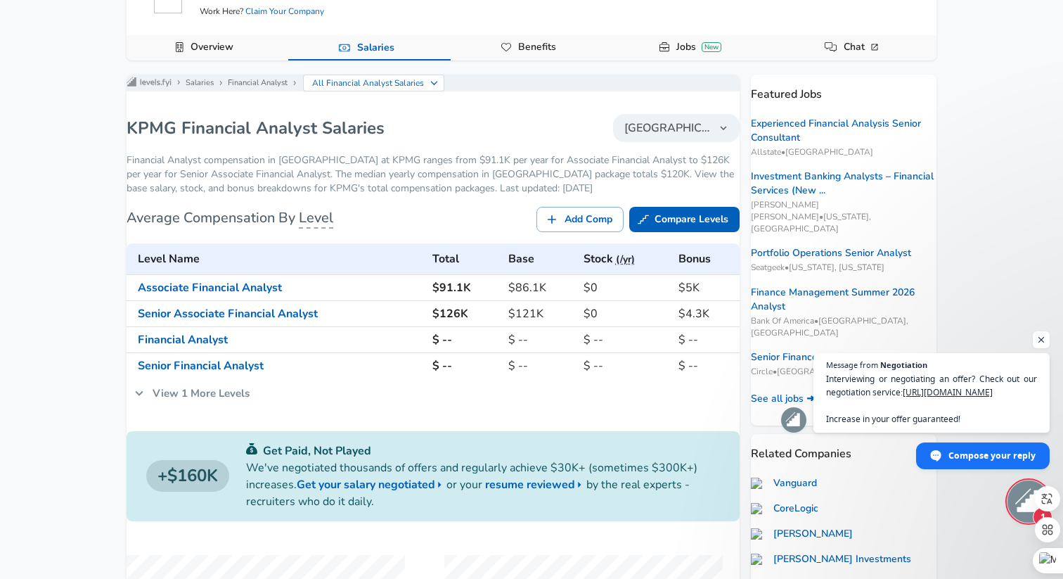
click at [165, 406] on link "View 1 More Levels" at bounding box center [192, 393] width 131 height 30
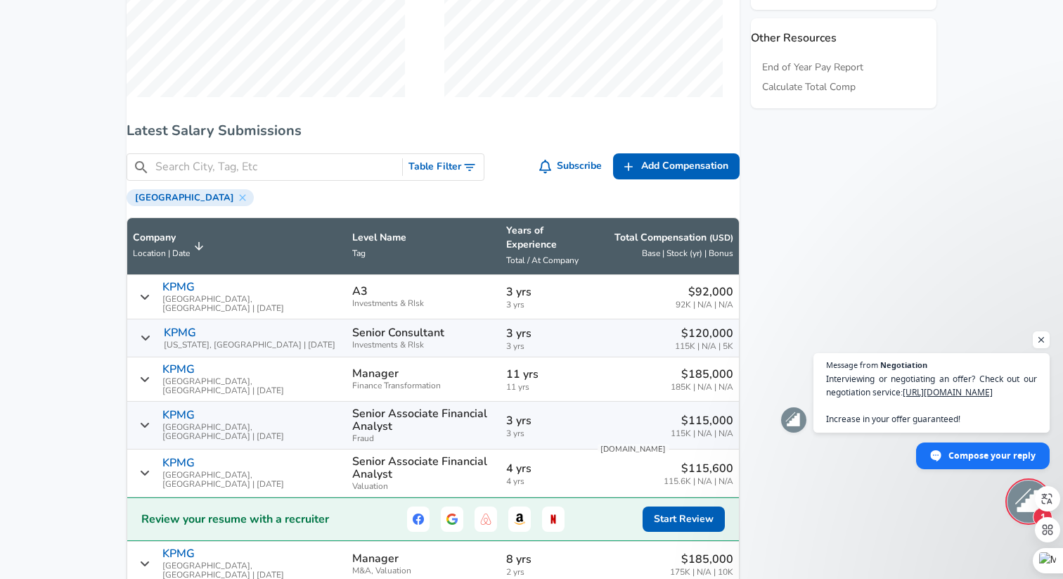
scroll to position [749, 0]
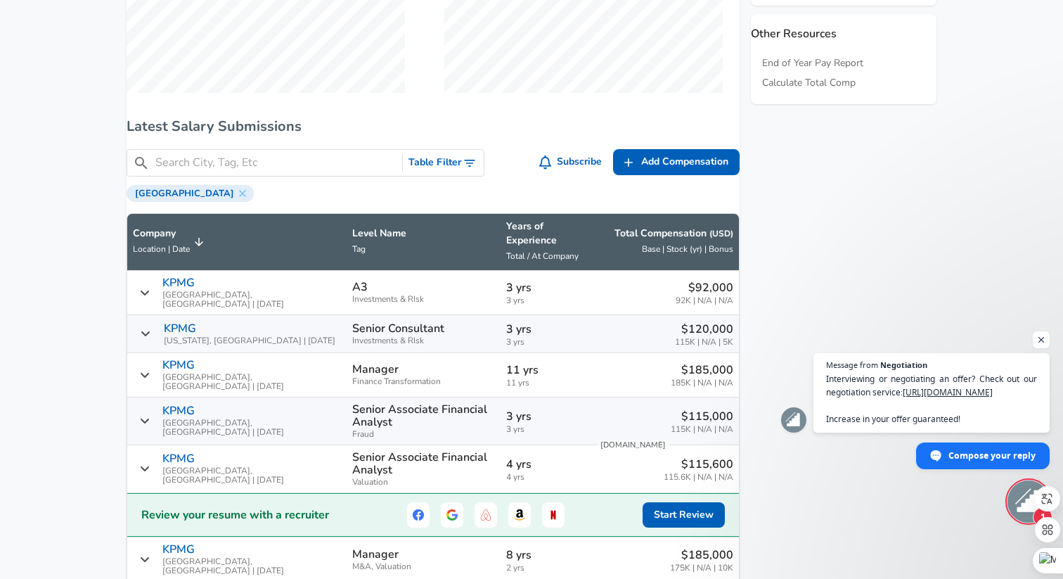
click at [149, 295] on icon "Salary Submissions" at bounding box center [145, 292] width 8 height 5
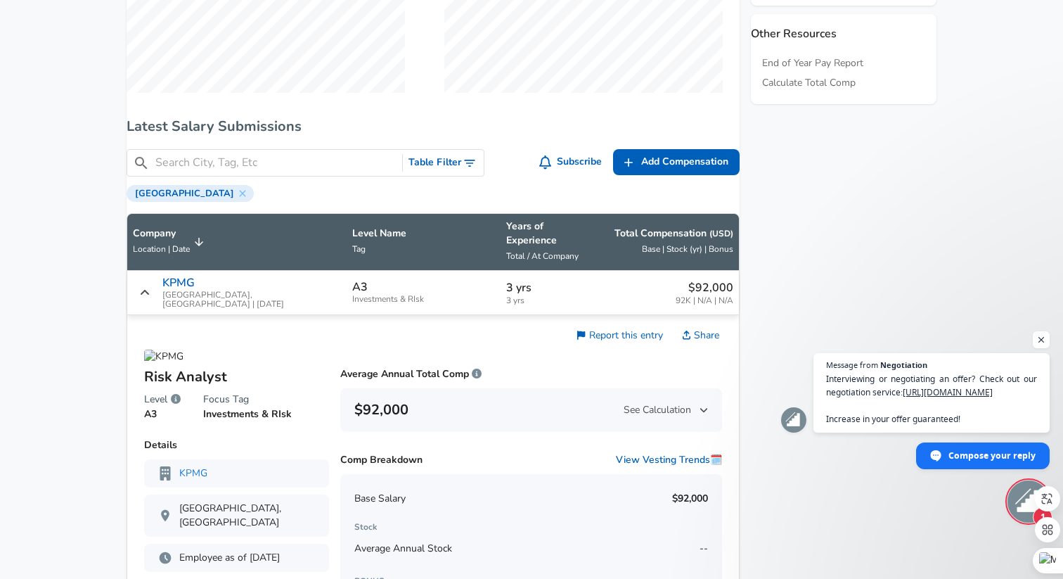
click at [150, 298] on icon "Salary Submissions" at bounding box center [145, 292] width 10 height 11
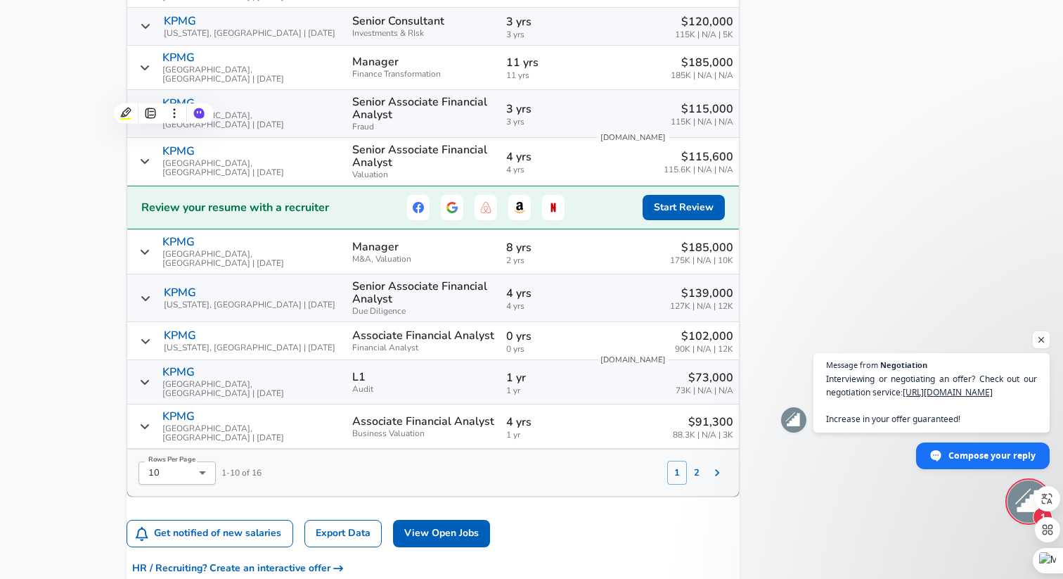
scroll to position [1062, 0]
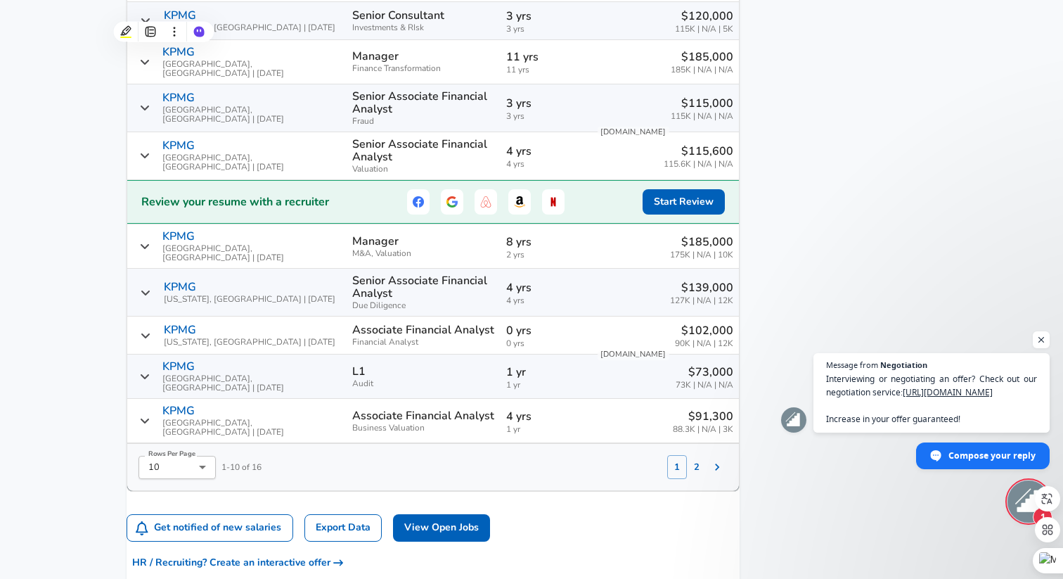
click at [150, 240] on icon "Salary Submissions" at bounding box center [145, 245] width 10 height 11
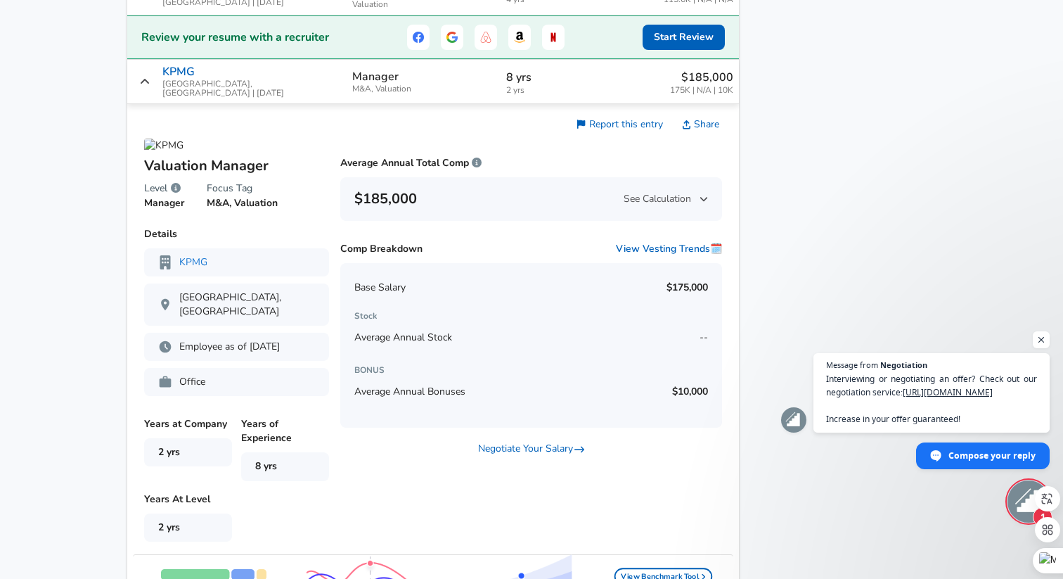
scroll to position [1225, 0]
click at [156, 74] on div "KPMG Boston, [GEOGRAPHIC_DATA] | [DATE]" at bounding box center [237, 82] width 208 height 32
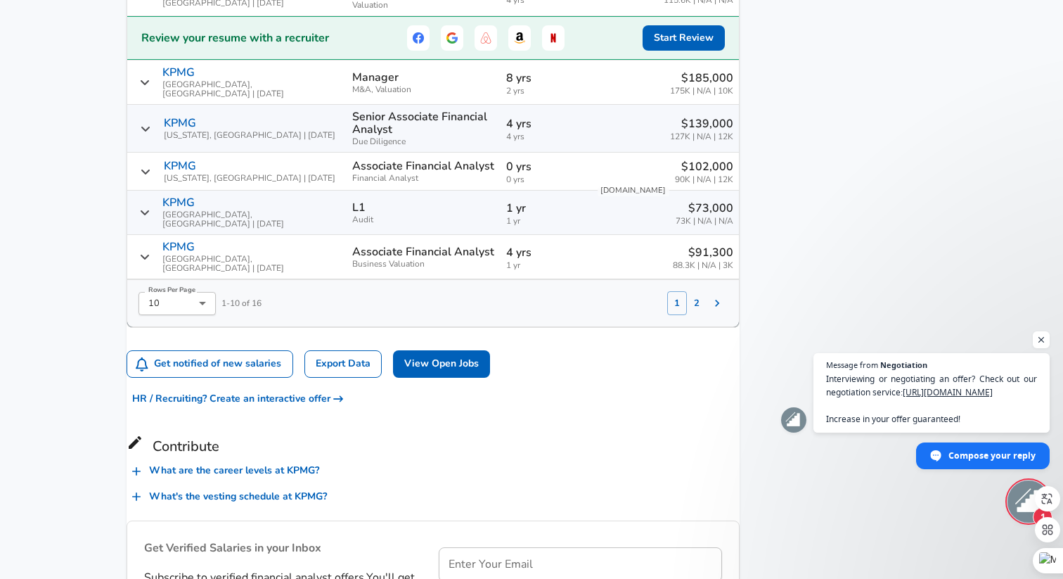
click at [172, 126] on div "KPMG [US_STATE], [GEOGRAPHIC_DATA] | [DATE]" at bounding box center [237, 128] width 208 height 23
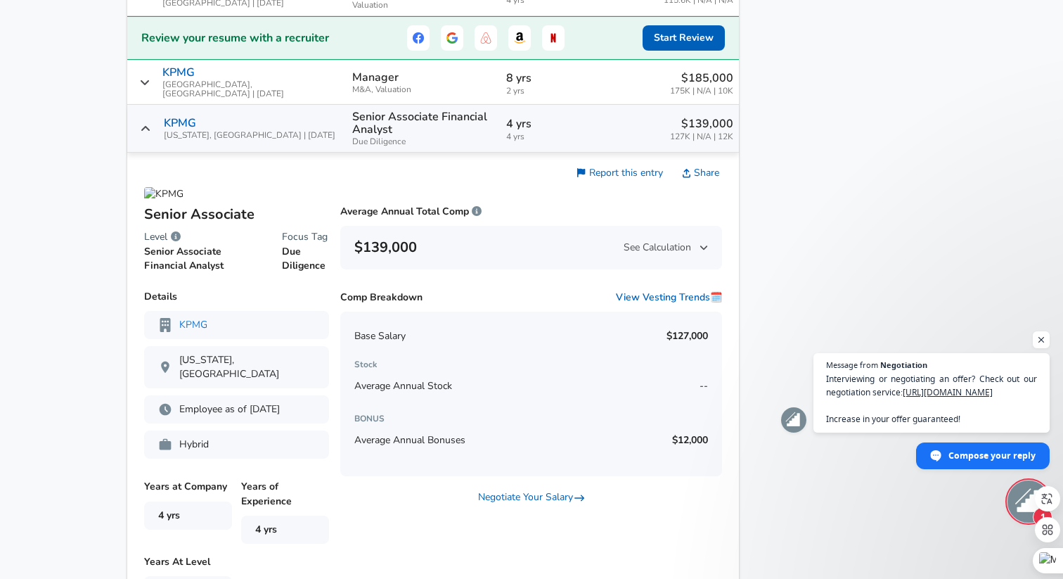
click at [172, 126] on div "KPMG [US_STATE], [GEOGRAPHIC_DATA] | [DATE]" at bounding box center [237, 128] width 208 height 23
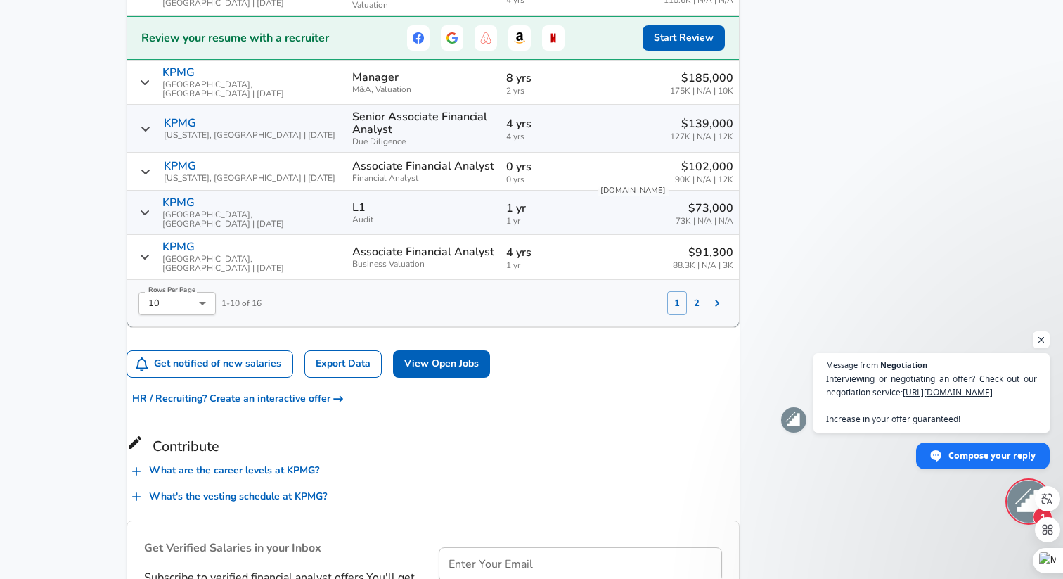
click at [150, 253] on icon "Salary Submissions" at bounding box center [145, 256] width 10 height 11
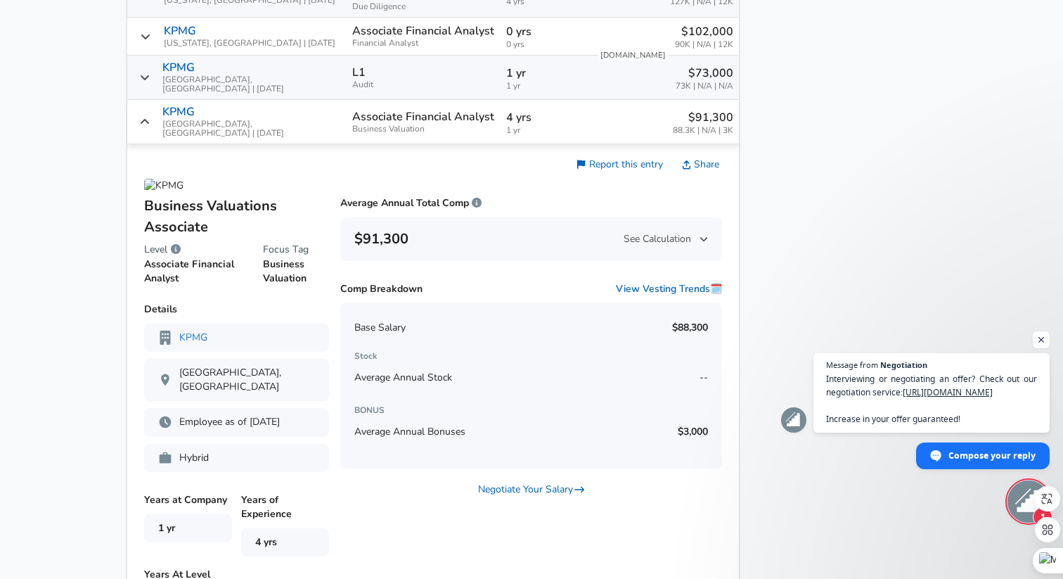
scroll to position [1352, 0]
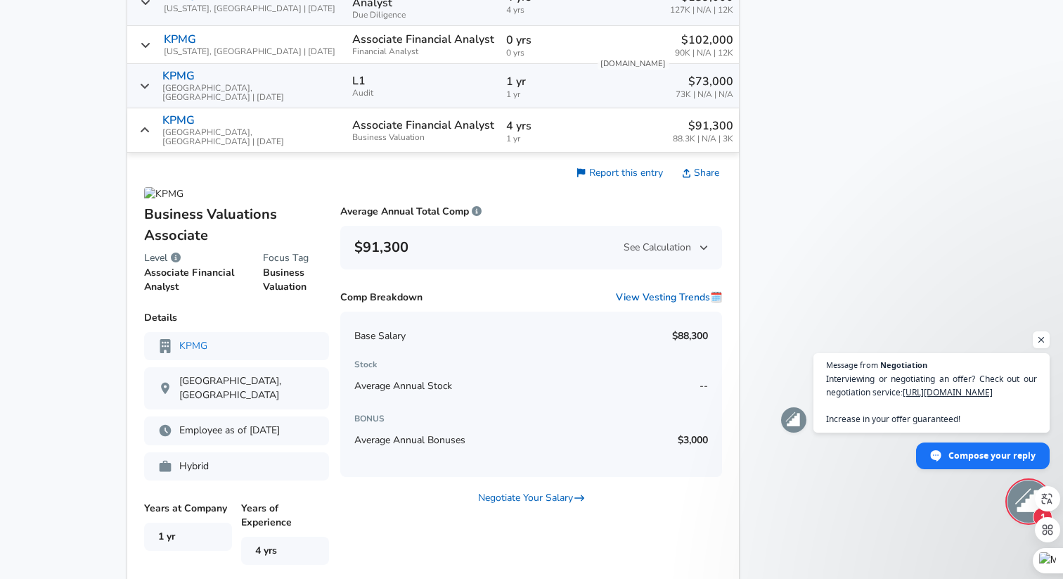
click at [149, 127] on icon "Salary Submissions" at bounding box center [145, 129] width 8 height 5
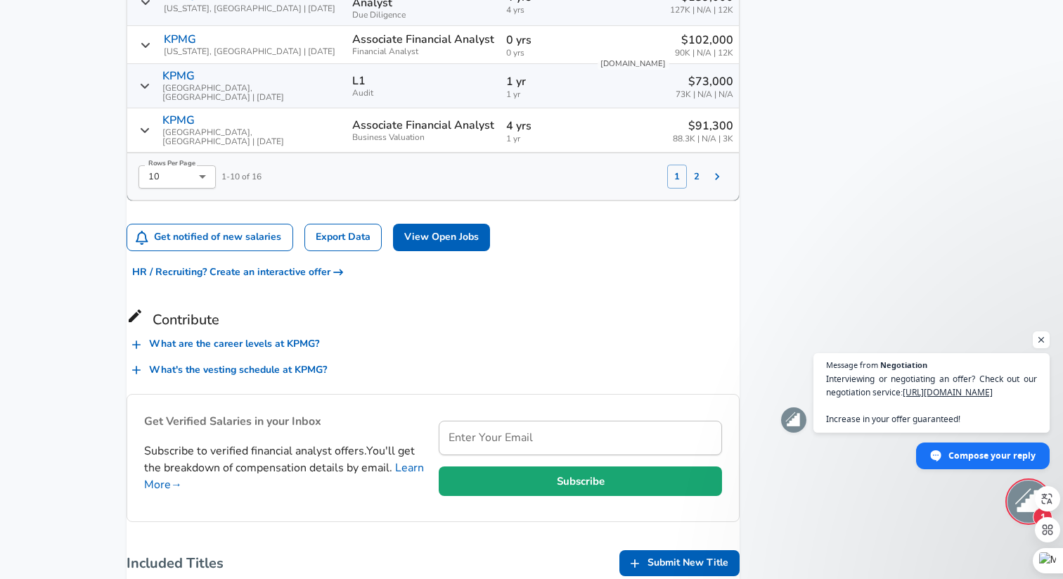
click at [687, 167] on button "2" at bounding box center [697, 177] width 20 height 24
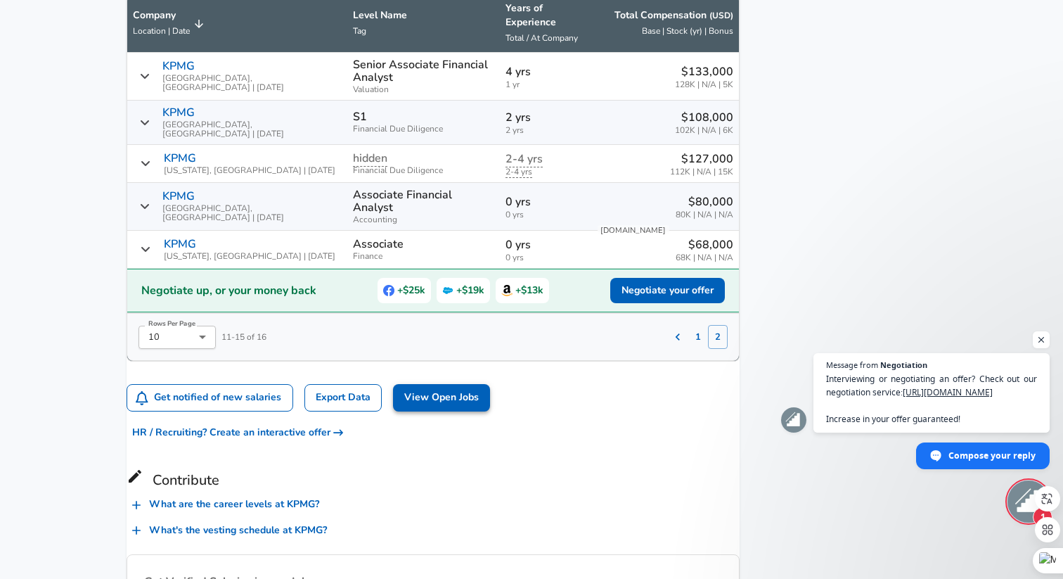
scroll to position [962, 0]
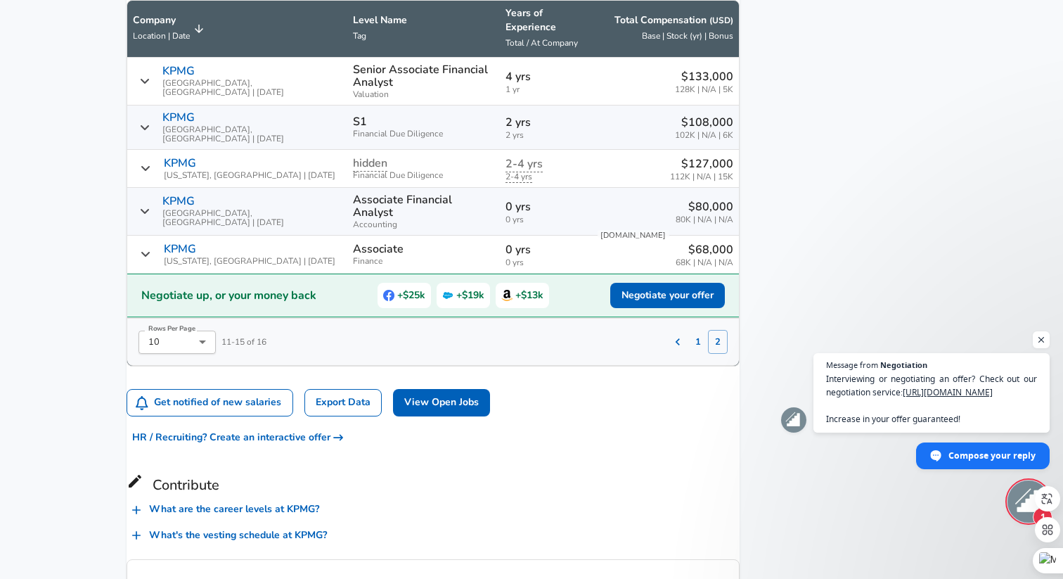
click at [168, 174] on div "KPMG [US_STATE], [GEOGRAPHIC_DATA] | [DATE]" at bounding box center [237, 168] width 209 height 23
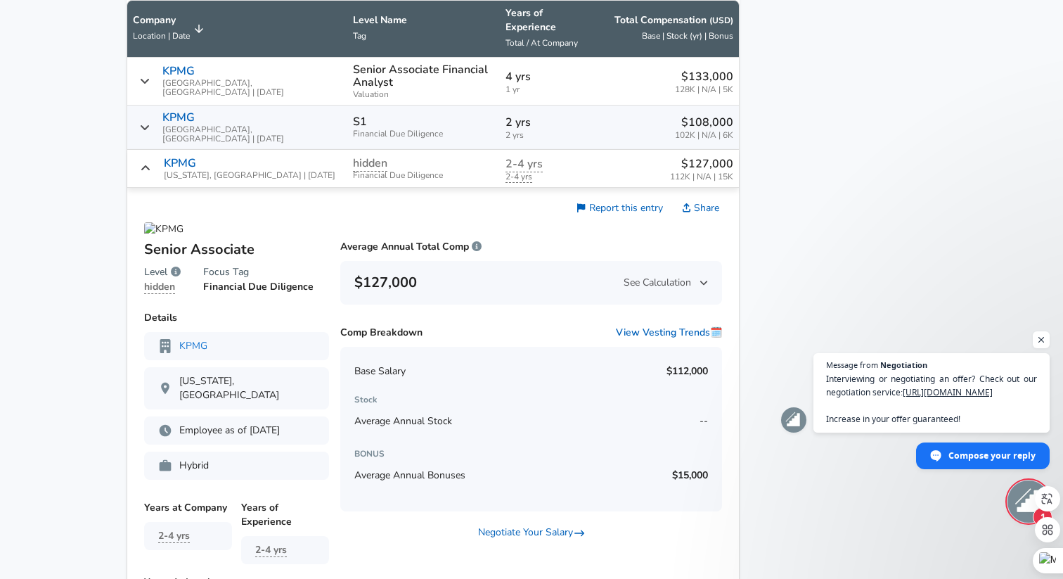
click at [168, 174] on div "KPMG [US_STATE], [GEOGRAPHIC_DATA] | [DATE]" at bounding box center [237, 168] width 209 height 23
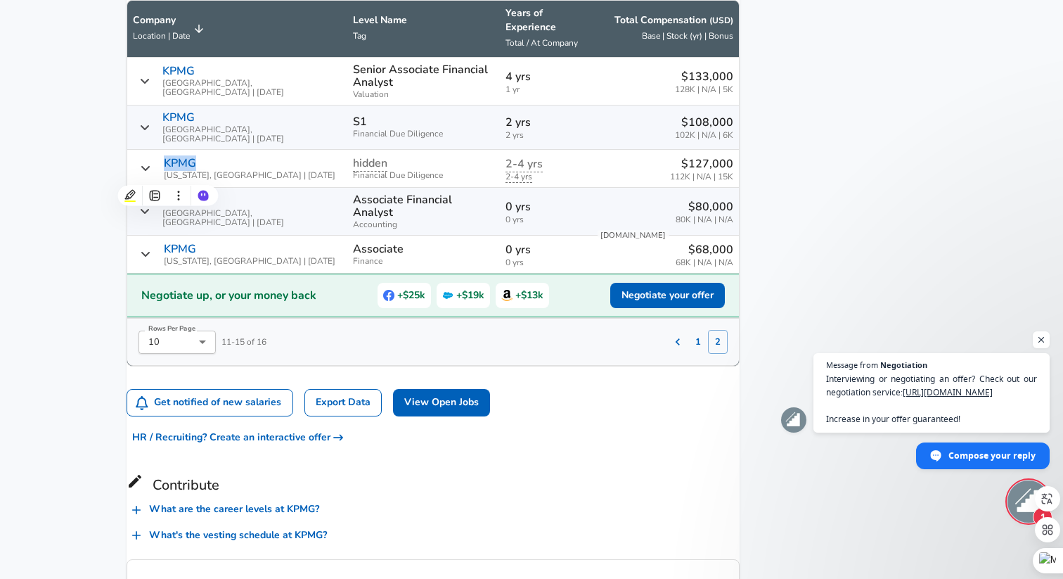
click at [160, 131] on div "KPMG [GEOGRAPHIC_DATA], [GEOGRAPHIC_DATA] | [DATE]" at bounding box center [237, 127] width 209 height 32
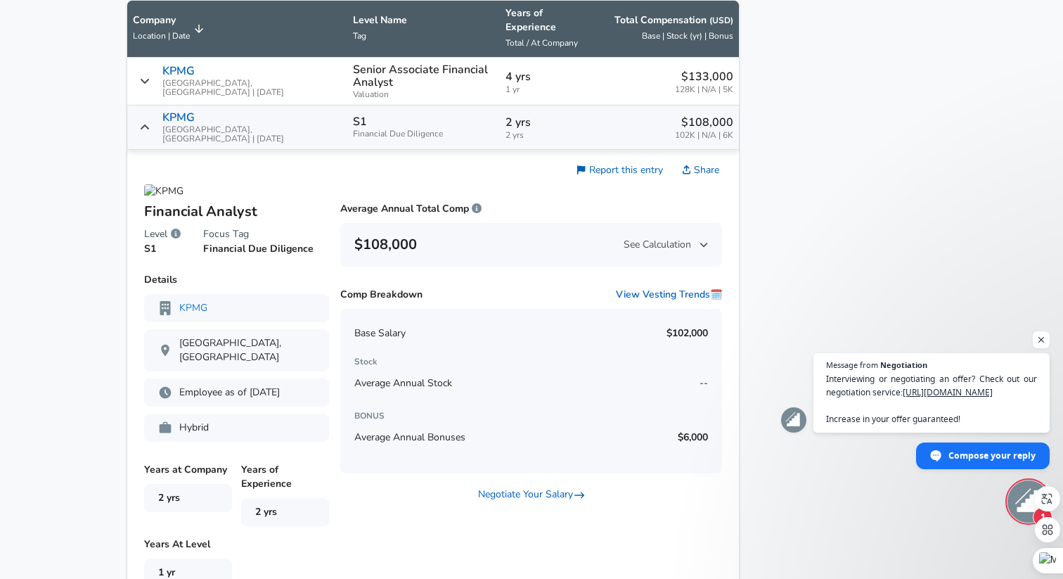
click at [160, 131] on div "KPMG [GEOGRAPHIC_DATA], [GEOGRAPHIC_DATA] | [DATE]" at bounding box center [237, 127] width 209 height 32
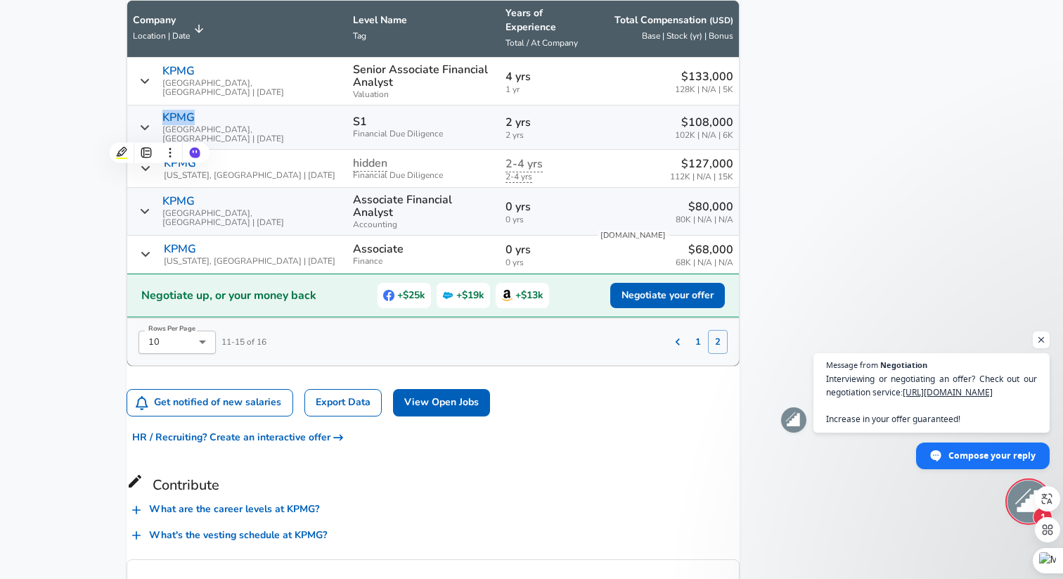
click at [151, 259] on icon "Salary Submissions" at bounding box center [145, 253] width 11 height 11
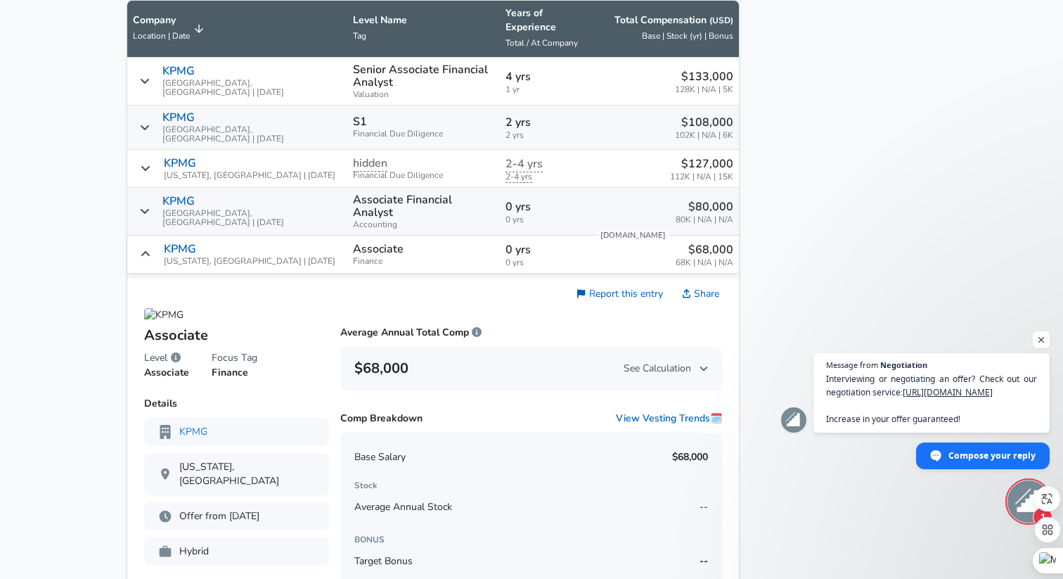
click at [151, 259] on icon "Salary Submissions" at bounding box center [145, 253] width 11 height 11
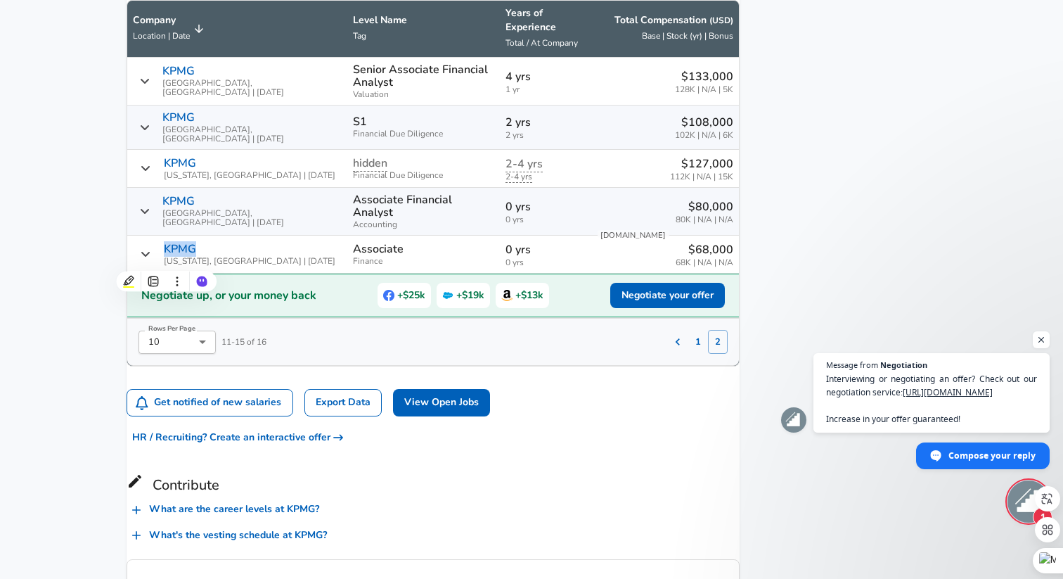
click at [150, 86] on icon "Salary Submissions" at bounding box center [145, 80] width 10 height 11
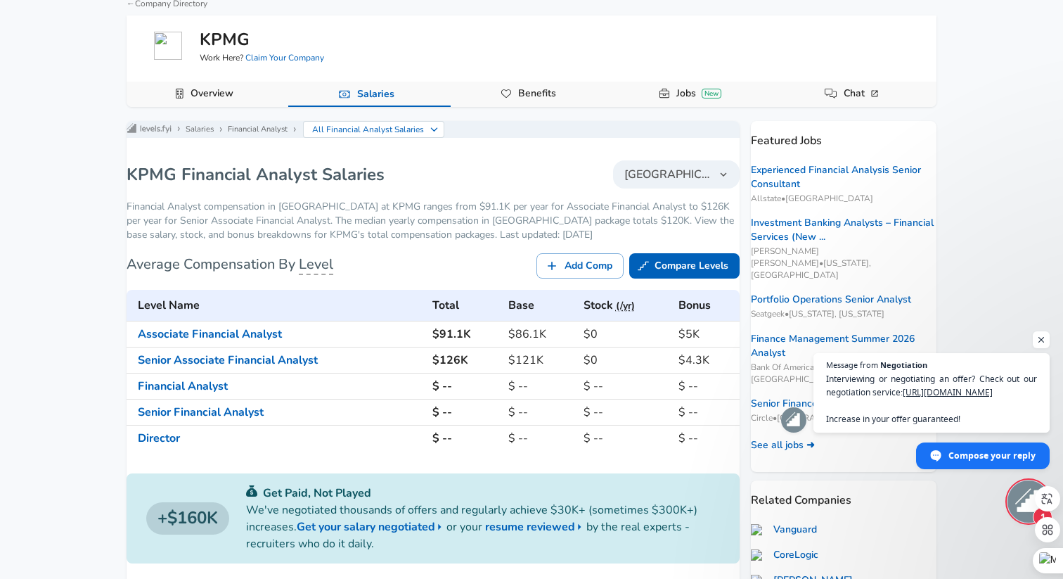
scroll to position [0, 0]
